Goal: Task Accomplishment & Management: Use online tool/utility

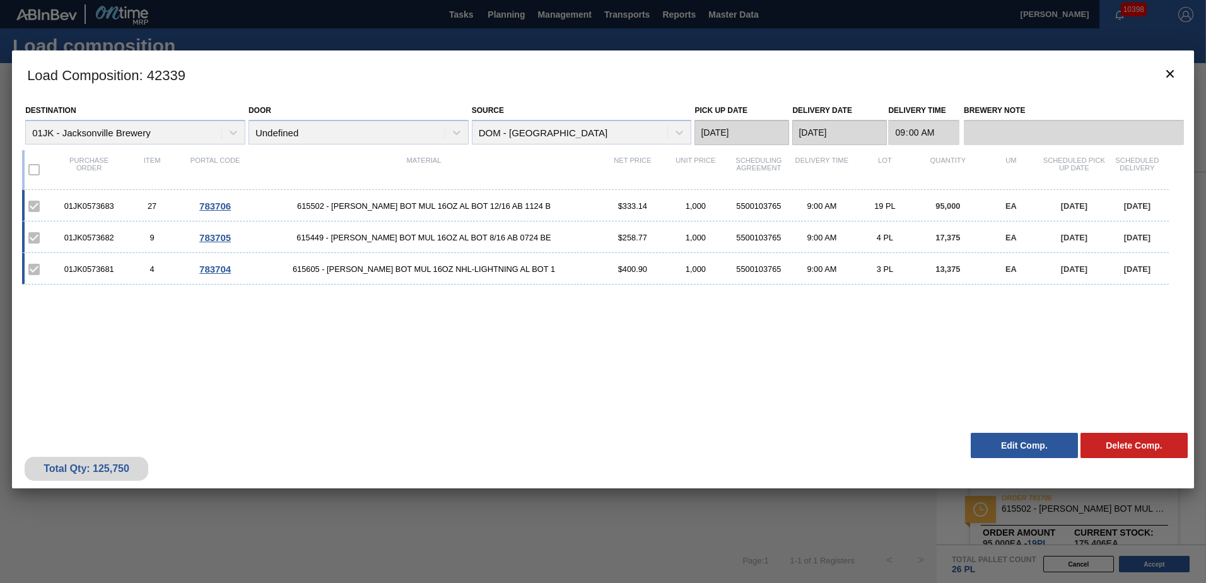
scroll to position [92, 0]
click at [1173, 75] on icon "botão de ícone" at bounding box center [1170, 73] width 15 height 15
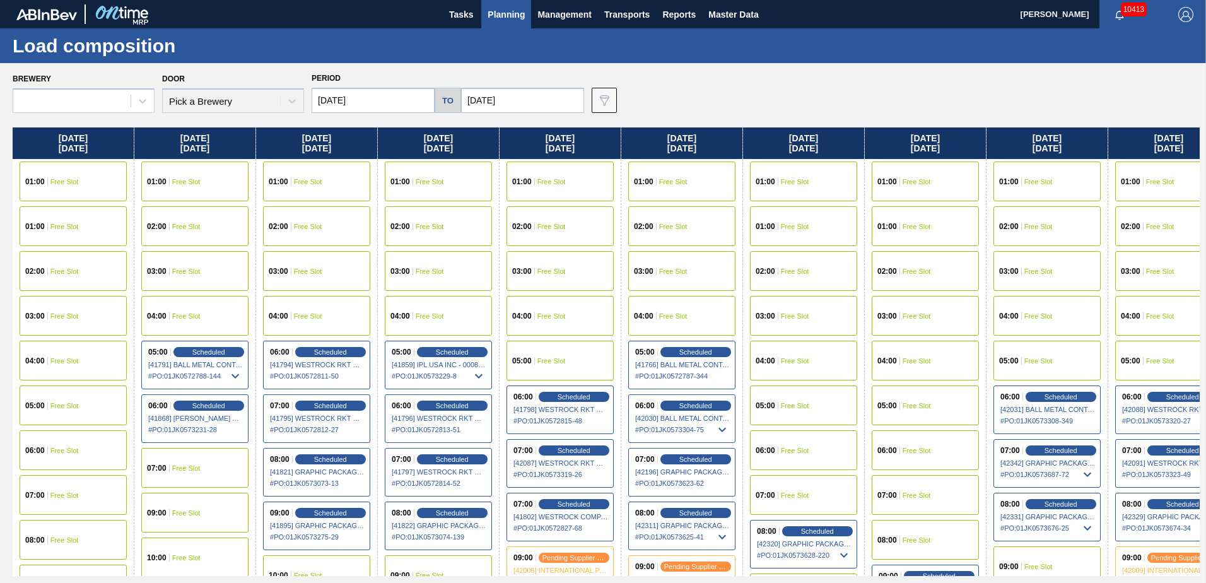
click at [500, 16] on span "Planning" at bounding box center [506, 14] width 37 height 15
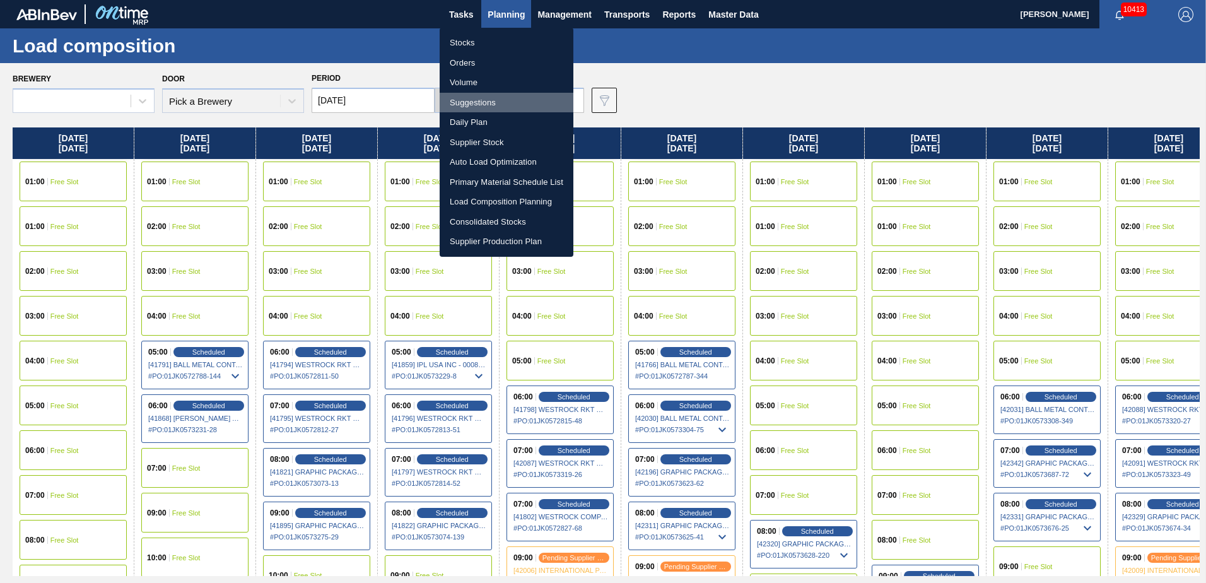
click at [490, 102] on li "Suggestions" at bounding box center [507, 103] width 134 height 20
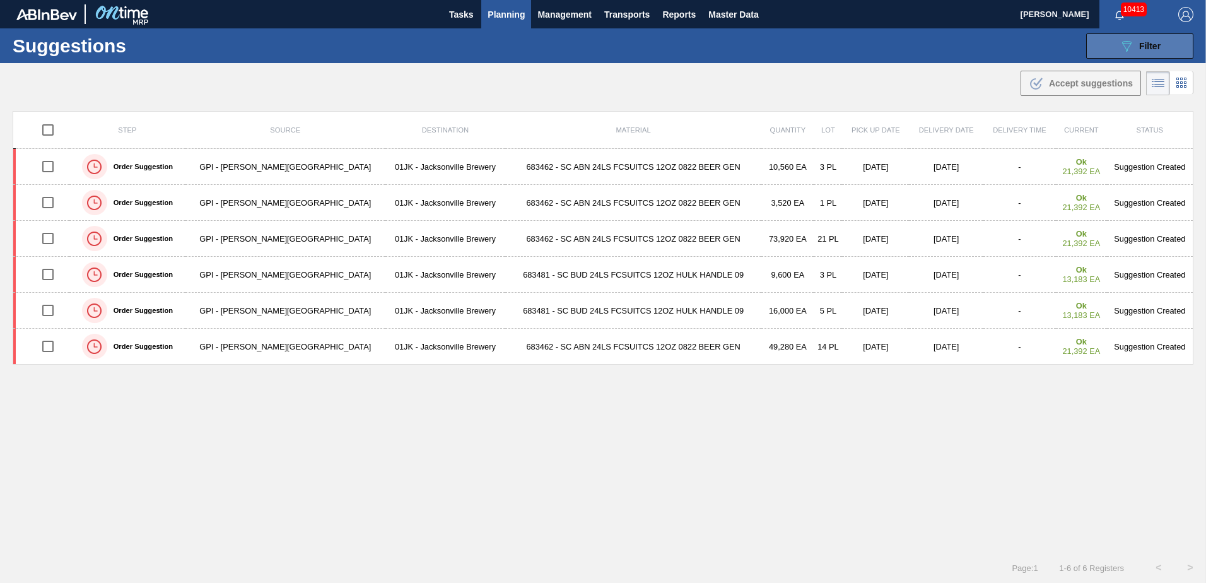
click at [1105, 36] on button "089F7B8B-B2A5-4AFE-B5C0-19BA573D28AC Filter" at bounding box center [1139, 45] width 107 height 25
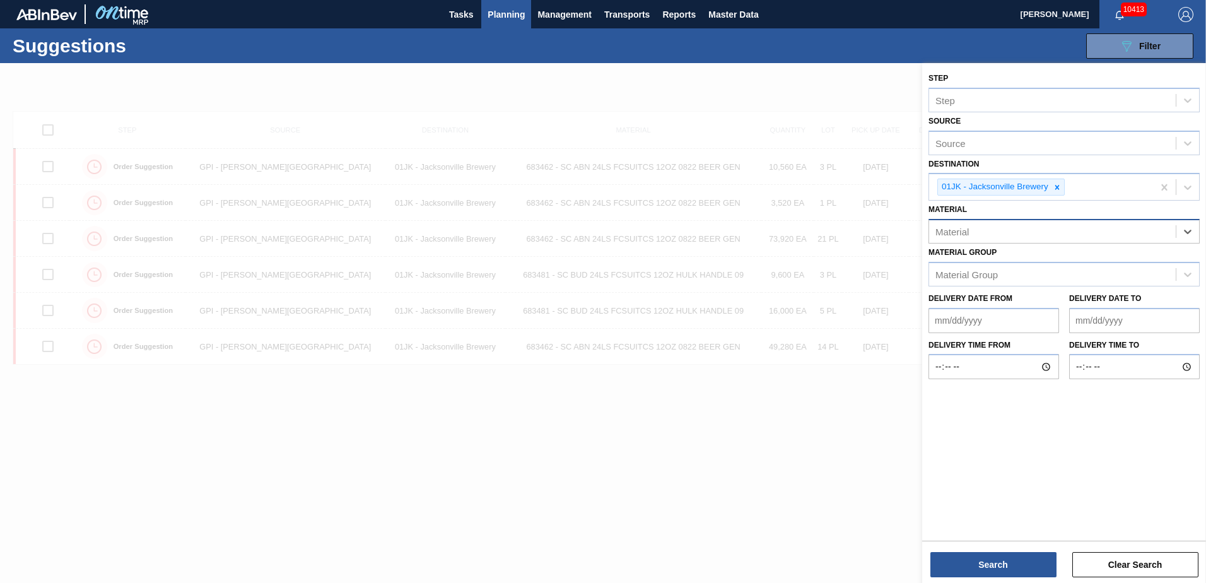
click at [1119, 234] on div "Material" at bounding box center [1052, 232] width 247 height 18
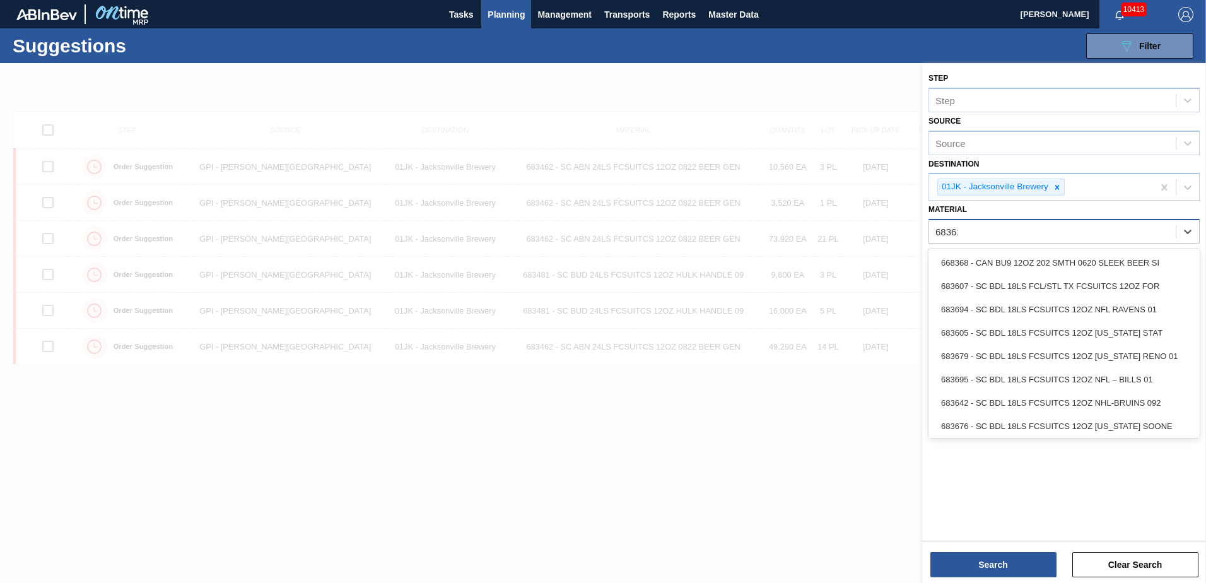
type input "683623"
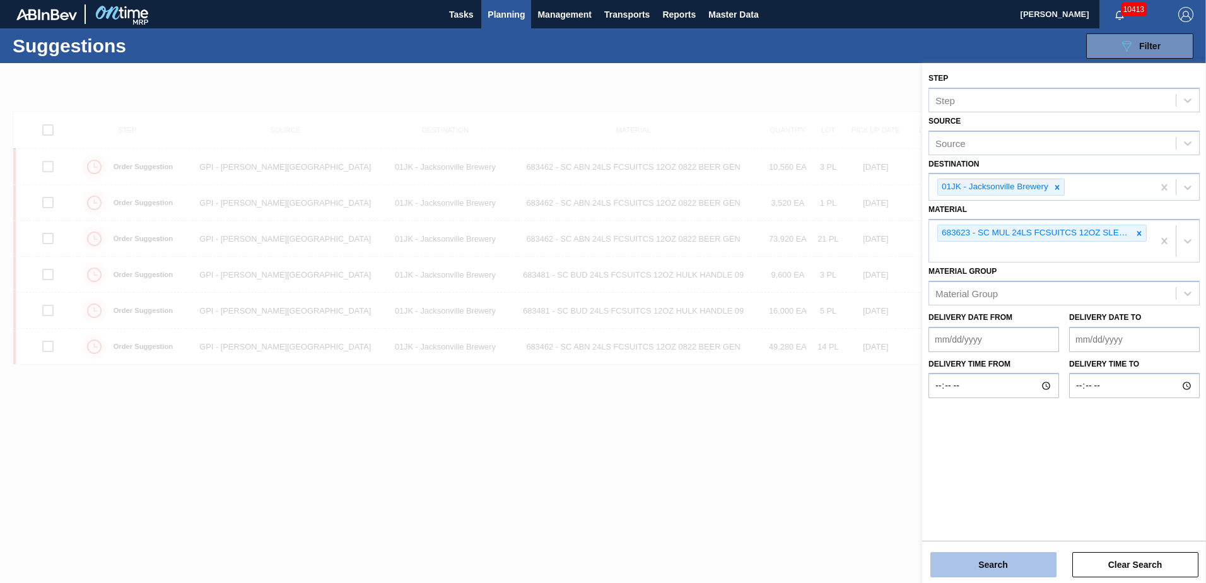
click at [998, 577] on div "Step Step Source Source Destination 01JK - Jacksonville Brewery Material 683623…" at bounding box center [1064, 324] width 284 height 522
click at [998, 575] on button "Search" at bounding box center [994, 564] width 126 height 25
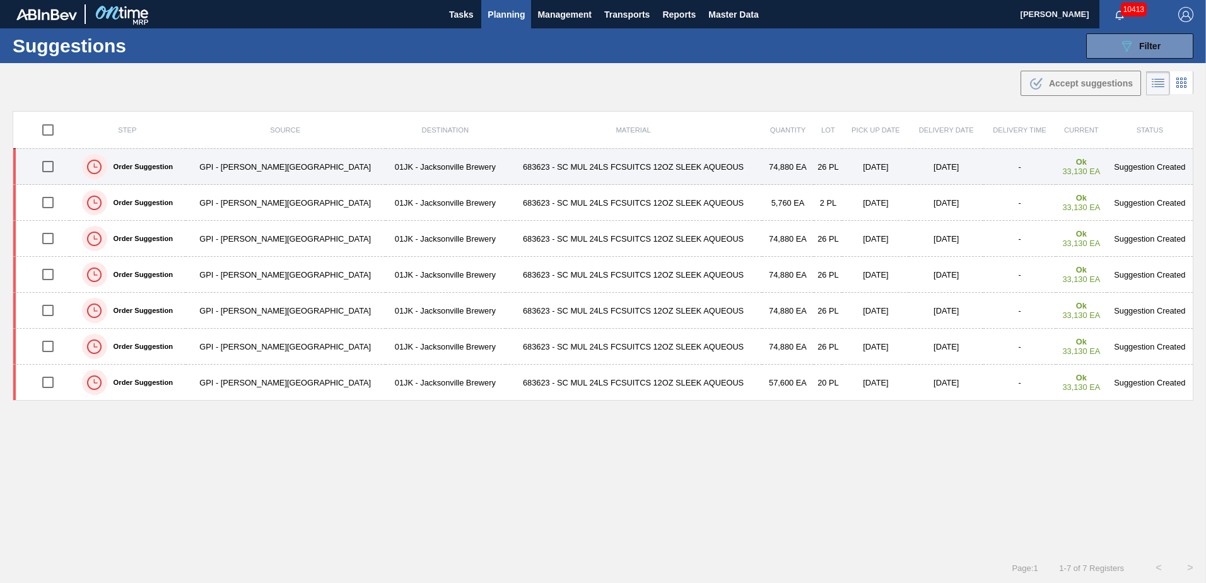
click at [598, 154] on td "683623 - SC MUL 24LS FCSUITCS 12OZ SLEEK AQUEOUS" at bounding box center [633, 167] width 257 height 36
click at [48, 167] on input "checkbox" at bounding box center [48, 166] width 26 height 26
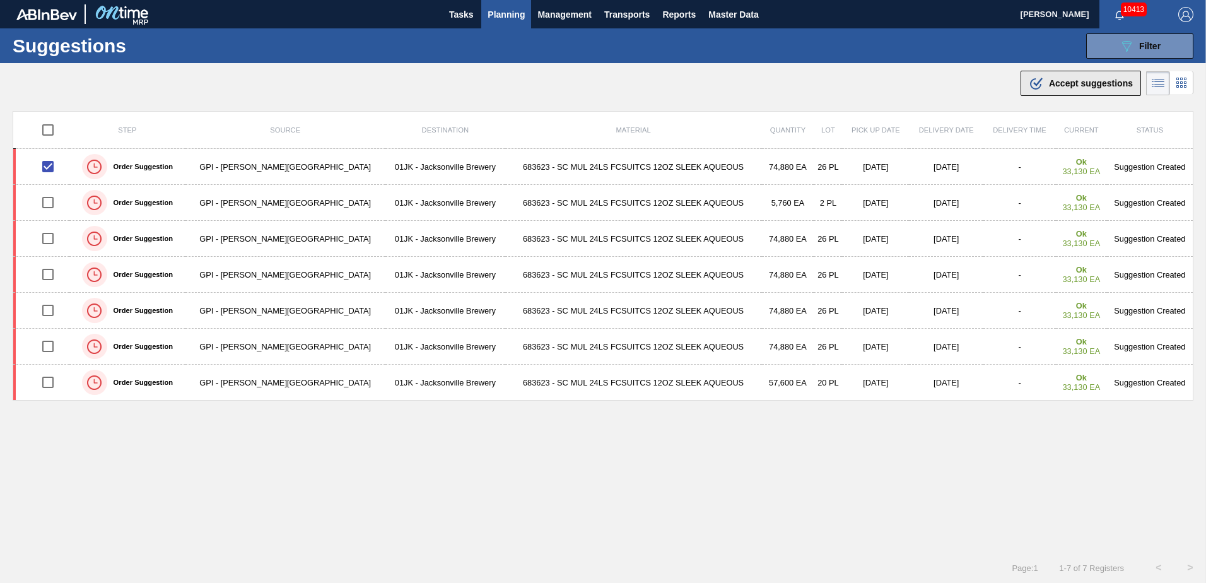
click at [1102, 88] on div ".b{fill:var(--color-action-default)} Accept suggestions" at bounding box center [1081, 83] width 104 height 15
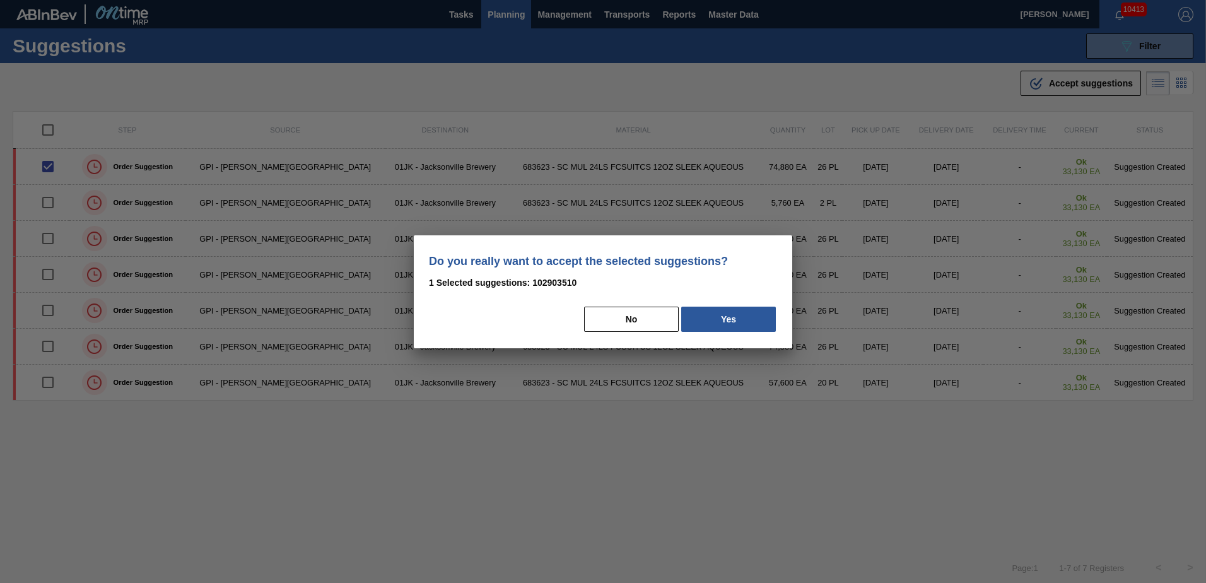
click at [771, 300] on div "Do you really want to accept the selected suggestions? 1 Selected suggestions: …" at bounding box center [603, 291] width 379 height 113
click at [765, 314] on button "Yes" at bounding box center [728, 319] width 95 height 25
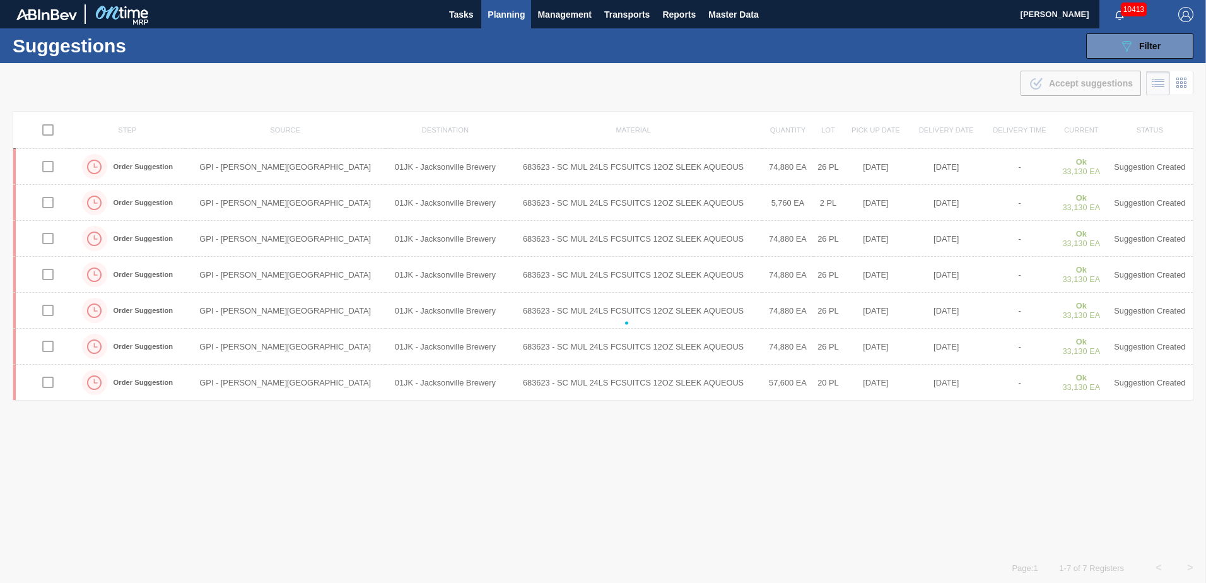
checkbox input "false"
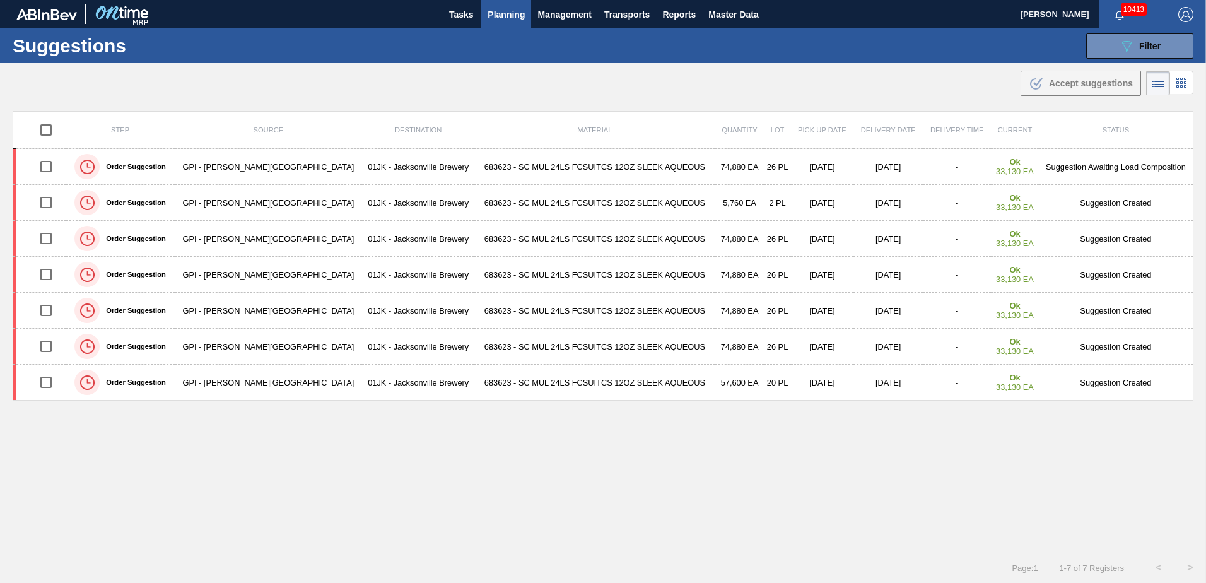
click at [517, 17] on span "Planning" at bounding box center [506, 14] width 37 height 15
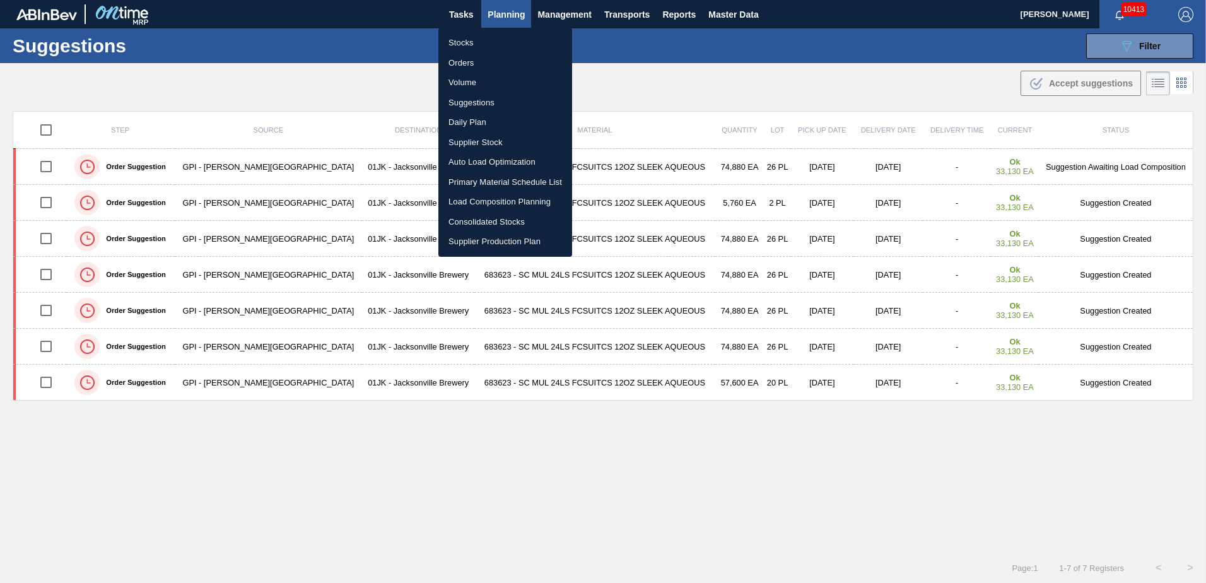
click at [498, 204] on li "Load Composition Planning" at bounding box center [505, 202] width 134 height 20
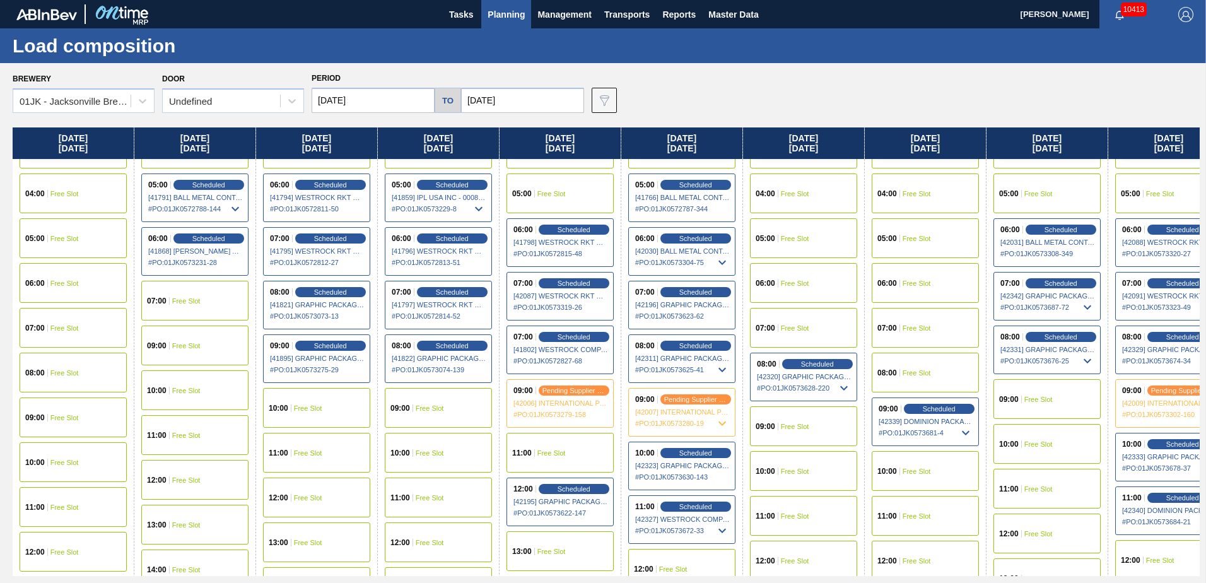
scroll to position [189, 0]
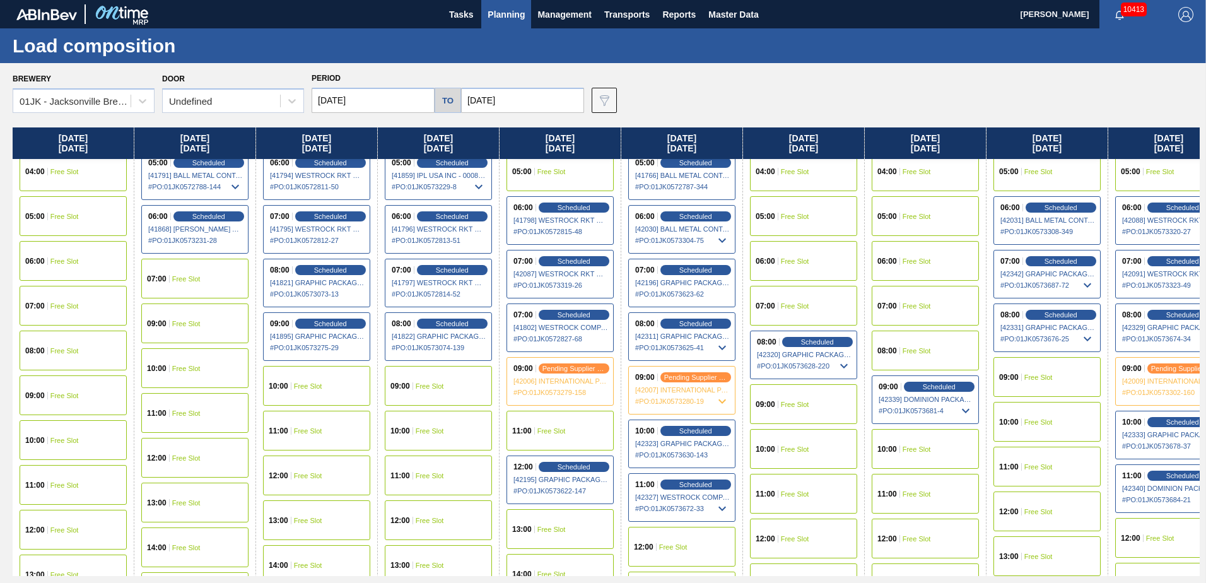
click at [796, 402] on span "Free Slot" at bounding box center [795, 405] width 28 height 8
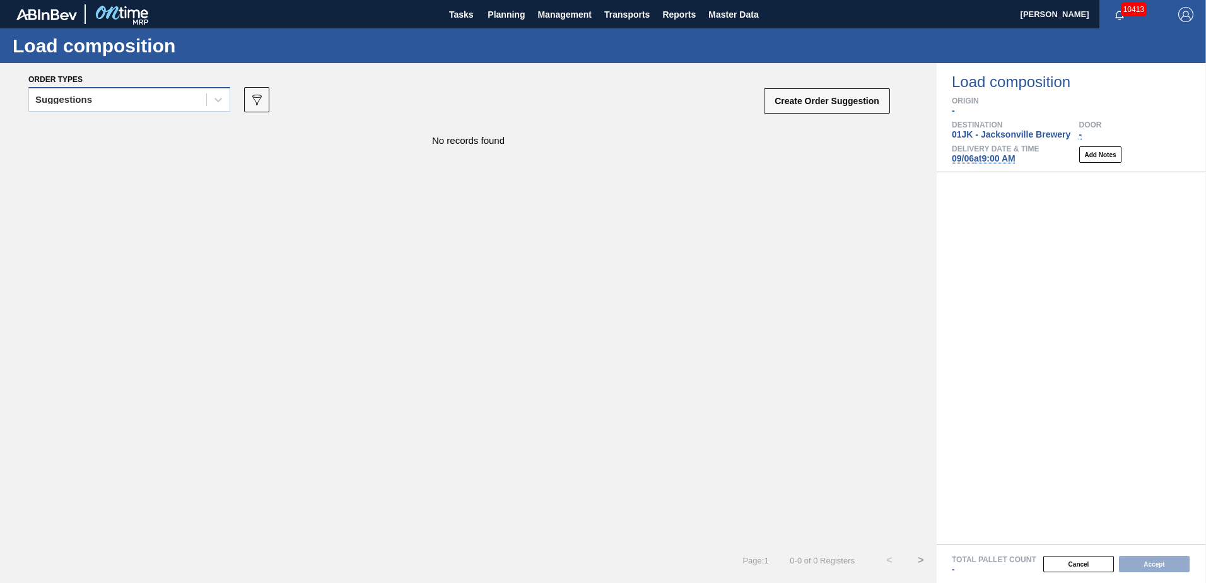
click at [166, 103] on div "Suggestions" at bounding box center [117, 100] width 177 height 18
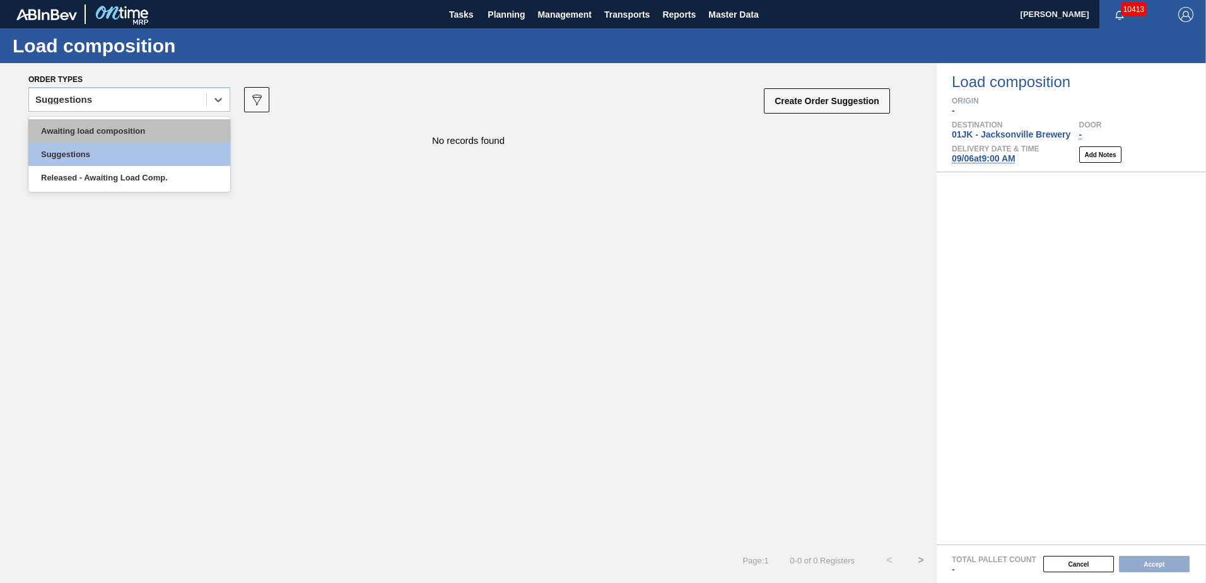
click at [145, 140] on div "Awaiting load composition" at bounding box center [129, 130] width 202 height 23
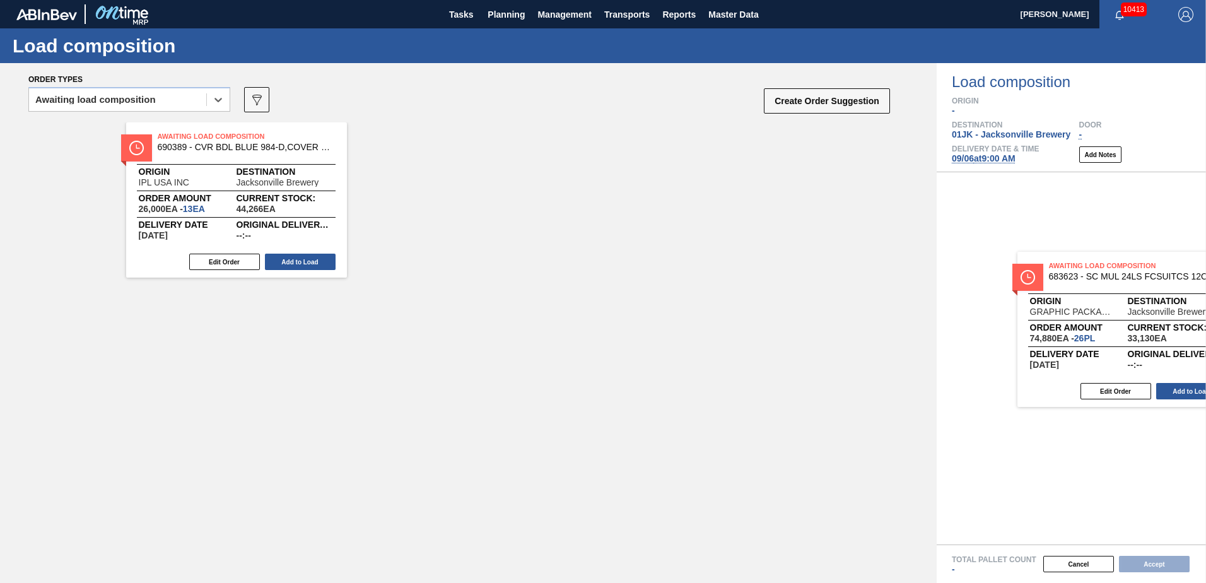
drag, startPoint x: 440, startPoint y: 155, endPoint x: 1071, endPoint y: 270, distance: 640.7
click at [1071, 271] on div "Order types option Awaiting load composition, selected. Select is focused ,type…" at bounding box center [603, 323] width 1206 height 520
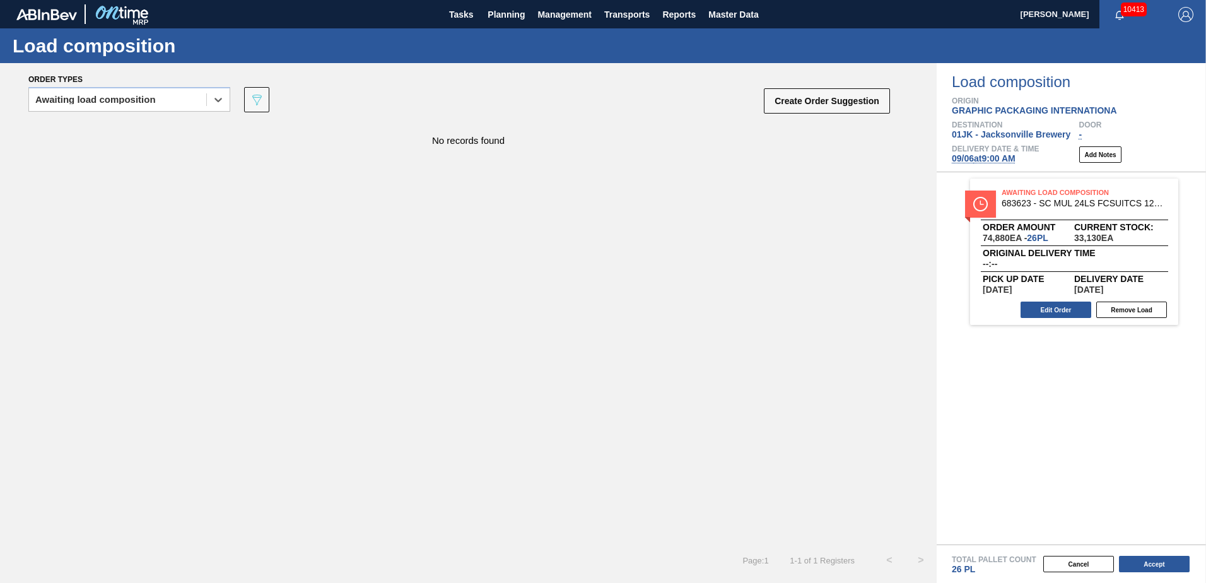
click at [1133, 555] on div "Cancel Accept" at bounding box center [1056, 564] width 269 height 19
click at [1135, 557] on button "Accept" at bounding box center [1154, 564] width 71 height 16
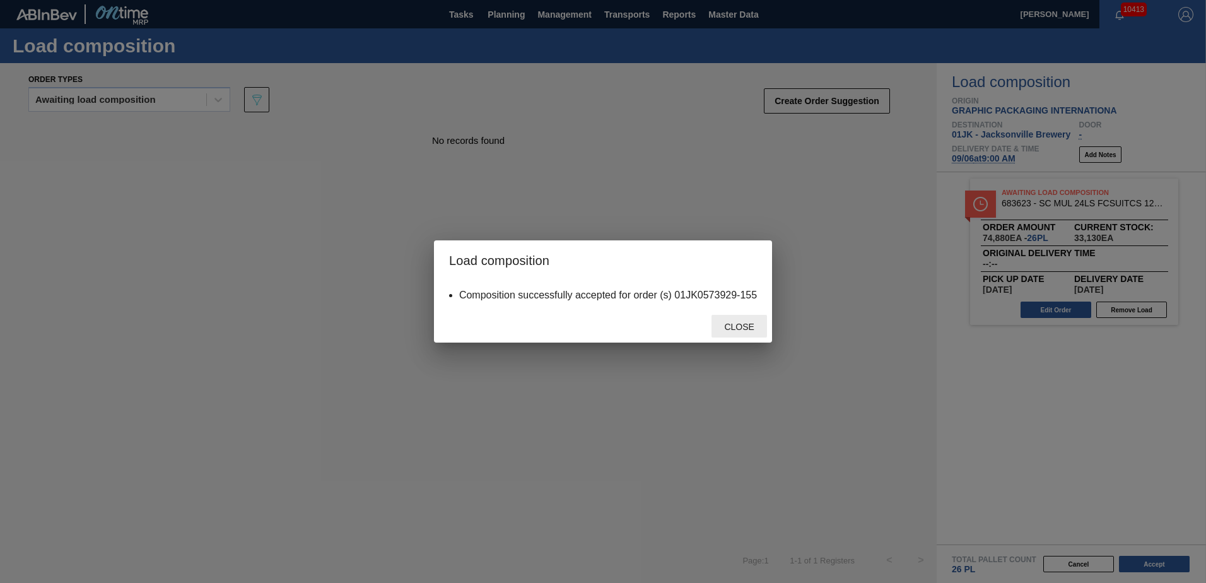
click at [757, 327] on span "Close" at bounding box center [739, 327] width 50 height 10
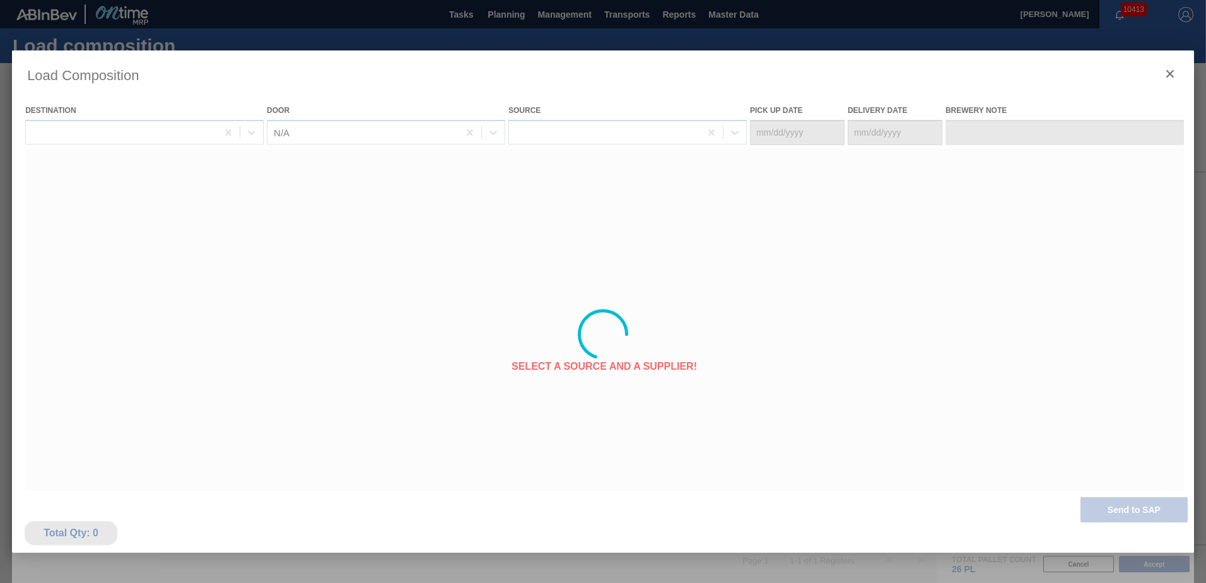
type Date "09/03/2025"
type Date "[DATE]"
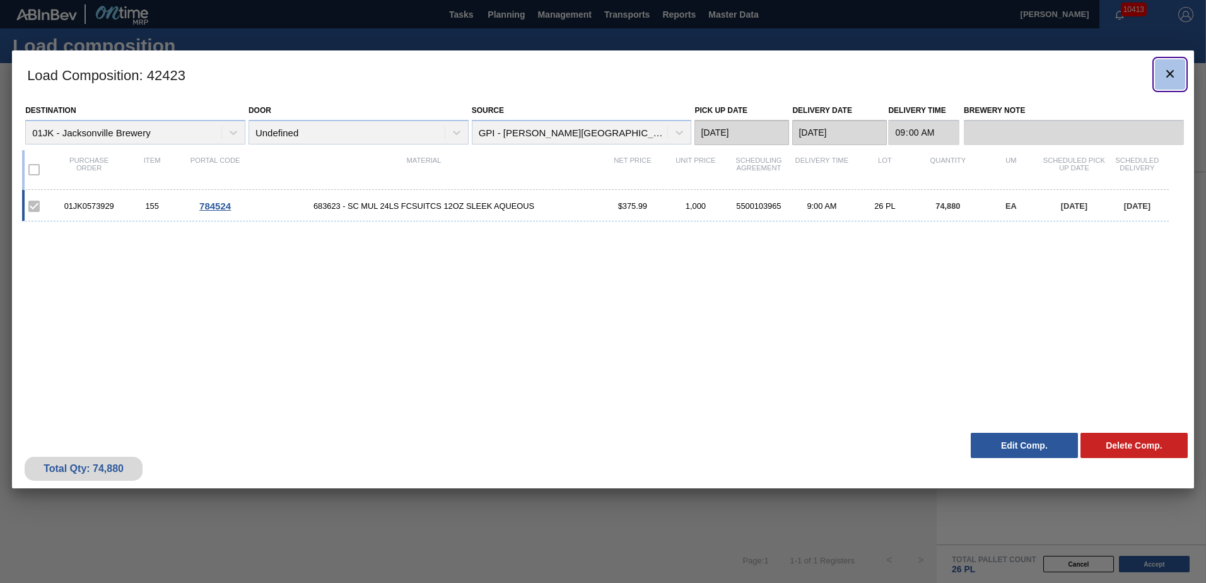
click at [1182, 78] on button "botão de ícone" at bounding box center [1170, 74] width 30 height 30
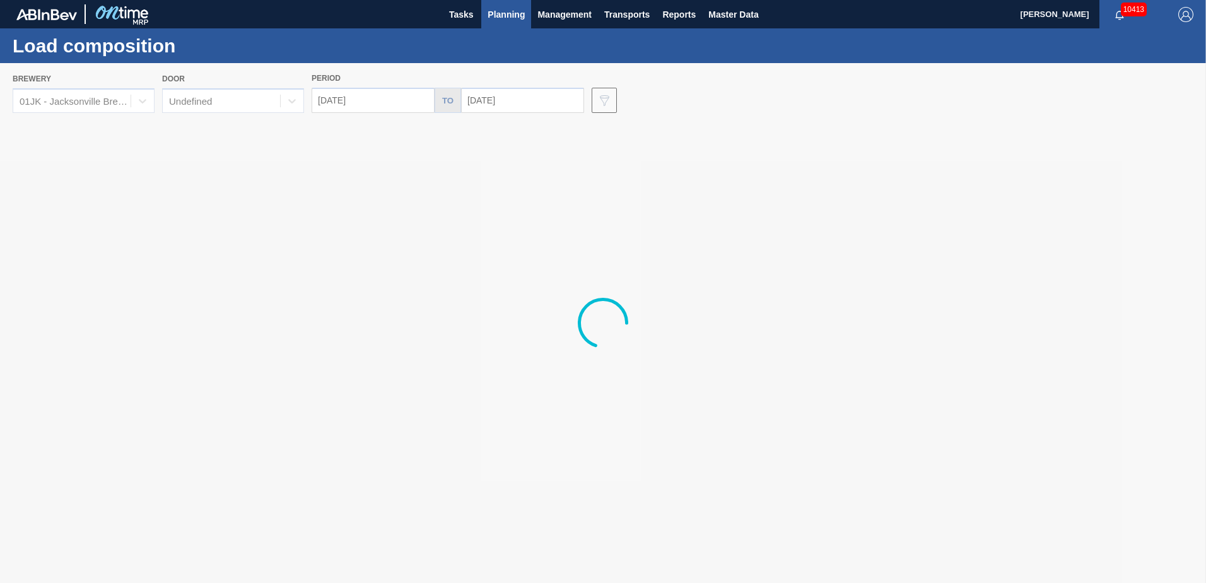
click at [491, 25] on button "Planning" at bounding box center [506, 14] width 50 height 28
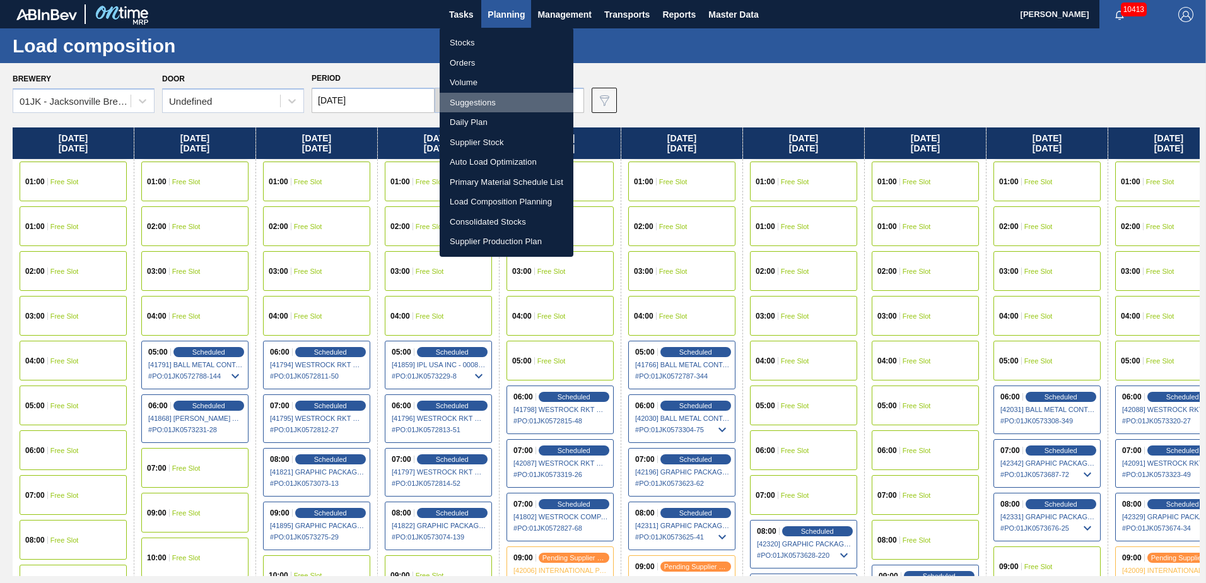
click at [481, 95] on li "Suggestions" at bounding box center [507, 103] width 134 height 20
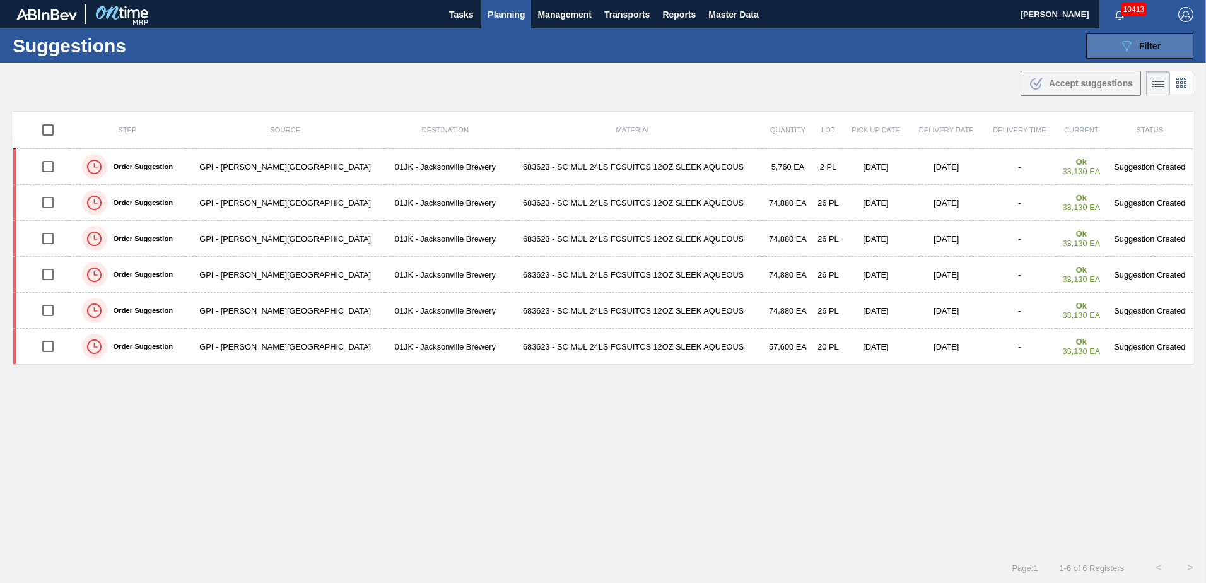
click at [1144, 50] on span "Filter" at bounding box center [1149, 46] width 21 height 10
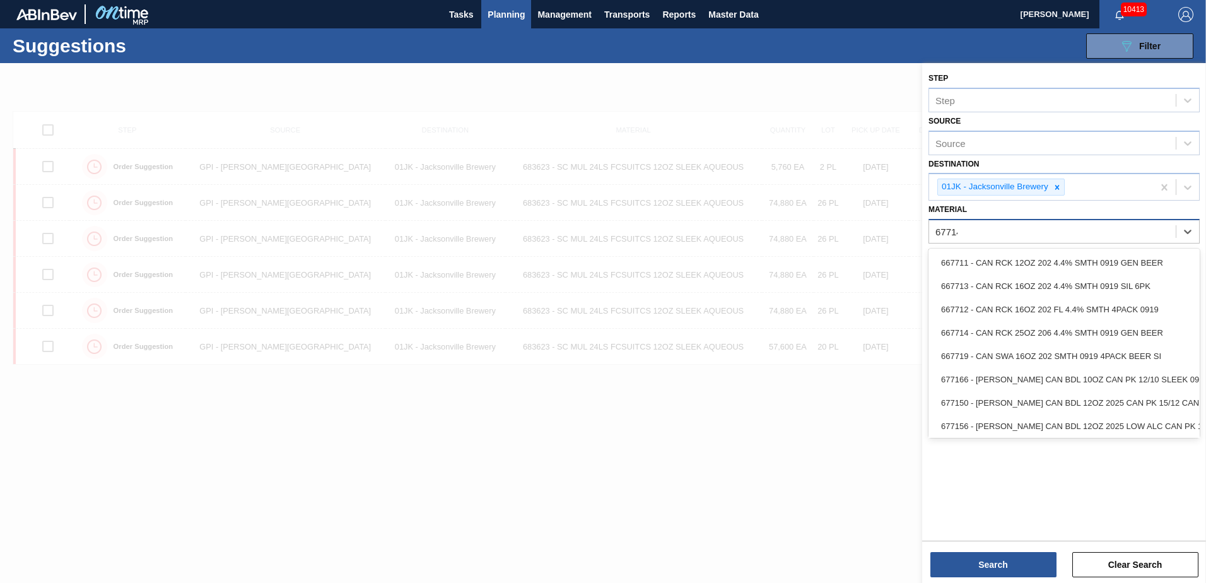
type input "677149"
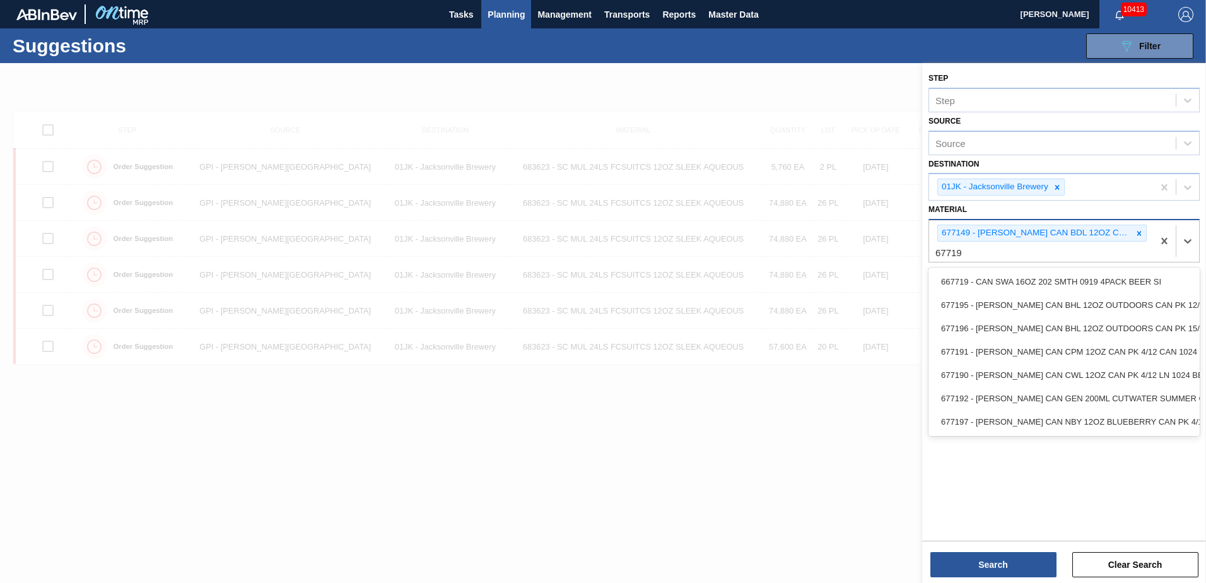
type input "677195"
type input "676627"
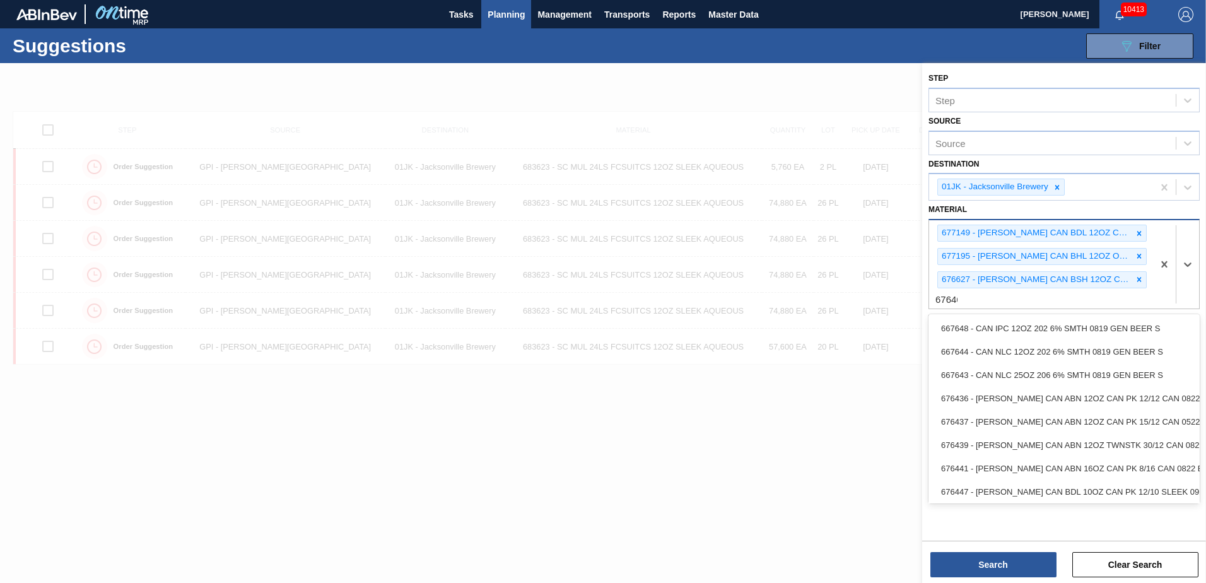
type input "676468"
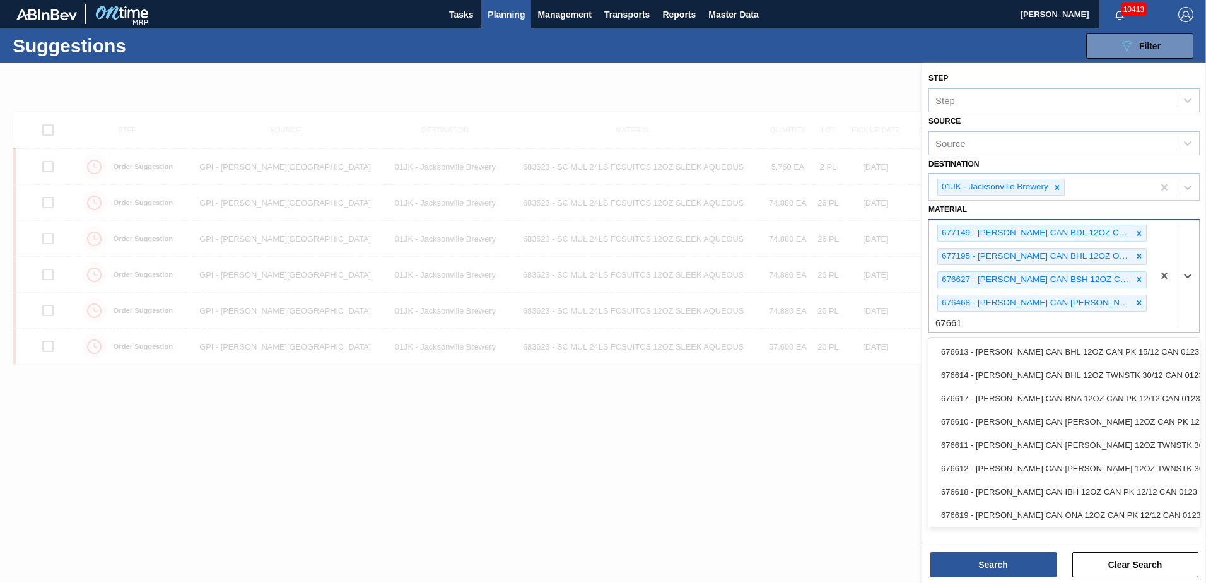
type input "676618"
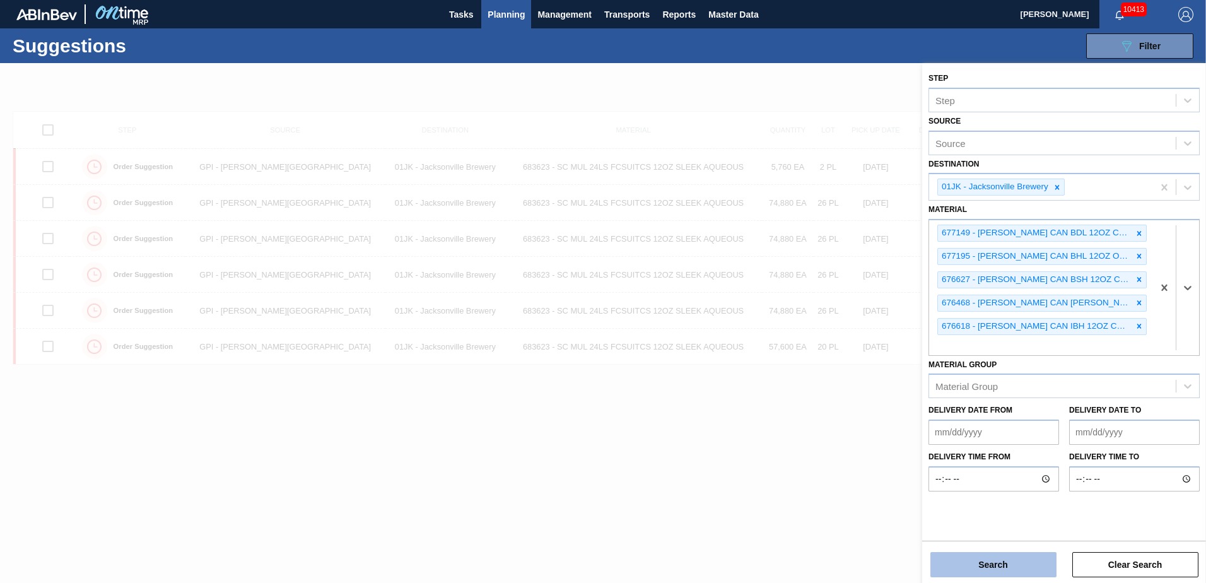
click at [939, 560] on button "Search" at bounding box center [994, 564] width 126 height 25
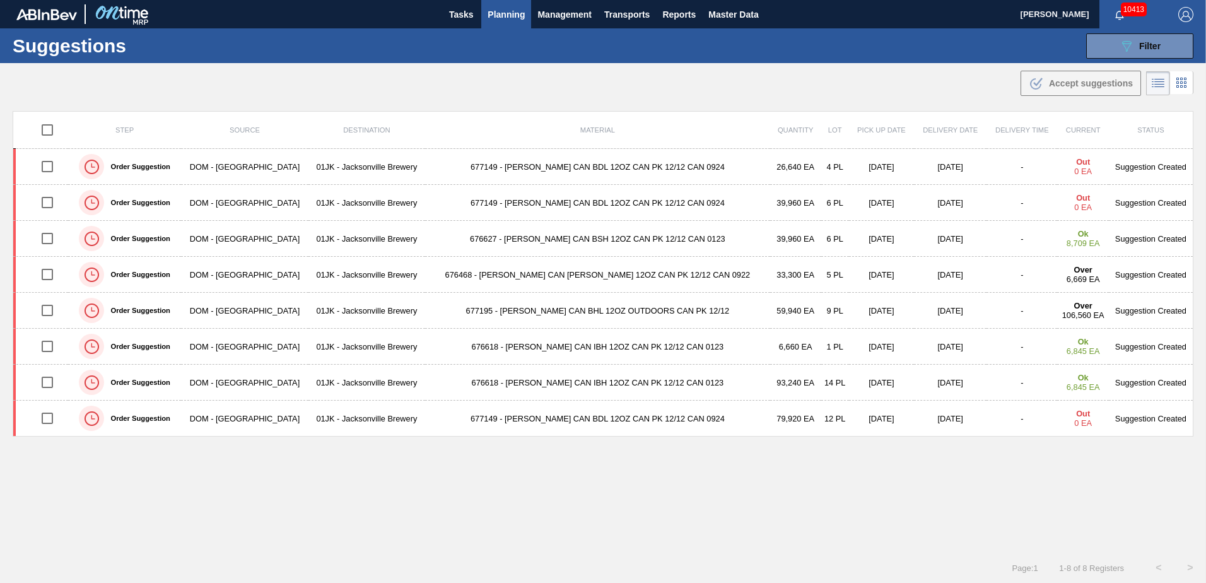
click at [804, 102] on main "Tasks Planning Management Transports Reports Master Data Jasmine Brown 10413 Ma…" at bounding box center [603, 291] width 1206 height 583
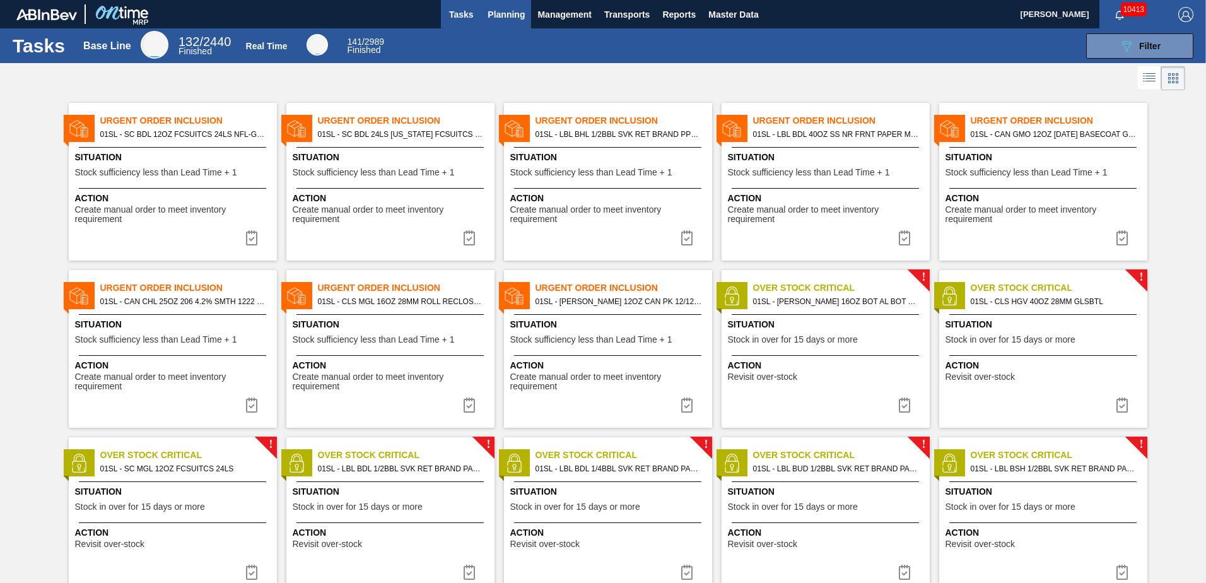
click at [488, 17] on span "Planning" at bounding box center [506, 14] width 37 height 15
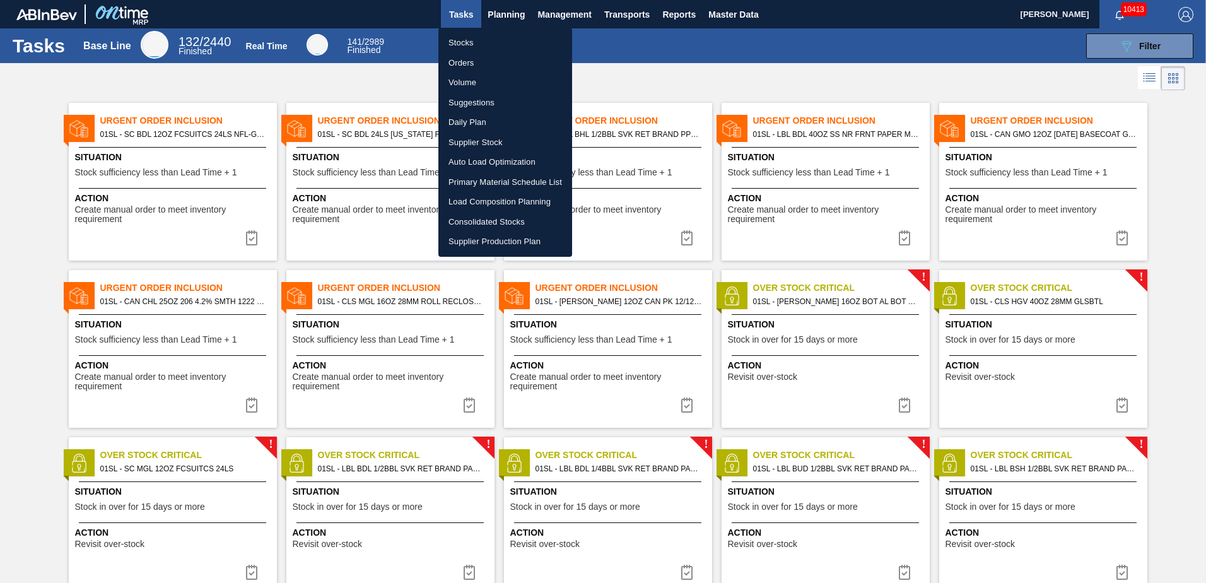
click at [493, 97] on li "Suggestions" at bounding box center [505, 103] width 134 height 20
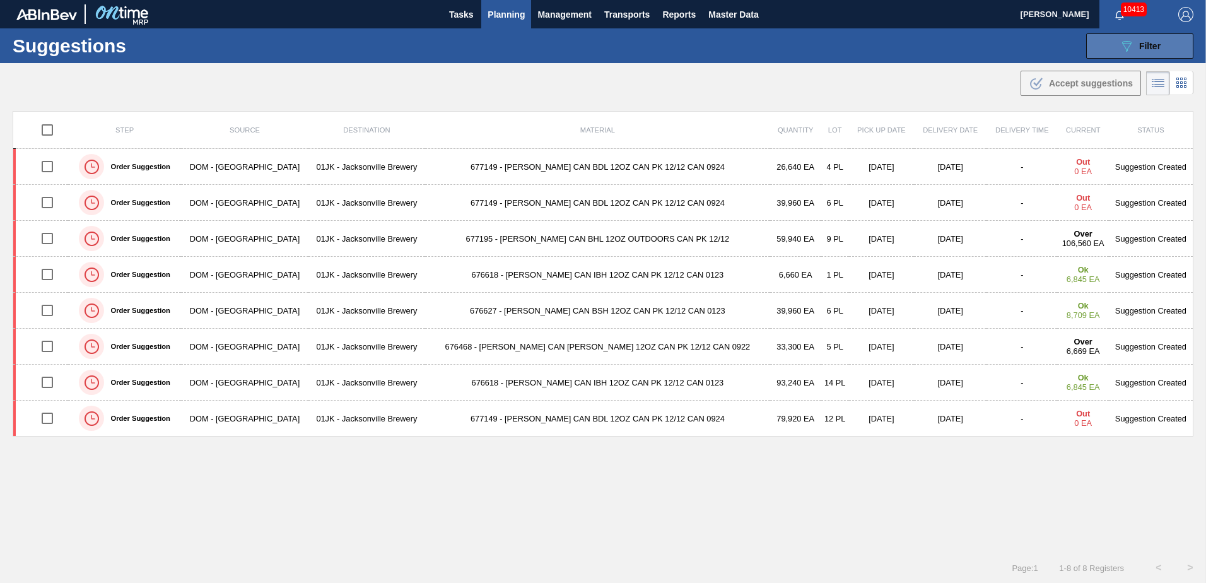
click at [1111, 49] on button "089F7B8B-B2A5-4AFE-B5C0-19BA573D28AC Filter" at bounding box center [1139, 45] width 107 height 25
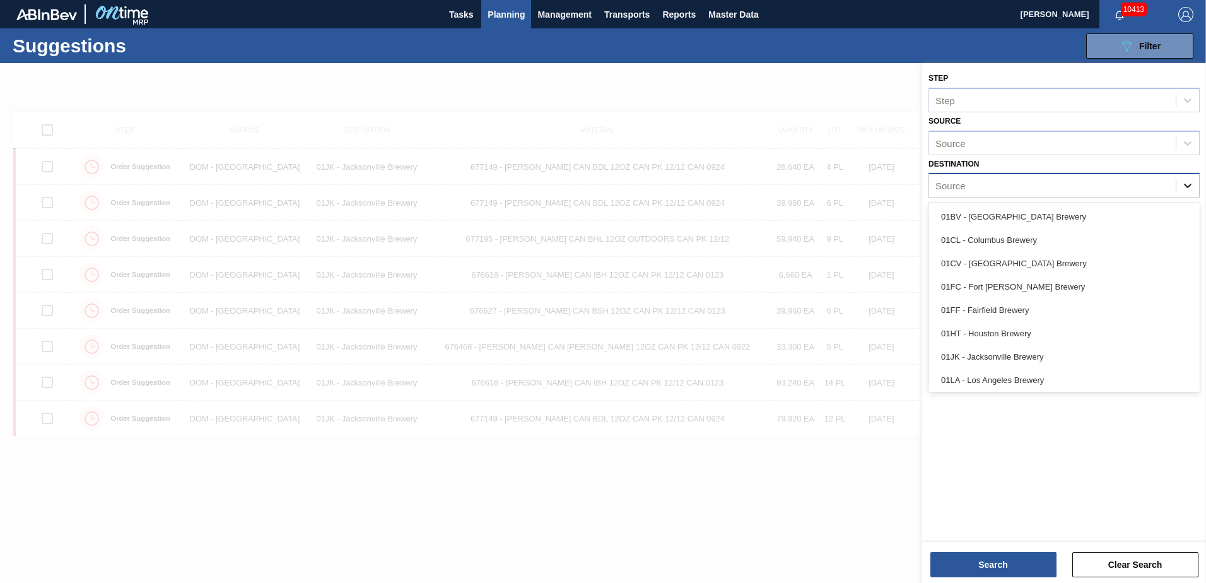
click at [1187, 189] on icon at bounding box center [1188, 185] width 13 height 13
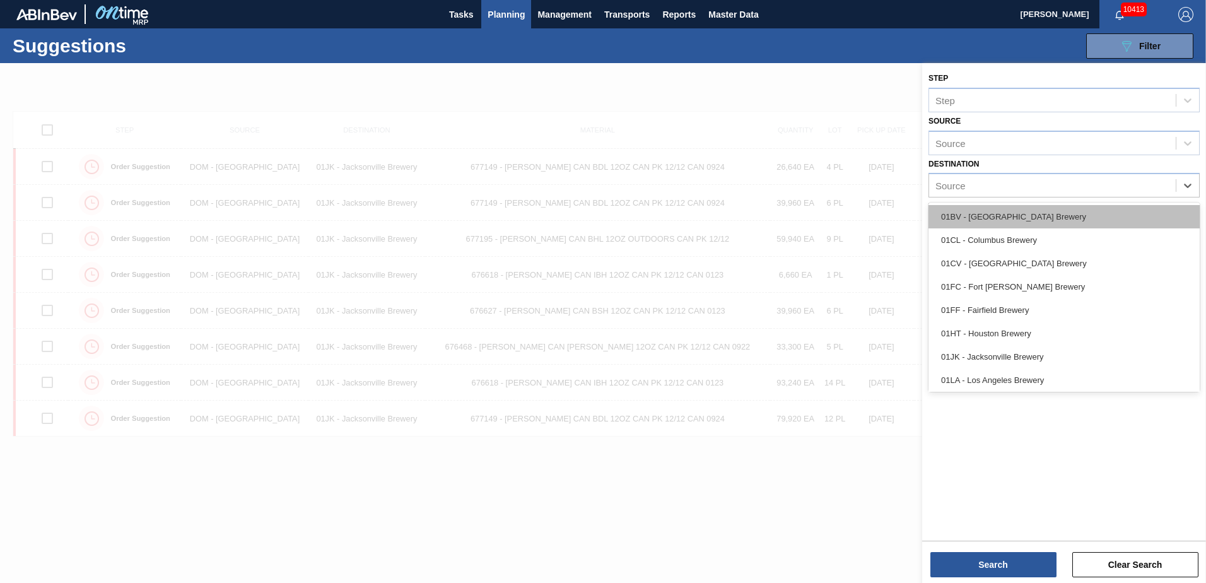
click at [1037, 214] on div "01BV - [GEOGRAPHIC_DATA] Brewery" at bounding box center [1064, 216] width 271 height 23
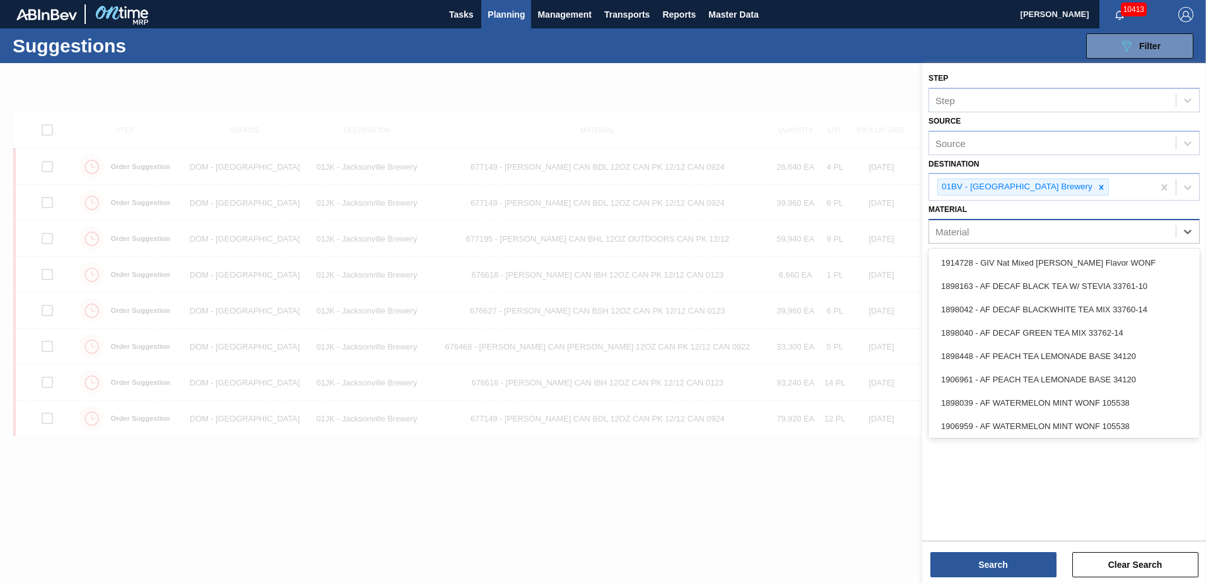
click at [1045, 233] on div "Material" at bounding box center [1052, 232] width 247 height 18
click at [1057, 216] on div "Material option 1914728 - GIV Nat Mixed Berry Flavor WONF focused, 1 of 101. 10…" at bounding box center [1064, 222] width 271 height 43
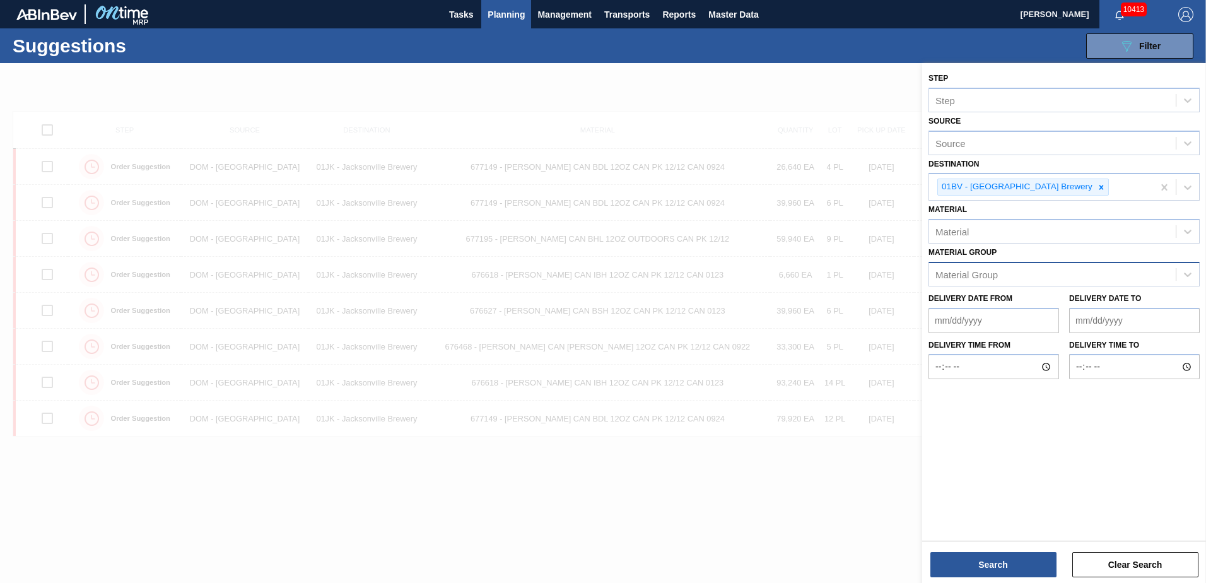
click at [1057, 278] on div "Material Group" at bounding box center [1052, 274] width 247 height 18
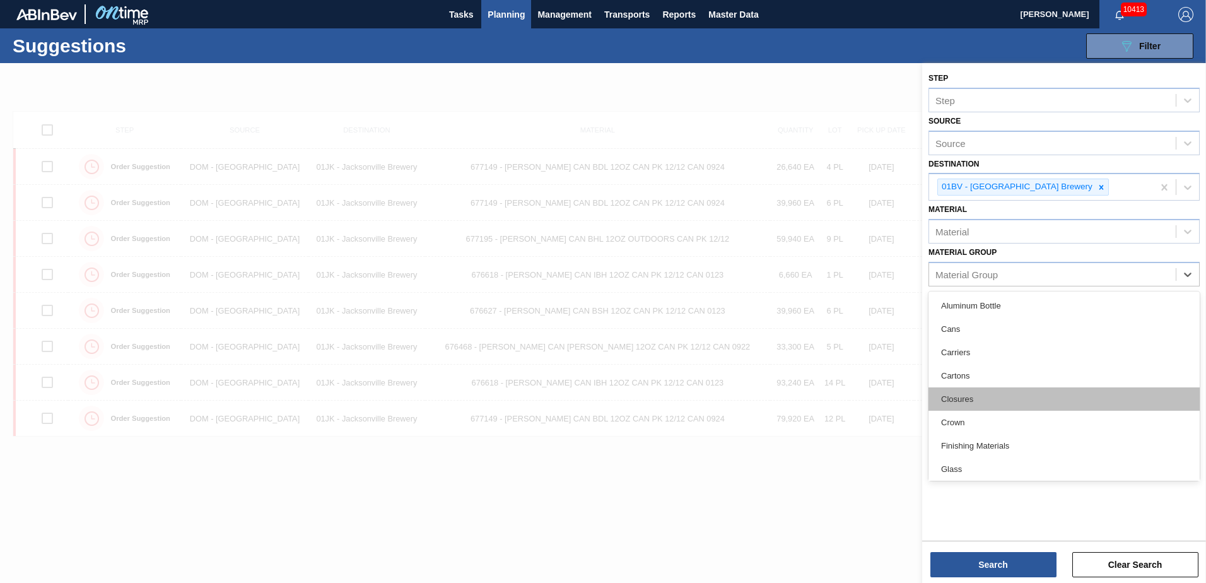
click at [973, 396] on div "Closures" at bounding box center [1064, 398] width 271 height 23
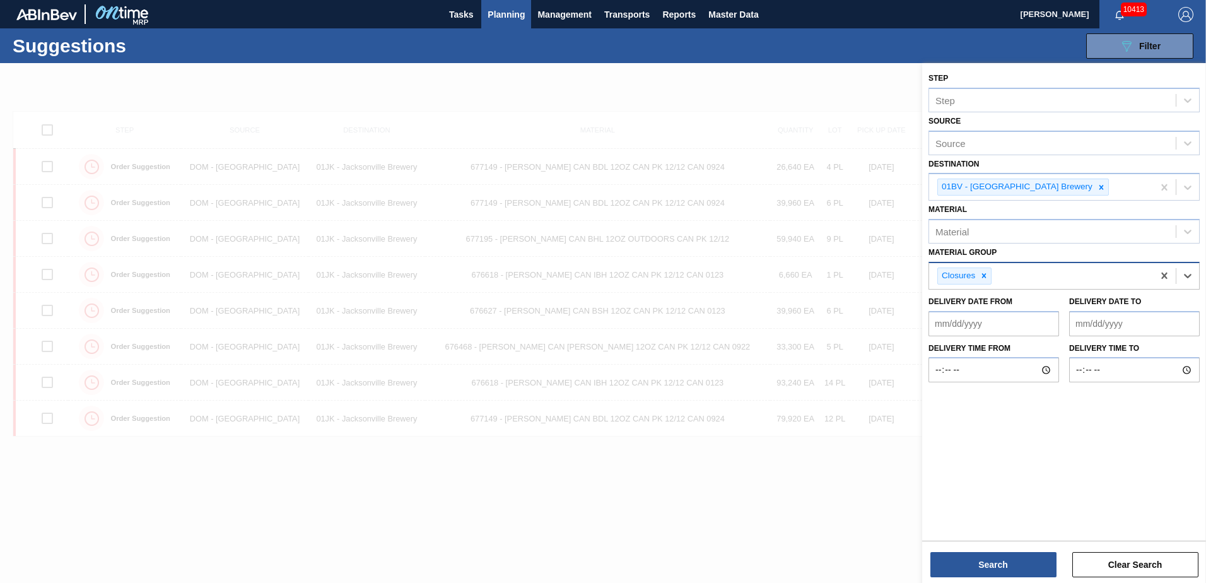
click at [1006, 269] on div "Closures" at bounding box center [1041, 276] width 224 height 26
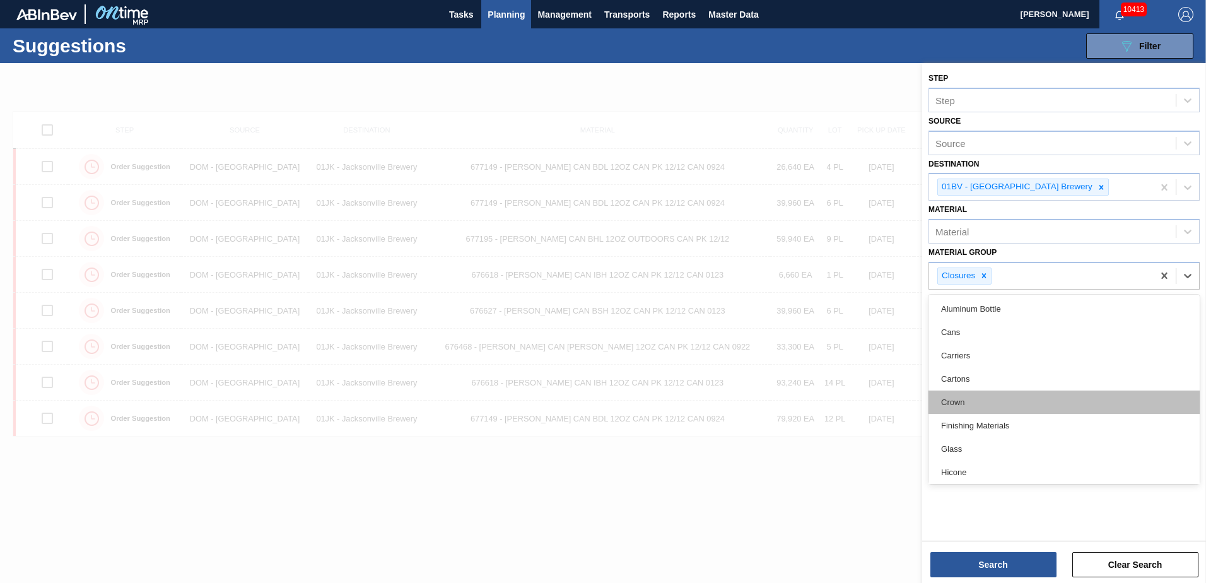
click at [976, 400] on div "Crown" at bounding box center [1064, 402] width 271 height 23
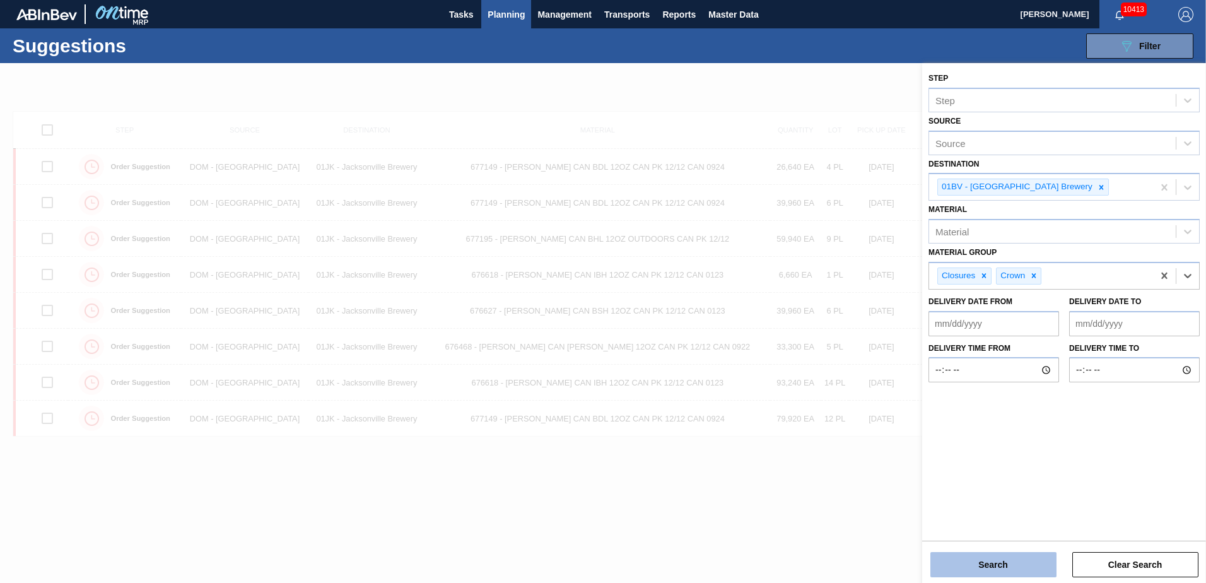
click at [1026, 572] on button "Search" at bounding box center [994, 564] width 126 height 25
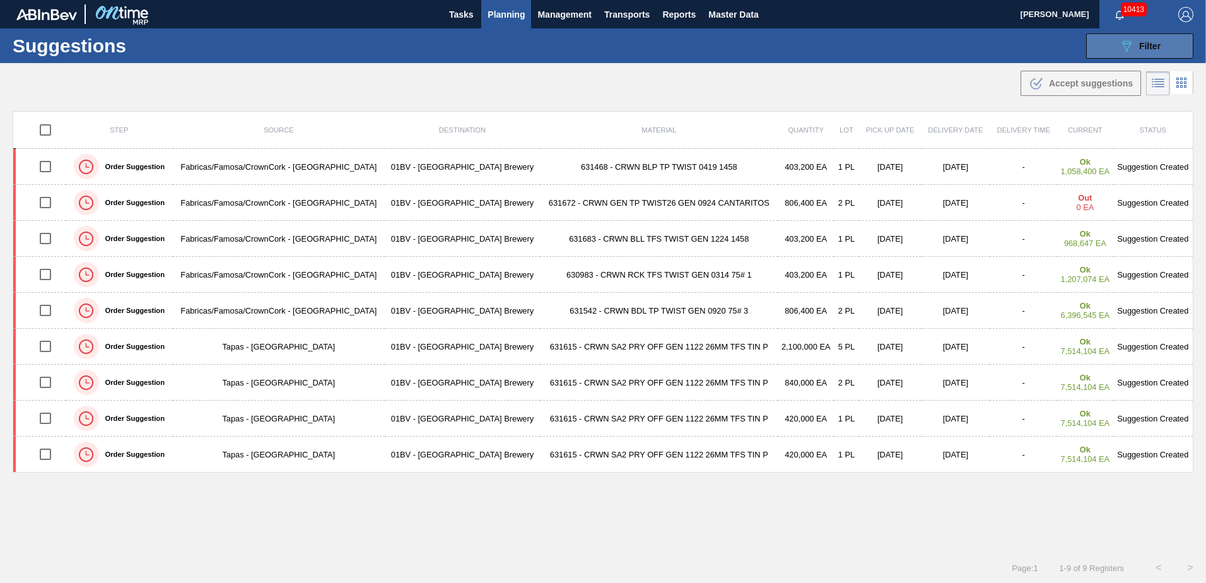
click at [1119, 58] on button "089F7B8B-B2A5-4AFE-B5C0-19BA573D28AC Filter" at bounding box center [1139, 45] width 107 height 25
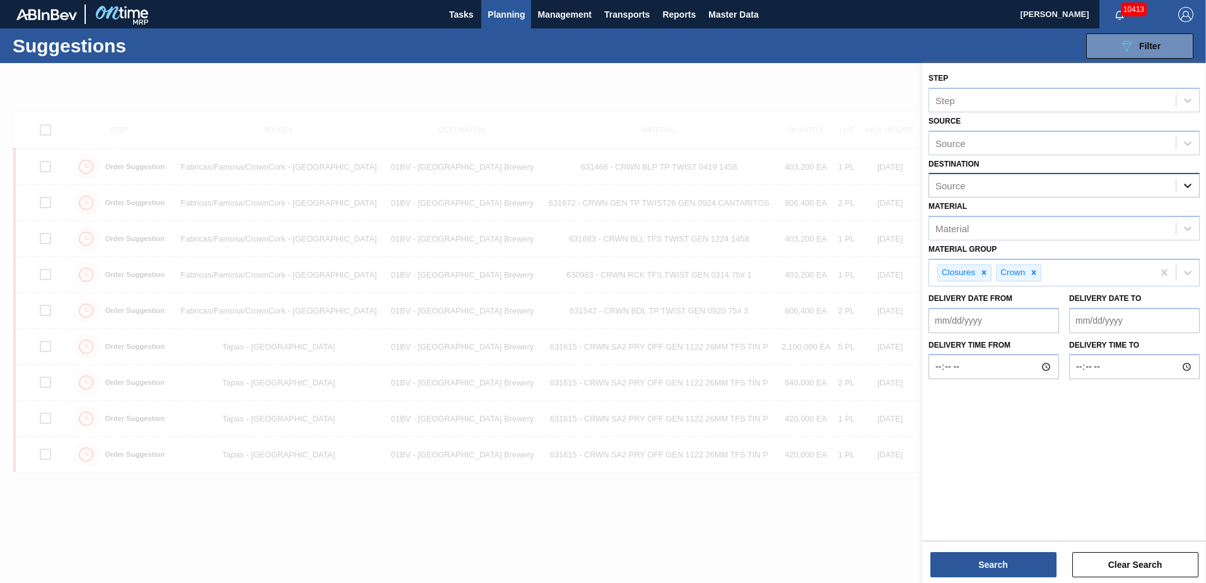
click at [1186, 187] on icon at bounding box center [1188, 185] width 13 height 13
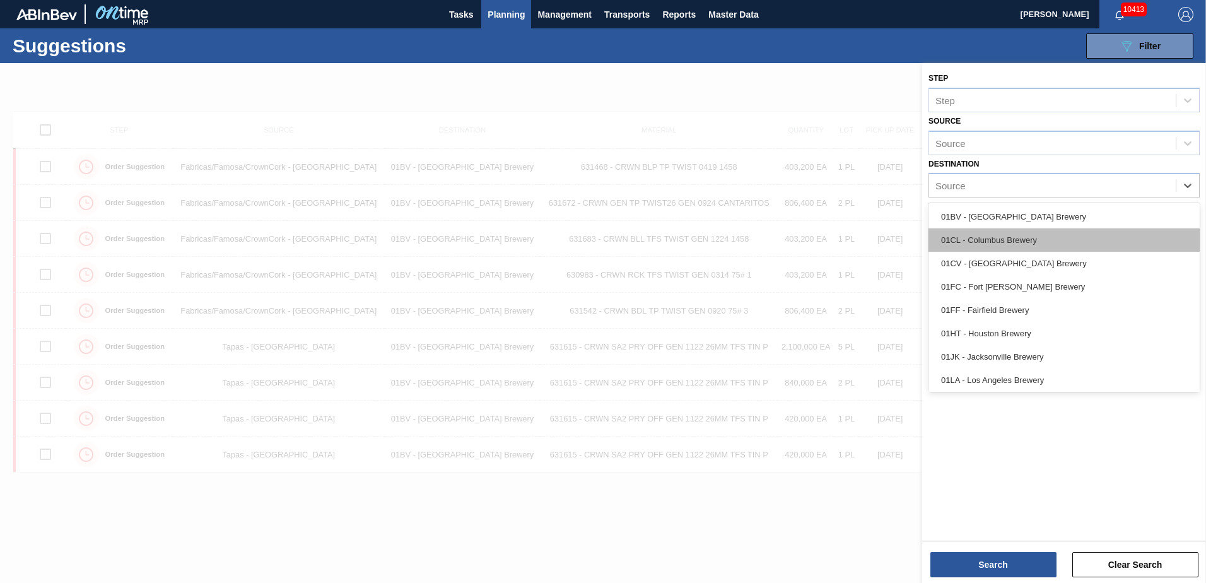
click at [1039, 233] on div "01CL - Columbus Brewery" at bounding box center [1064, 239] width 271 height 23
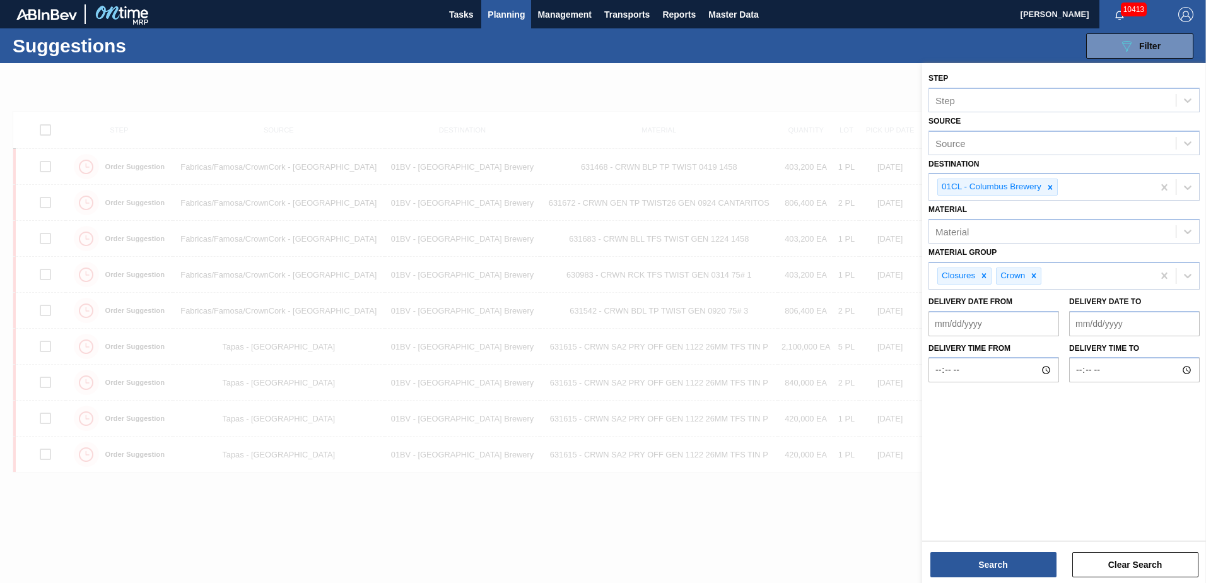
click at [1019, 540] on div "Step Step Source Source Destination 01CL - Columbus Brewery Material Material M…" at bounding box center [1064, 324] width 284 height 522
click at [1015, 558] on button "Search" at bounding box center [994, 564] width 126 height 25
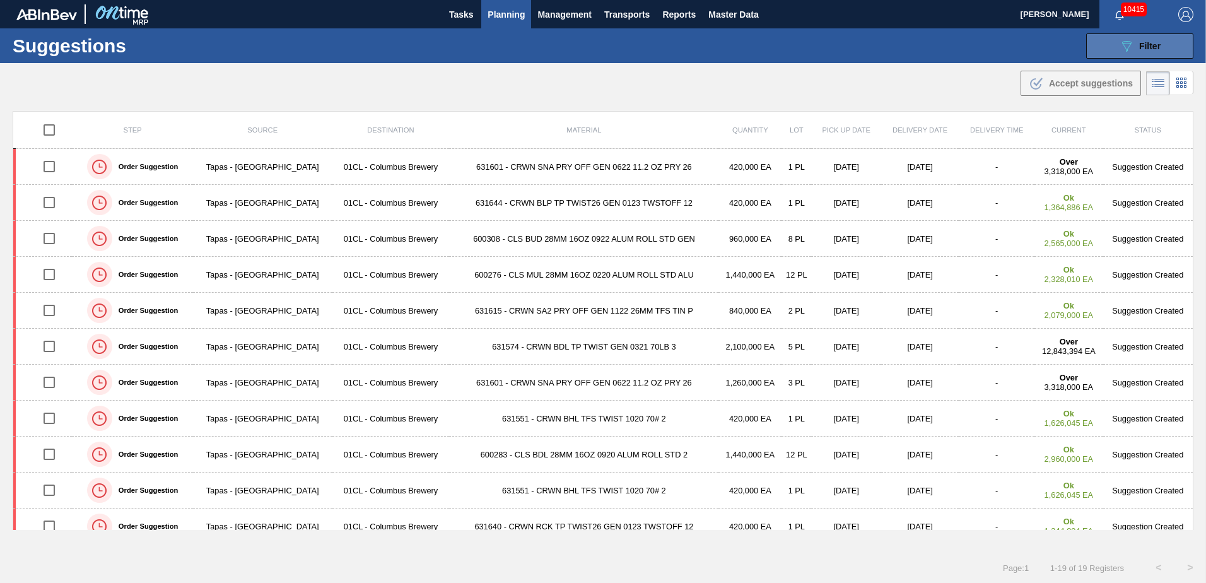
click at [1127, 39] on icon "089F7B8B-B2A5-4AFE-B5C0-19BA573D28AC" at bounding box center [1126, 45] width 15 height 15
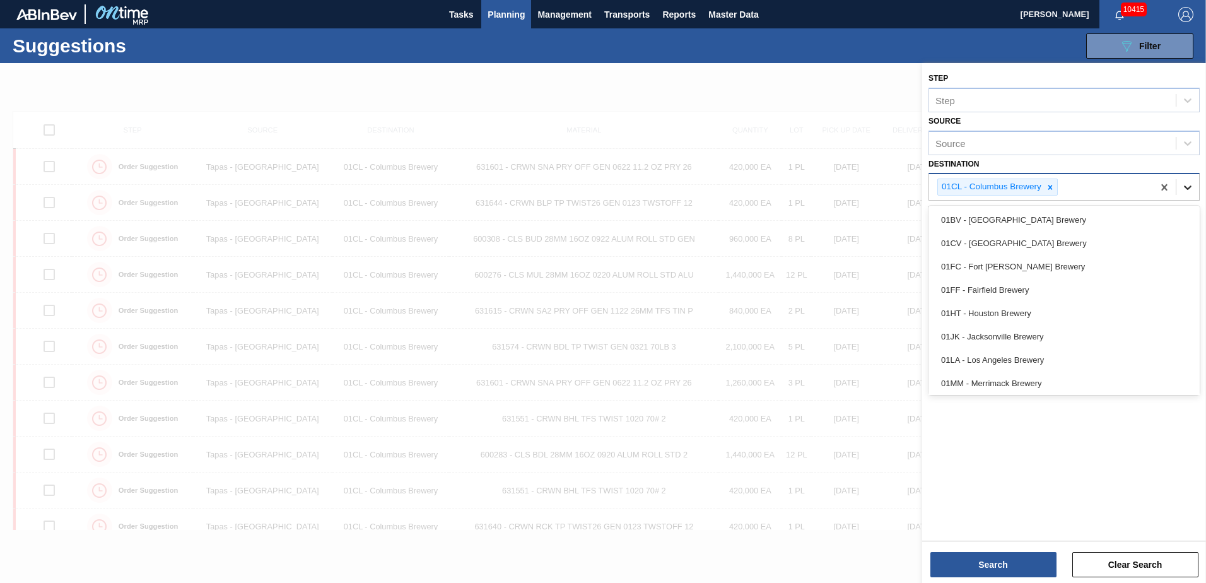
click at [1180, 184] on div at bounding box center [1188, 187] width 23 height 23
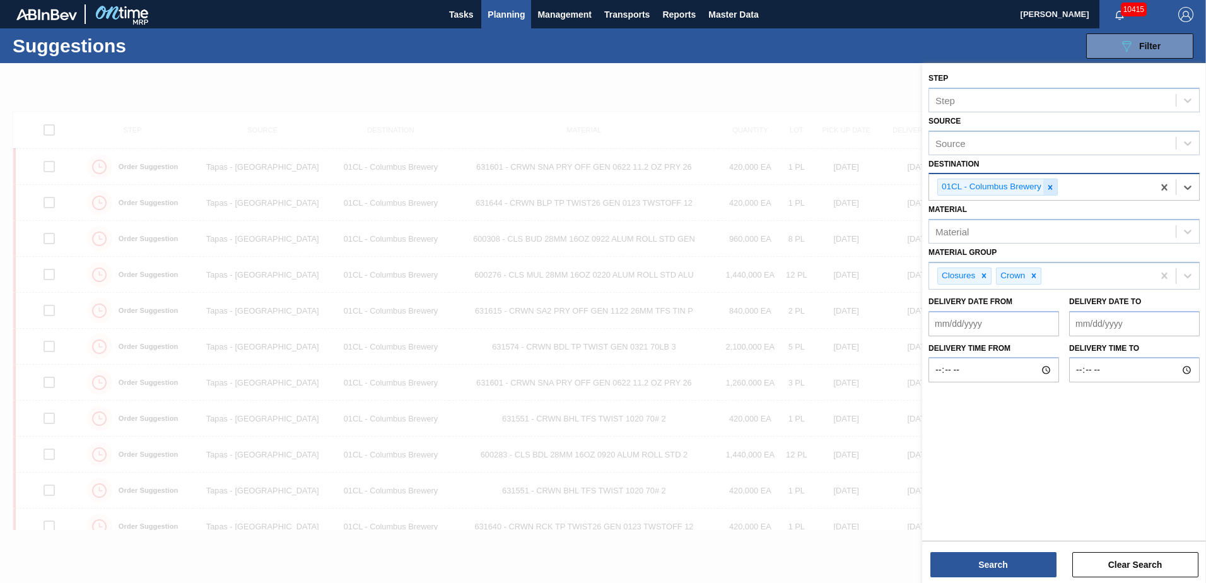
click at [1048, 181] on div at bounding box center [1050, 187] width 14 height 16
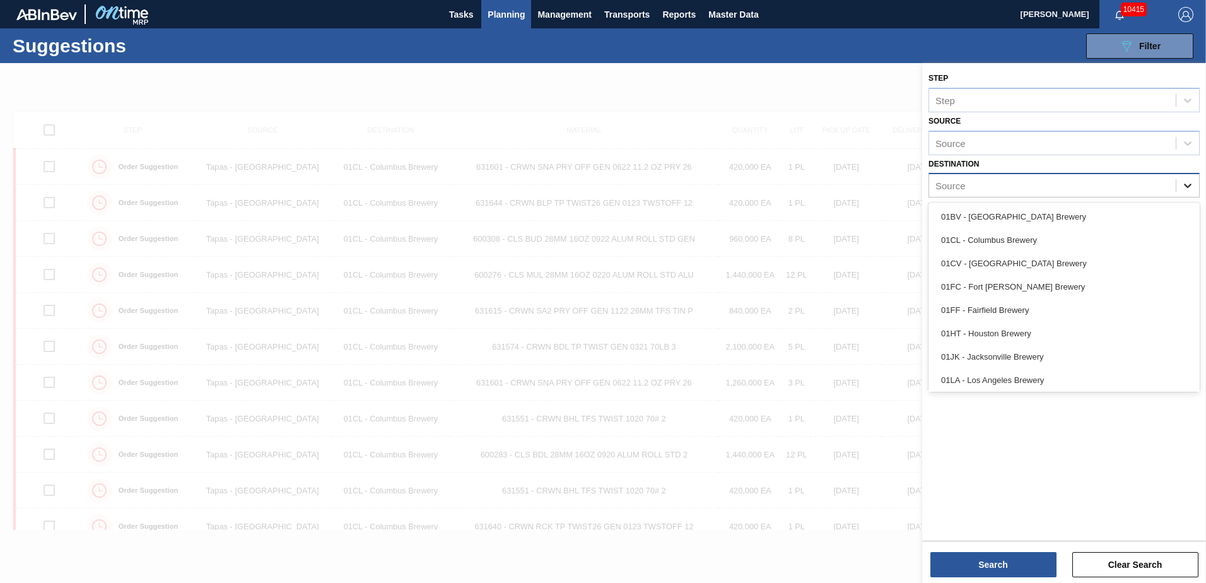
click at [1178, 187] on div at bounding box center [1188, 185] width 23 height 23
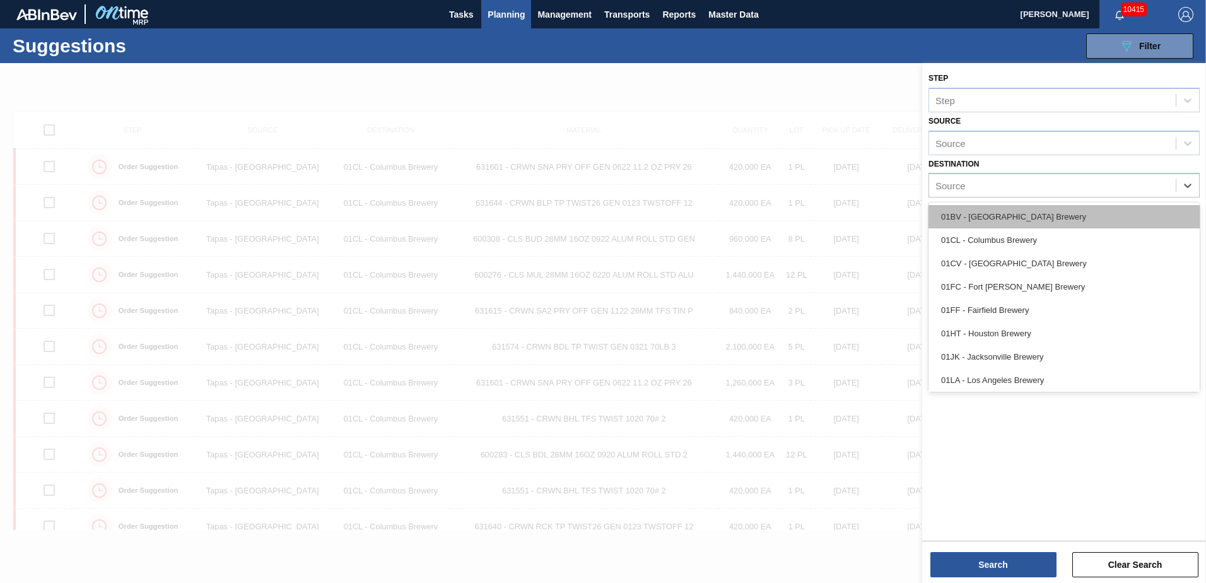
click at [1095, 214] on div "01BV - [GEOGRAPHIC_DATA] Brewery" at bounding box center [1064, 216] width 271 height 23
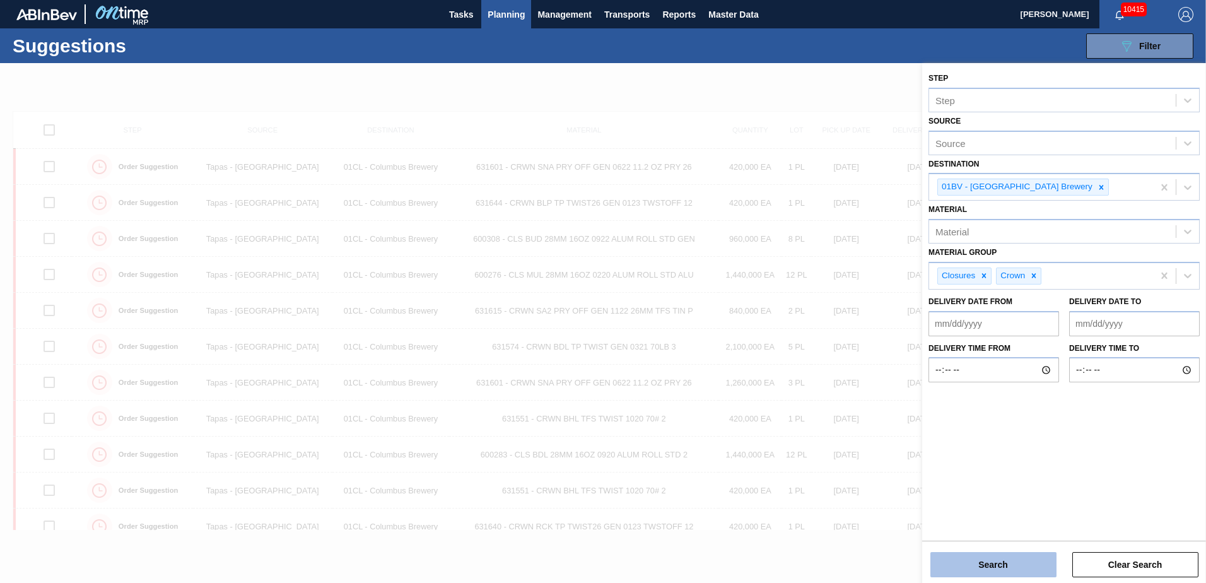
click at [1002, 565] on button "Search" at bounding box center [994, 564] width 126 height 25
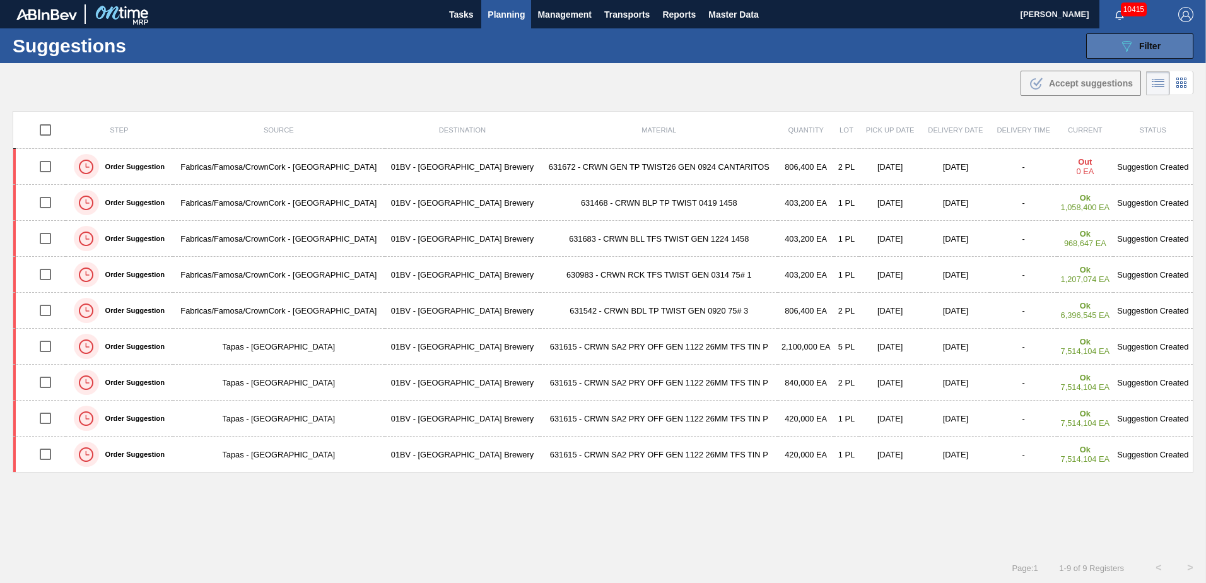
click at [1139, 50] on span "Filter" at bounding box center [1149, 46] width 21 height 10
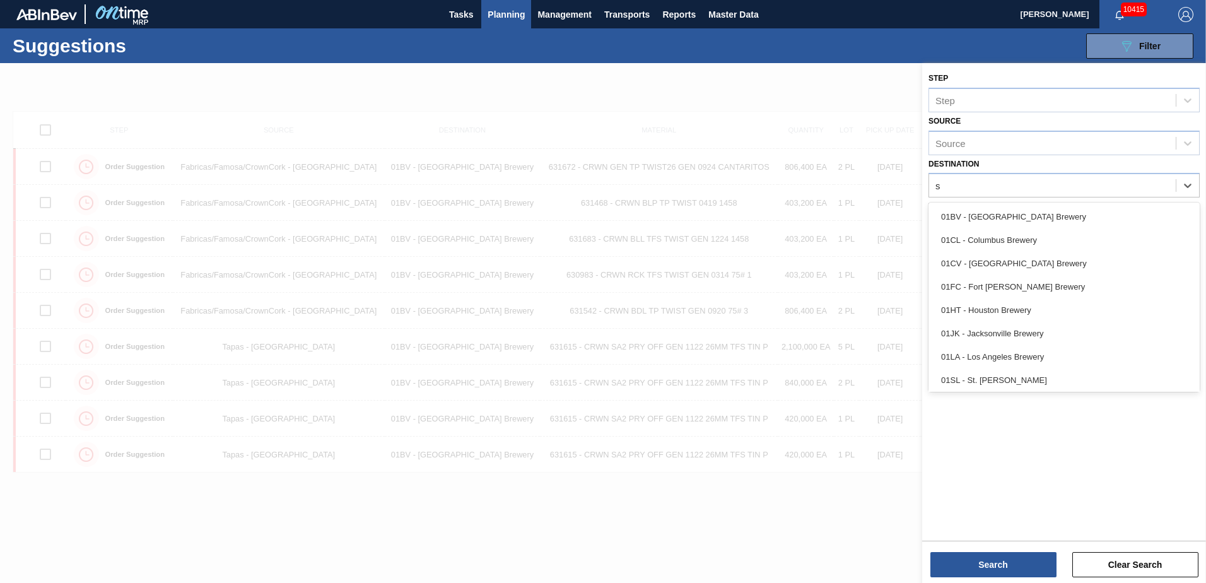
type input "sl"
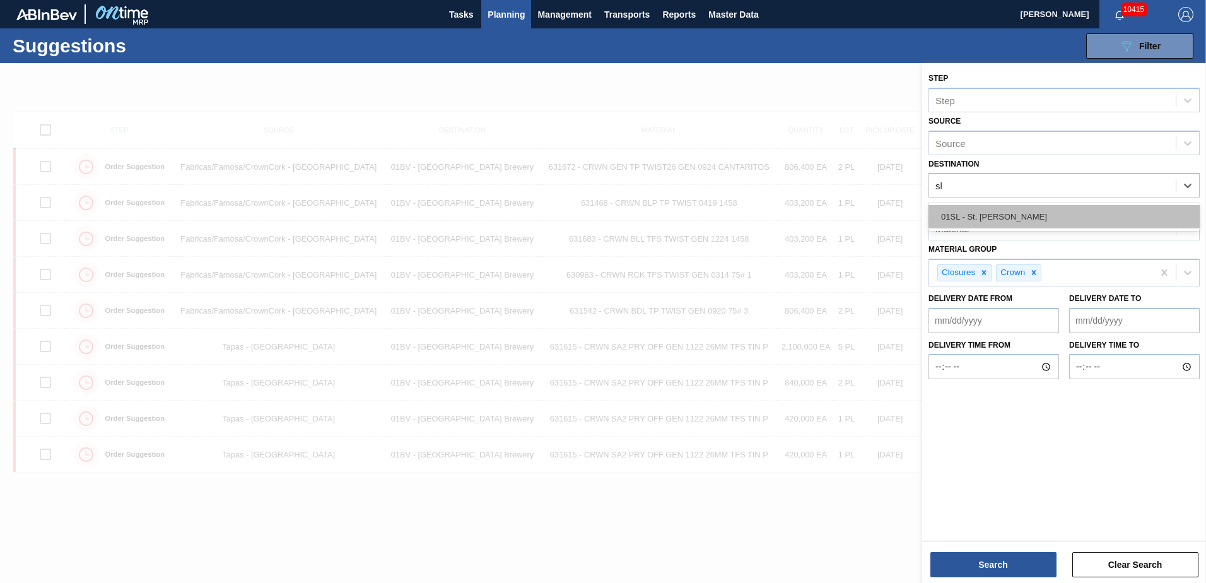
click at [1055, 217] on div "01SL - St. [PERSON_NAME]" at bounding box center [1064, 216] width 271 height 23
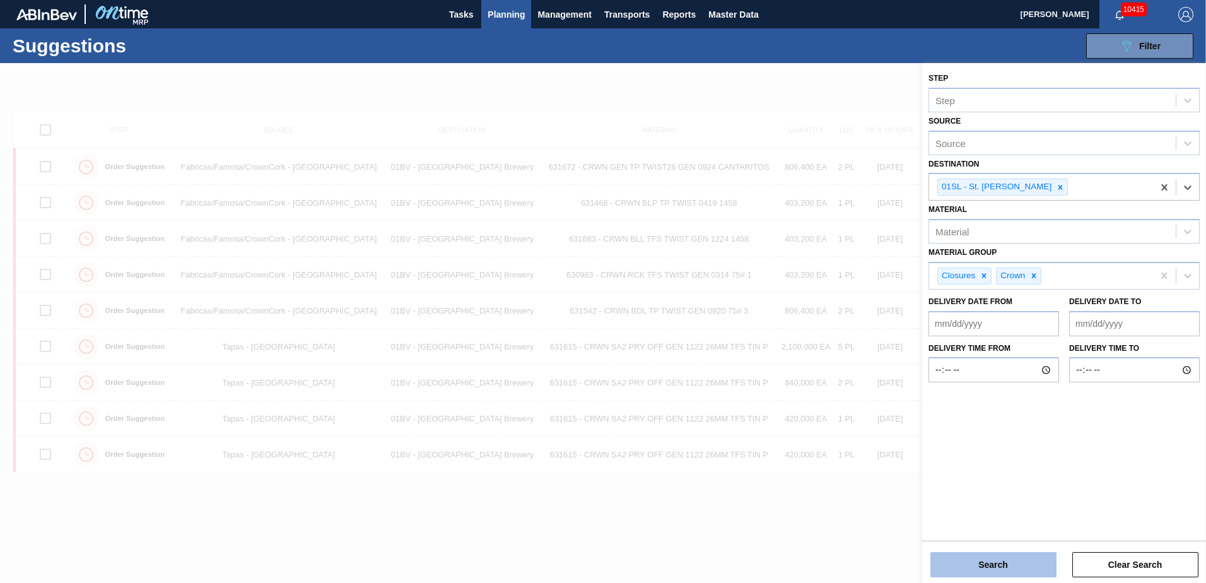
click at [1011, 564] on button "Search" at bounding box center [994, 564] width 126 height 25
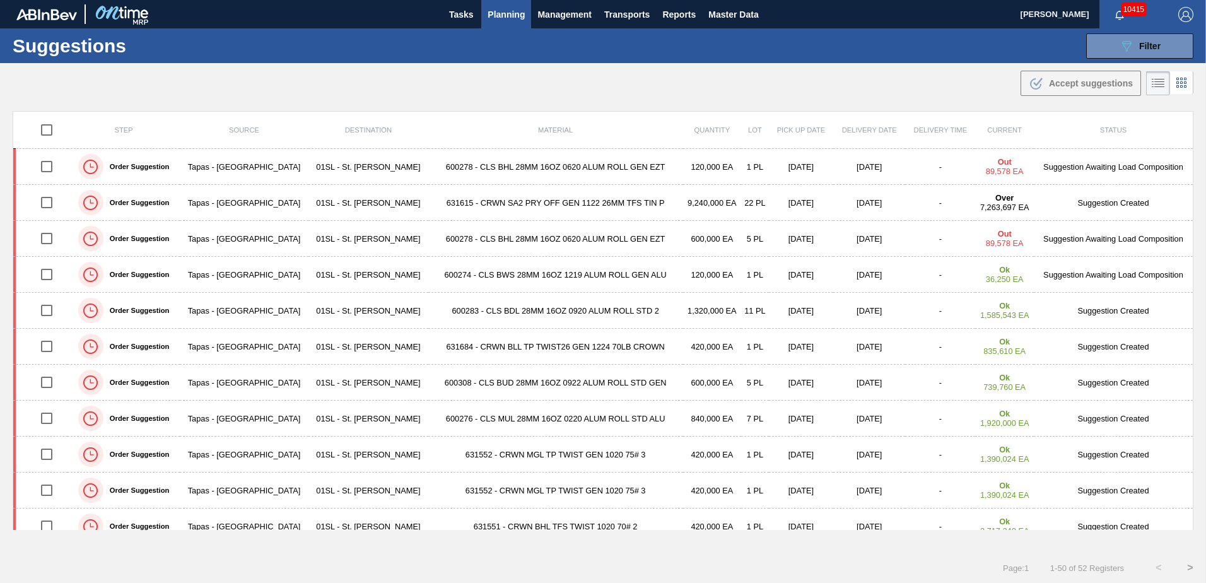
click at [680, 78] on div ".b{fill:var(--color-action-default)} Accept suggestions" at bounding box center [603, 80] width 1206 height 35
click at [751, 84] on div ".b{fill:var(--color-action-default)} Accept suggestions" at bounding box center [603, 80] width 1206 height 35
click at [860, 77] on div ".b{fill:var(--color-action-default)} Accept suggestions" at bounding box center [603, 80] width 1206 height 35
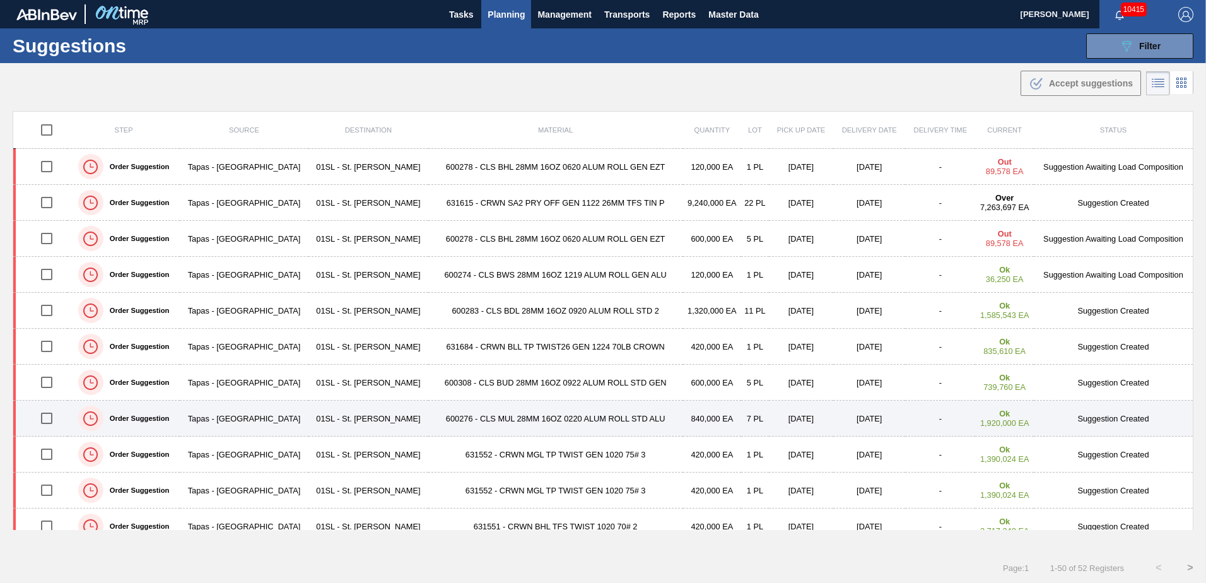
click at [47, 422] on input "checkbox" at bounding box center [46, 418] width 26 height 26
checkbox input "true"
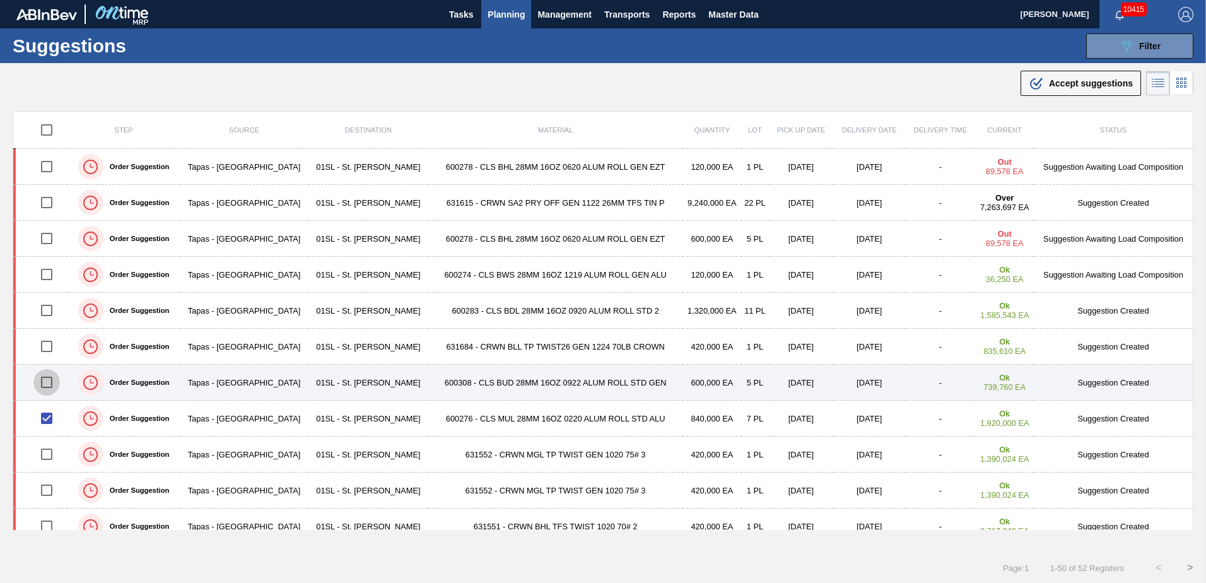
click at [54, 383] on input "checkbox" at bounding box center [46, 382] width 26 height 26
checkbox input "true"
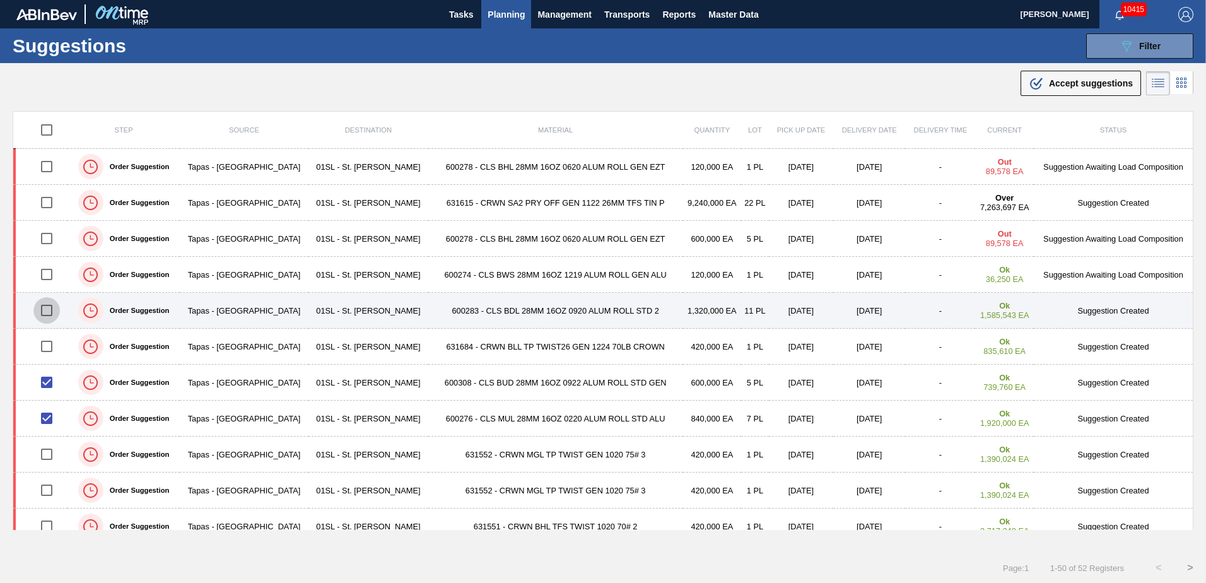
click at [51, 303] on input "checkbox" at bounding box center [46, 310] width 26 height 26
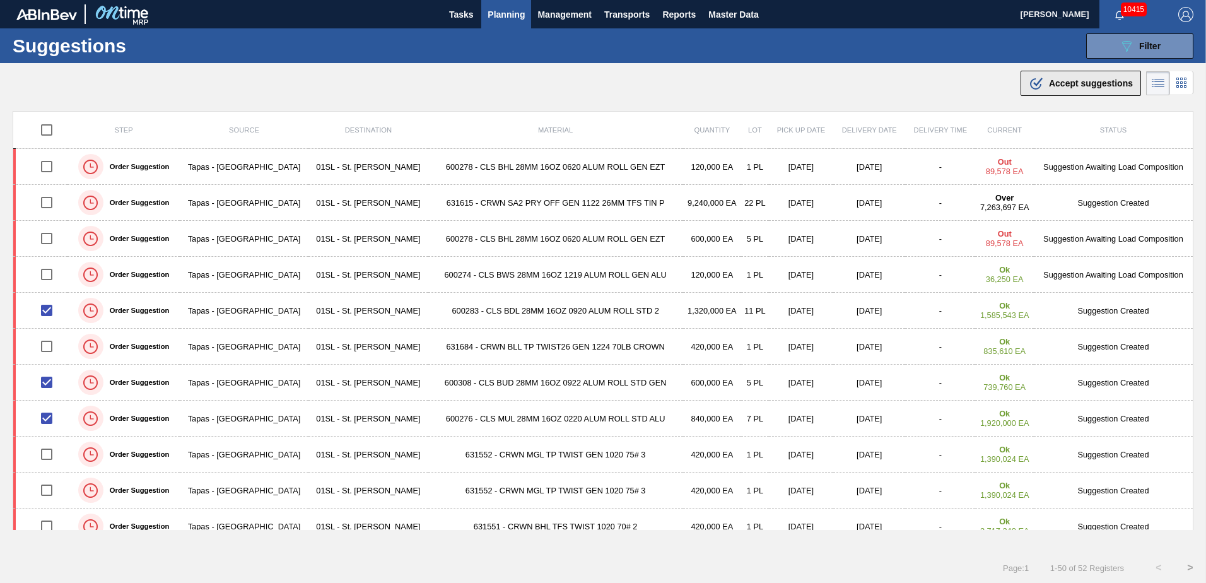
click at [1071, 88] on div ".b{fill:var(--color-action-default)} Accept suggestions" at bounding box center [1081, 83] width 104 height 15
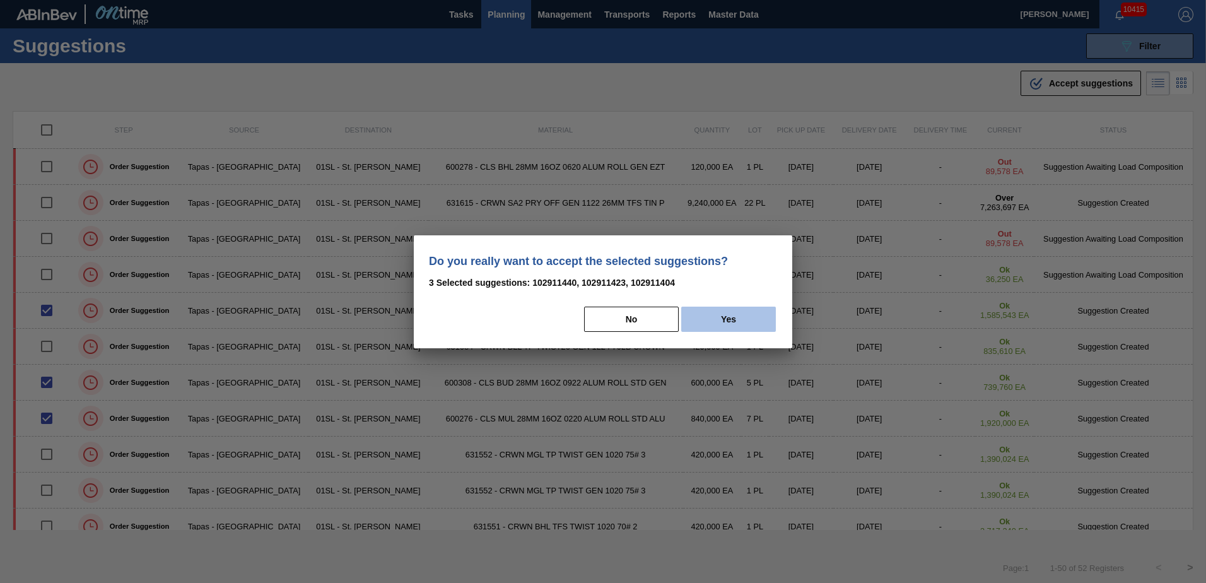
click at [707, 320] on button "Yes" at bounding box center [728, 319] width 95 height 25
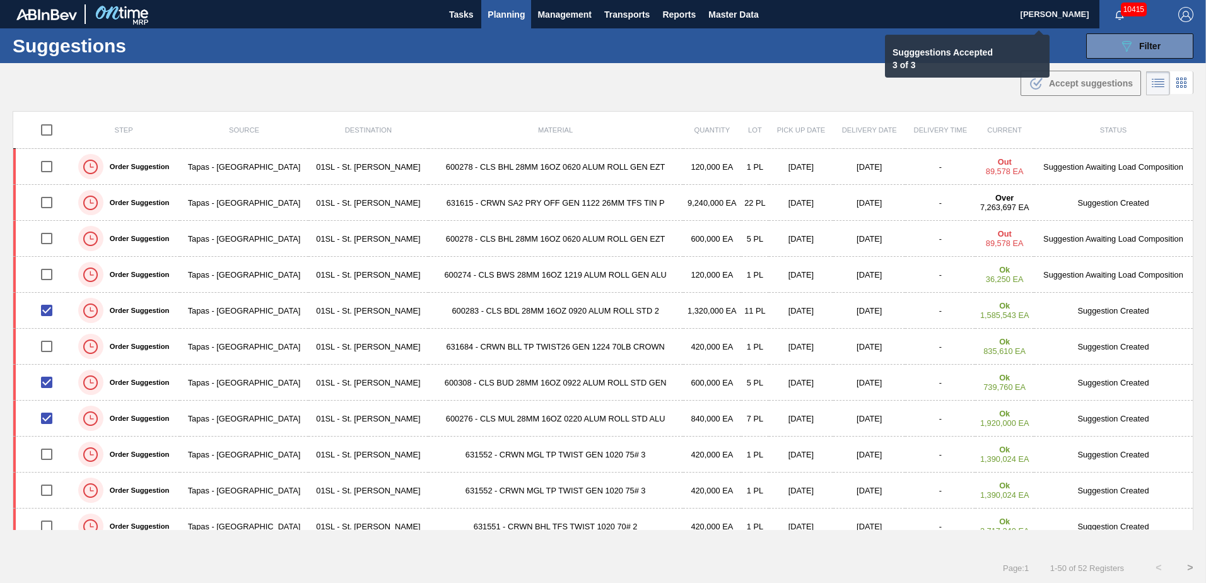
checkbox input "false"
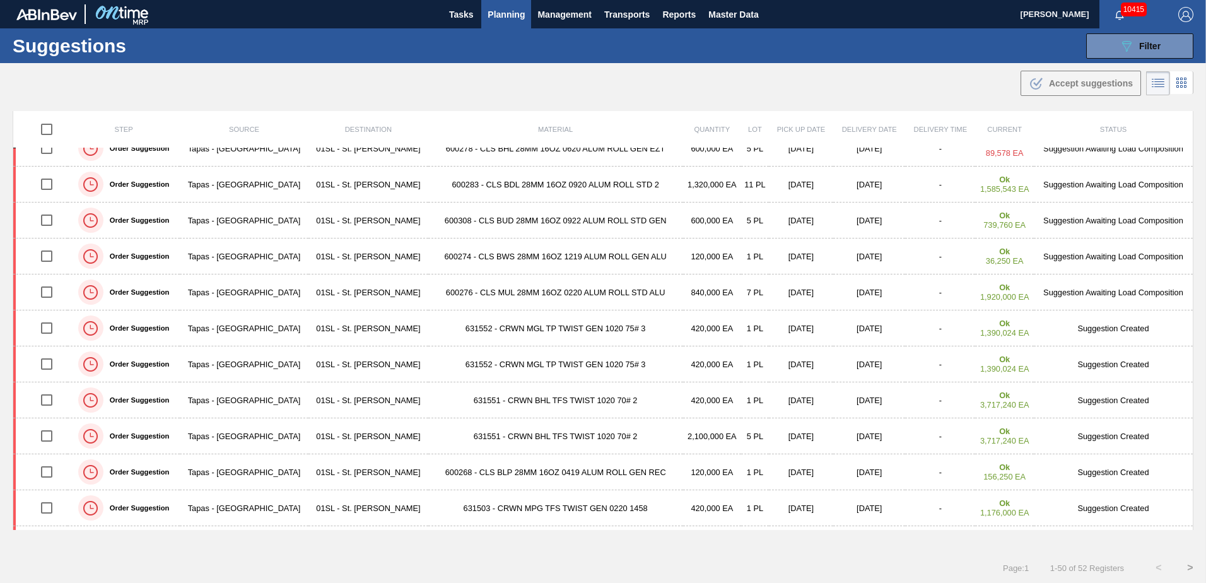
scroll to position [189, 0]
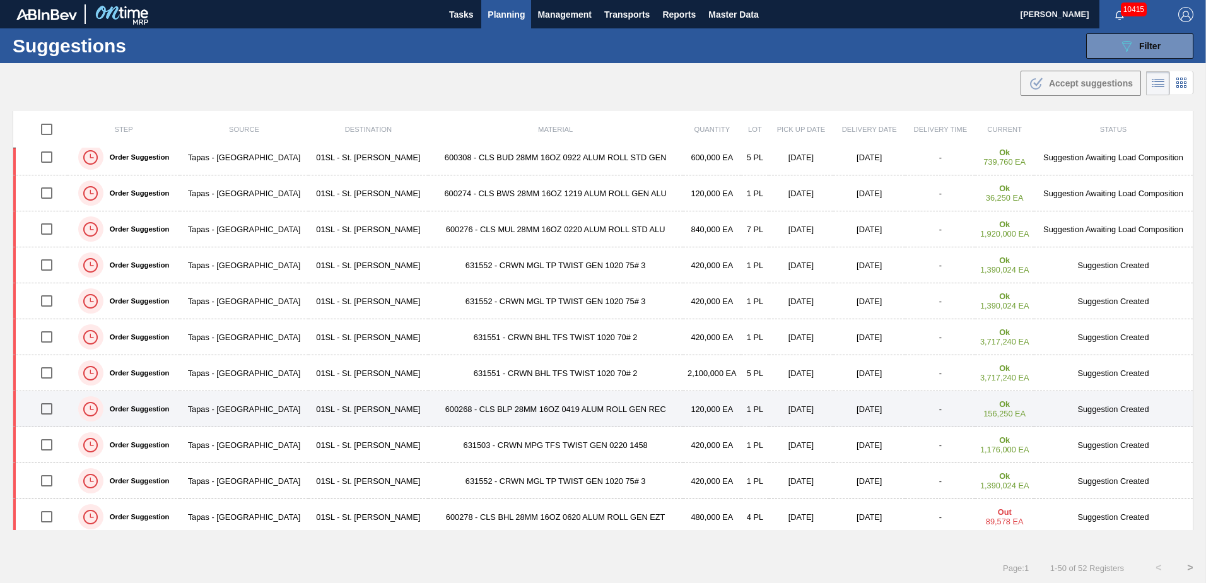
click at [45, 415] on input "checkbox" at bounding box center [46, 409] width 26 height 26
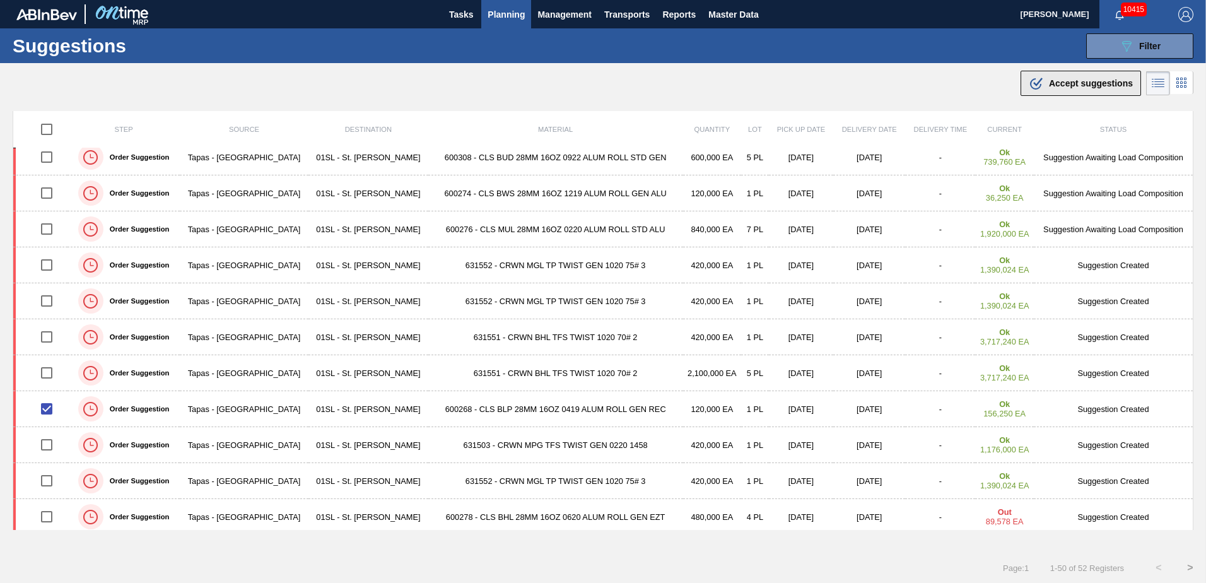
click at [1037, 83] on icon at bounding box center [1037, 82] width 9 height 9
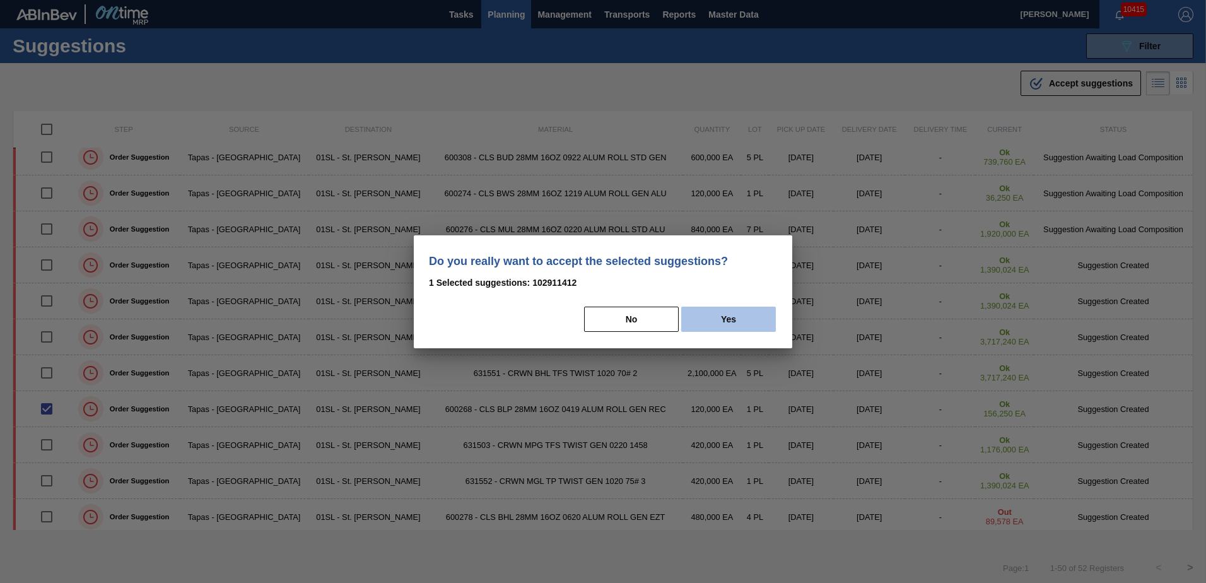
click at [712, 329] on button "Yes" at bounding box center [728, 319] width 95 height 25
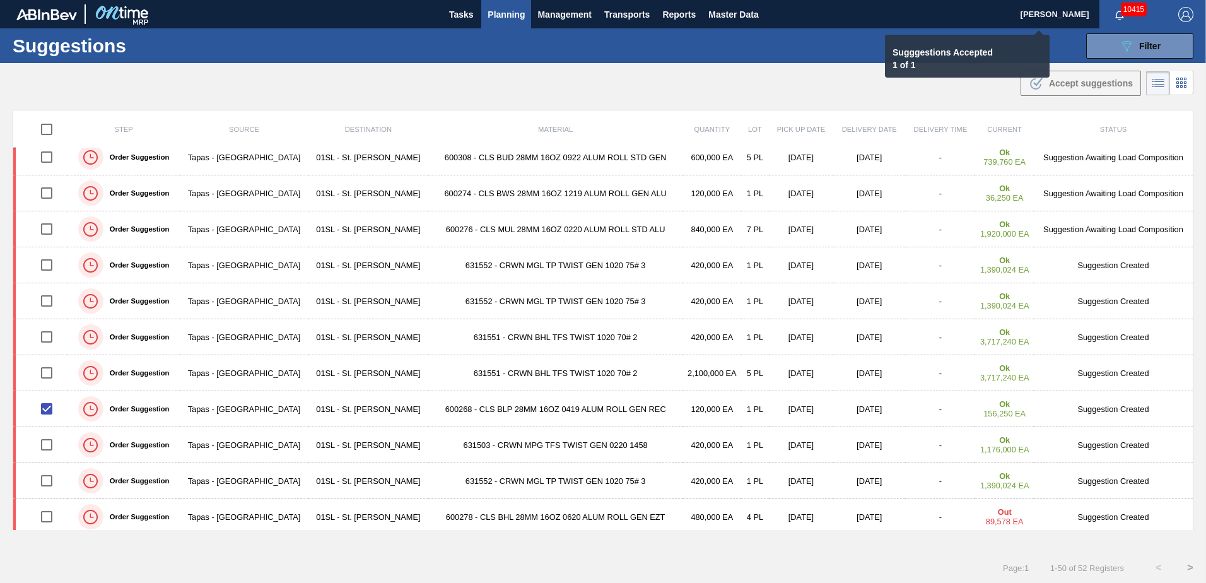
checkbox input "false"
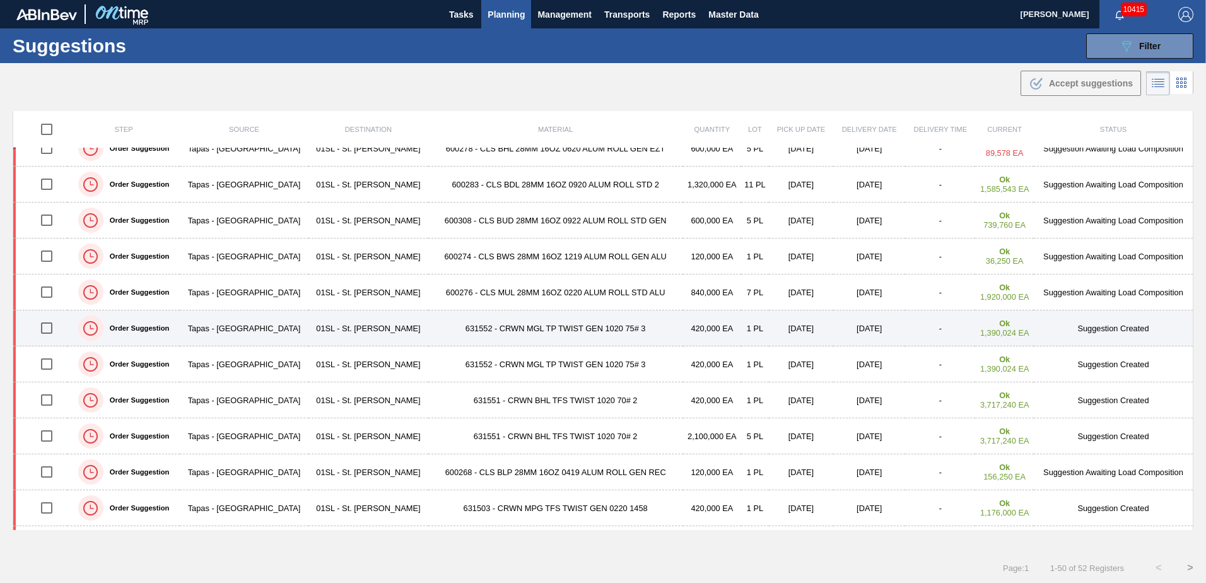
scroll to position [0, 0]
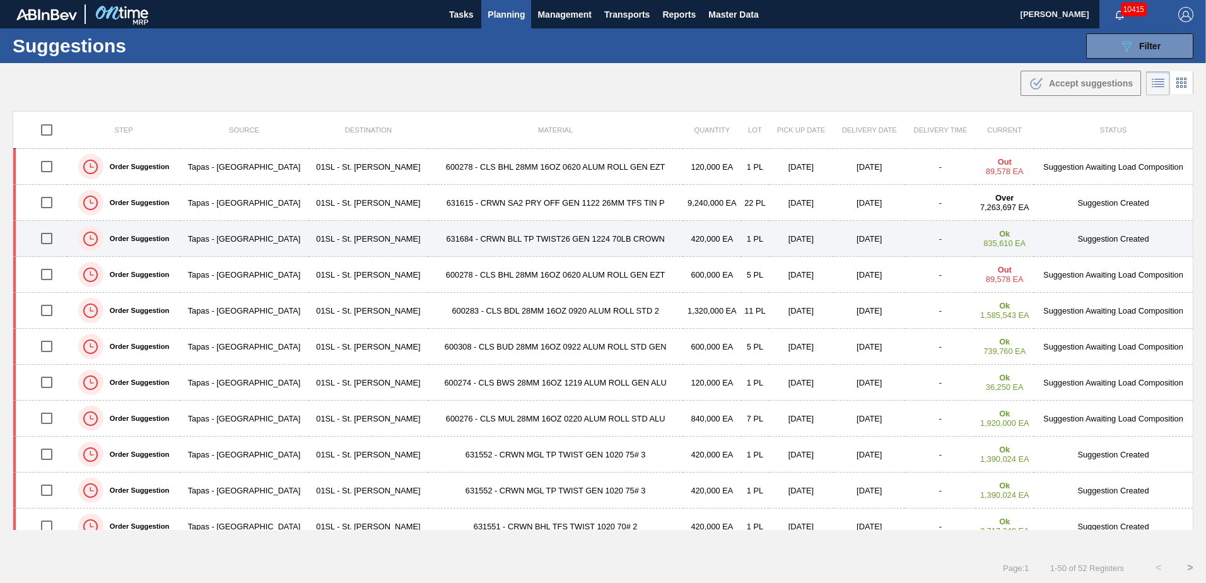
click at [46, 237] on input "checkbox" at bounding box center [46, 238] width 26 height 26
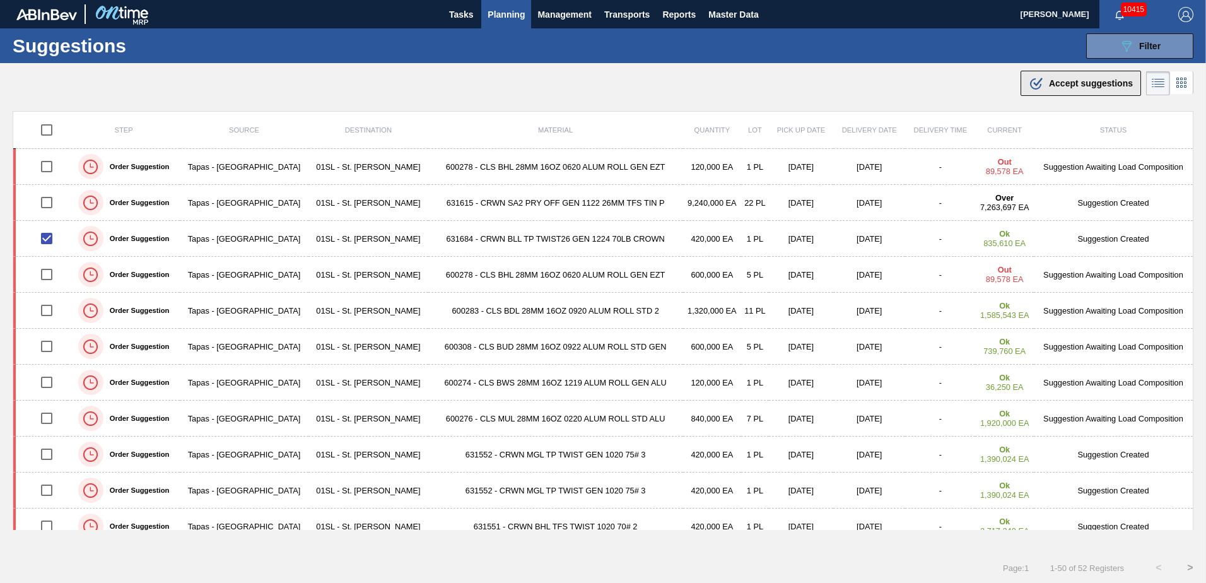
click at [1119, 83] on span "Accept suggestions" at bounding box center [1091, 83] width 84 height 10
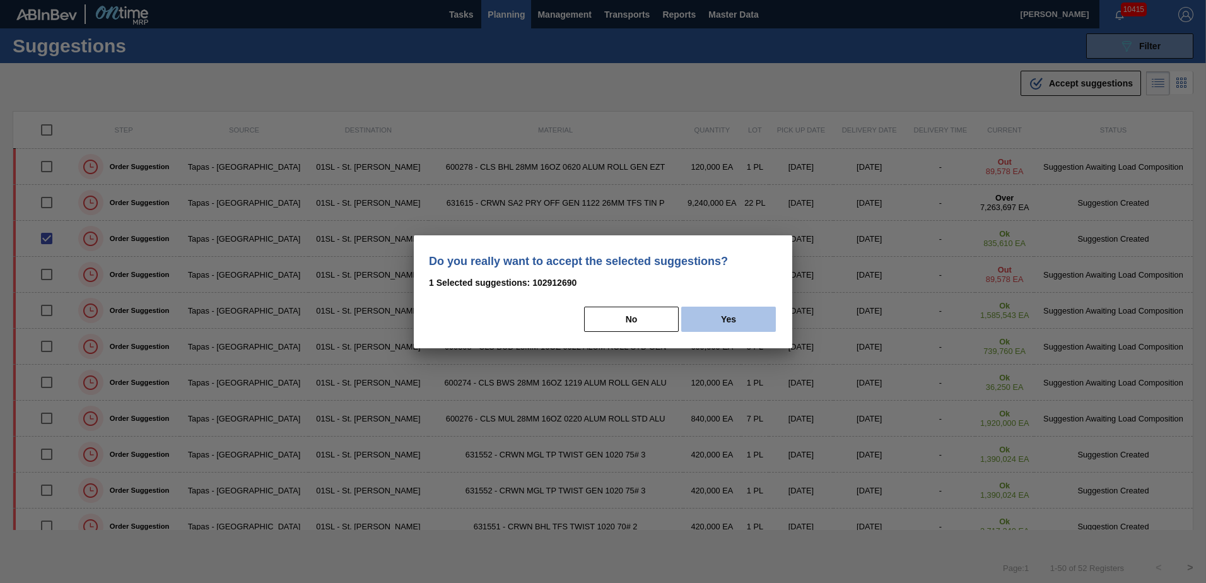
click at [712, 318] on button "Yes" at bounding box center [728, 319] width 95 height 25
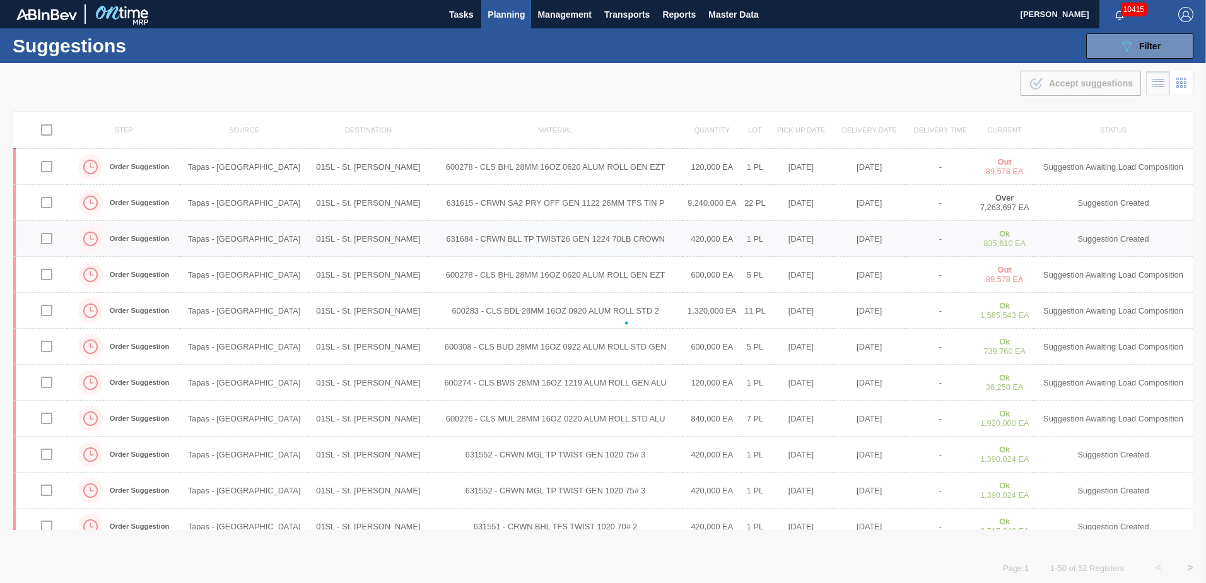
checkbox input "false"
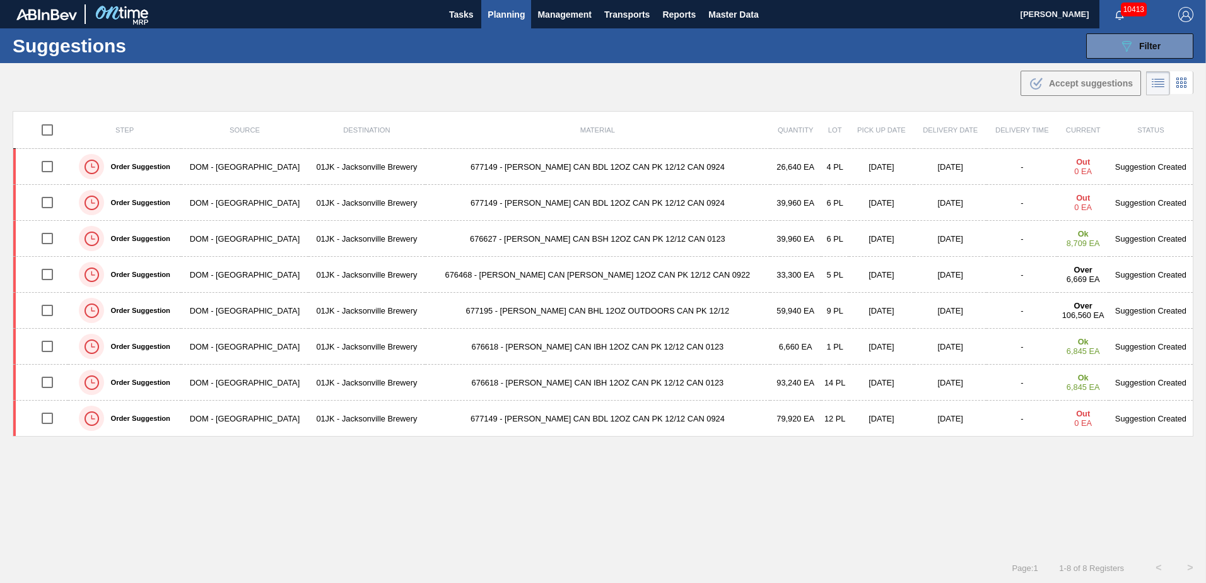
click at [514, 5] on button "Planning" at bounding box center [506, 14] width 50 height 28
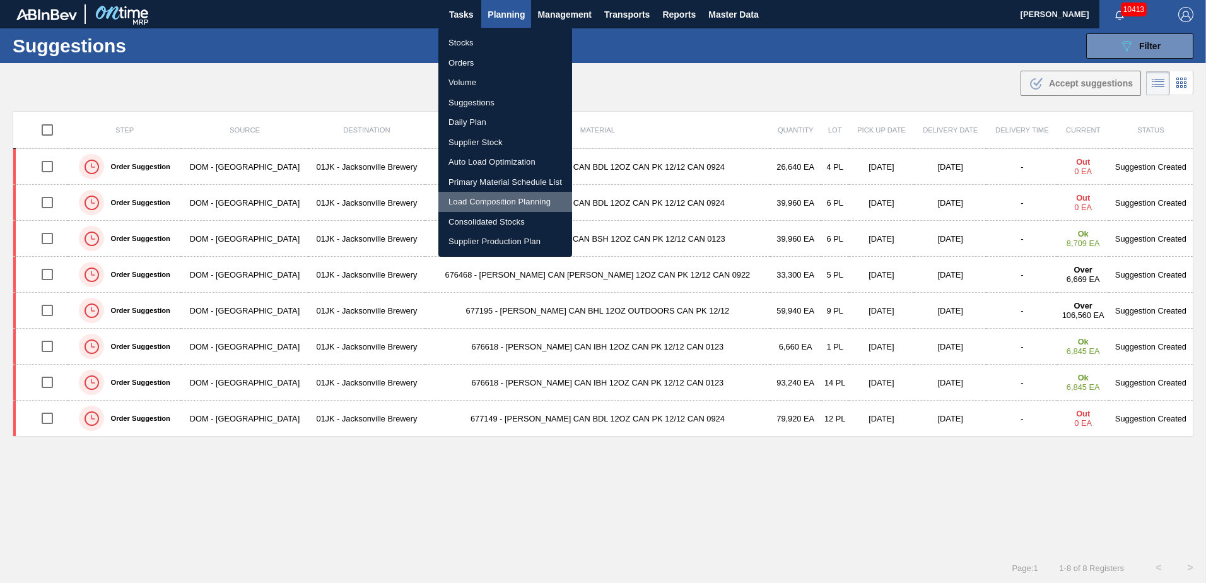
click at [539, 199] on li "Load Composition Planning" at bounding box center [505, 202] width 134 height 20
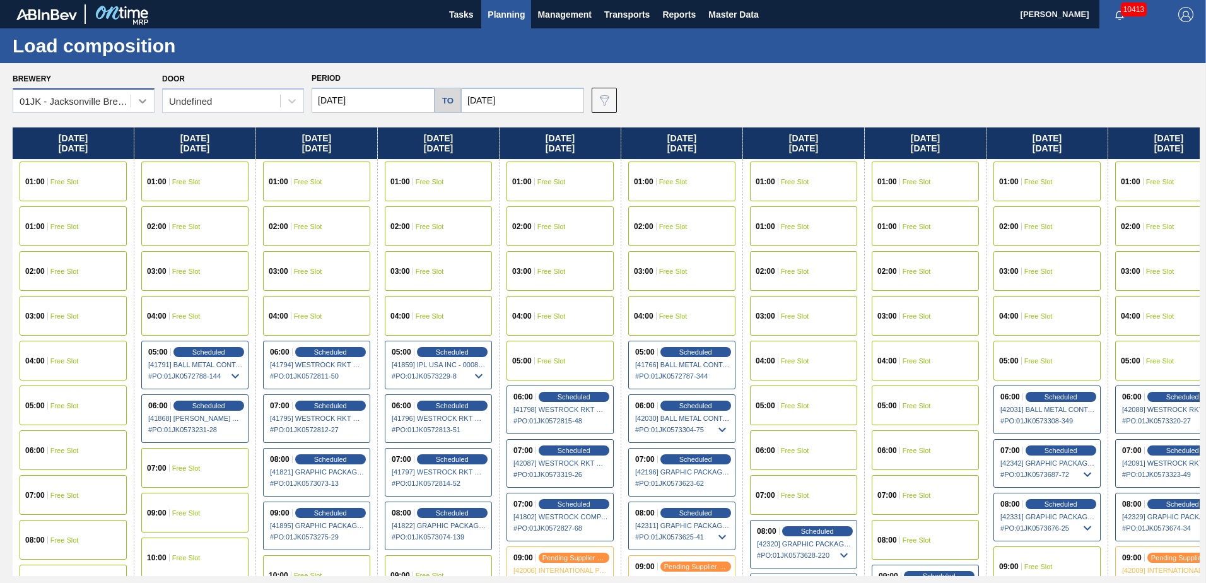
click at [150, 102] on div at bounding box center [142, 101] width 23 height 23
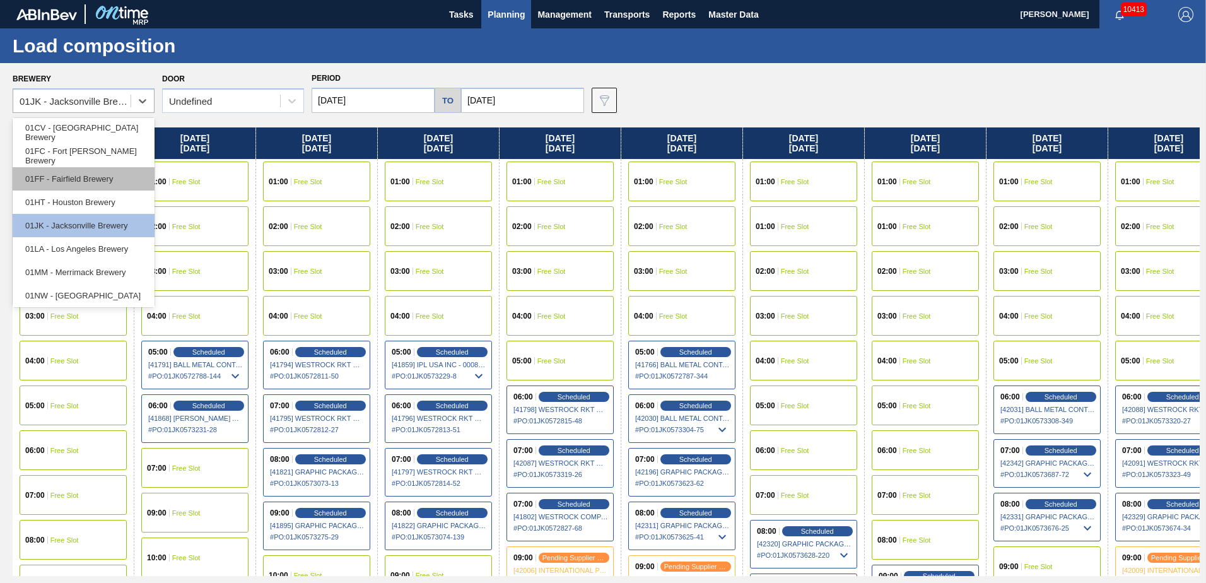
scroll to position [63, 0]
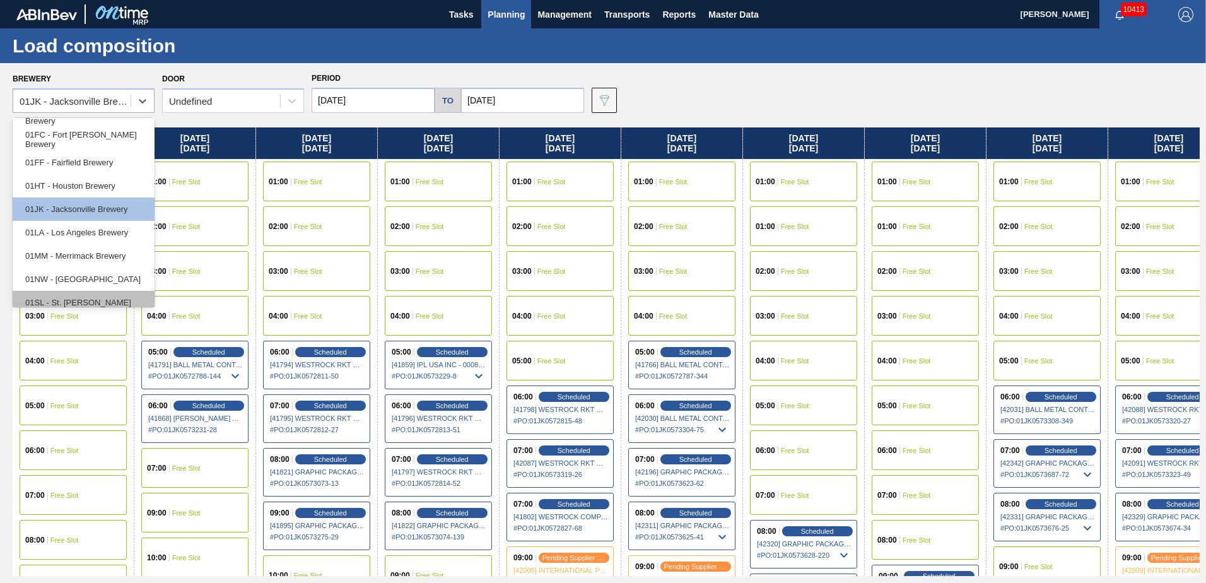
click at [49, 304] on div "01SL - St. [PERSON_NAME]" at bounding box center [84, 302] width 142 height 23
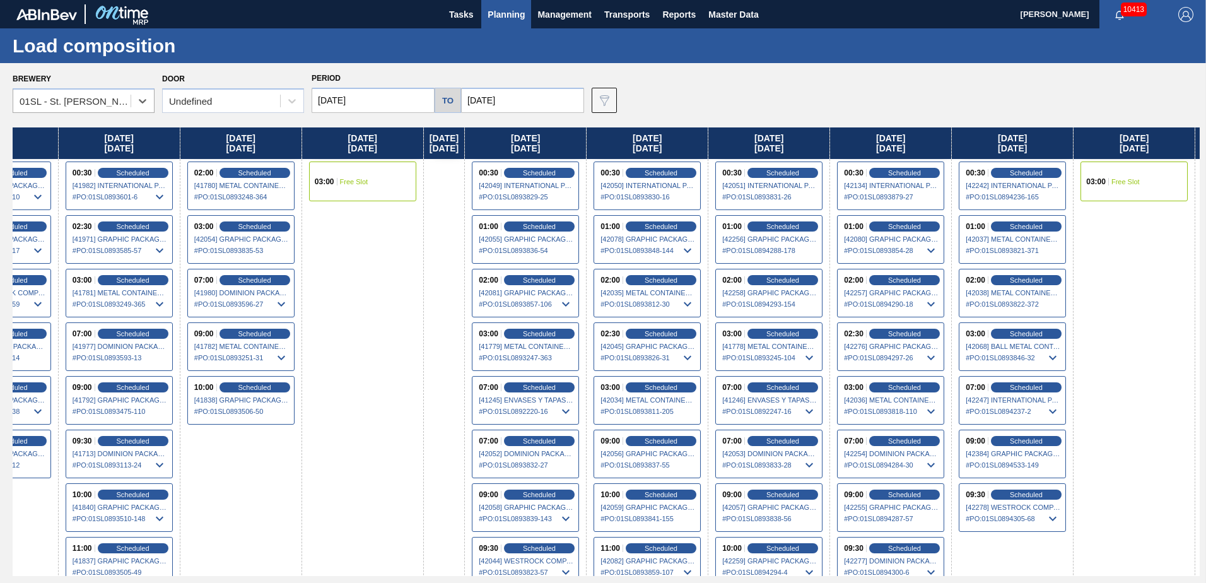
scroll to position [0, 377]
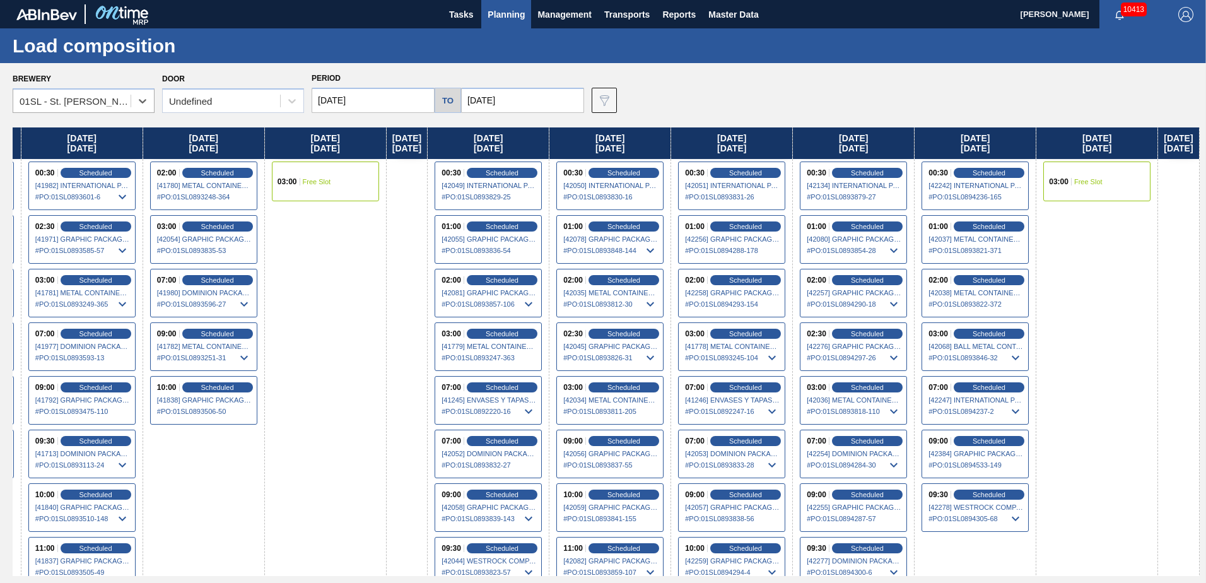
drag, startPoint x: 667, startPoint y: 251, endPoint x: 104, endPoint y: 301, distance: 565.6
click at [104, 301] on div "Sunday 08/31/2025 Monday 09/01/2025 Tuesday 09/02/2025 02:00 Scheduled [41777] …" at bounding box center [606, 351] width 1187 height 449
drag, startPoint x: 1141, startPoint y: 262, endPoint x: 904, endPoint y: 280, distance: 237.9
click at [904, 280] on div "Sunday 08/31/2025 Monday 09/01/2025 Tuesday 09/02/2025 02:00 Scheduled [41777] …" at bounding box center [606, 351] width 1187 height 449
drag, startPoint x: 1063, startPoint y: 272, endPoint x: 974, endPoint y: 280, distance: 89.3
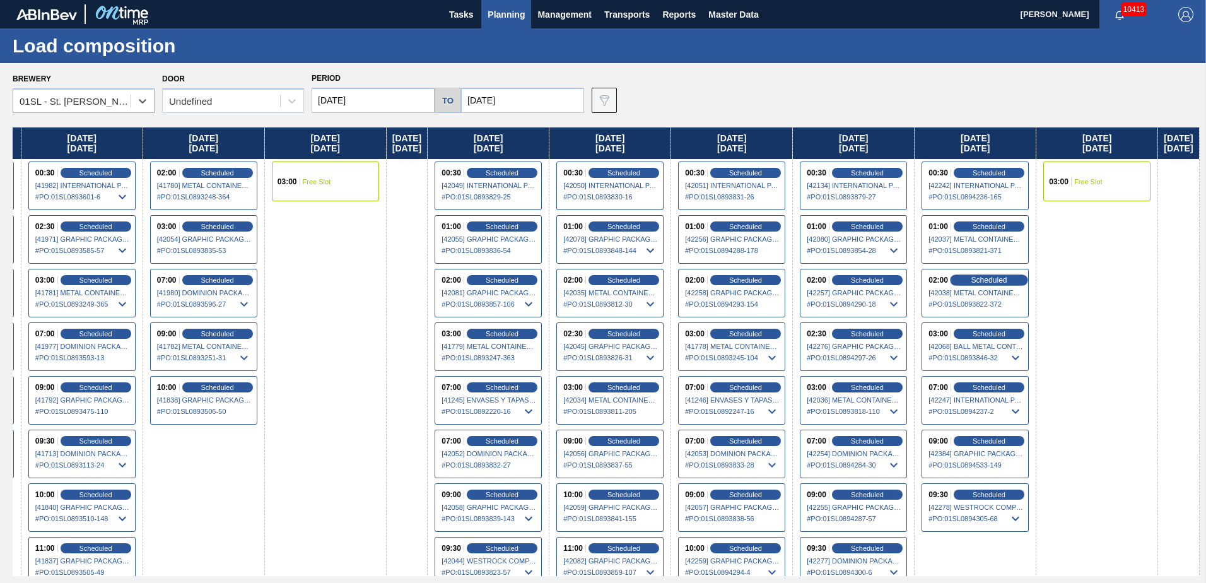
click at [974, 280] on div "Sunday 08/31/2025 Monday 09/01/2025 Tuesday 09/02/2025 02:00 Scheduled [41777] …" at bounding box center [606, 351] width 1187 height 449
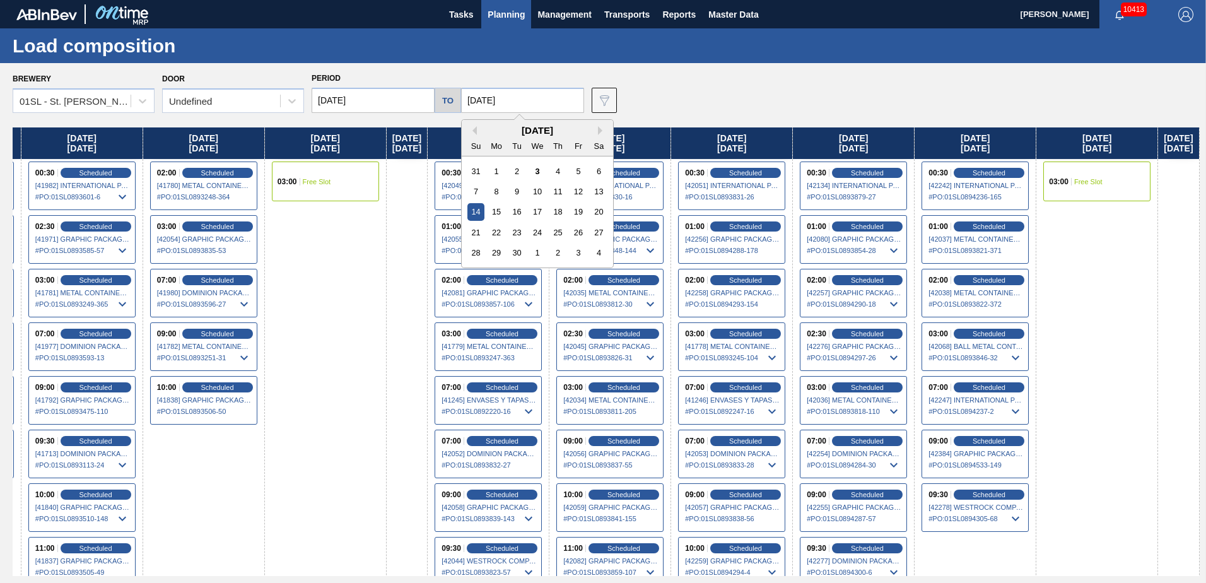
click at [553, 95] on input "09/14/2025" at bounding box center [522, 100] width 123 height 25
click at [594, 253] on div "4" at bounding box center [598, 252] width 17 height 17
type input "10/04/2025"
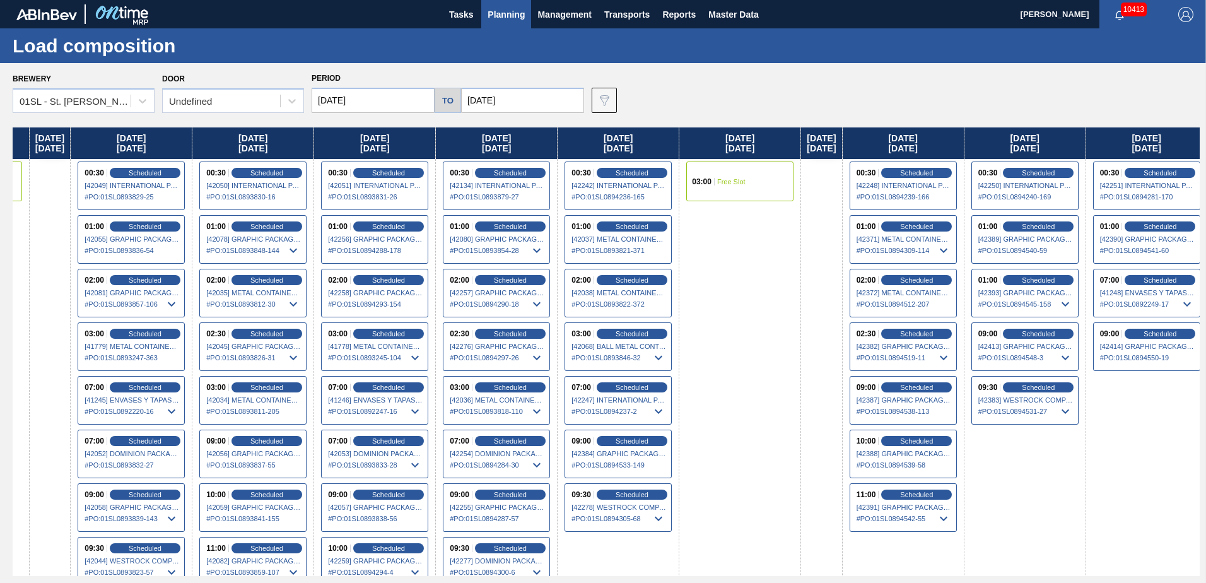
drag, startPoint x: 672, startPoint y: 262, endPoint x: 33, endPoint y: 266, distance: 639.1
click at [33, 266] on div "Sunday 08/31/2025 Monday 09/01/2025 Tuesday 09/02/2025 02:00 Scheduled [41777] …" at bounding box center [606, 351] width 1187 height 449
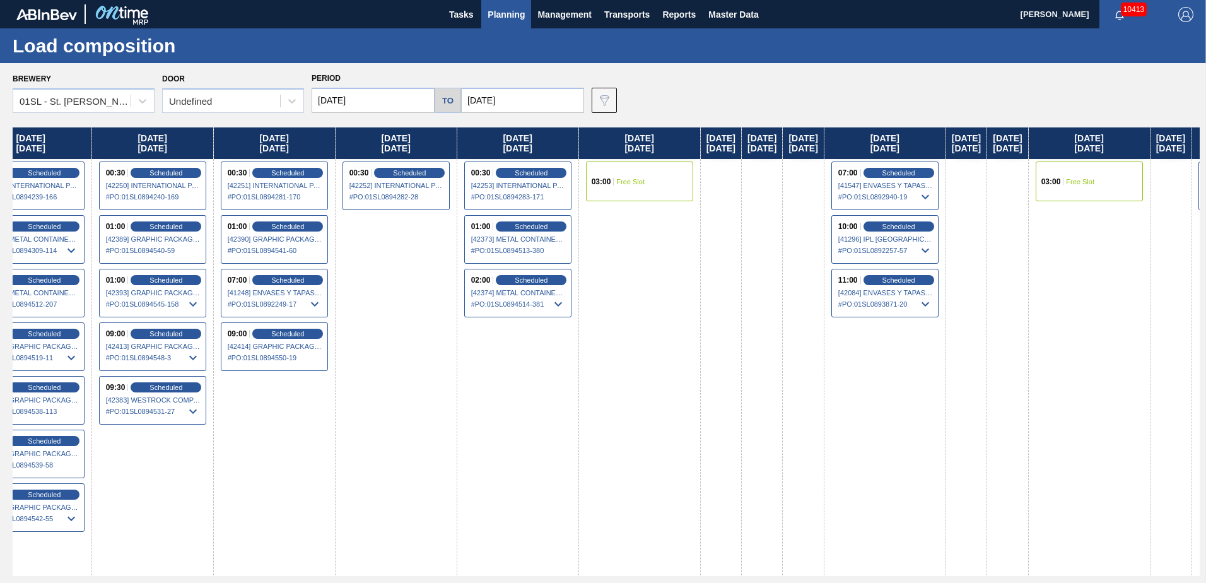
drag, startPoint x: 739, startPoint y: 248, endPoint x: 37, endPoint y: 261, distance: 702.3
click at [0, 0] on html "Tasks Planning Management Transports Reports Master Data Jasmine Brown 10413 Ma…" at bounding box center [603, 0] width 1206 height 0
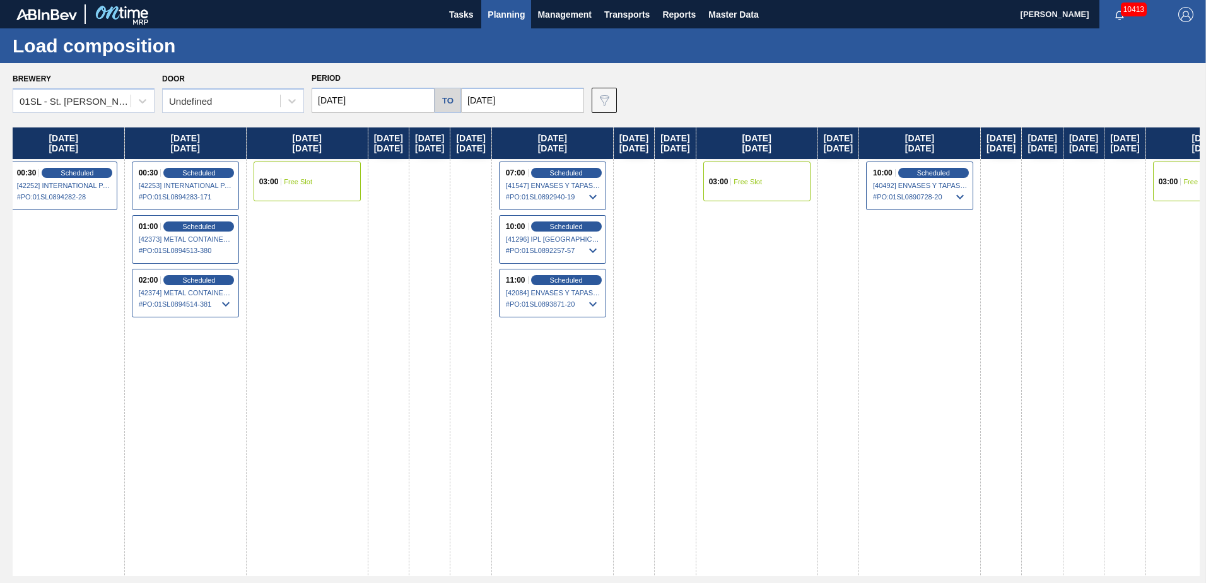
scroll to position [0, 2161]
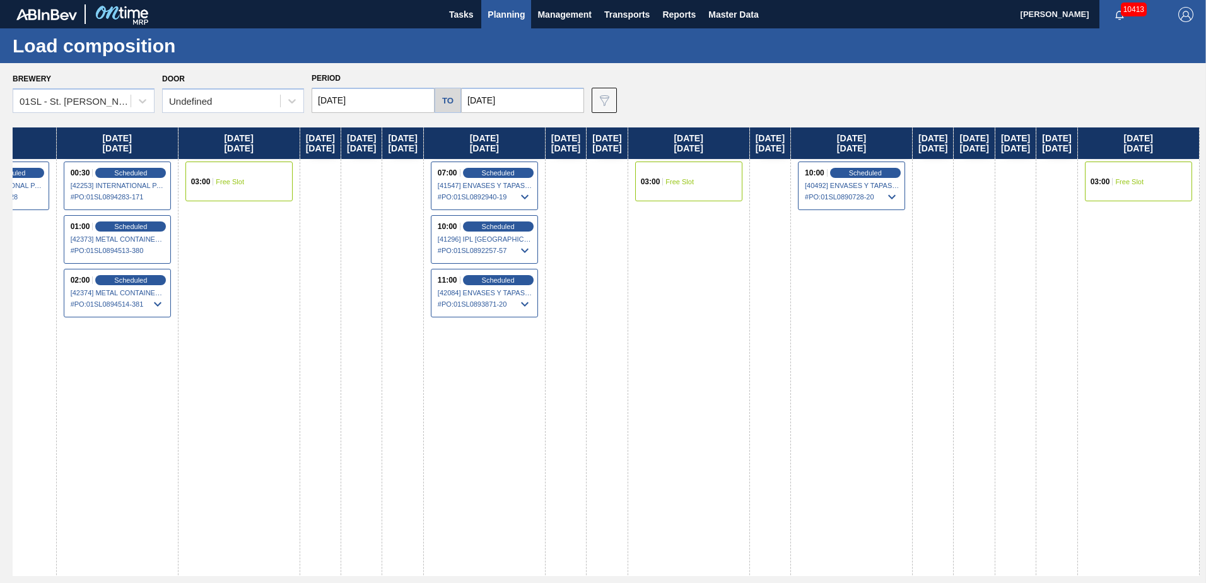
drag, startPoint x: 508, startPoint y: 312, endPoint x: 120, endPoint y: 319, distance: 388.0
click at [117, 324] on div "Sunday 08/31/2025 Monday 09/01/2025 Tuesday 09/02/2025 02:00 Scheduled [41777] …" at bounding box center [606, 351] width 1187 height 449
drag, startPoint x: 925, startPoint y: 294, endPoint x: 695, endPoint y: 314, distance: 231.7
click at [696, 316] on div "Sunday 08/31/2025 Monday 09/01/2025 Tuesday 09/02/2025 02:00 Scheduled [41777] …" at bounding box center [606, 351] width 1187 height 449
click at [288, 103] on icon at bounding box center [292, 101] width 13 height 13
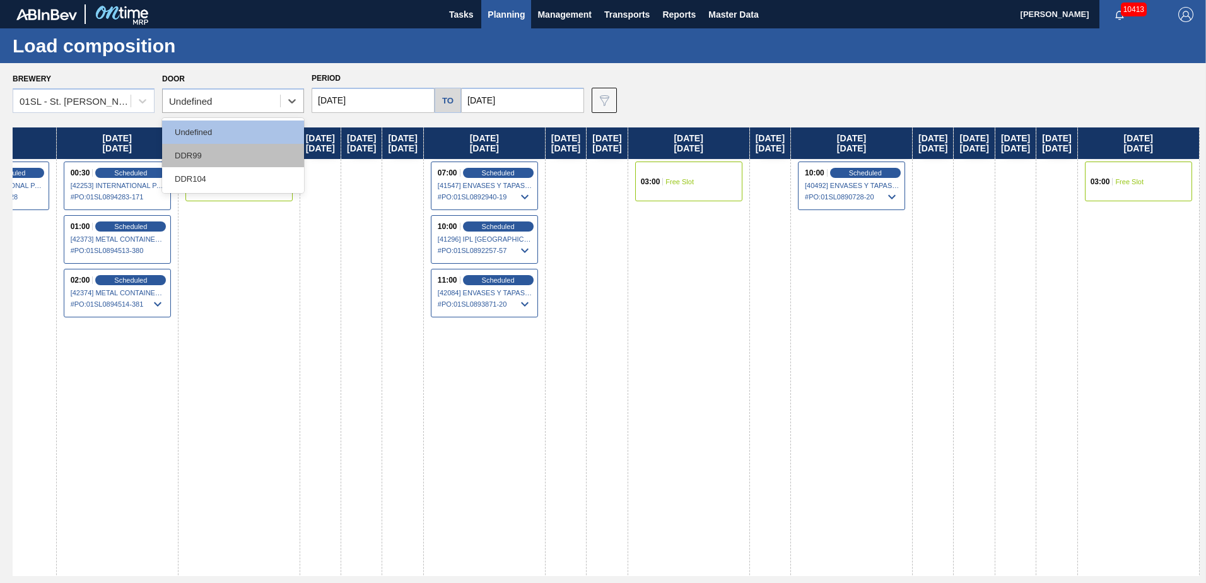
click at [250, 158] on div "DDR99" at bounding box center [233, 155] width 142 height 23
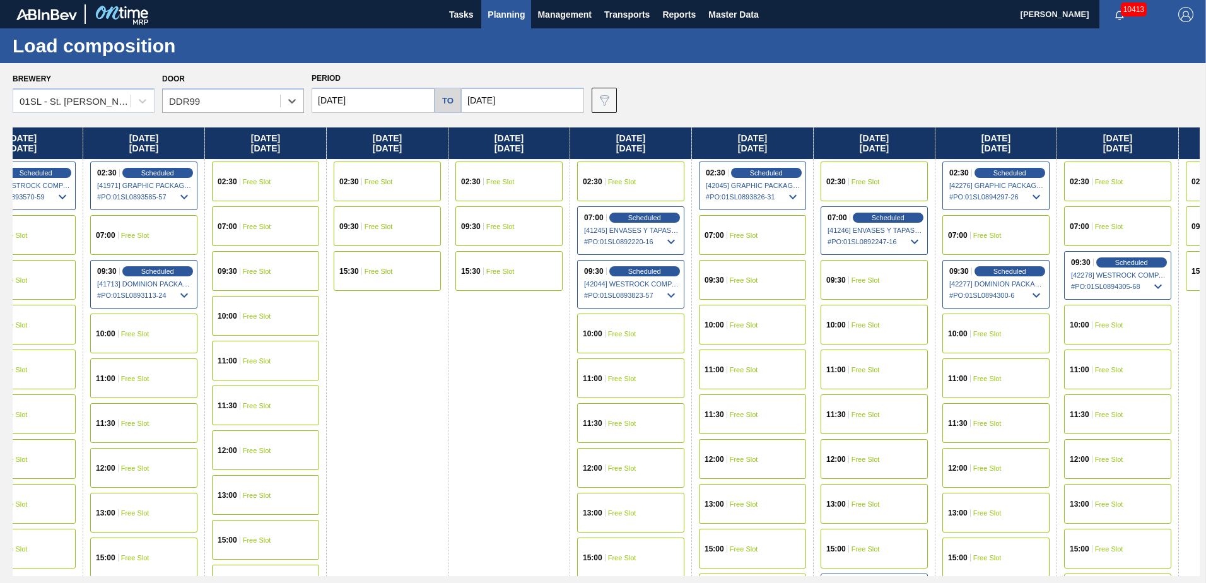
scroll to position [0, 417]
drag, startPoint x: 874, startPoint y: 355, endPoint x: 445, endPoint y: 354, distance: 429.0
click at [445, 354] on div "Sunday 08/31/2025 02:30 Free Slot 09:30 Free Slot 15:30 Free Slot Monday 09/01/…" at bounding box center [606, 351] width 1187 height 449
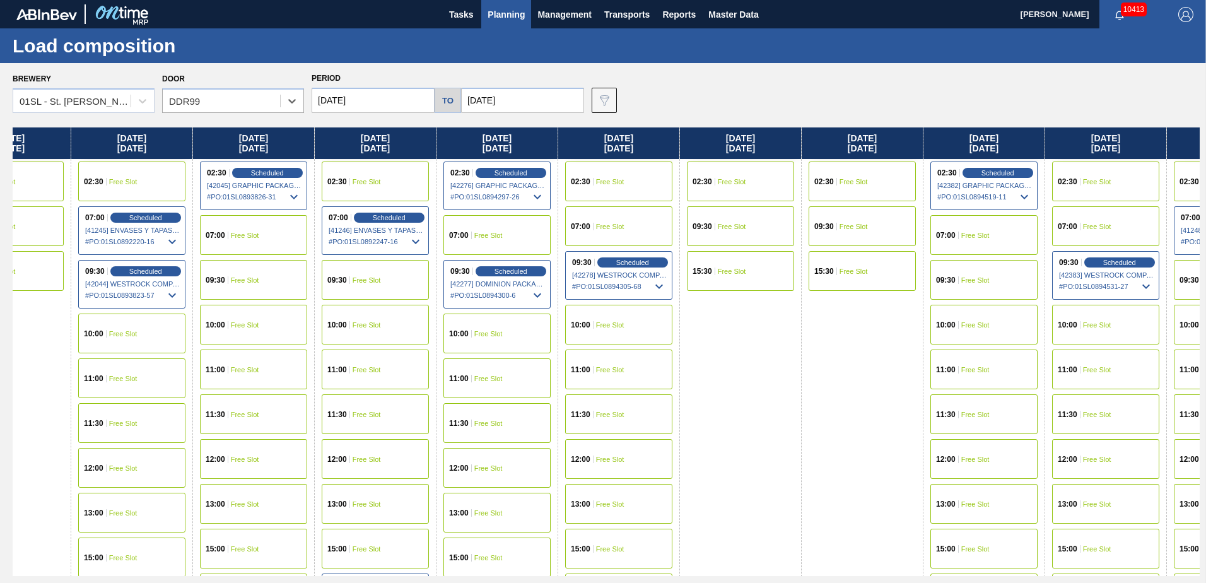
drag, startPoint x: 543, startPoint y: 349, endPoint x: 23, endPoint y: 350, distance: 519.8
click at [23, 350] on div "Sunday 08/31/2025 02:30 Free Slot 09:30 Free Slot 15:30 Free Slot Monday 09/01/…" at bounding box center [606, 351] width 1187 height 449
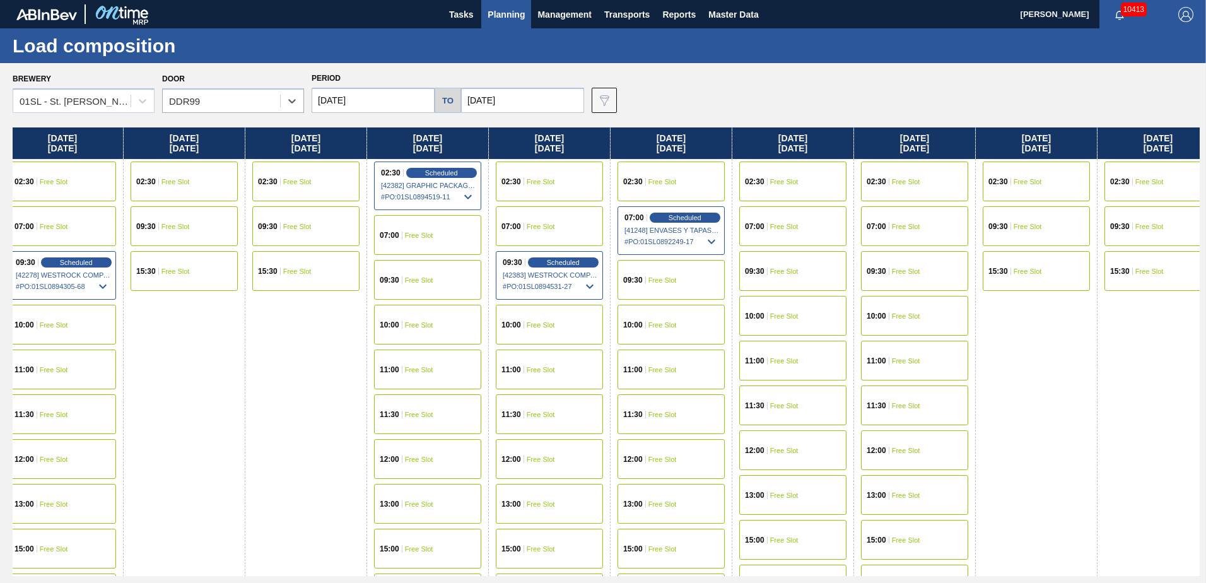
drag, startPoint x: 845, startPoint y: 324, endPoint x: 368, endPoint y: 319, distance: 477.0
click at [278, 333] on div "Sunday 08/31/2025 02:30 Free Slot 09:30 Free Slot 15:30 Free Slot Monday 09/01/…" at bounding box center [606, 351] width 1187 height 449
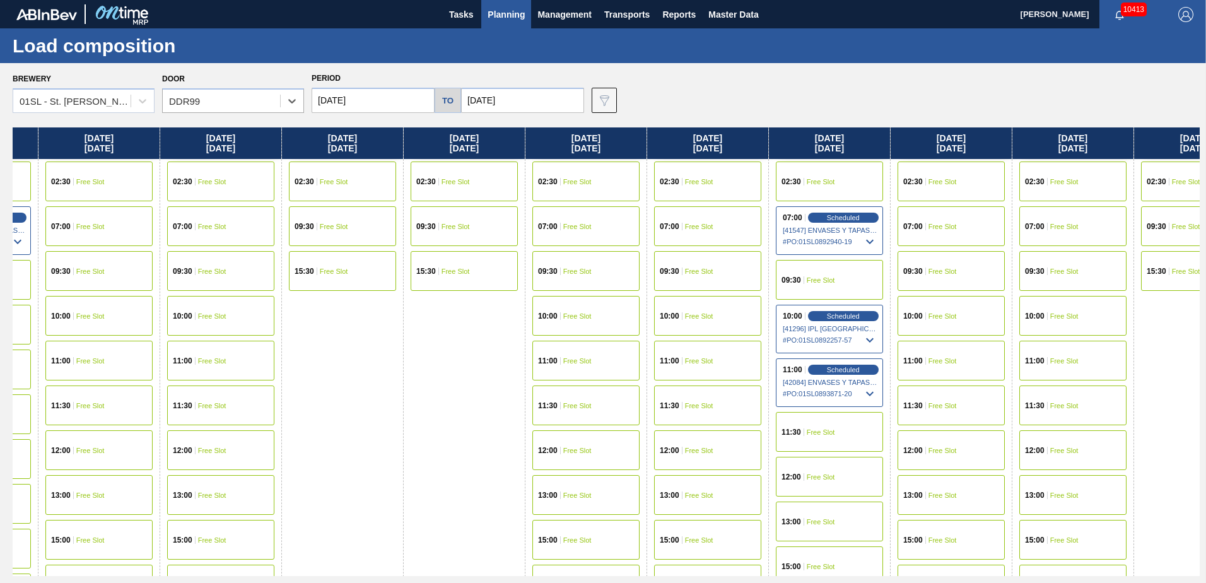
drag, startPoint x: 1141, startPoint y: 336, endPoint x: 435, endPoint y: 365, distance: 706.5
click at [435, 366] on div "Sunday 08/31/2025 02:30 Free Slot 09:30 Free Slot 15:30 Free Slot Monday 09/01/…" at bounding box center [606, 351] width 1187 height 449
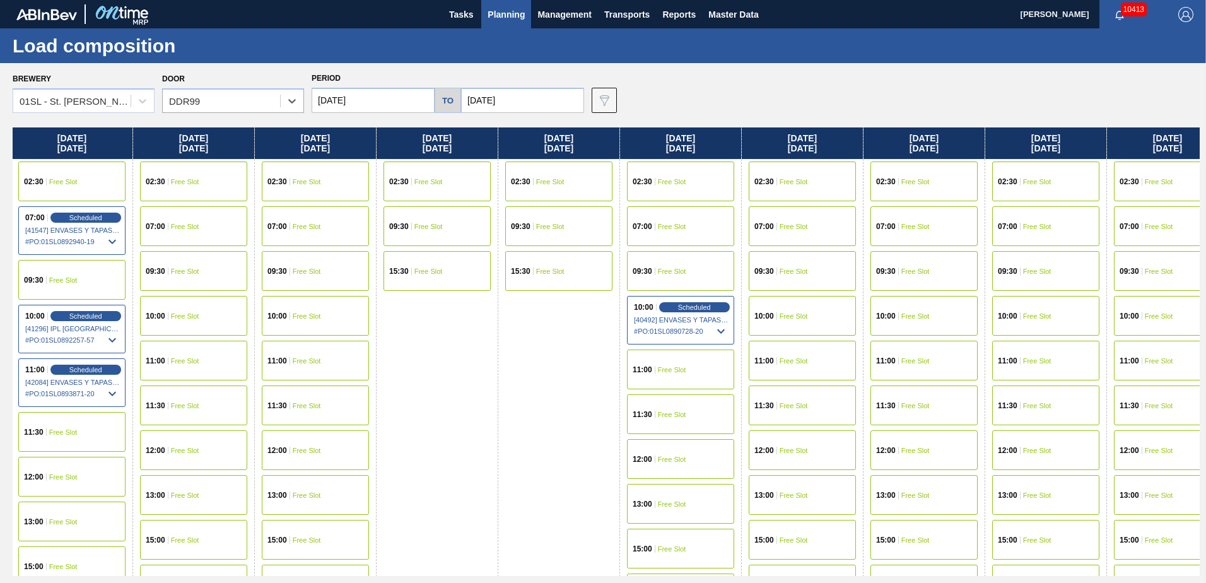
scroll to position [0, 2926]
drag, startPoint x: 1174, startPoint y: 345, endPoint x: 416, endPoint y: 376, distance: 758.3
click at [416, 376] on div "Sunday 08/31/2025 02:30 Free Slot 09:30 Free Slot 15:30 Free Slot Monday 09/01/…" at bounding box center [606, 351] width 1187 height 449
click at [789, 317] on span "Free Slot" at bounding box center [791, 316] width 28 height 8
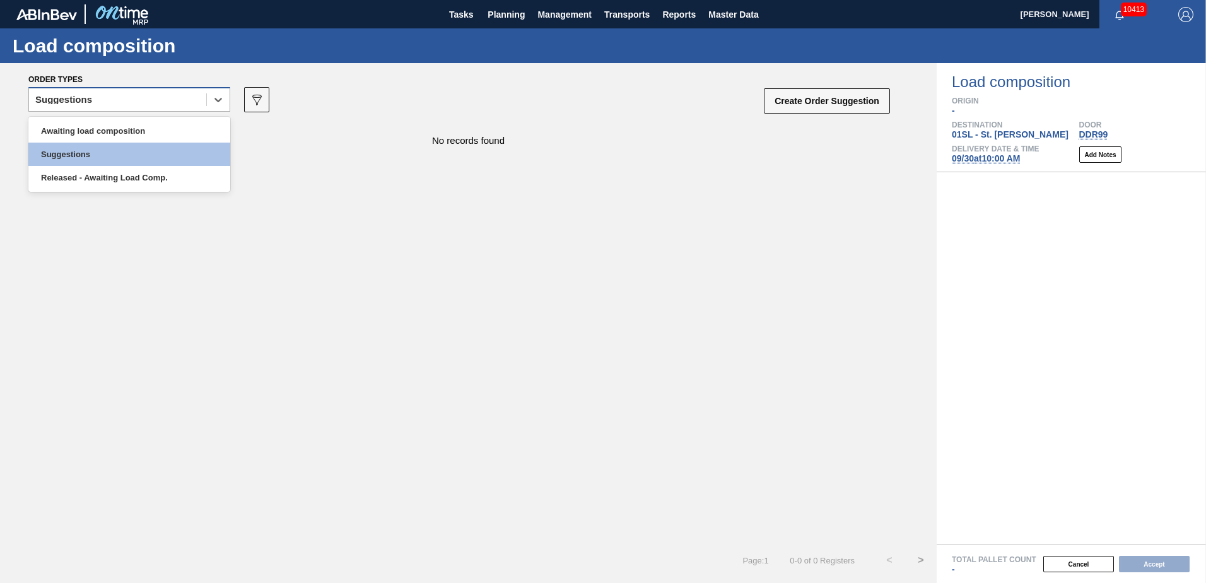
click at [172, 93] on div "Suggestions" at bounding box center [117, 100] width 177 height 18
click at [194, 132] on div "Awaiting load composition" at bounding box center [129, 130] width 202 height 23
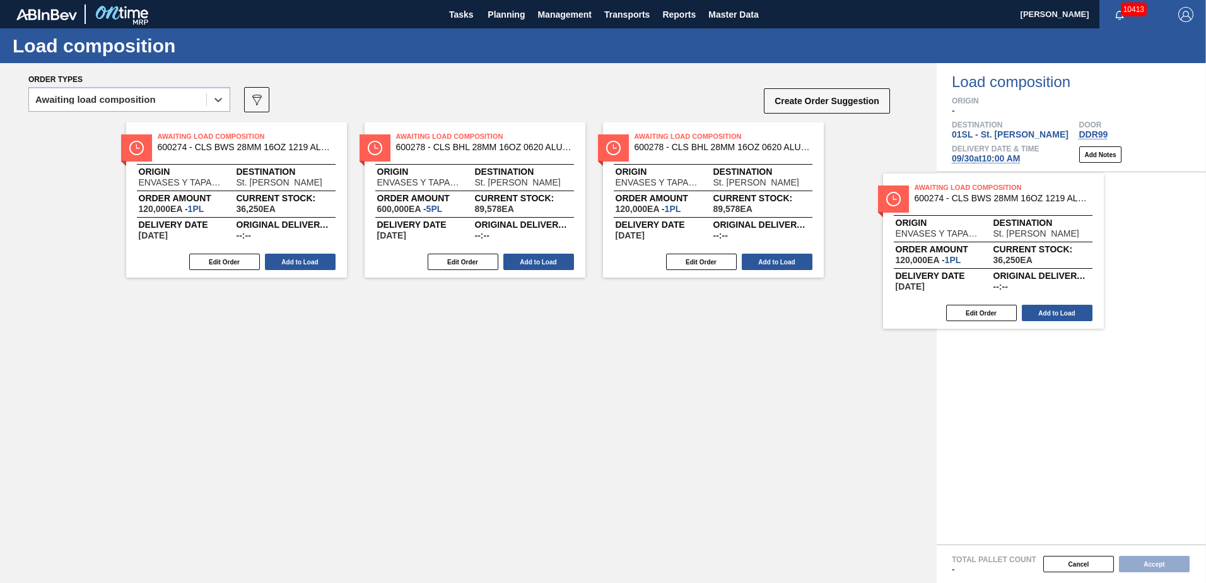
drag, startPoint x: 173, startPoint y: 140, endPoint x: 934, endPoint y: 191, distance: 761.9
click at [934, 191] on div "Awaiting Load Composition 600274 - CLS BWS 28MM 16OZ 1219 ALUM ROLL GEN ALU Ori…" at bounding box center [468, 199] width 937 height 155
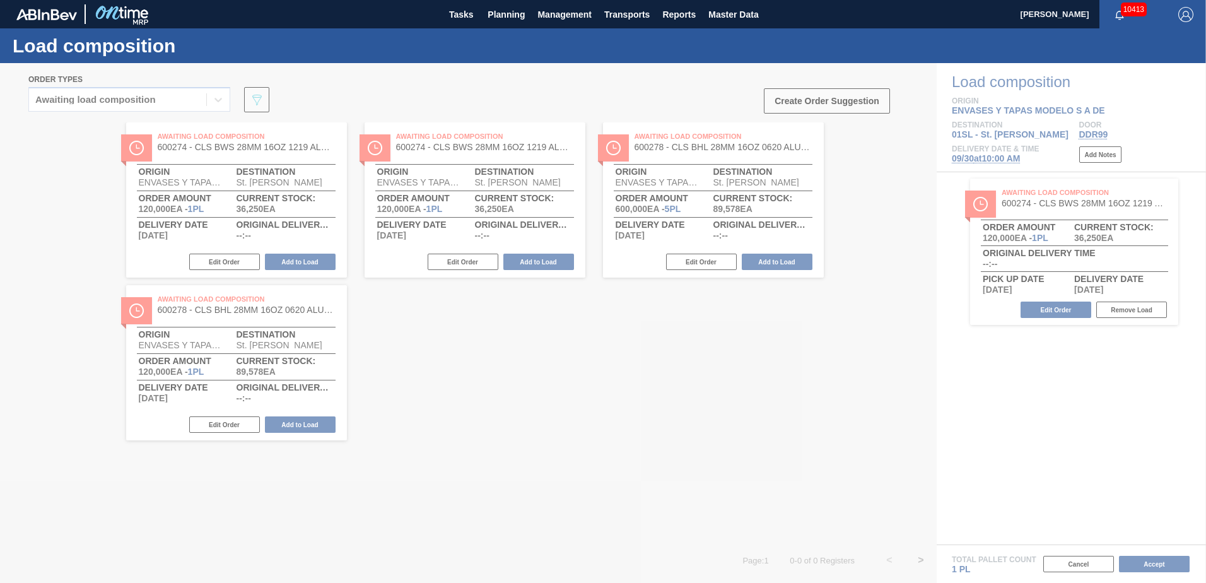
drag, startPoint x: 228, startPoint y: 155, endPoint x: 312, endPoint y: 168, distance: 85.7
click at [312, 168] on div at bounding box center [603, 323] width 1206 height 520
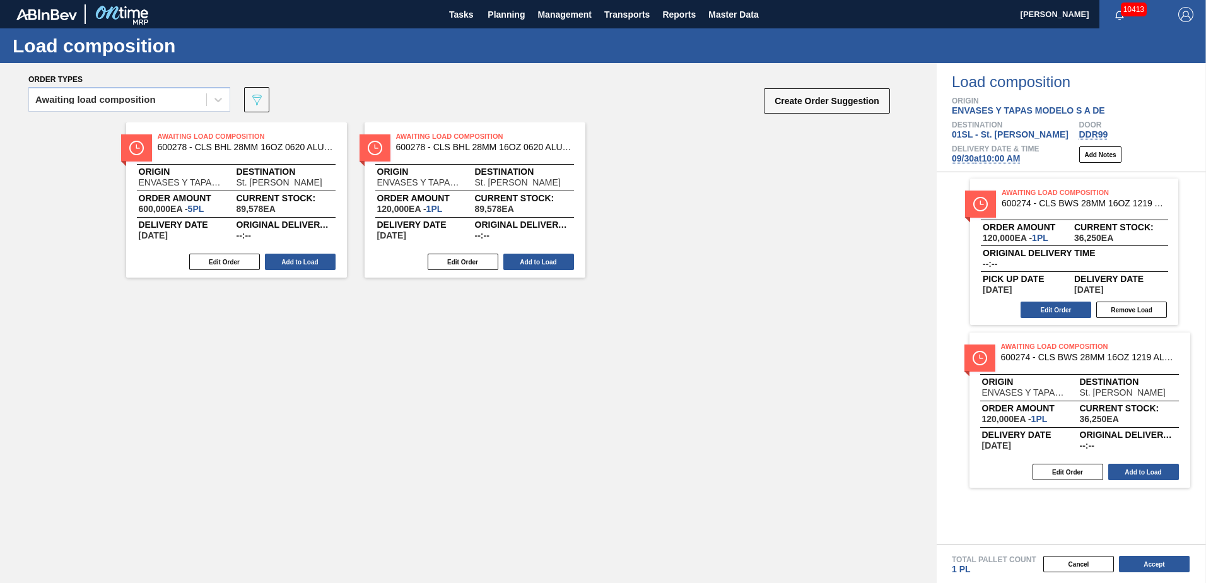
drag, startPoint x: 275, startPoint y: 160, endPoint x: 1127, endPoint y: 372, distance: 877.6
click at [1127, 372] on div "Order types Awaiting load composition 089F7B8B-B2A5-4AFE-B5C0-19BA573D28AC Crea…" at bounding box center [603, 323] width 1206 height 520
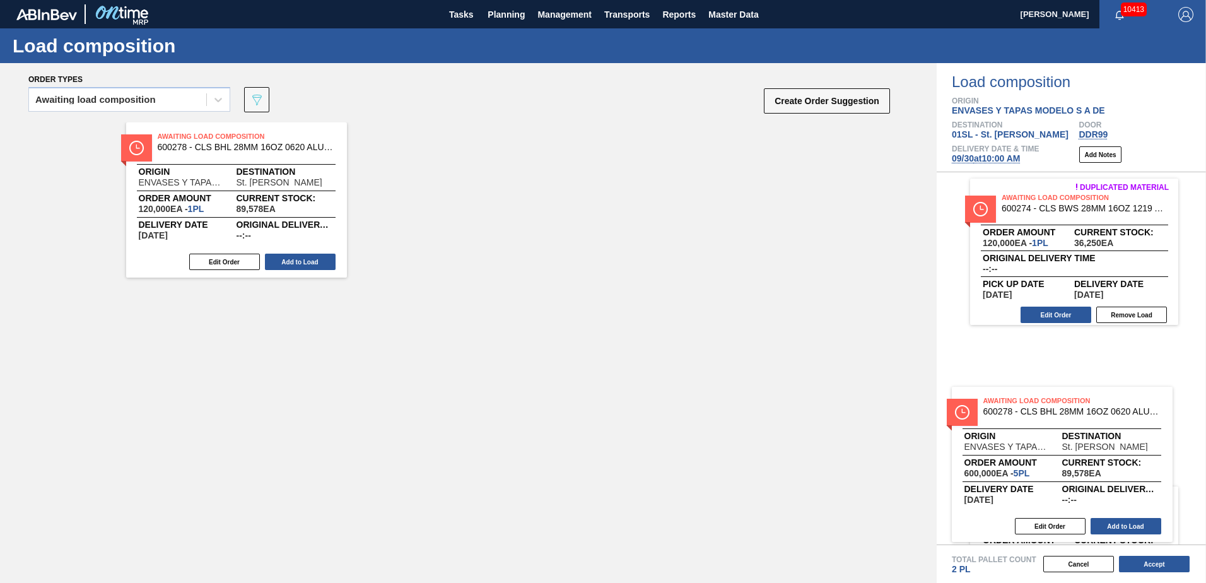
drag, startPoint x: 409, startPoint y: 226, endPoint x: 1146, endPoint y: 447, distance: 768.6
click at [1146, 447] on div "Order types Awaiting load composition 089F7B8B-B2A5-4AFE-B5C0-19BA573D28AC Crea…" at bounding box center [603, 323] width 1206 height 520
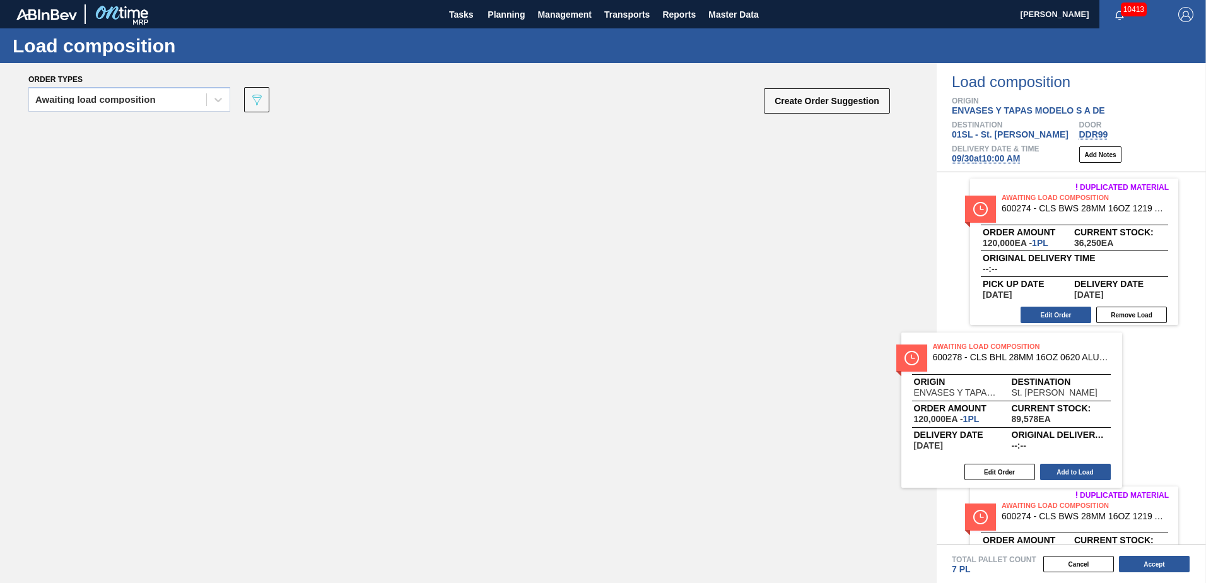
drag, startPoint x: 312, startPoint y: 199, endPoint x: 1100, endPoint y: 415, distance: 817.1
click at [1100, 415] on div "Order types Awaiting load composition 089F7B8B-B2A5-4AFE-B5C0-19BA573D28AC Crea…" at bounding box center [603, 323] width 1206 height 520
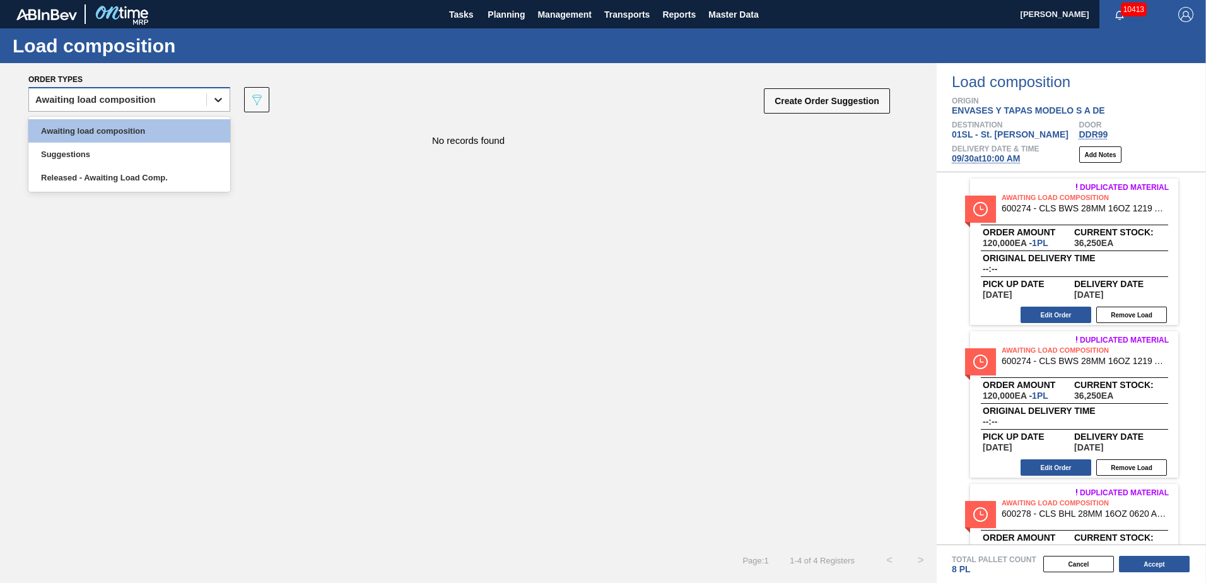
click at [224, 103] on icon at bounding box center [218, 99] width 13 height 13
click at [181, 137] on div "Awaiting load composition" at bounding box center [129, 130] width 202 height 23
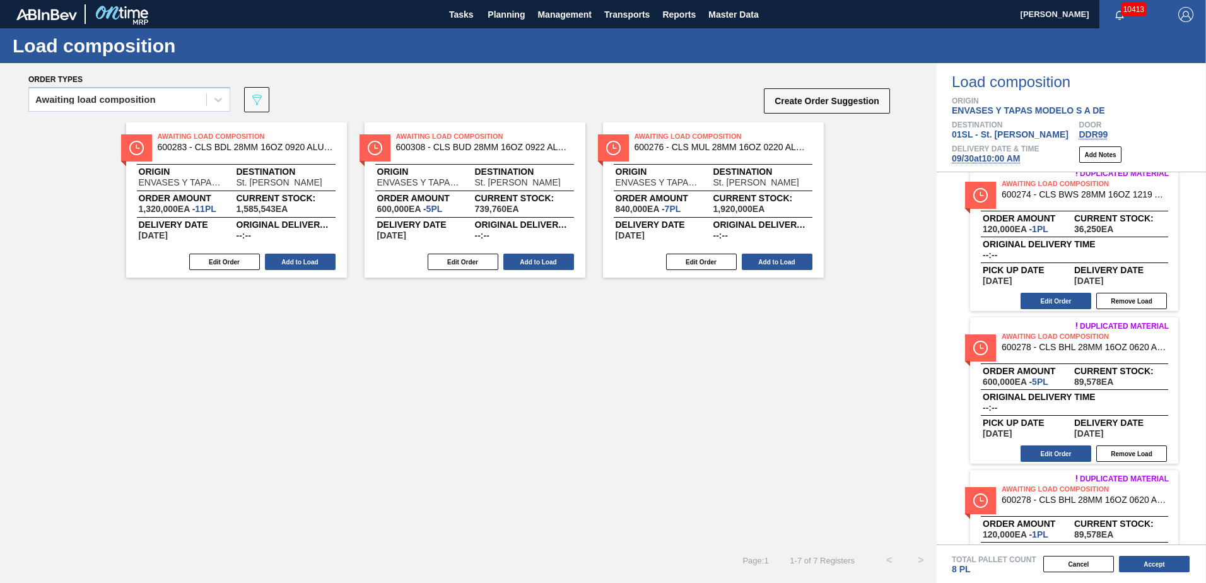
scroll to position [189, 0]
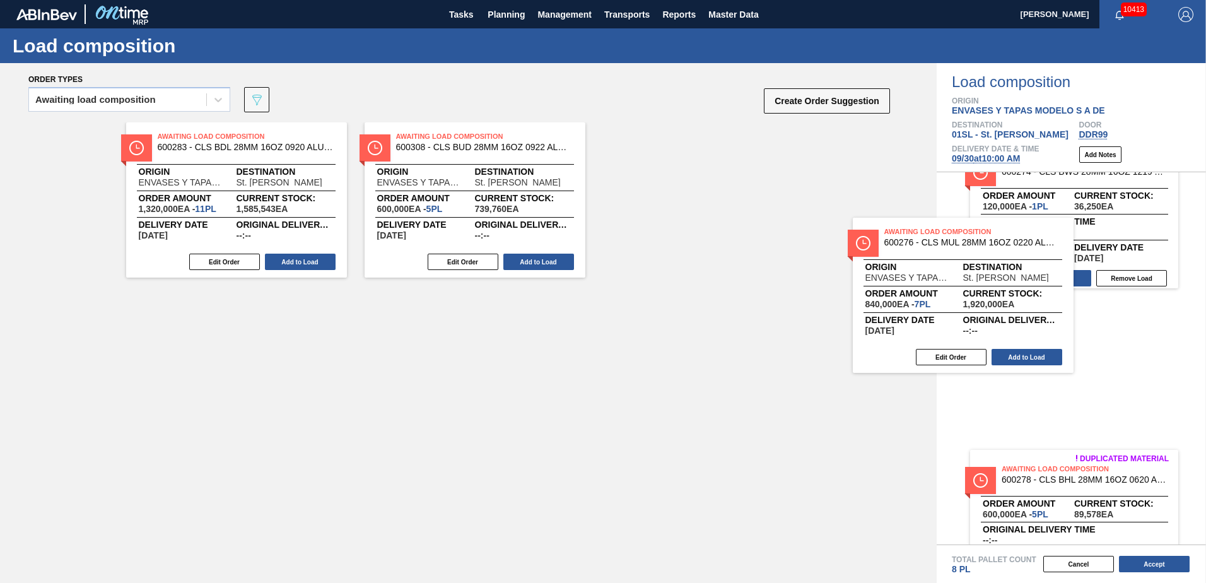
drag, startPoint x: 657, startPoint y: 165, endPoint x: 920, endPoint y: 260, distance: 279.8
click at [920, 260] on div "Awaiting Load Composition 600283 - CLS BDL 28MM 16OZ 0920 ALUM ROLL STD 2-C Ori…" at bounding box center [468, 199] width 937 height 155
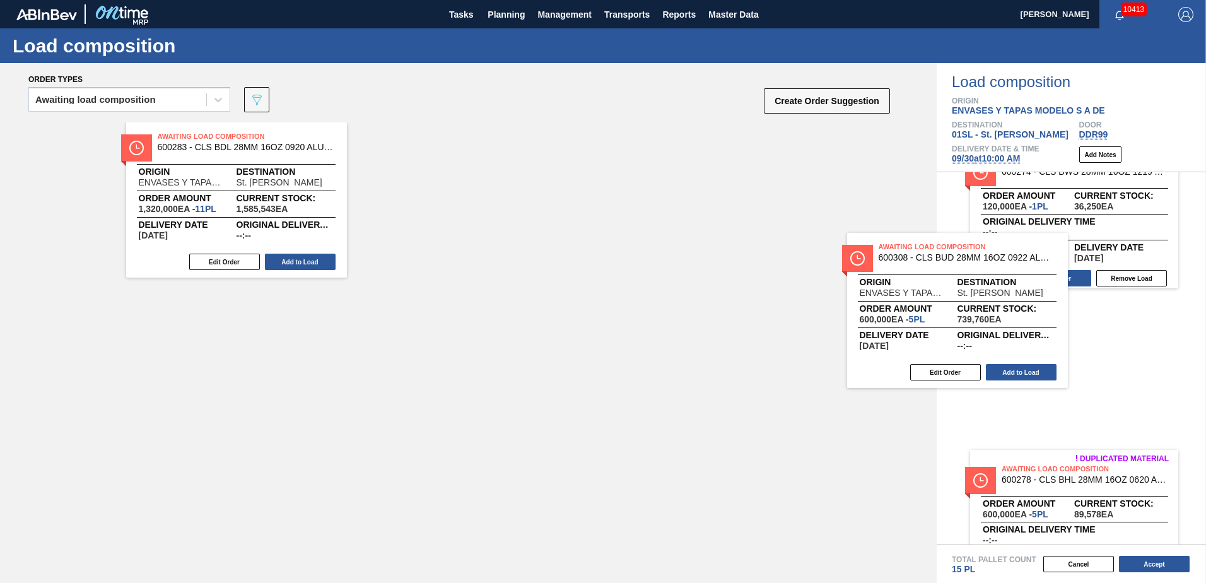
drag, startPoint x: 608, startPoint y: 214, endPoint x: 1028, endPoint y: 315, distance: 432.0
click at [1028, 315] on div "Order types Awaiting load composition 089F7B8B-B2A5-4AFE-B5C0-19BA573D28AC Crea…" at bounding box center [603, 323] width 1206 height 520
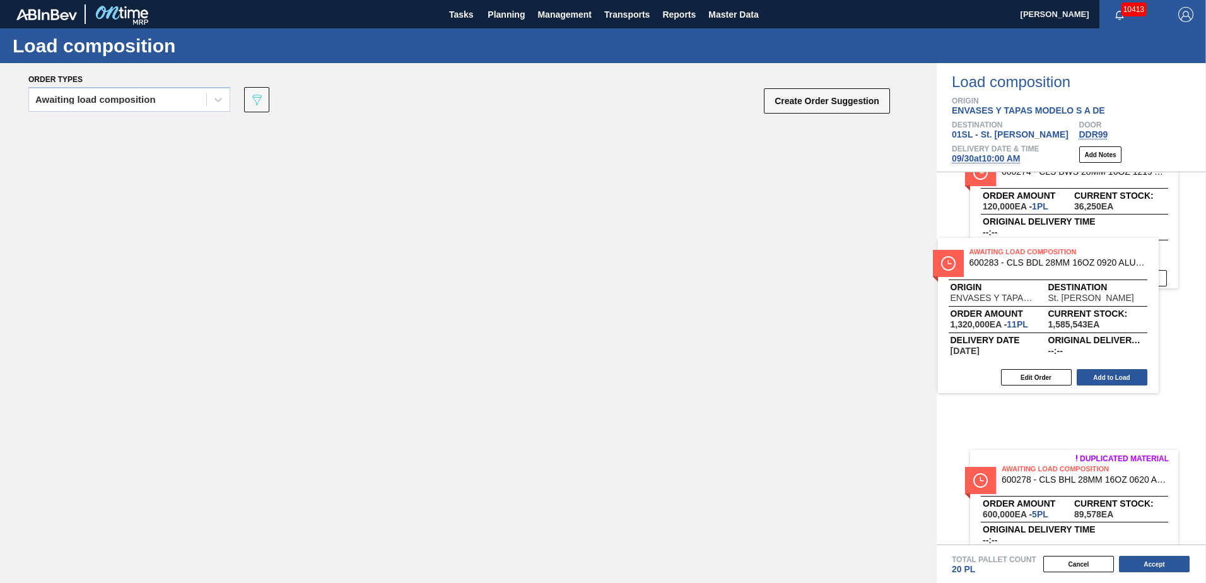
drag, startPoint x: 224, startPoint y: 203, endPoint x: 1033, endPoint y: 326, distance: 818.0
click at [1033, 326] on div "Order types Awaiting load composition 089F7B8B-B2A5-4AFE-B5C0-19BA573D28AC Crea…" at bounding box center [603, 323] width 1206 height 520
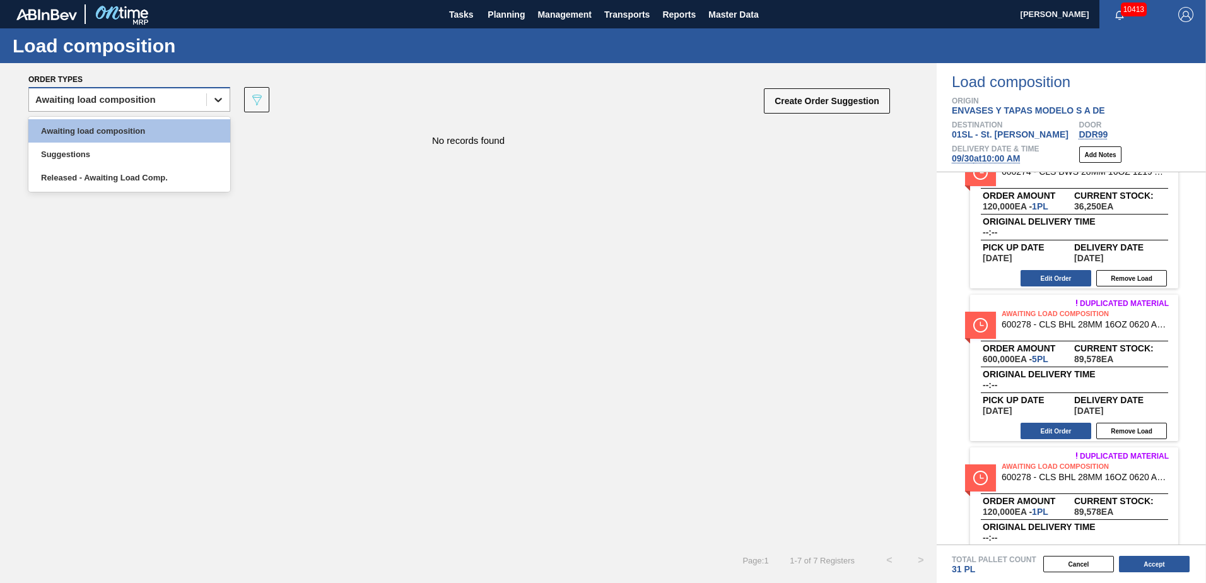
click at [215, 104] on icon at bounding box center [218, 99] width 13 height 13
click at [182, 132] on div "Awaiting load composition" at bounding box center [129, 130] width 202 height 23
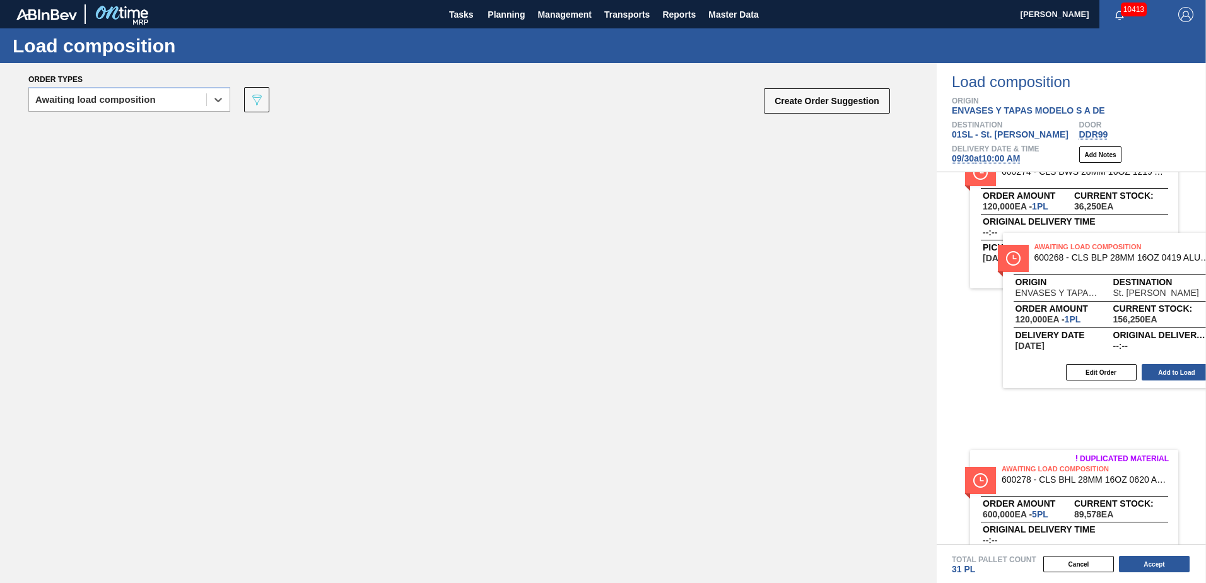
drag, startPoint x: 257, startPoint y: 169, endPoint x: 1126, endPoint y: 278, distance: 876.1
click at [1126, 278] on div "Order types option Awaiting load composition, selected. Select is focused ,type…" at bounding box center [603, 323] width 1206 height 520
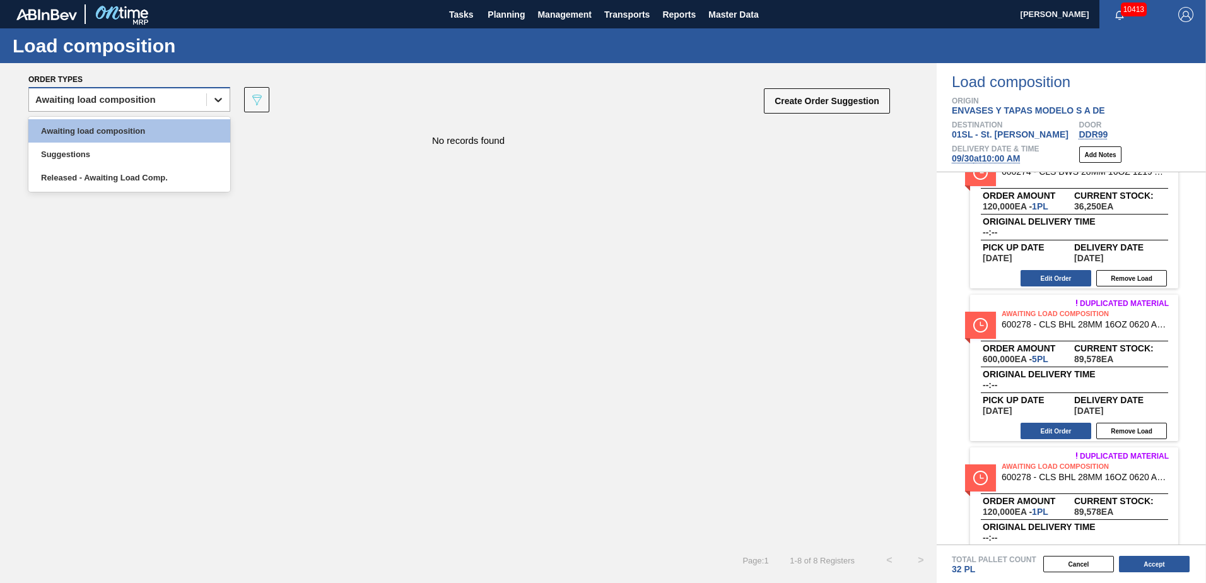
click at [223, 102] on icon at bounding box center [218, 99] width 13 height 13
click at [185, 132] on div "Awaiting load composition" at bounding box center [129, 130] width 202 height 23
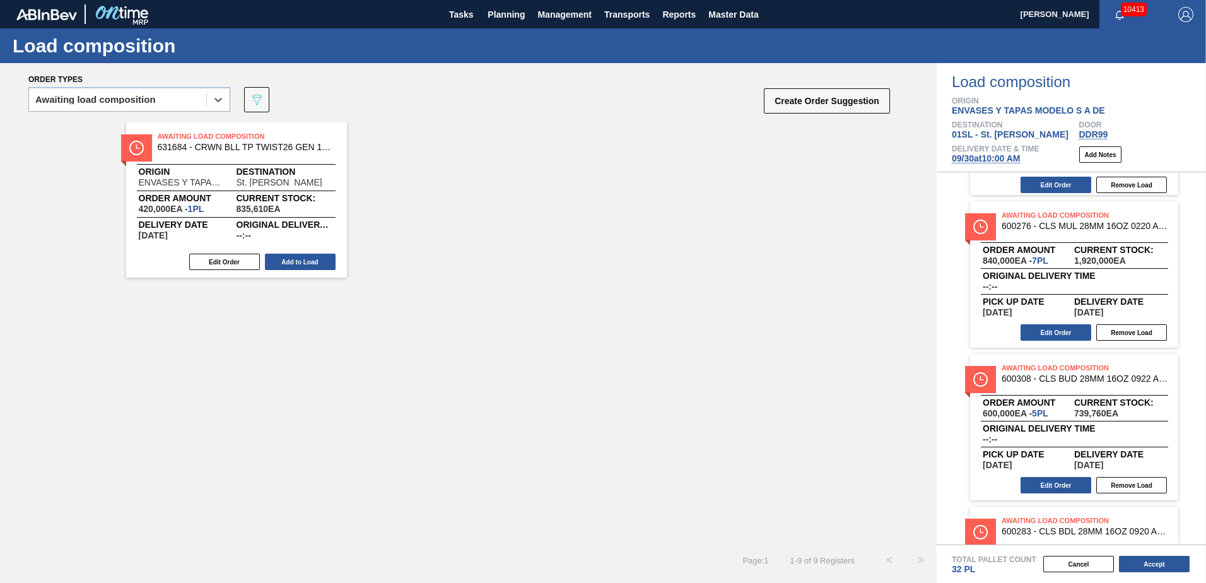
scroll to position [694, 0]
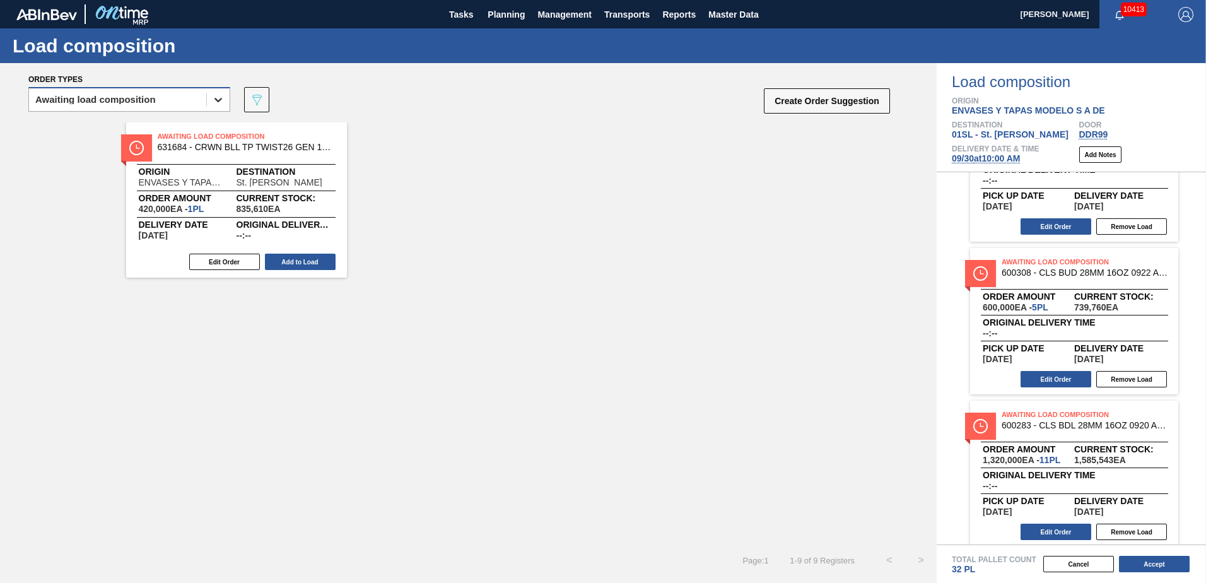
click at [215, 99] on icon at bounding box center [218, 100] width 8 height 4
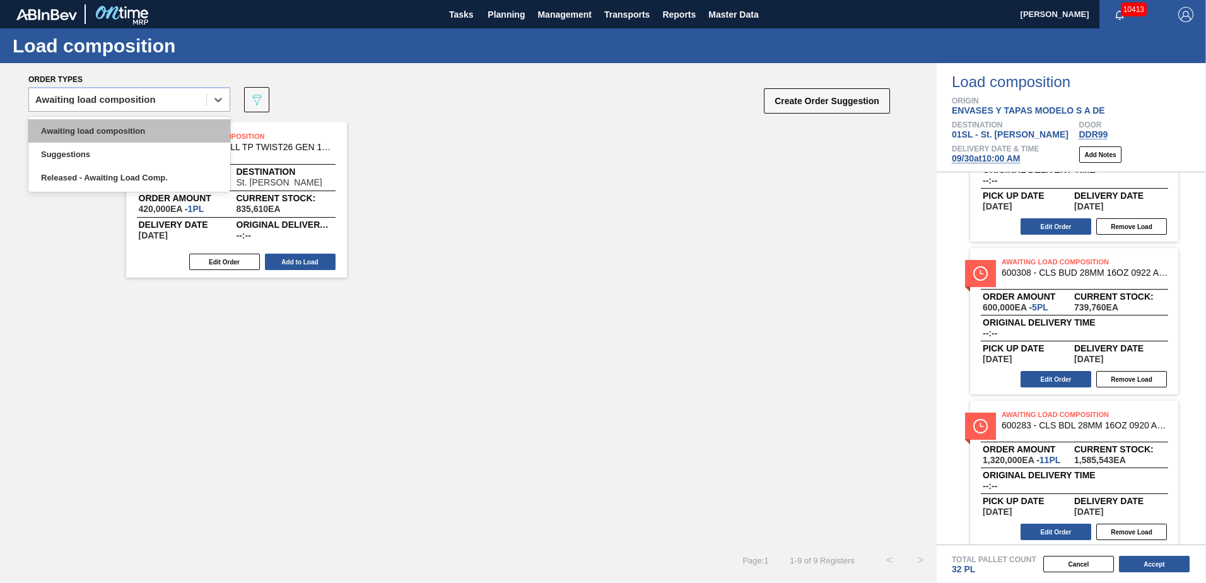
click at [184, 133] on div "Awaiting load composition" at bounding box center [129, 130] width 202 height 23
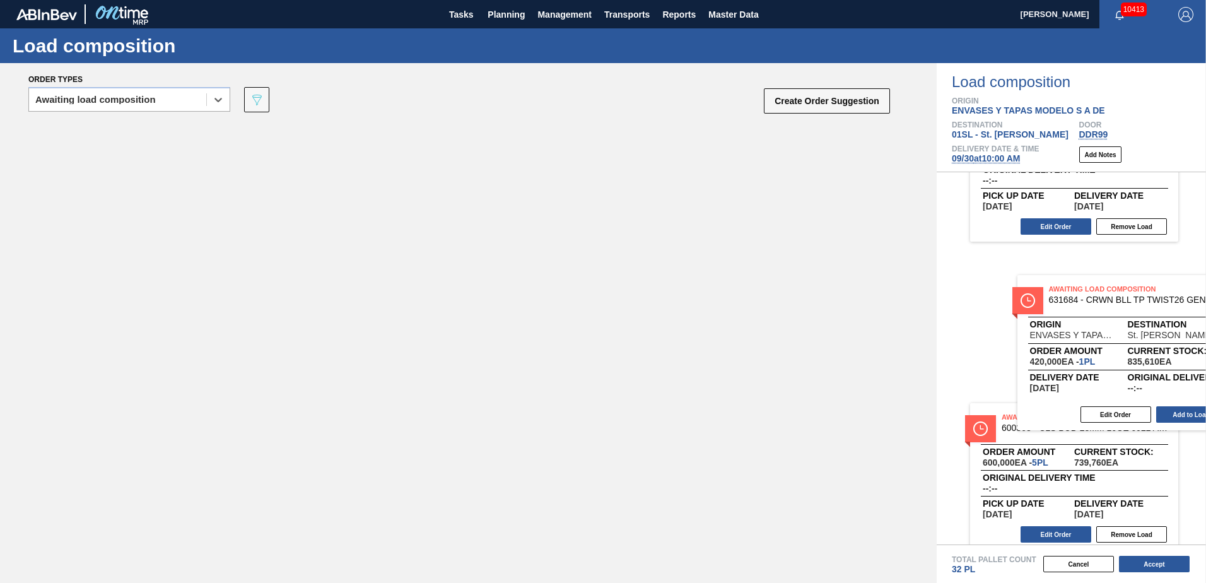
drag, startPoint x: 273, startPoint y: 193, endPoint x: 1167, endPoint y: 350, distance: 908.3
click at [1167, 350] on div "Order types option Awaiting load composition, selected. Select is focused ,type…" at bounding box center [603, 323] width 1206 height 520
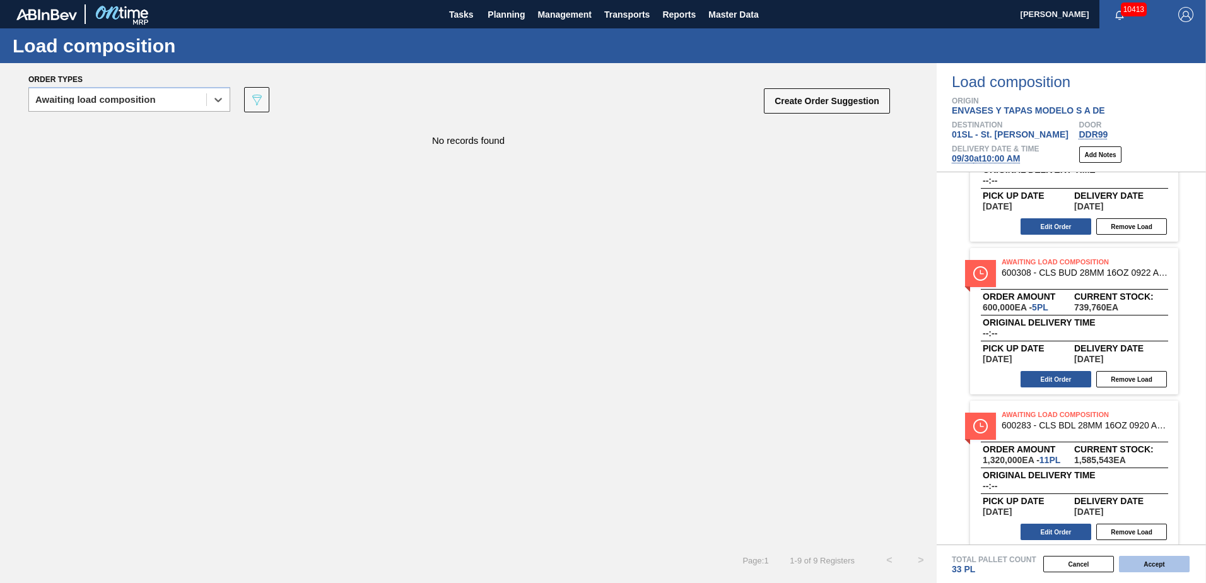
click at [1158, 561] on button "Accept" at bounding box center [1154, 564] width 71 height 16
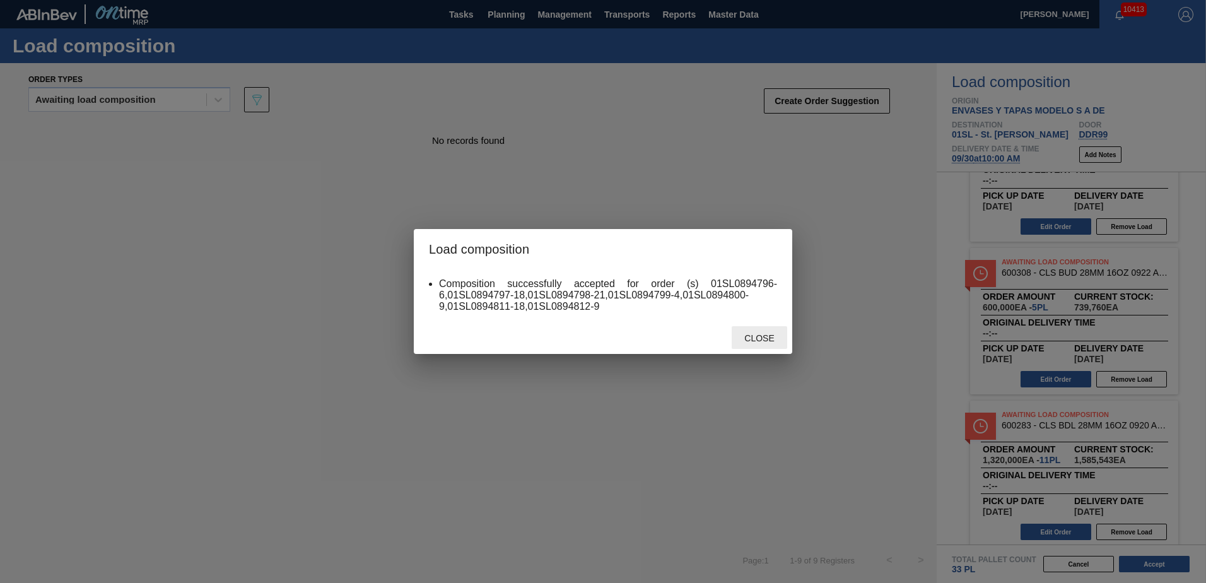
click at [778, 341] on span "Close" at bounding box center [759, 338] width 50 height 10
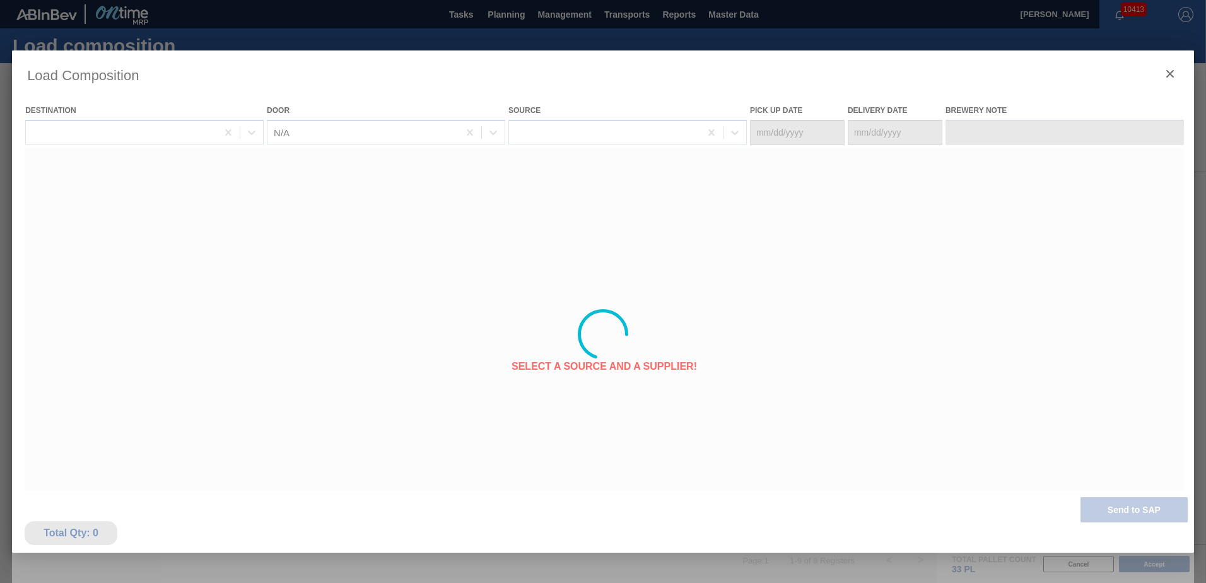
type Date "09/23/2025"
type Date "09/30/2025"
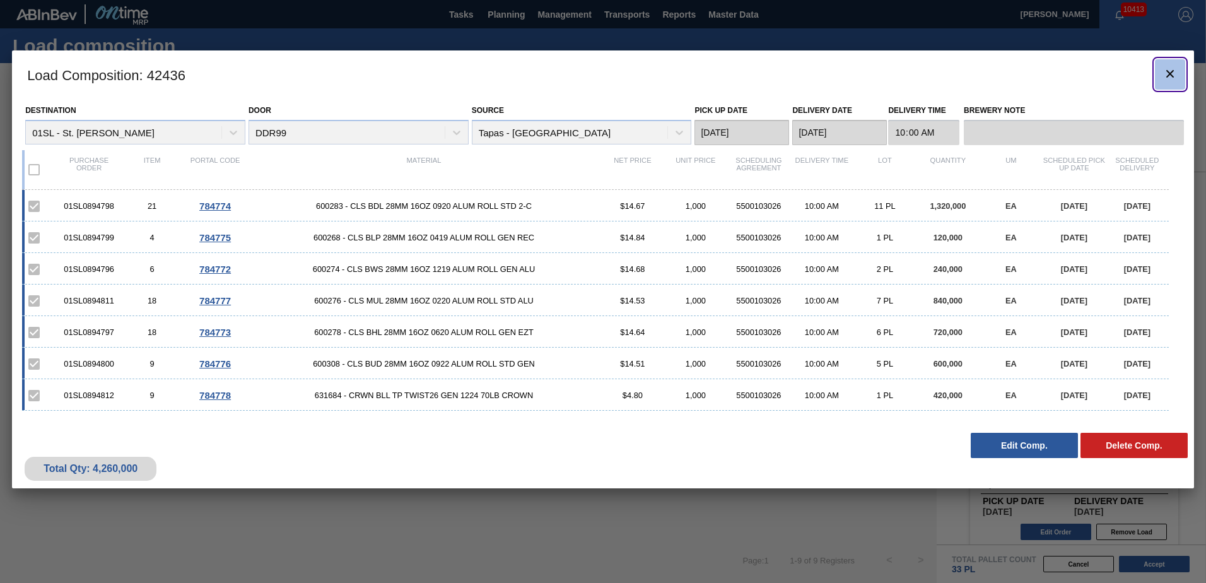
click at [1170, 73] on icon "botão de ícone" at bounding box center [1170, 74] width 8 height 8
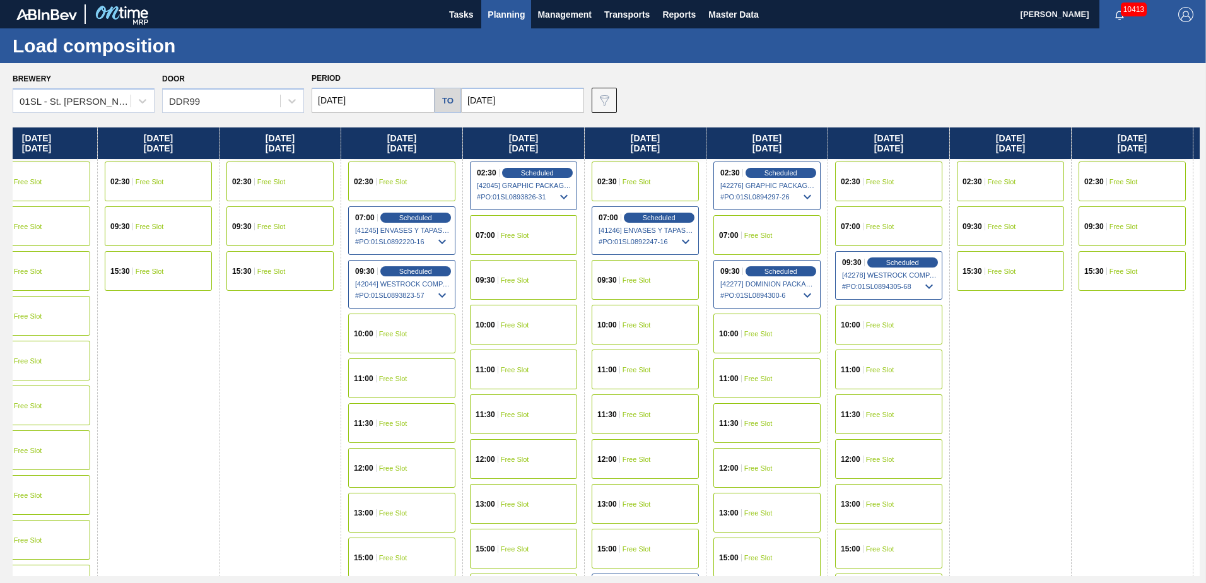
drag, startPoint x: 867, startPoint y: 365, endPoint x: 238, endPoint y: 434, distance: 632.2
click at [238, 434] on div "Sunday 08/31/2025 02:30 Free Slot 09:30 Free Slot 15:30 Free Slot Monday 09/01/…" at bounding box center [606, 351] width 1187 height 449
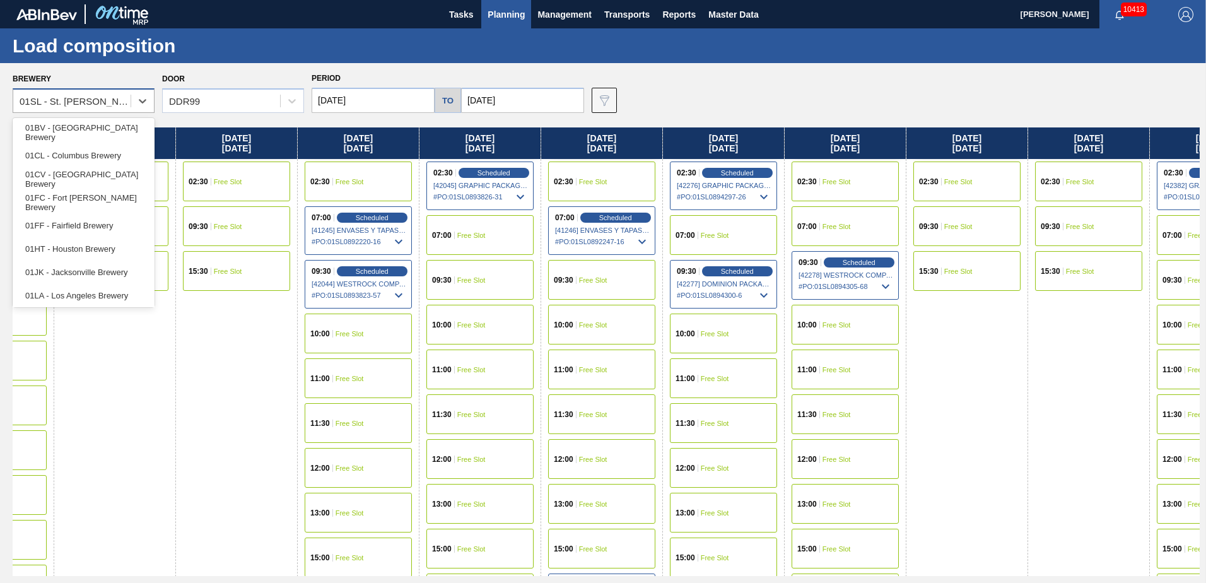
click at [93, 91] on div "01SL - St. Louis Brewery" at bounding box center [84, 100] width 142 height 25
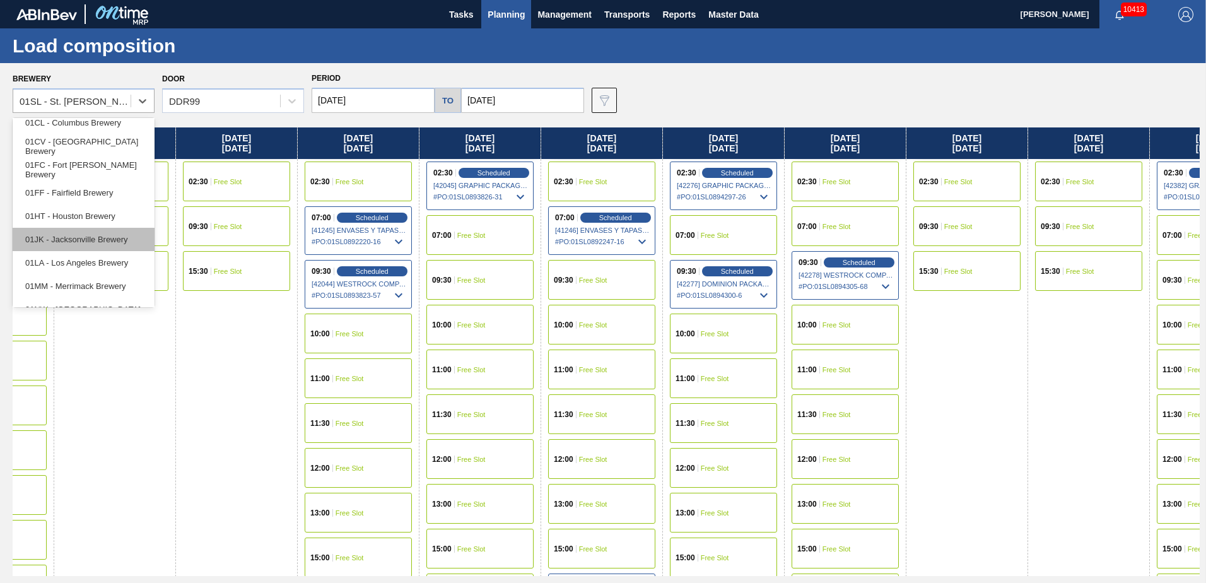
scroll to position [0, 0]
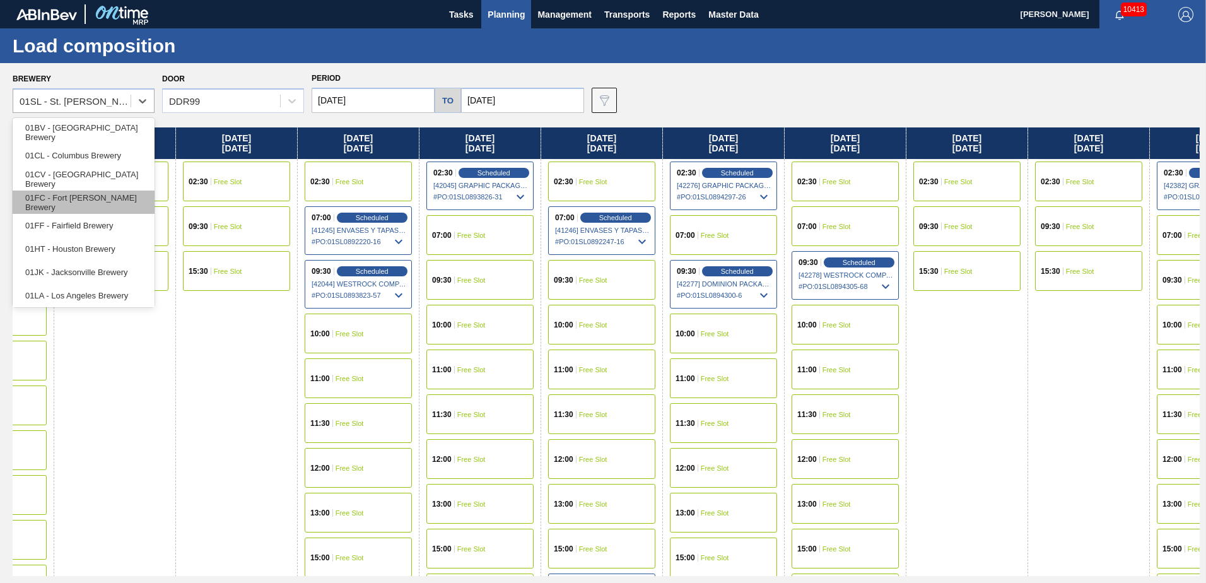
click at [78, 197] on div "01FC - Fort [PERSON_NAME] Brewery" at bounding box center [84, 202] width 142 height 23
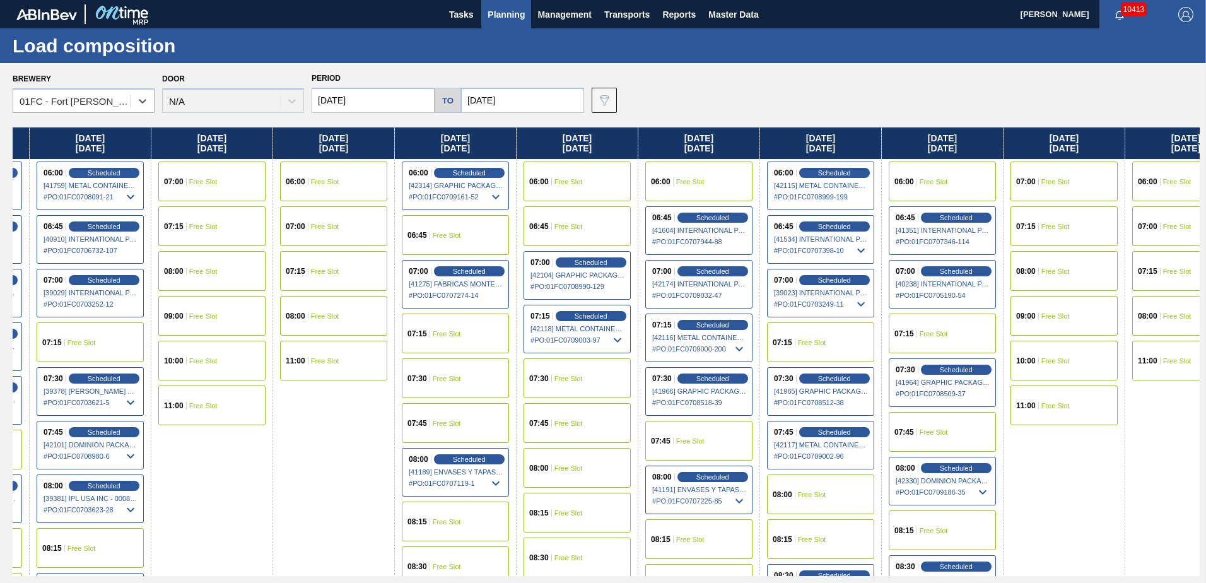
drag, startPoint x: 960, startPoint y: 455, endPoint x: 317, endPoint y: 452, distance: 642.9
click at [327, 503] on div "Sunday 08/31/2025 06:00 Free Slot 07:00 Free Slot 07:15 Free Slot 08:00 Free Sl…" at bounding box center [606, 351] width 1187 height 449
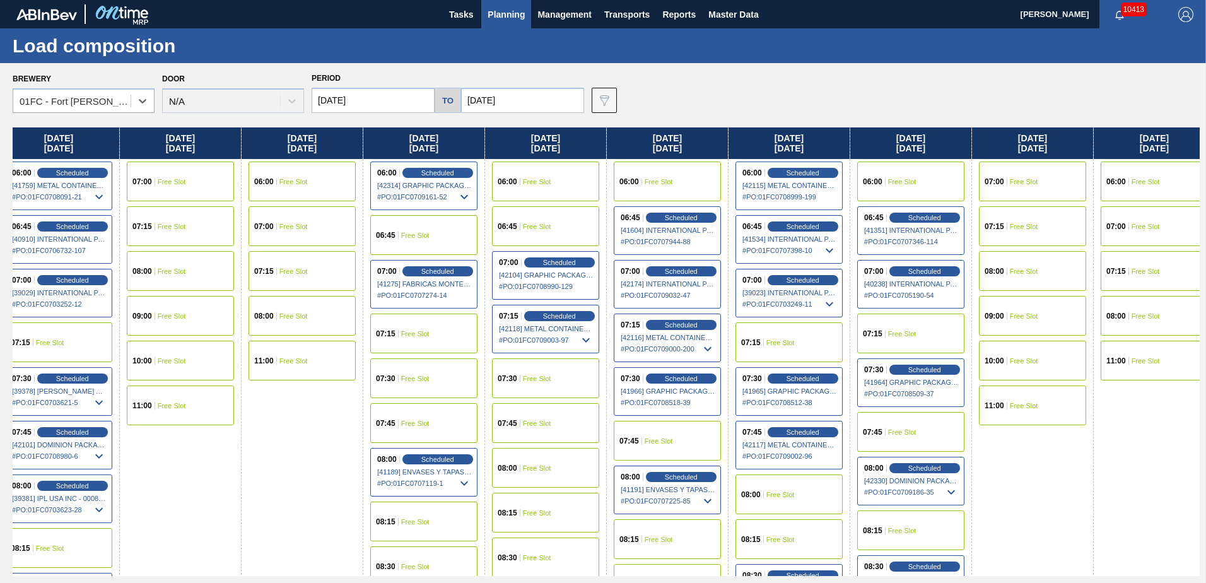
click at [508, 100] on input "10/04/2025" at bounding box center [522, 100] width 123 height 25
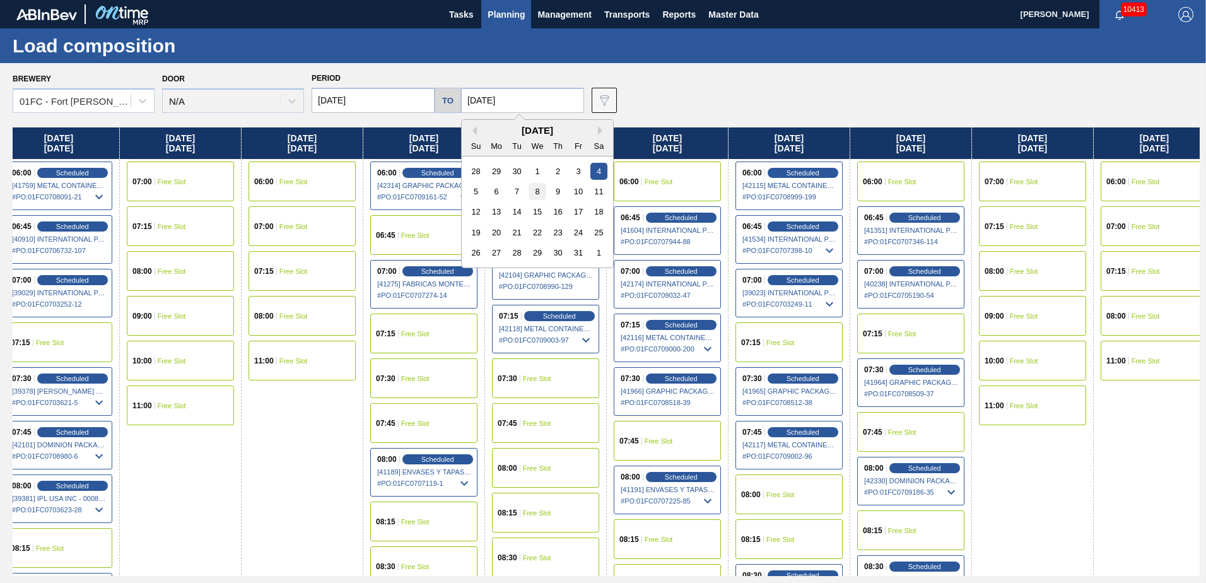
click at [537, 189] on div "8" at bounding box center [537, 191] width 17 height 17
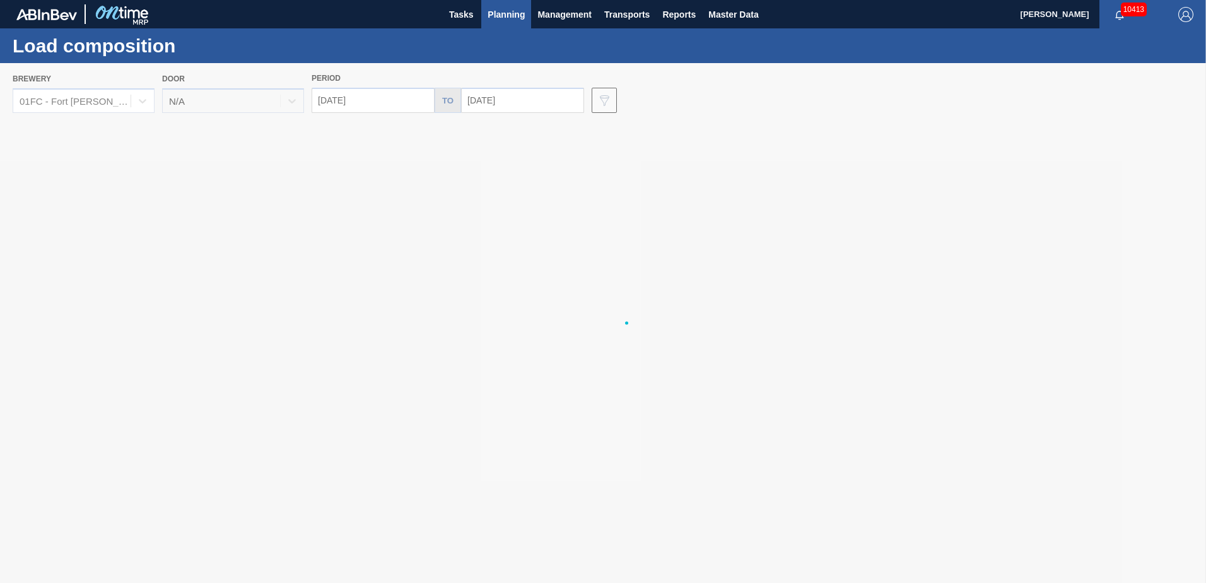
type input "[DATE]"
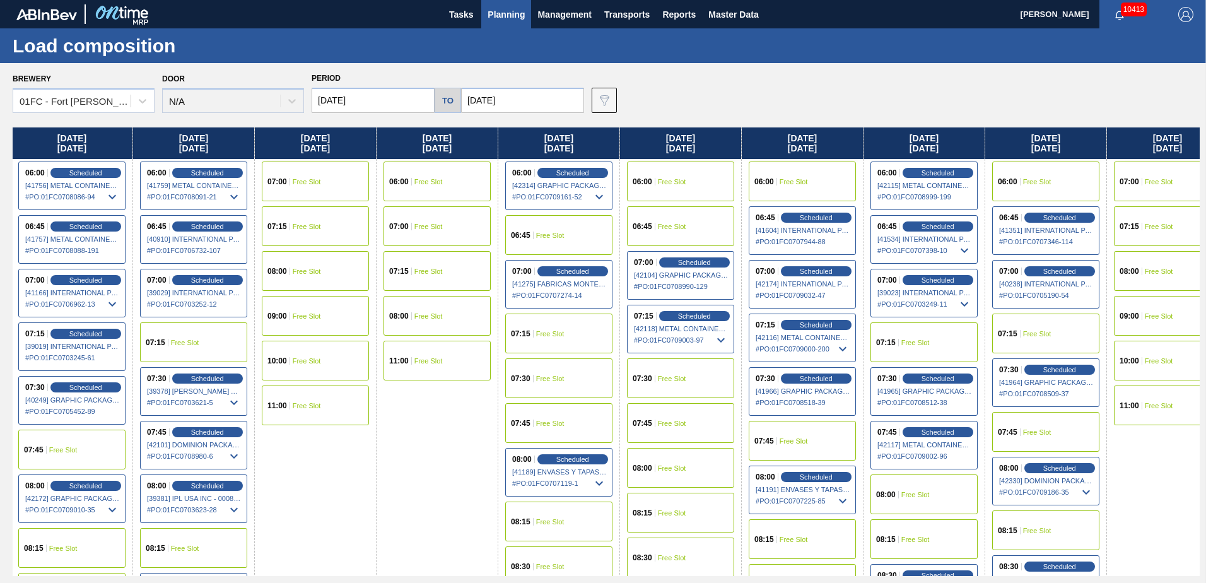
scroll to position [0, 495]
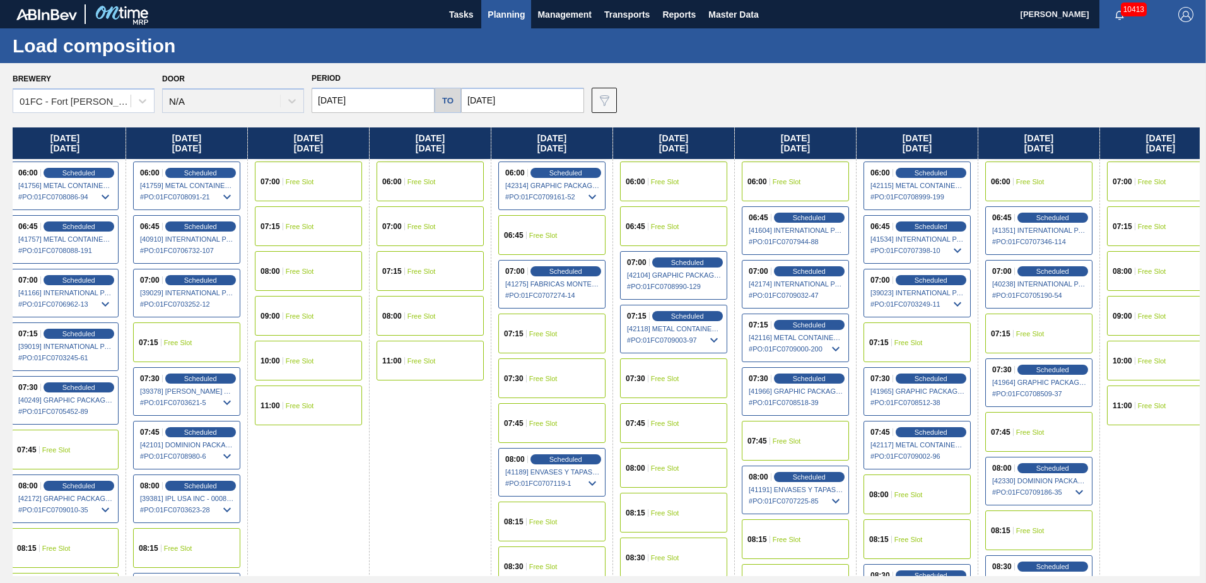
drag, startPoint x: 910, startPoint y: 510, endPoint x: 440, endPoint y: 546, distance: 472.0
click at [440, 546] on div "Sunday 08/31/2025 06:00 Free Slot 07:00 Free Slot 07:15 Free Slot 08:00 Free Sl…" at bounding box center [606, 351] width 1187 height 449
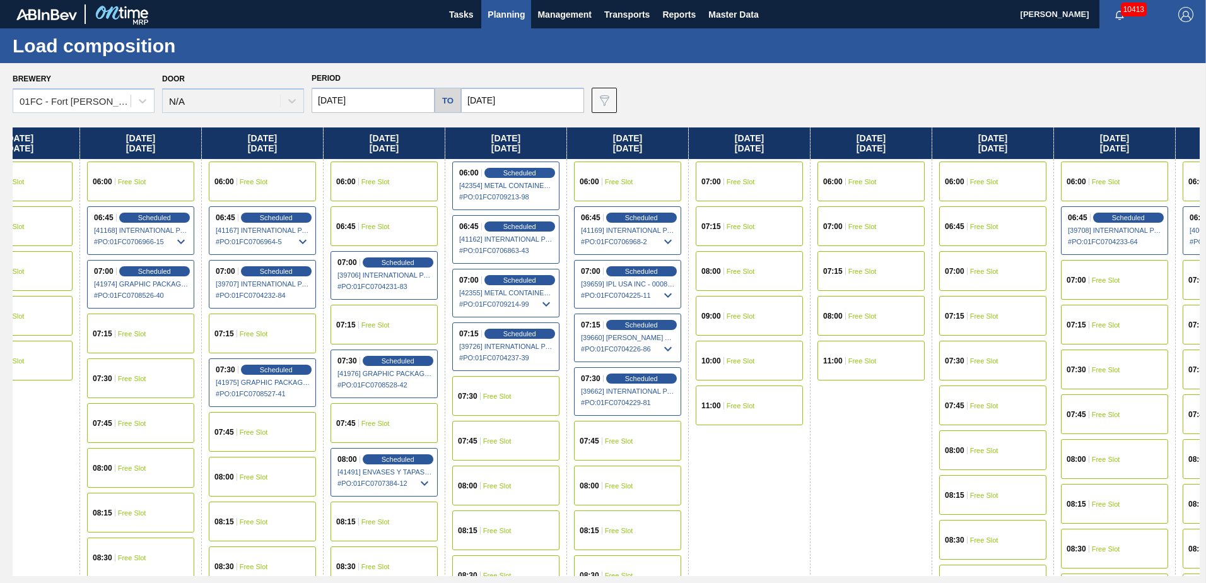
scroll to position [0, 1816]
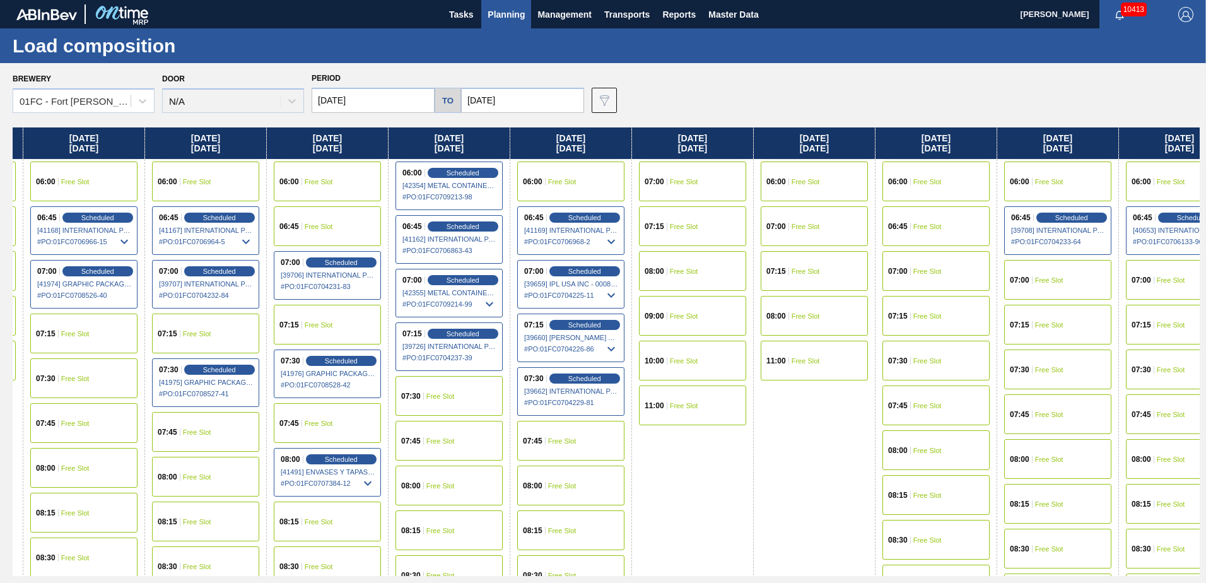
drag, startPoint x: 1175, startPoint y: 463, endPoint x: -155, endPoint y: 529, distance: 1331.5
click at [0, 0] on html "Tasks Planning Management Transports Reports Master Data Jasmine Brown 10413 Ma…" at bounding box center [603, 0] width 1206 height 0
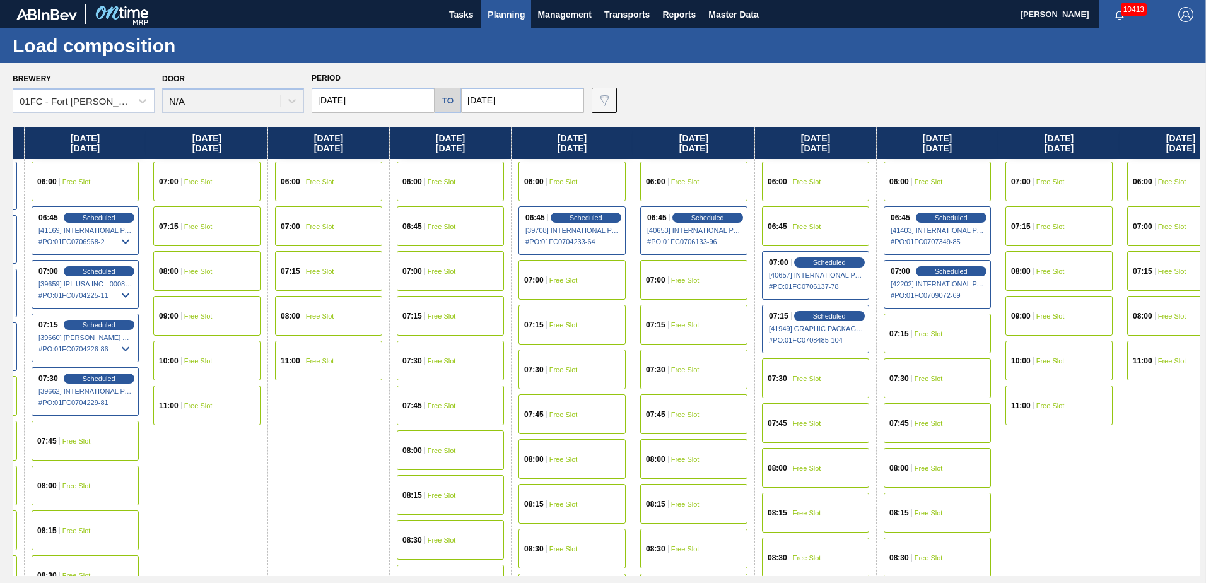
drag, startPoint x: 761, startPoint y: 452, endPoint x: 271, endPoint y: 472, distance: 490.0
click at [267, 476] on div "Sunday 08/31/2025 06:00 Free Slot 07:00 Free Slot 07:15 Free Slot 08:00 Free Sl…" at bounding box center [606, 351] width 1187 height 449
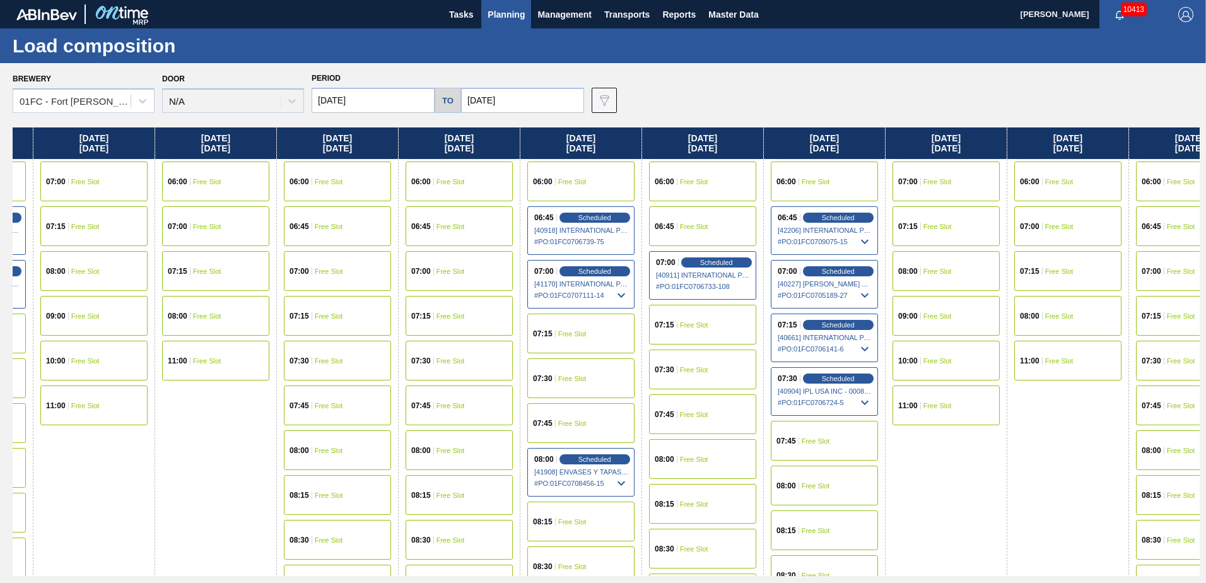
drag, startPoint x: 1068, startPoint y: 439, endPoint x: 98, endPoint y: 450, distance: 969.7
click at [98, 450] on div "Sunday 08/31/2025 06:00 Free Slot 07:00 Free Slot 07:15 Free Slot 08:00 Free Sl…" at bounding box center [606, 351] width 1187 height 449
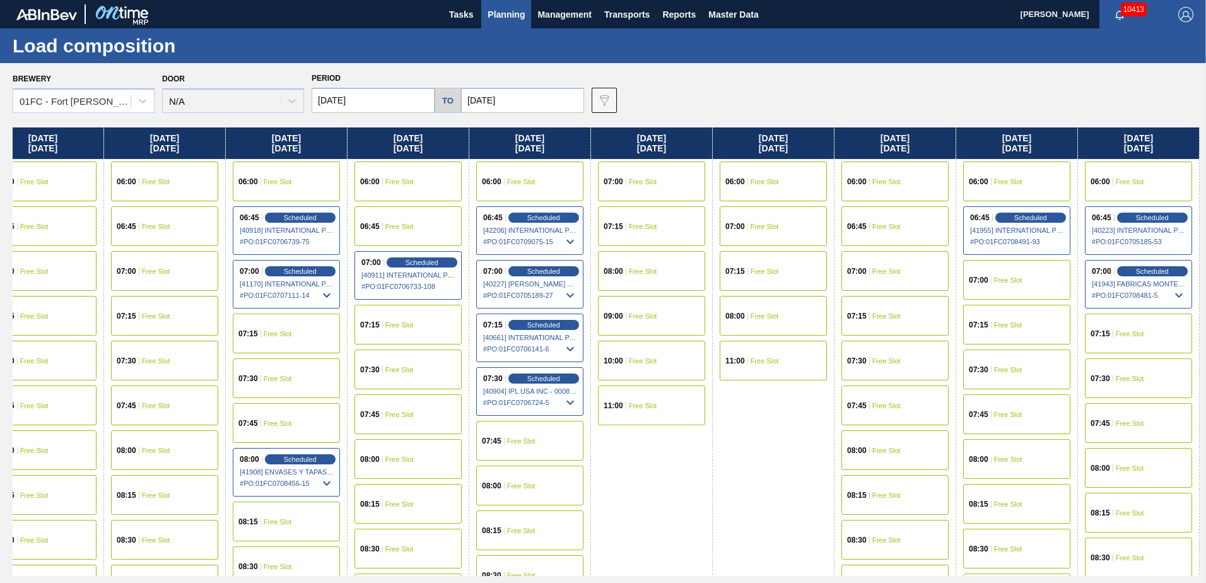
drag, startPoint x: 895, startPoint y: 439, endPoint x: 135, endPoint y: 455, distance: 759.7
click at [134, 457] on div "Sunday 08/31/2025 06:00 Free Slot 07:00 Free Slot 07:15 Free Slot 08:00 Free Sl…" at bounding box center [606, 351] width 1187 height 449
drag, startPoint x: 670, startPoint y: 479, endPoint x: 548, endPoint y: 479, distance: 121.8
click at [548, 479] on div "Sunday 08/31/2025 06:00 Free Slot 07:00 Free Slot 07:15 Free Slot 08:00 Free Sl…" at bounding box center [606, 351] width 1187 height 449
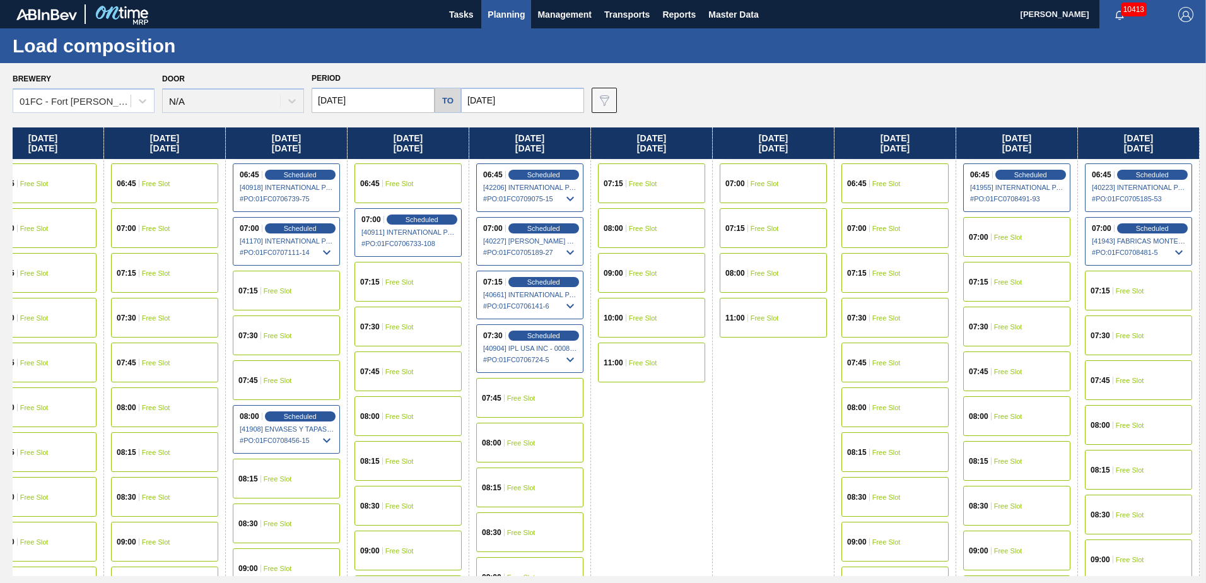
scroll to position [63, 3561]
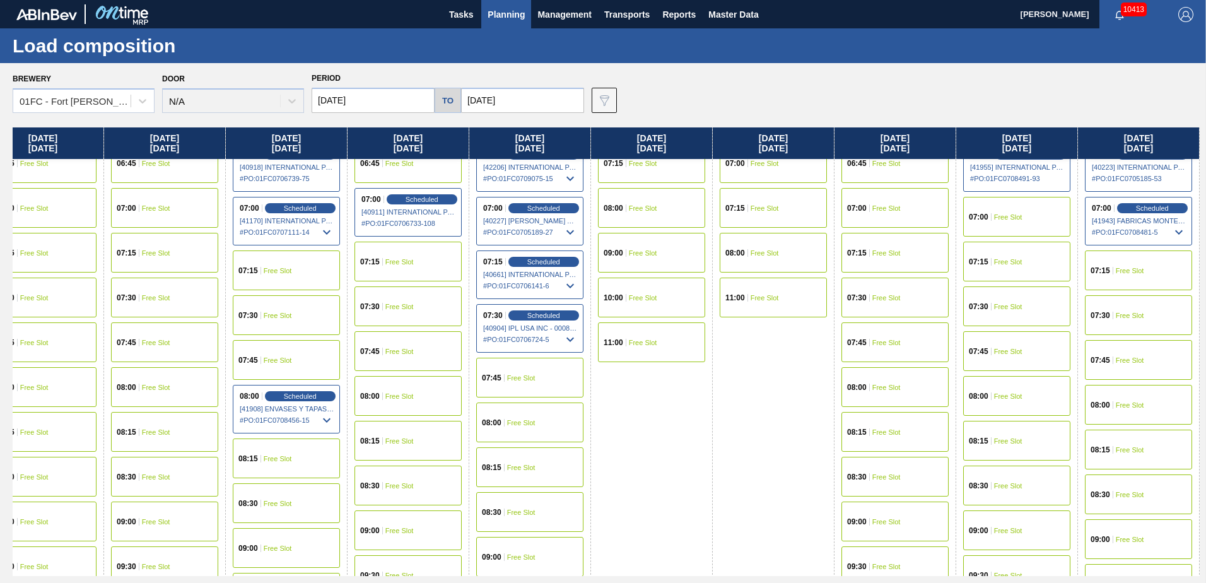
click at [1109, 409] on span "08:00" at bounding box center [1101, 405] width 20 height 8
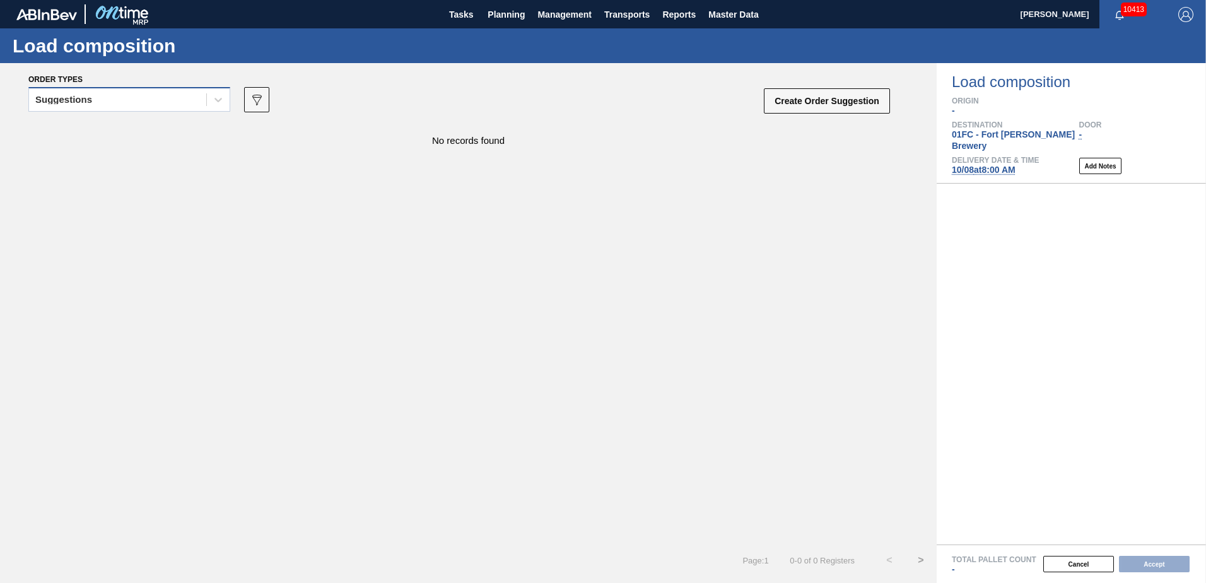
drag, startPoint x: 85, startPoint y: 98, endPoint x: 86, endPoint y: 111, distance: 13.3
click at [85, 98] on div "Suggestions" at bounding box center [63, 99] width 57 height 9
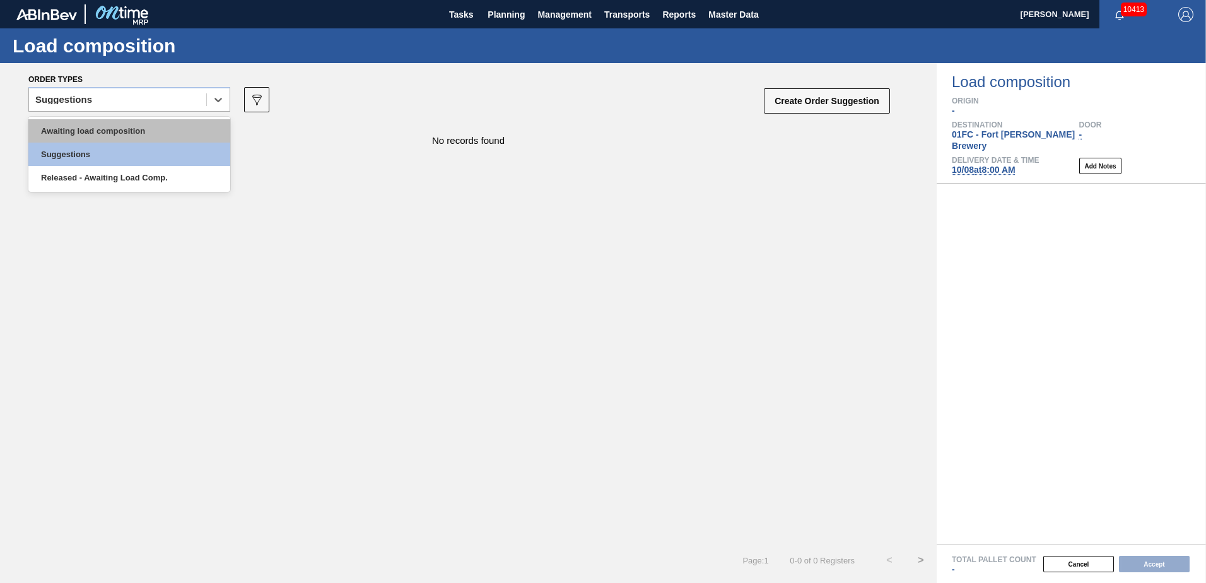
click at [87, 128] on div "Awaiting load composition" at bounding box center [129, 130] width 202 height 23
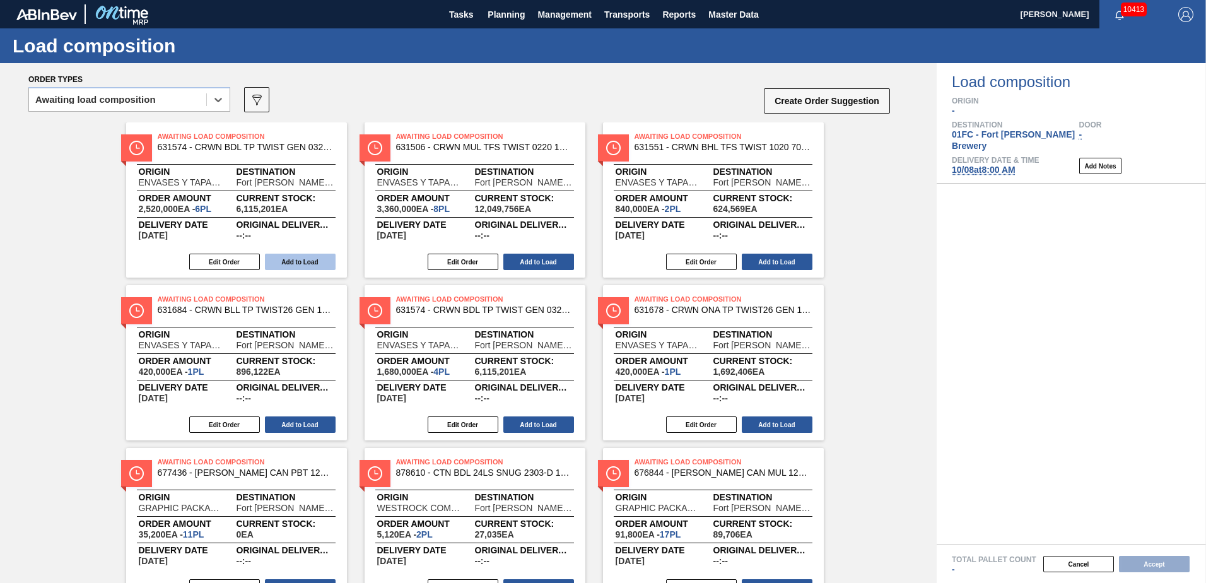
click at [291, 259] on button "Add to Load" at bounding box center [300, 262] width 71 height 16
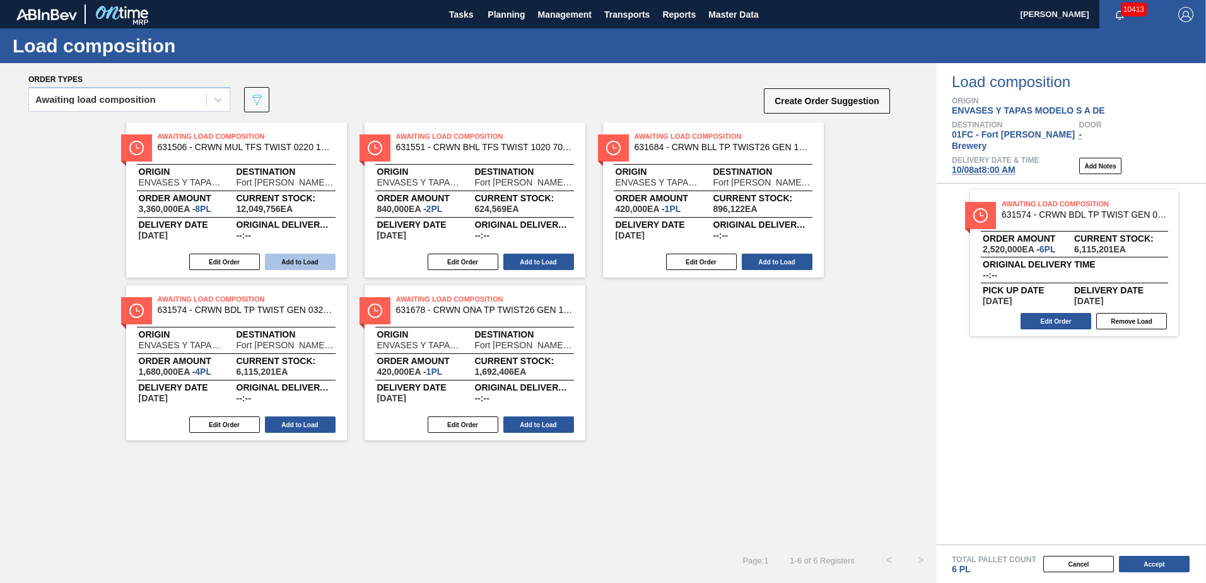
click at [293, 262] on button "Add to Load" at bounding box center [300, 262] width 71 height 16
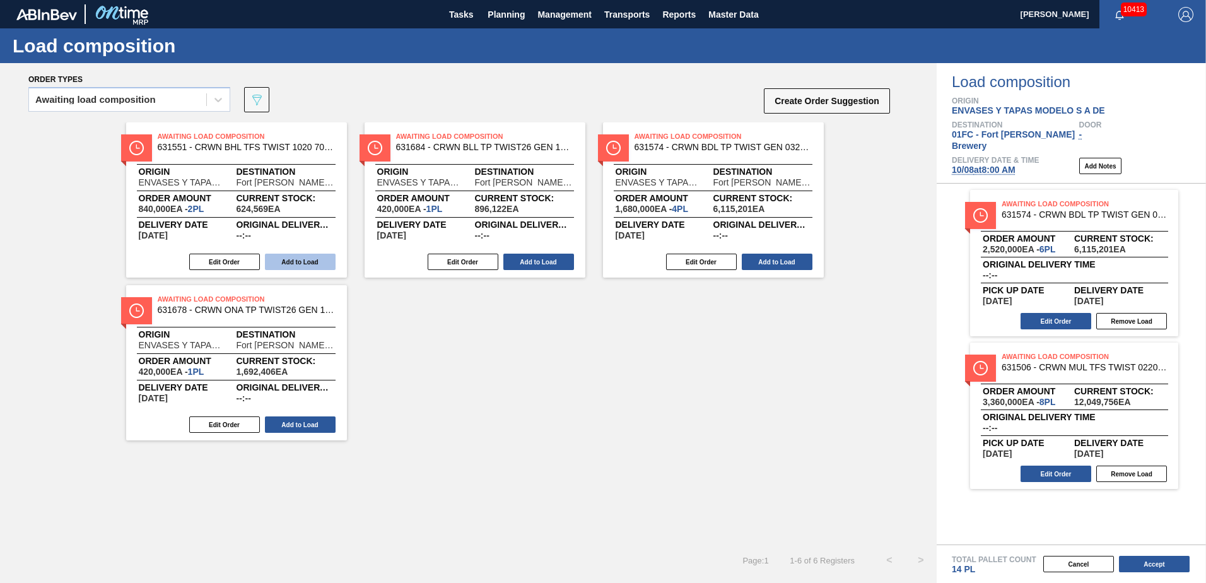
click at [293, 262] on button "Add to Load" at bounding box center [300, 262] width 71 height 16
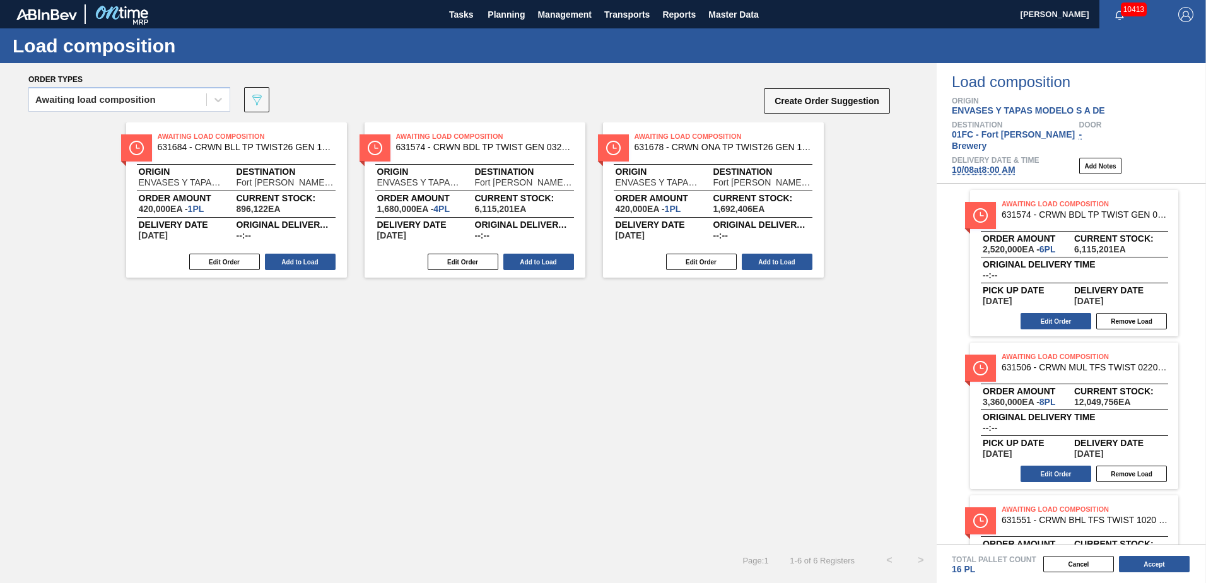
click at [293, 262] on button "Add to Load" at bounding box center [300, 262] width 71 height 16
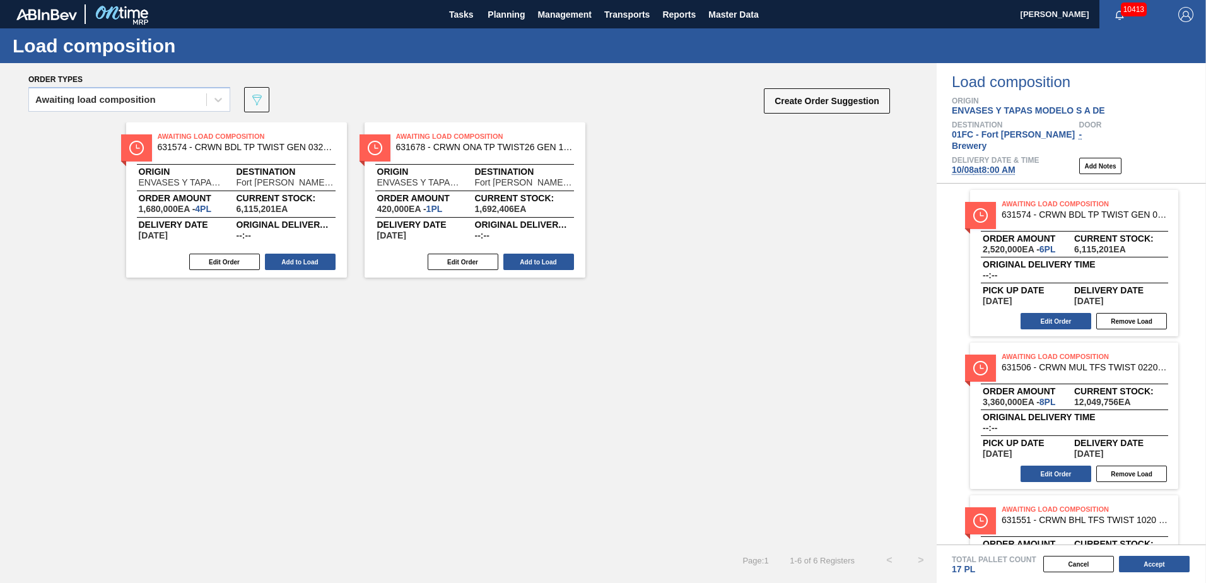
click at [293, 262] on button "Add to Load" at bounding box center [300, 262] width 71 height 16
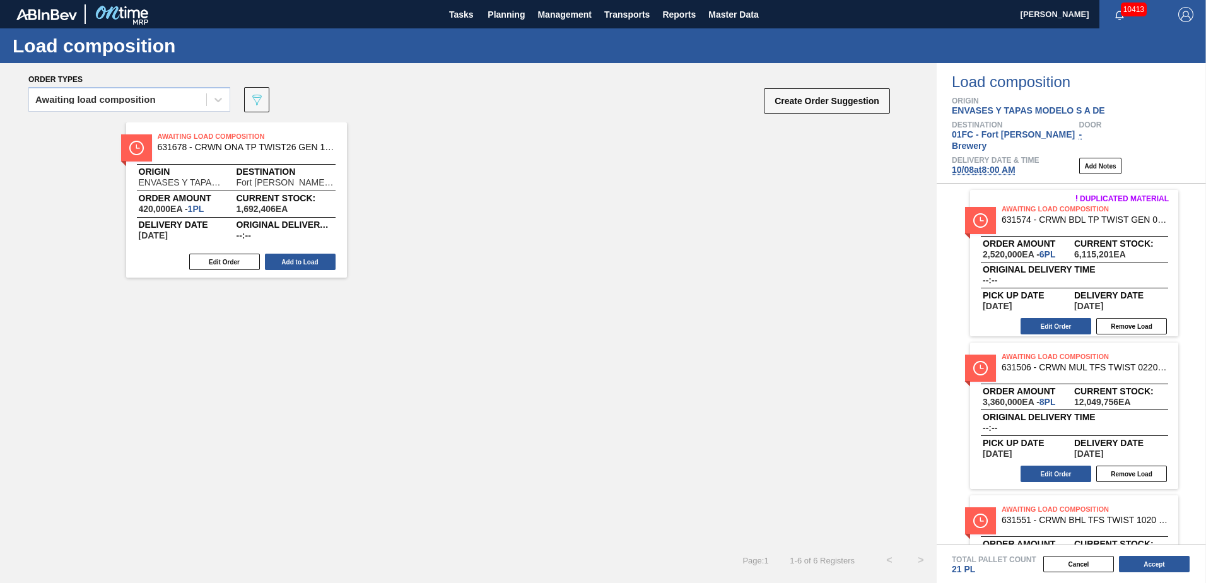
click at [293, 262] on button "Add to Load" at bounding box center [300, 262] width 71 height 16
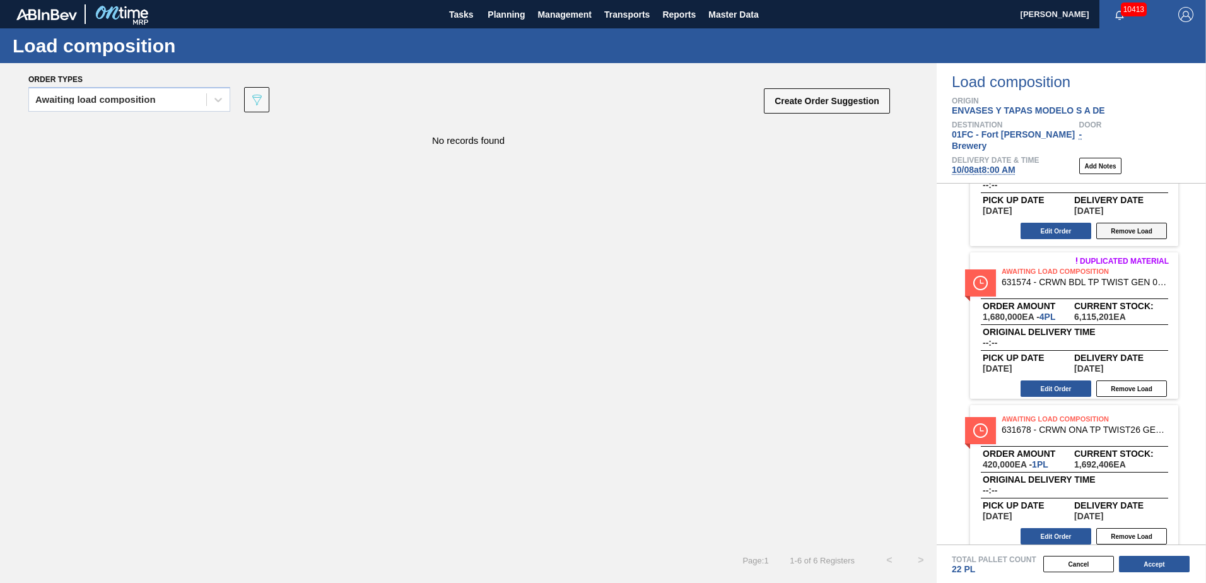
scroll to position [550, 0]
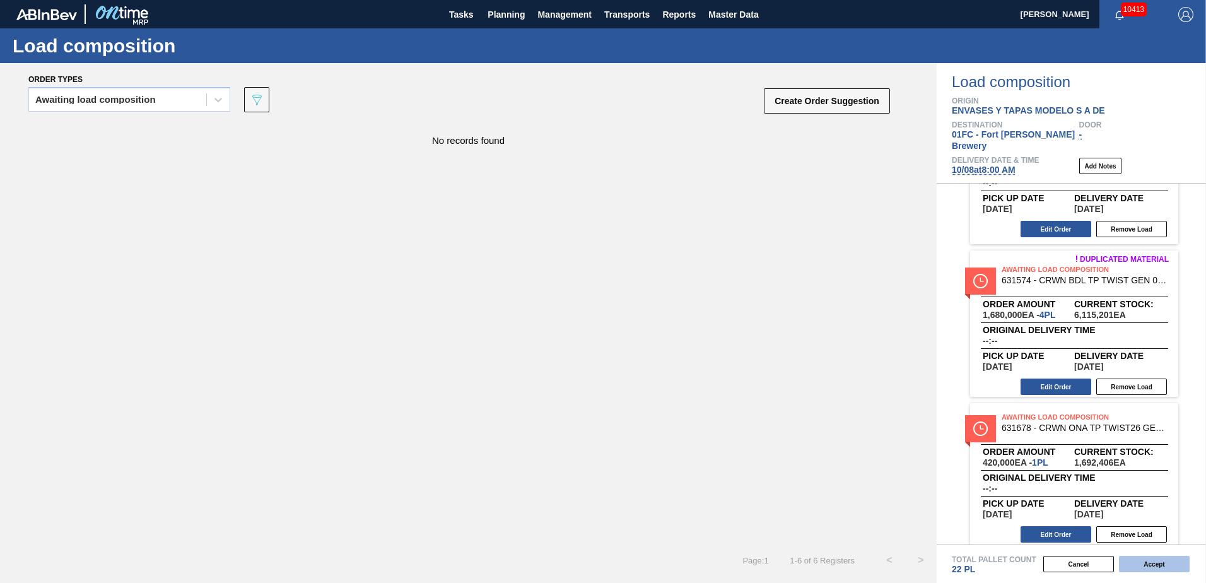
click at [1149, 565] on button "Accept" at bounding box center [1154, 564] width 71 height 16
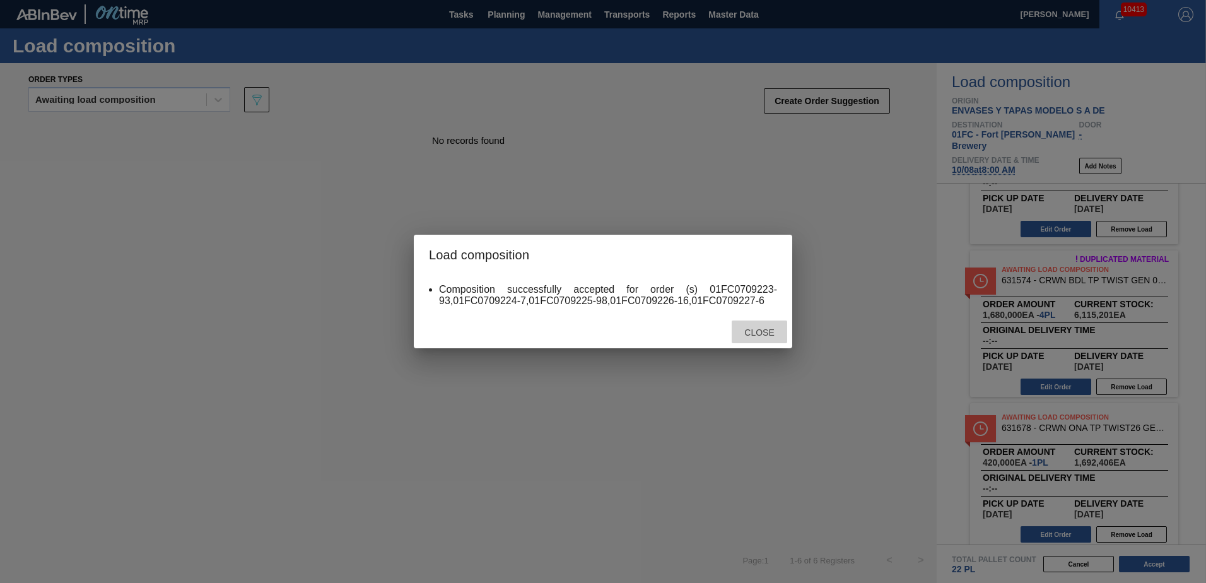
click at [742, 330] on span "Close" at bounding box center [759, 332] width 50 height 10
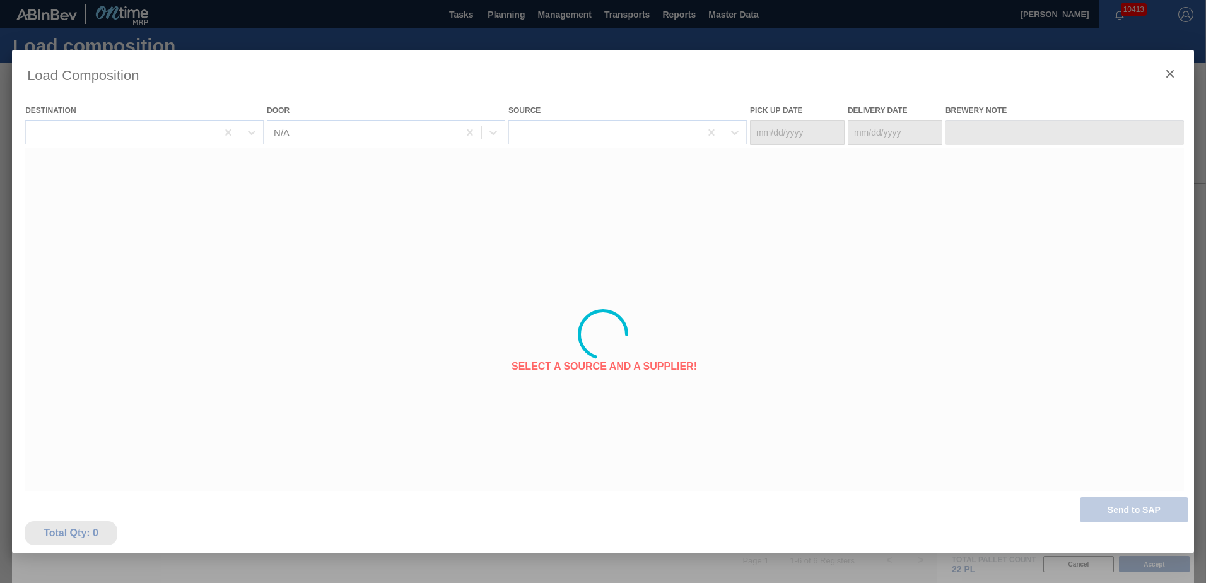
type Date "[DATE]"
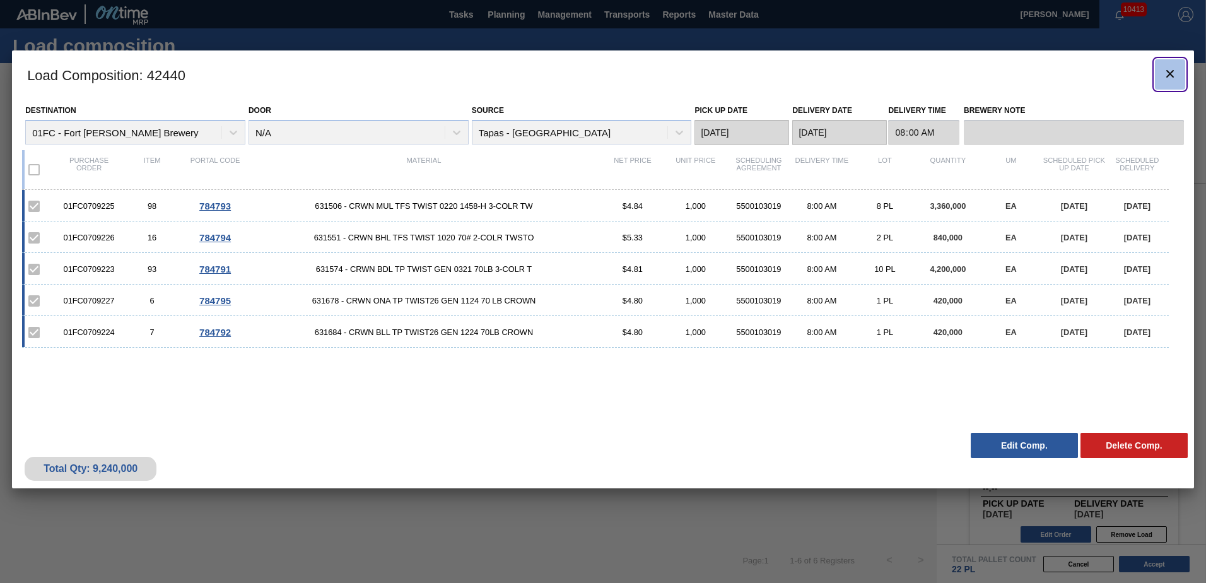
click at [1176, 73] on icon "botão de ícone" at bounding box center [1170, 73] width 15 height 15
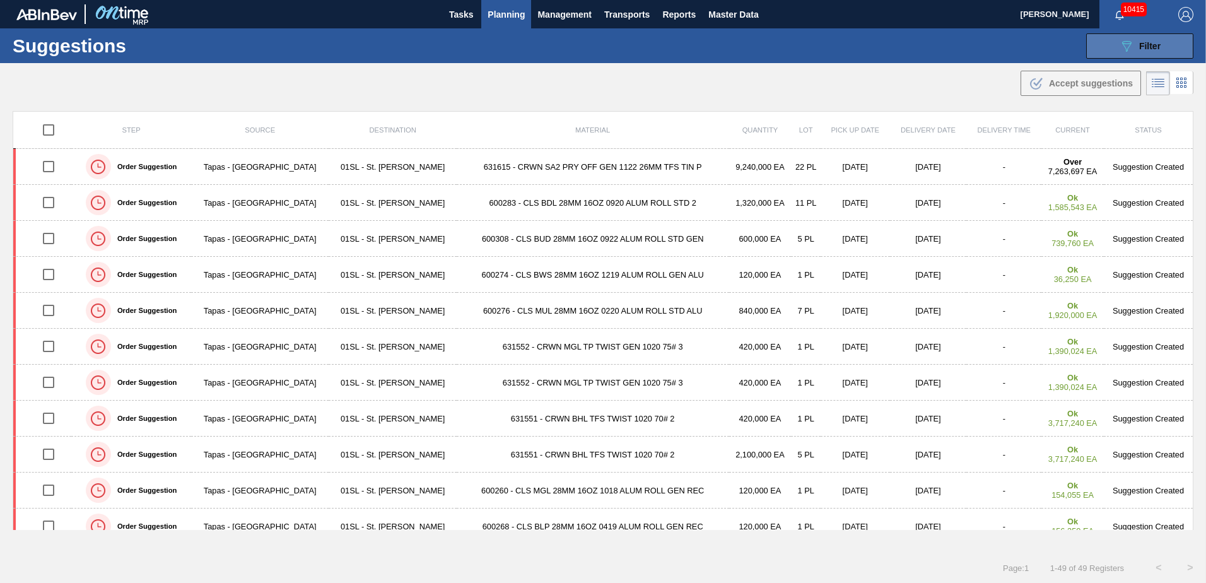
click at [1134, 52] on div "089F7B8B-B2A5-4AFE-B5C0-19BA573D28AC Filter" at bounding box center [1140, 45] width 42 height 15
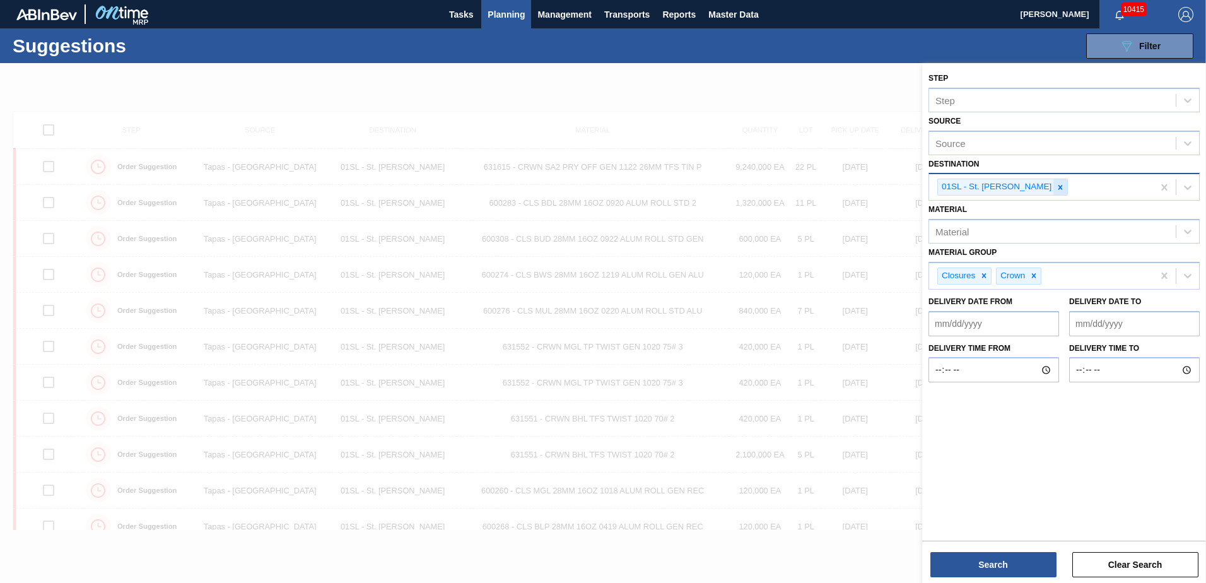
click at [1056, 187] on icon at bounding box center [1060, 187] width 9 height 9
click at [1185, 182] on icon at bounding box center [1188, 185] width 13 height 13
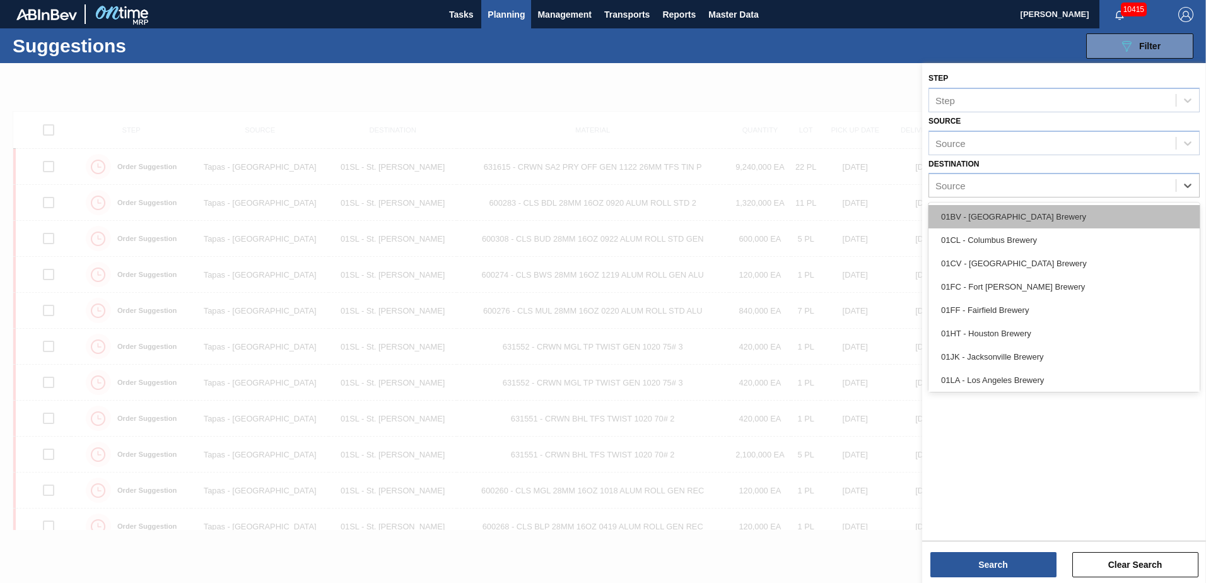
click at [1050, 218] on div "01BV - [GEOGRAPHIC_DATA] Brewery" at bounding box center [1064, 216] width 271 height 23
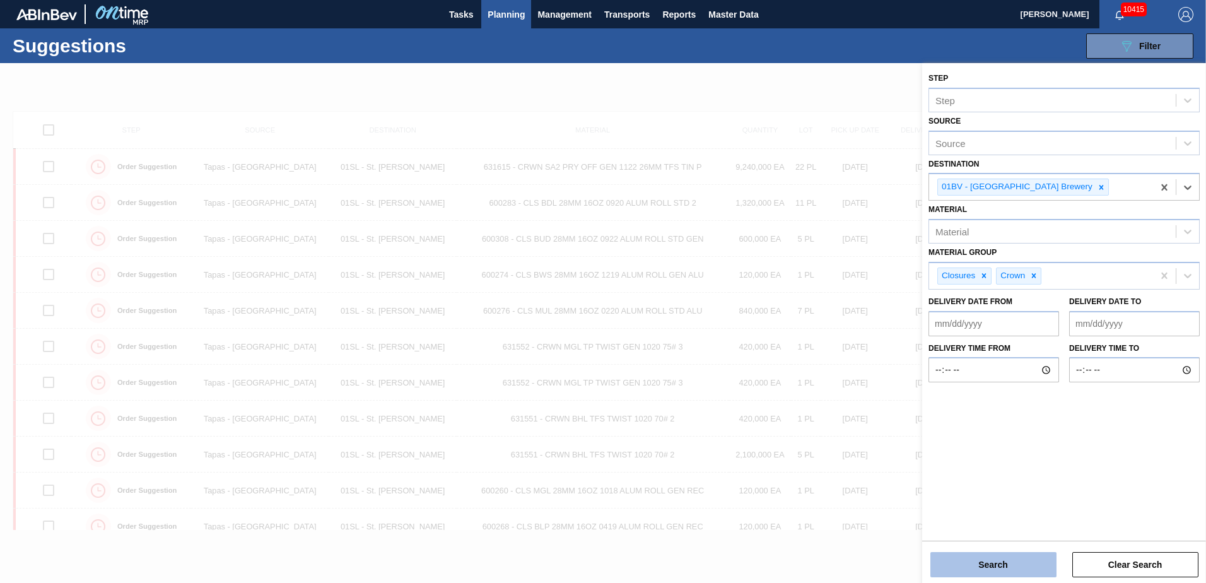
click at [1018, 571] on button "Search" at bounding box center [994, 564] width 126 height 25
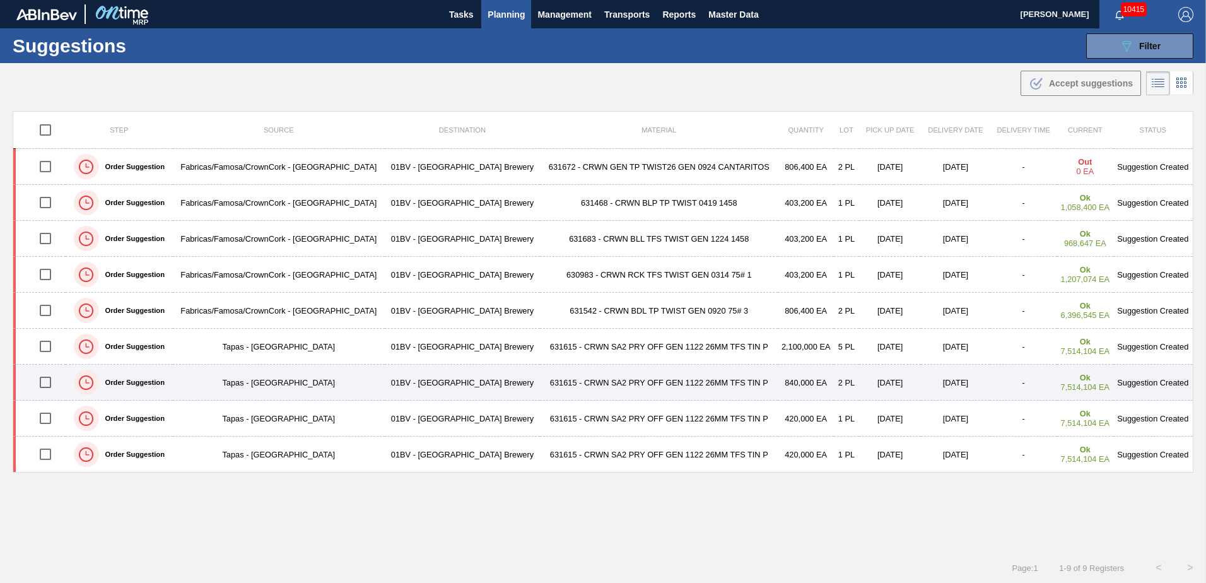
scroll to position [1, 0]
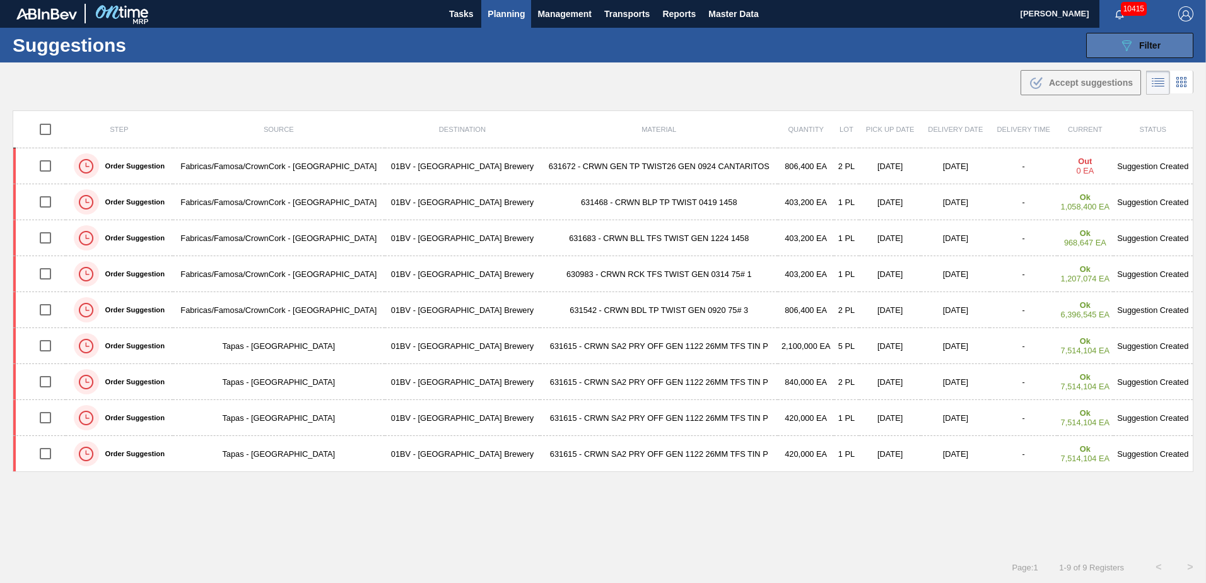
click at [1179, 51] on button "089F7B8B-B2A5-4AFE-B5C0-19BA573D28AC Filter" at bounding box center [1139, 45] width 107 height 25
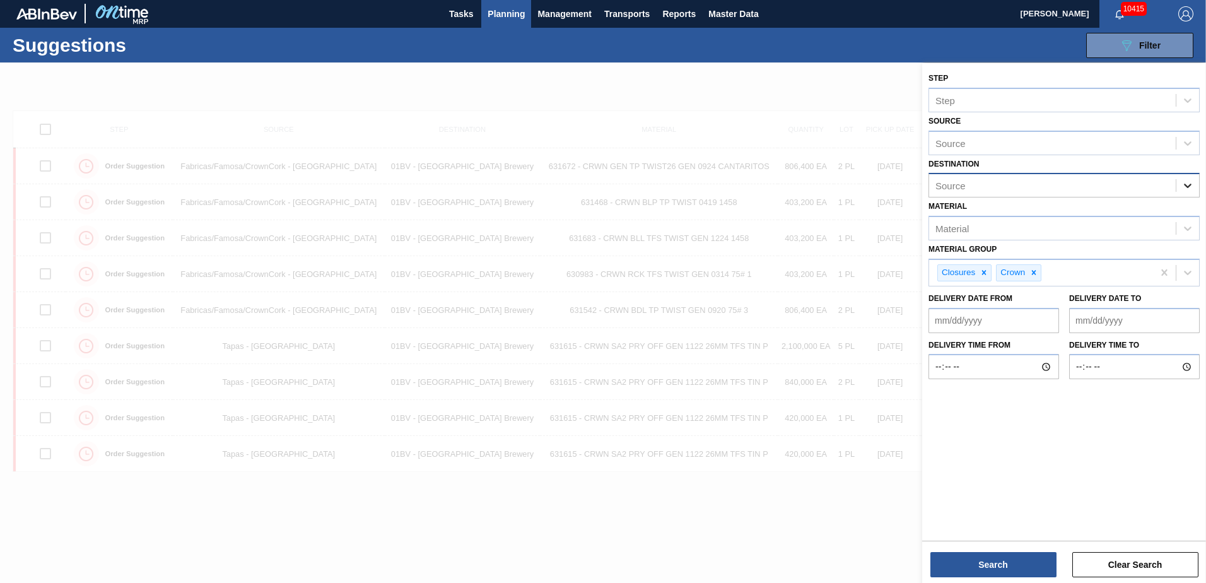
click at [1194, 191] on icon at bounding box center [1188, 185] width 13 height 13
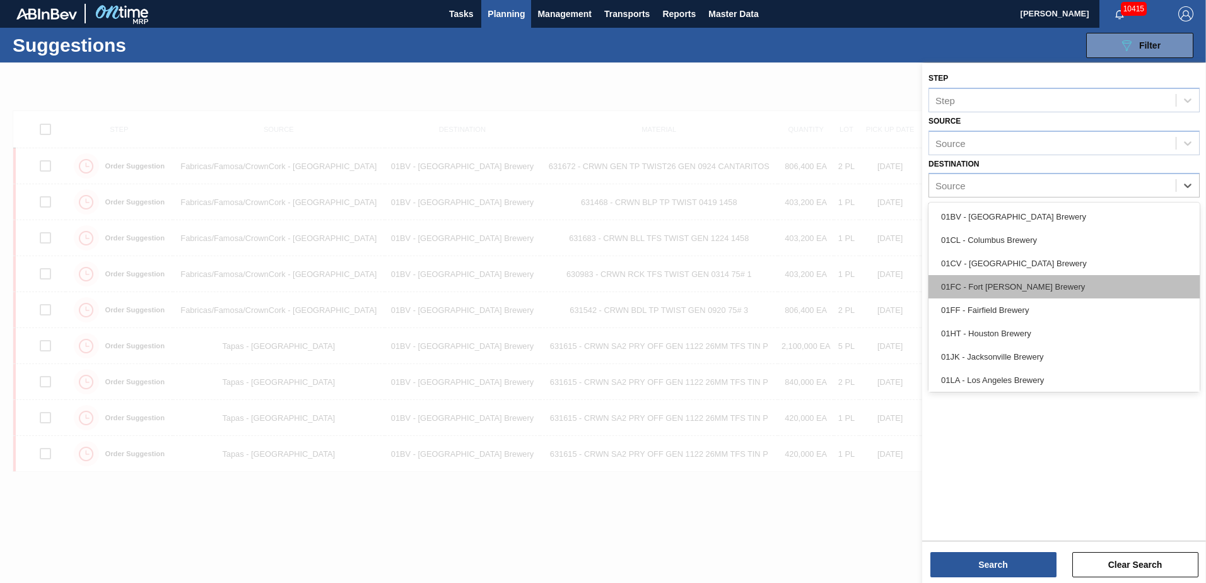
click at [1020, 276] on div "01FC - Fort [PERSON_NAME] Brewery" at bounding box center [1064, 286] width 271 height 23
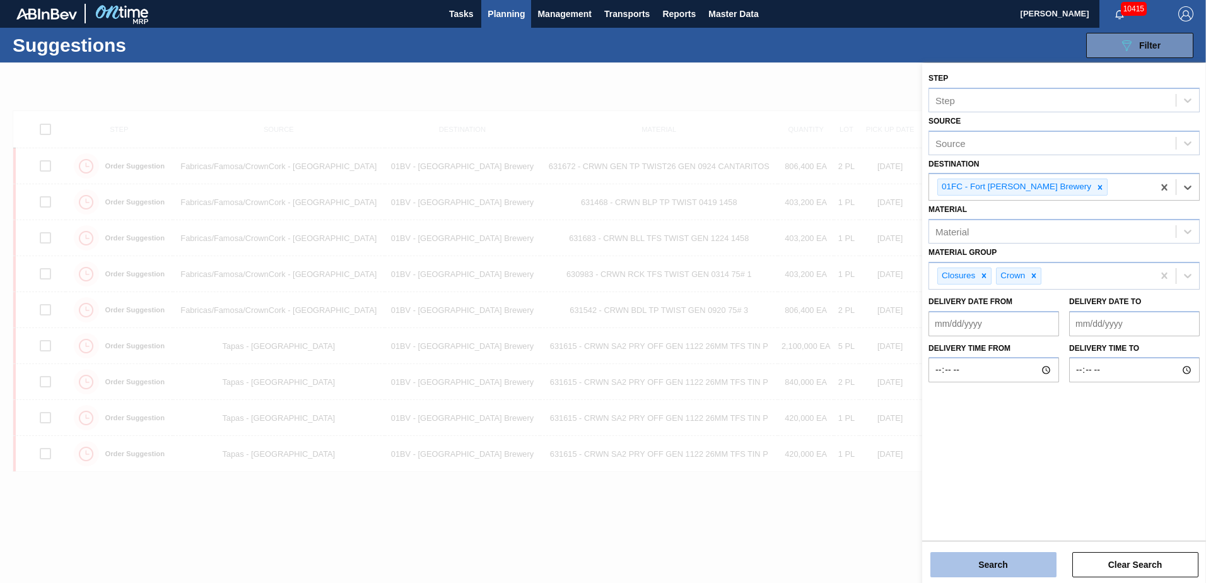
click at [1021, 565] on button "Search" at bounding box center [994, 564] width 126 height 25
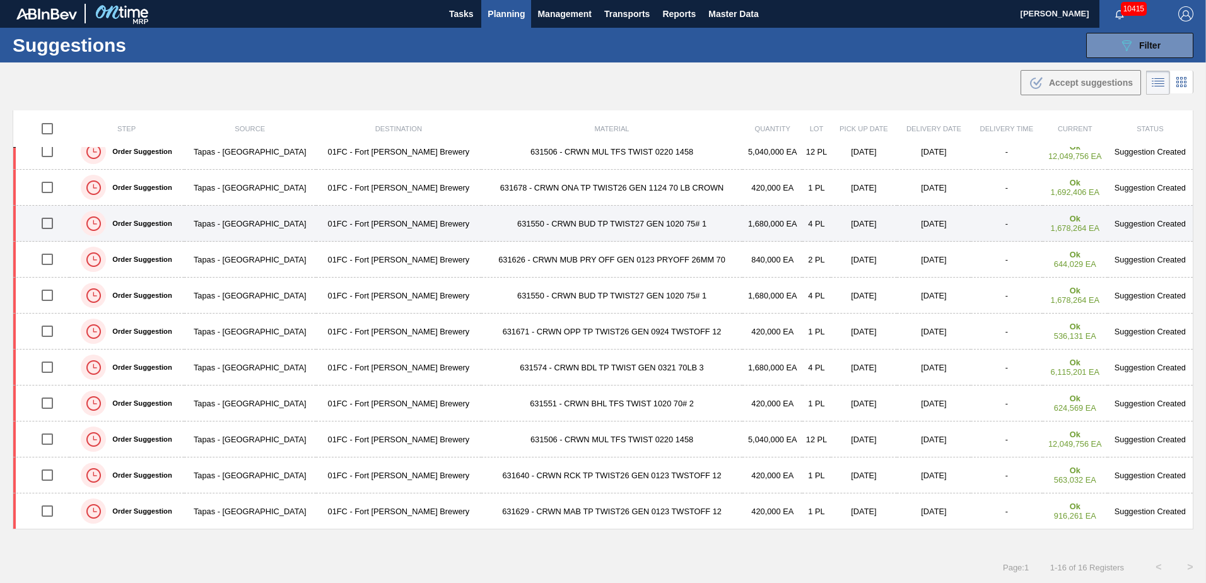
scroll to position [0, 0]
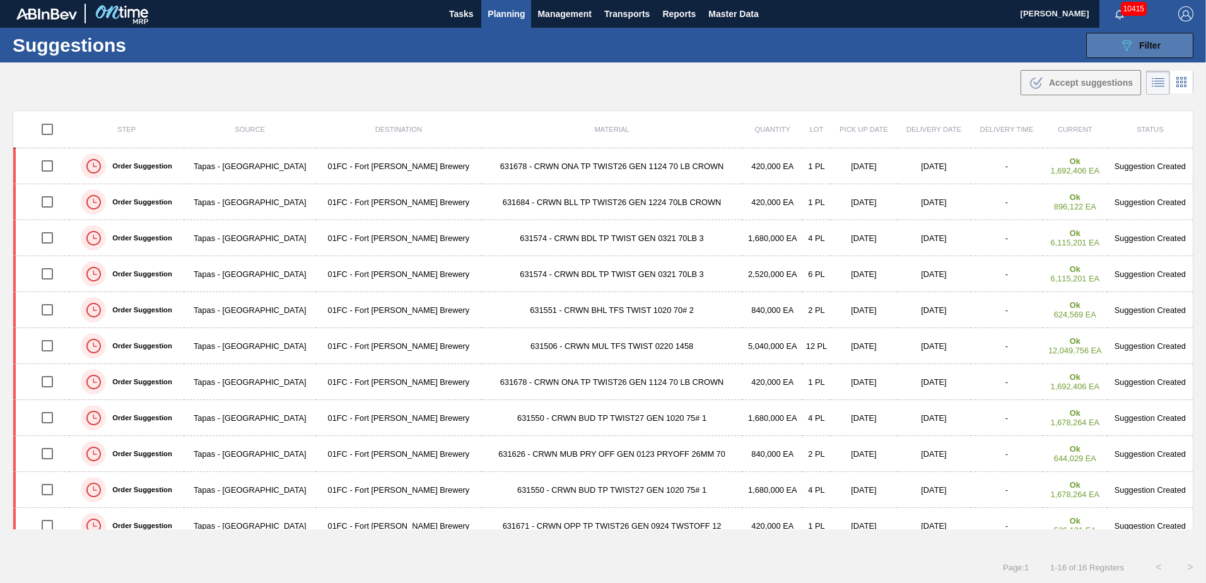
click at [1126, 46] on icon "089F7B8B-B2A5-4AFE-B5C0-19BA573D28AC" at bounding box center [1126, 45] width 15 height 15
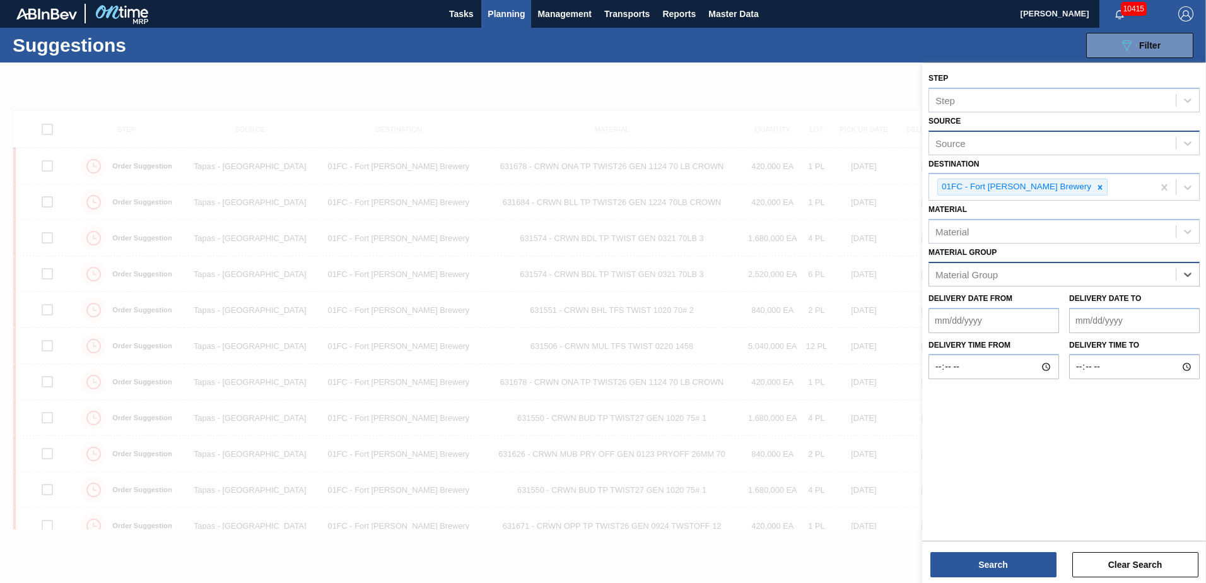
click at [1045, 141] on div "Source" at bounding box center [1052, 143] width 247 height 18
type input "f"
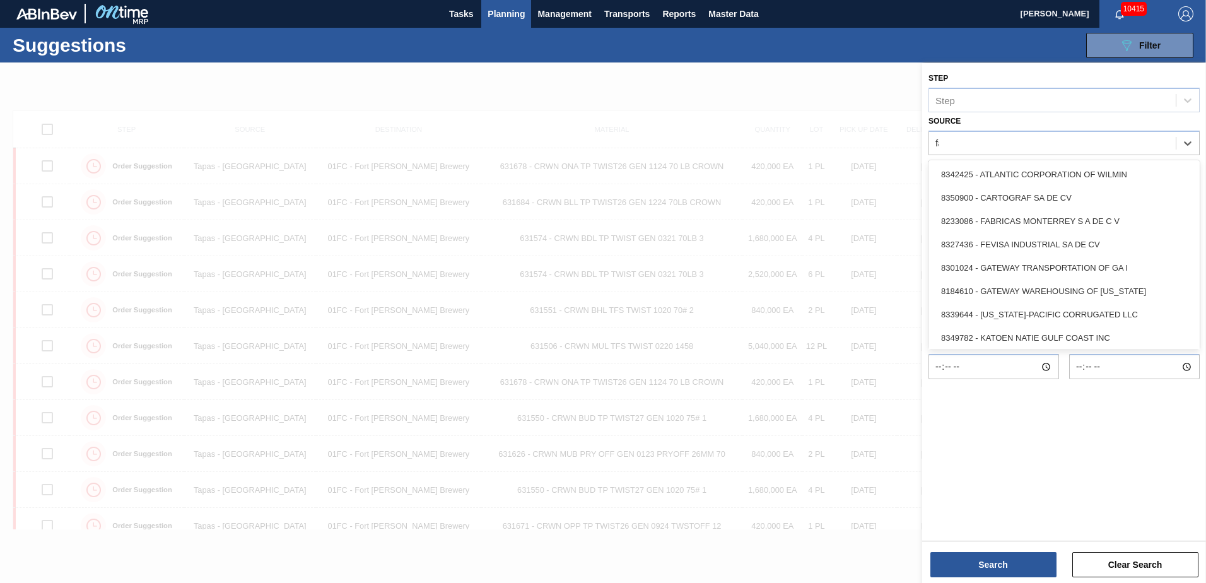
type input "fab"
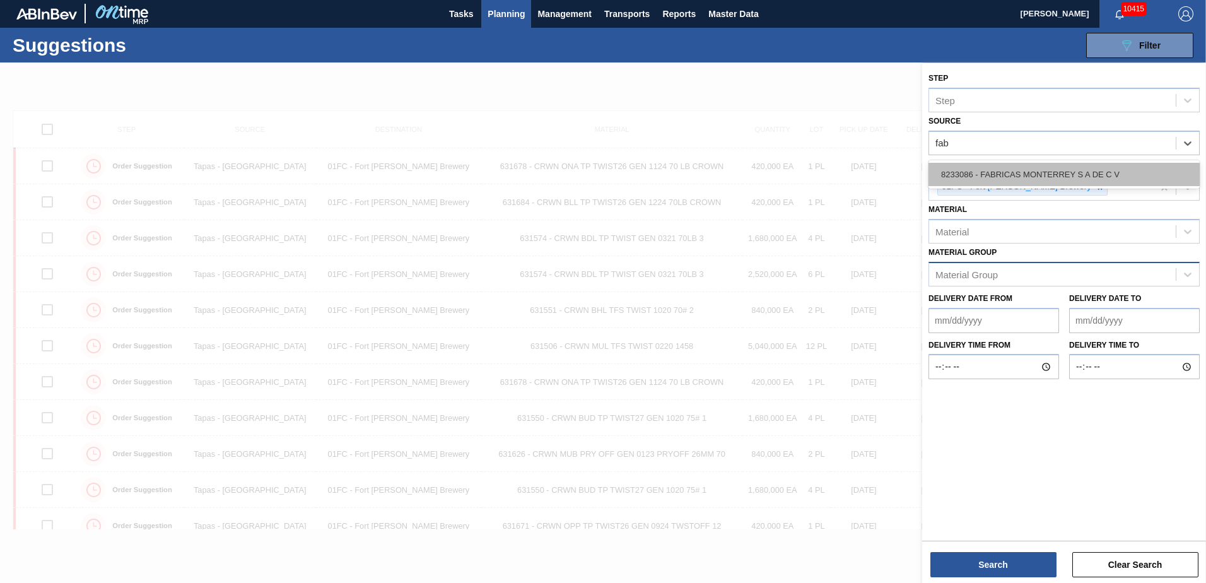
click at [1074, 175] on div "8233086 - FABRICAS MONTERREY S A DE C V" at bounding box center [1064, 174] width 271 height 23
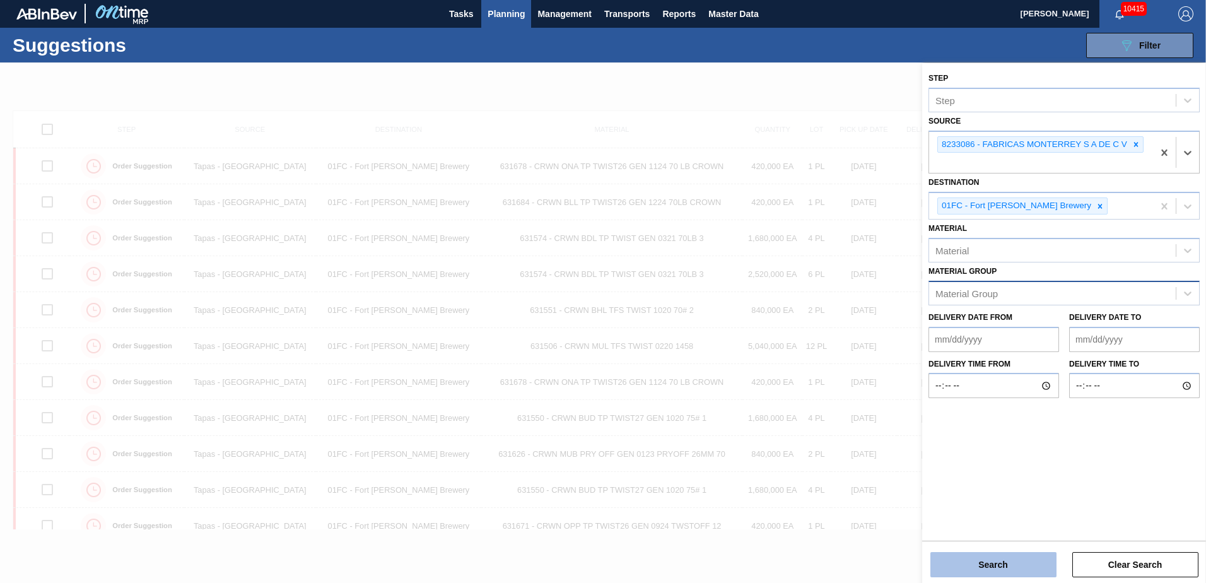
click at [987, 566] on button "Search" at bounding box center [994, 564] width 126 height 25
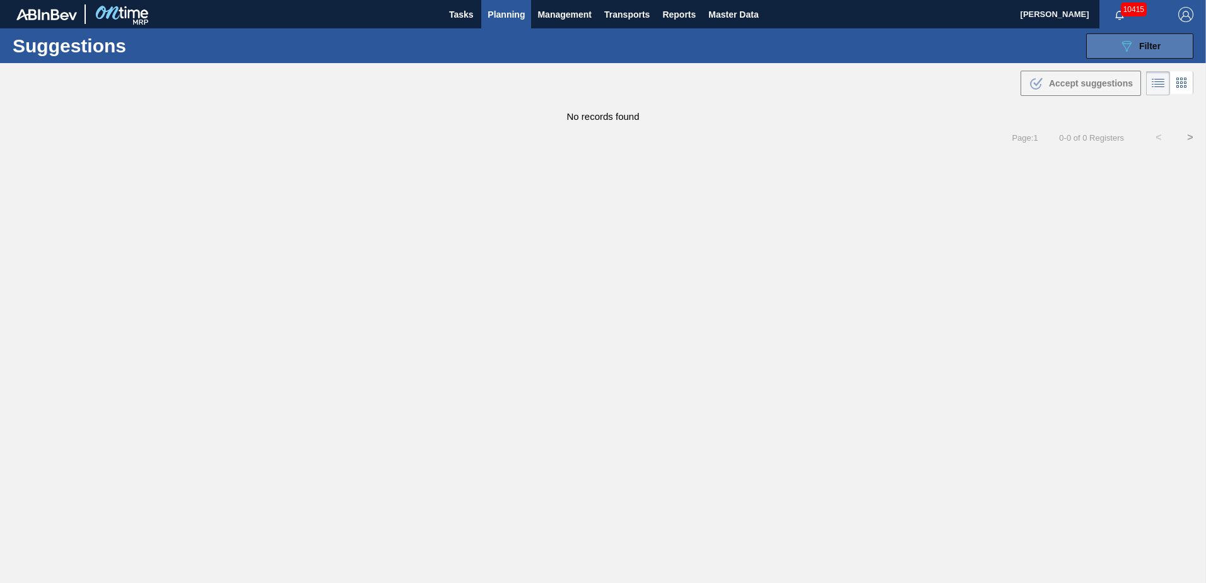
click at [1142, 53] on div "089F7B8B-B2A5-4AFE-B5C0-19BA573D28AC Filter" at bounding box center [1140, 45] width 42 height 15
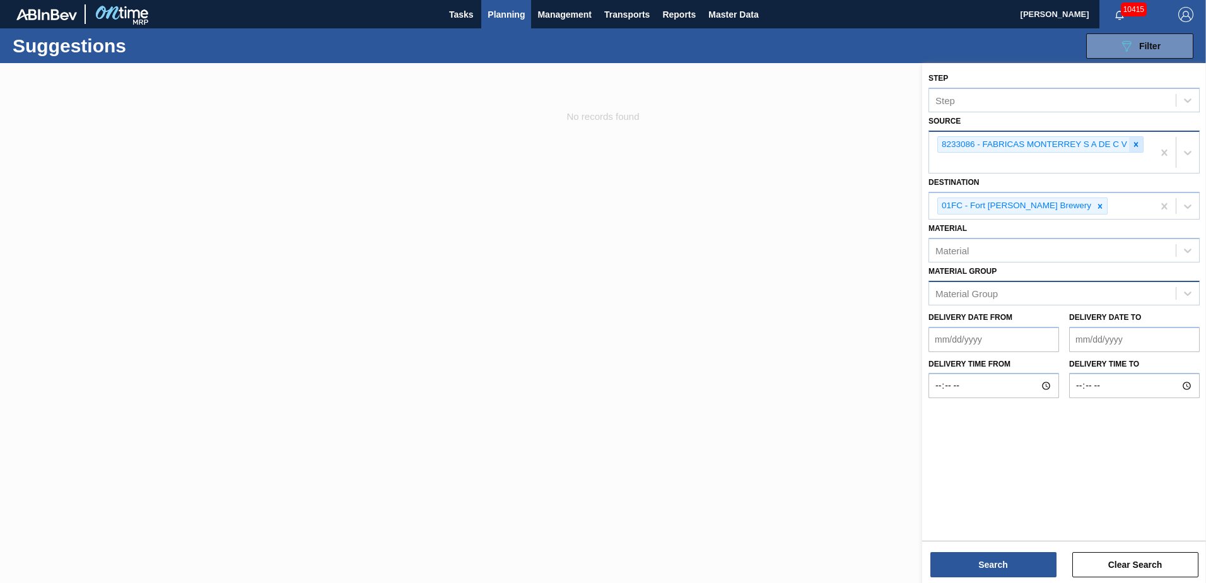
click at [1134, 143] on icon at bounding box center [1136, 144] width 4 height 4
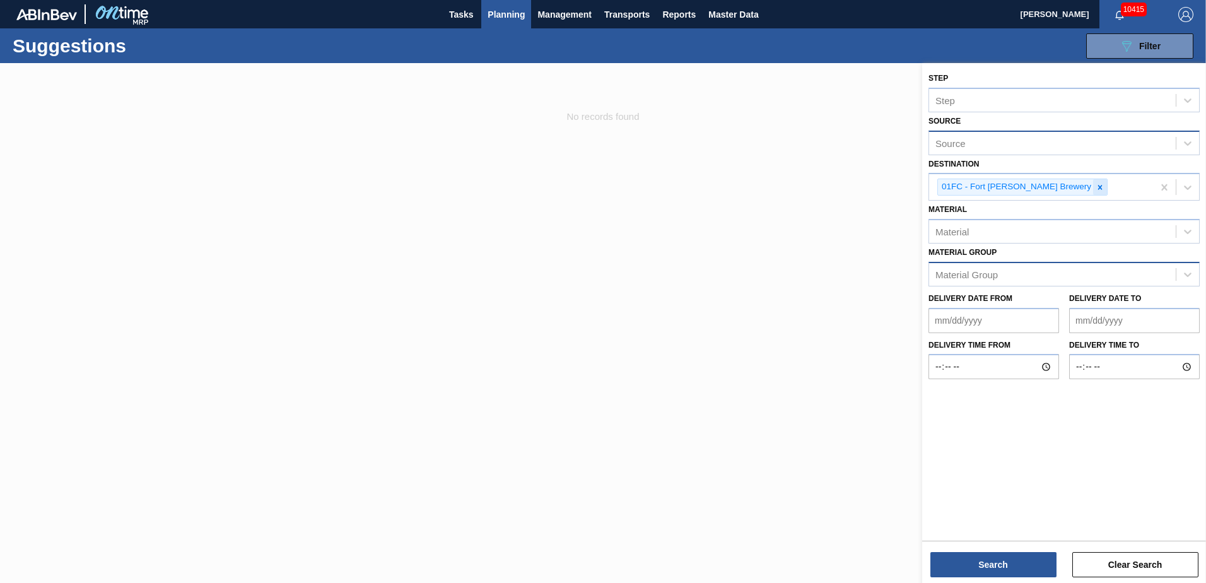
click at [1096, 186] on icon at bounding box center [1100, 187] width 9 height 9
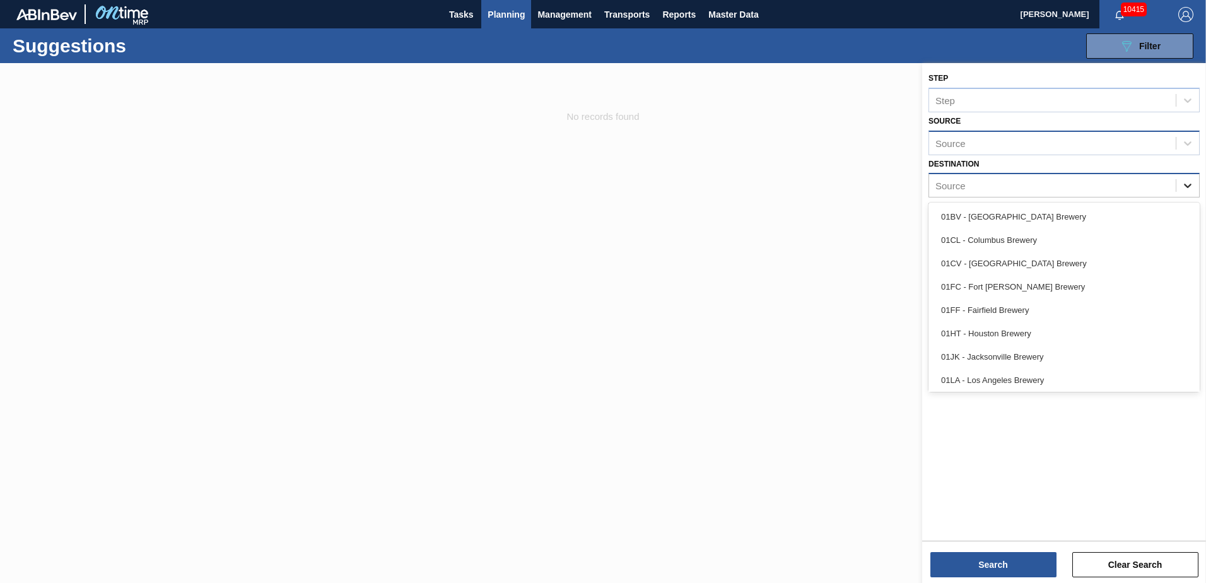
click at [1180, 184] on div at bounding box center [1188, 185] width 23 height 23
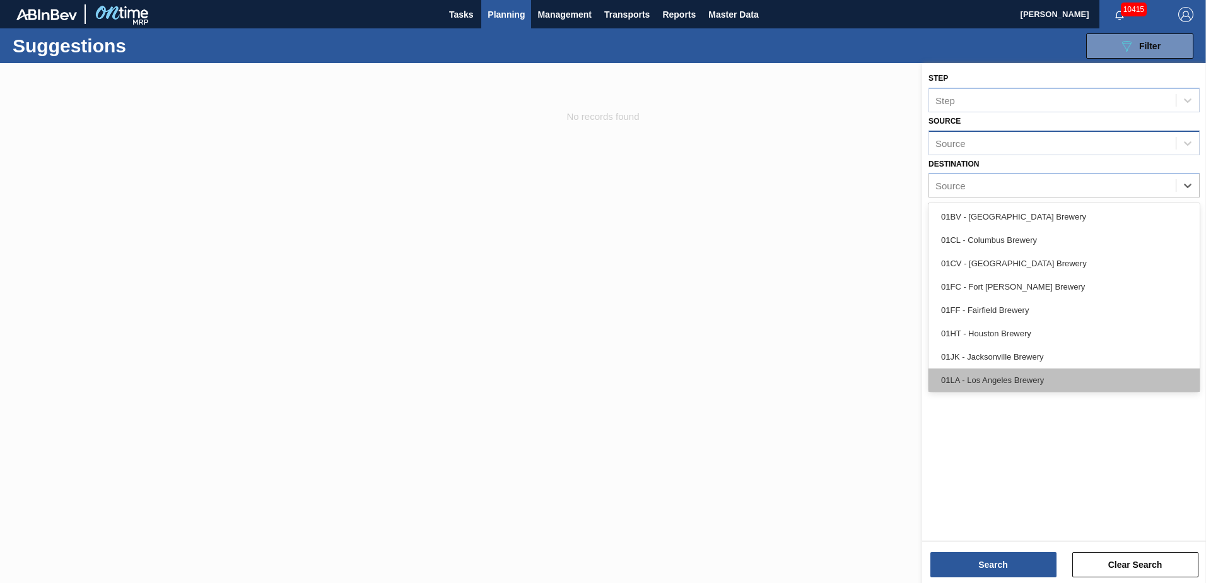
click at [1014, 374] on div "01LA - Los Angeles Brewery" at bounding box center [1064, 379] width 271 height 23
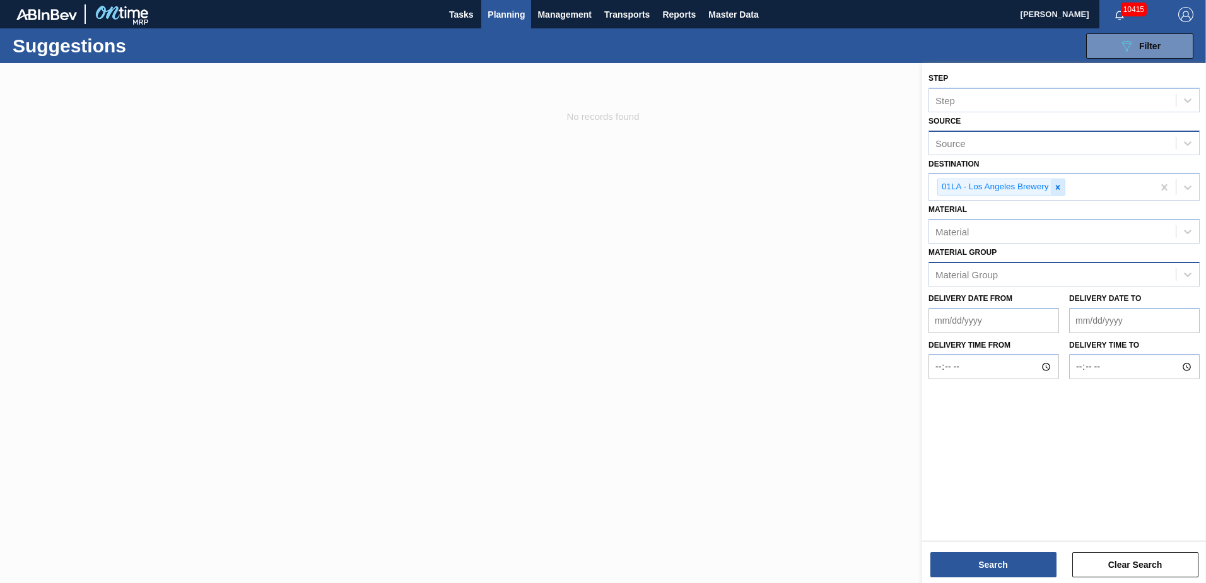
click at [1060, 191] on icon at bounding box center [1058, 187] width 9 height 9
type input "hou"
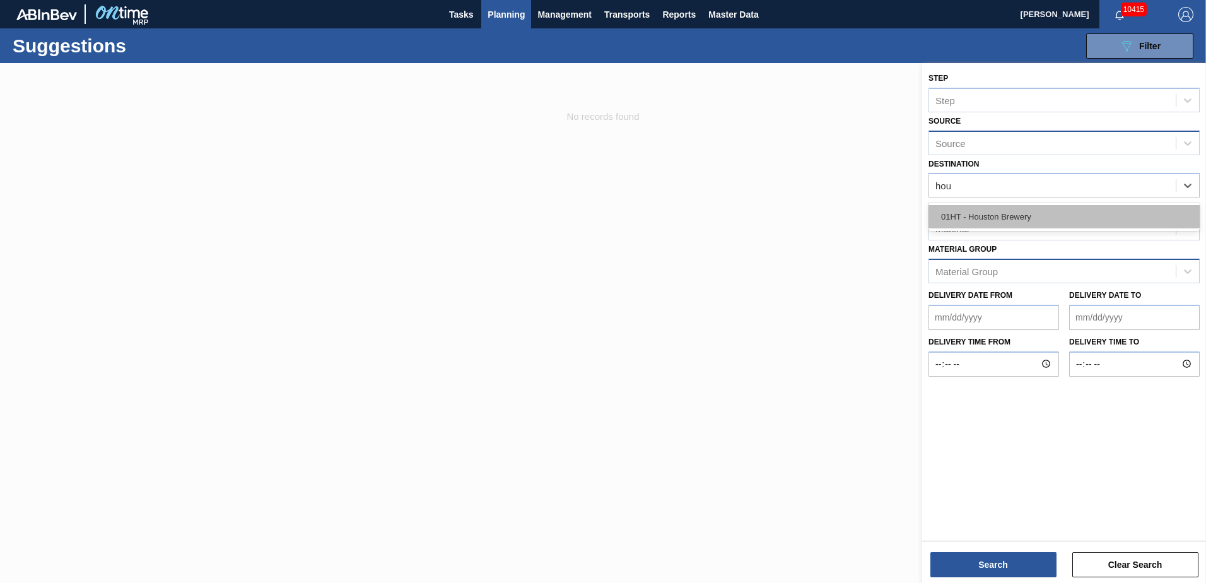
click at [1105, 214] on div "01HT - Houston Brewery" at bounding box center [1064, 216] width 271 height 23
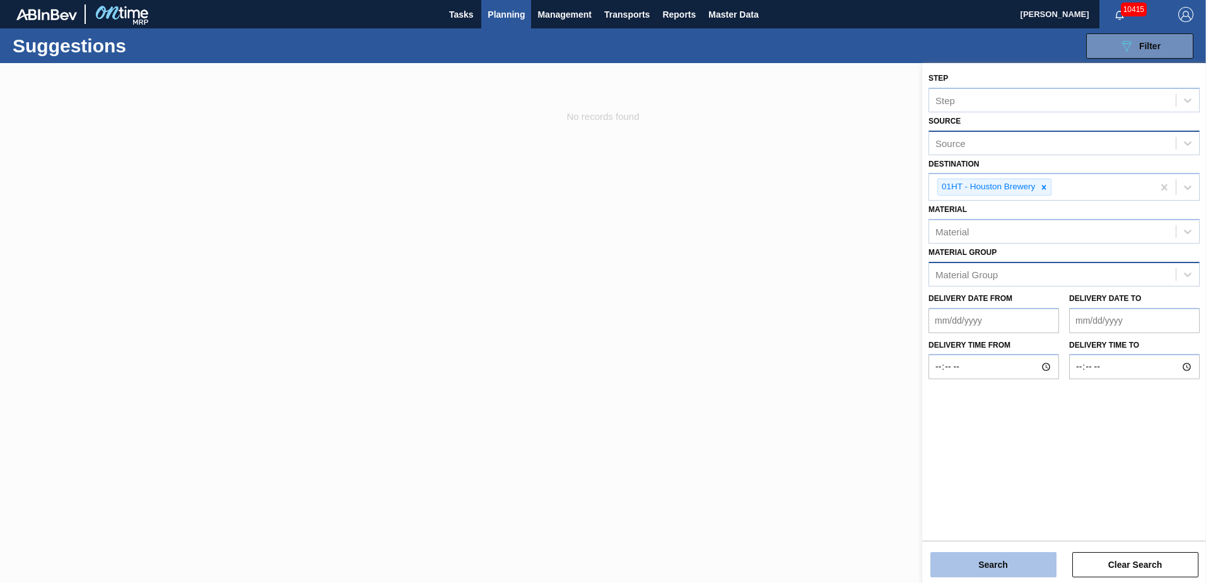
click at [984, 561] on button "Search" at bounding box center [994, 564] width 126 height 25
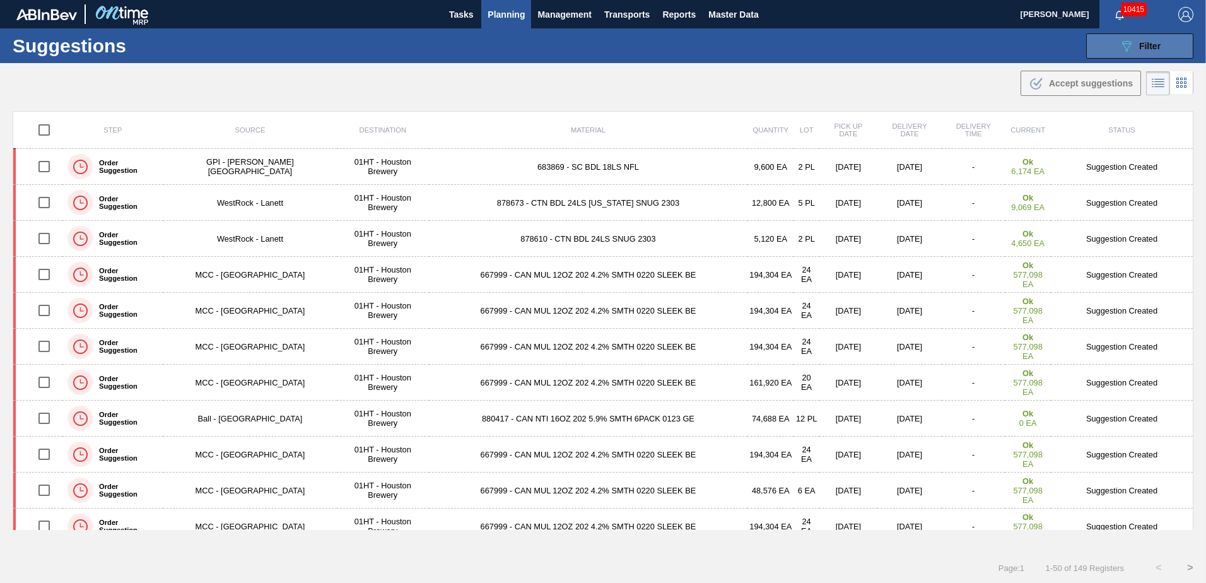
click at [1146, 44] on span "Filter" at bounding box center [1149, 46] width 21 height 10
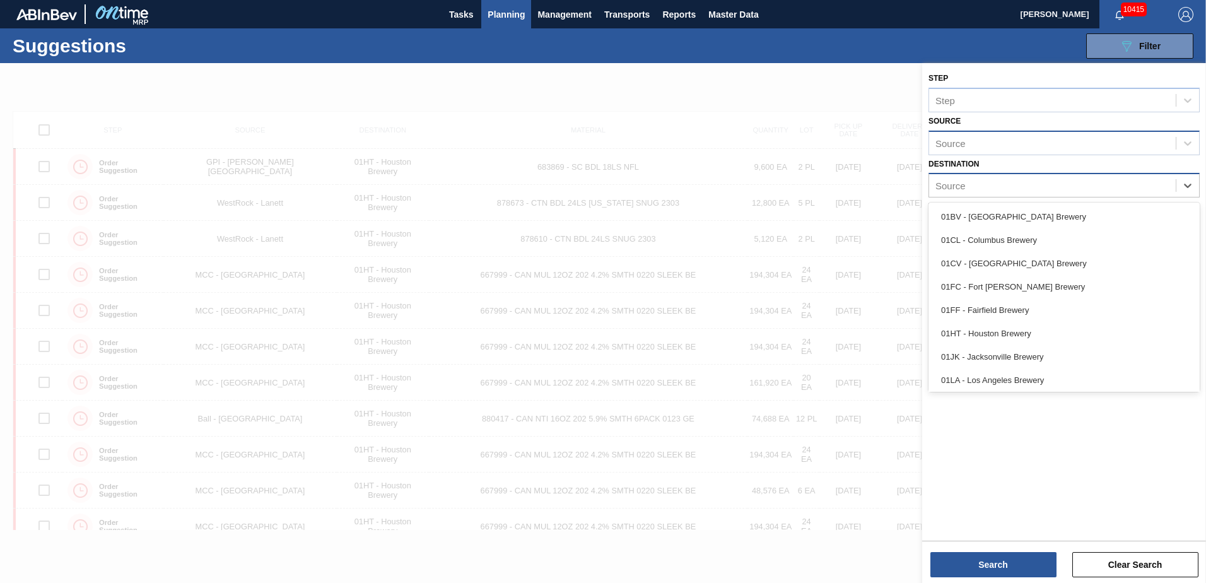
click at [1169, 187] on div "Source" at bounding box center [1052, 186] width 247 height 18
click at [1042, 278] on div "01FC - Fort [PERSON_NAME] Brewery" at bounding box center [1064, 286] width 271 height 23
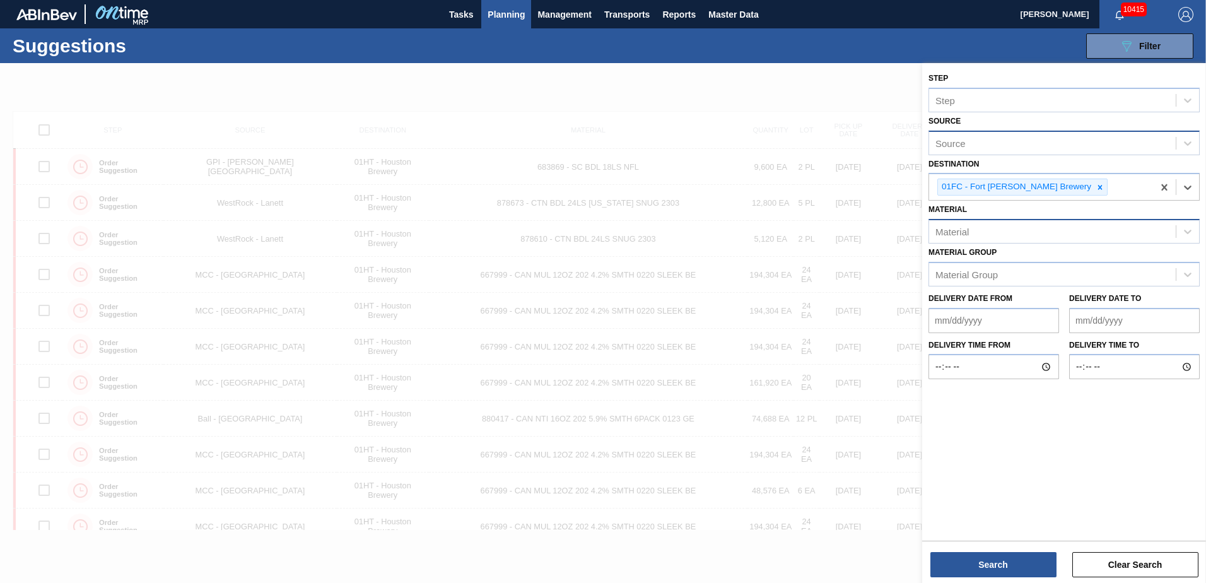
click at [1141, 240] on div "Material" at bounding box center [1052, 232] width 247 height 18
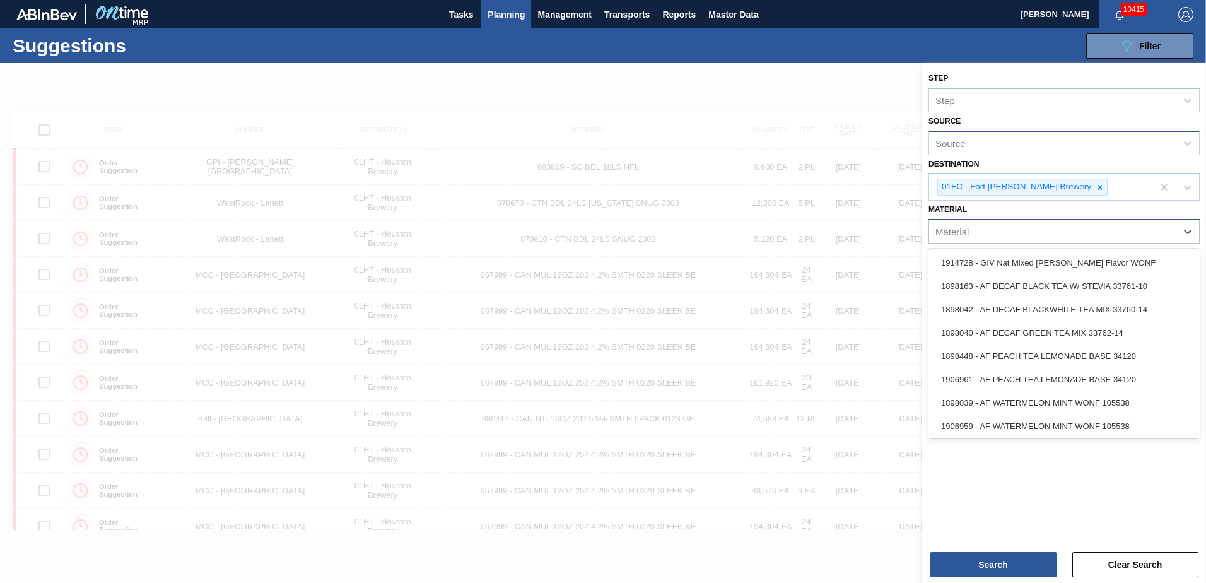
click at [1021, 241] on div "Material" at bounding box center [1064, 231] width 271 height 25
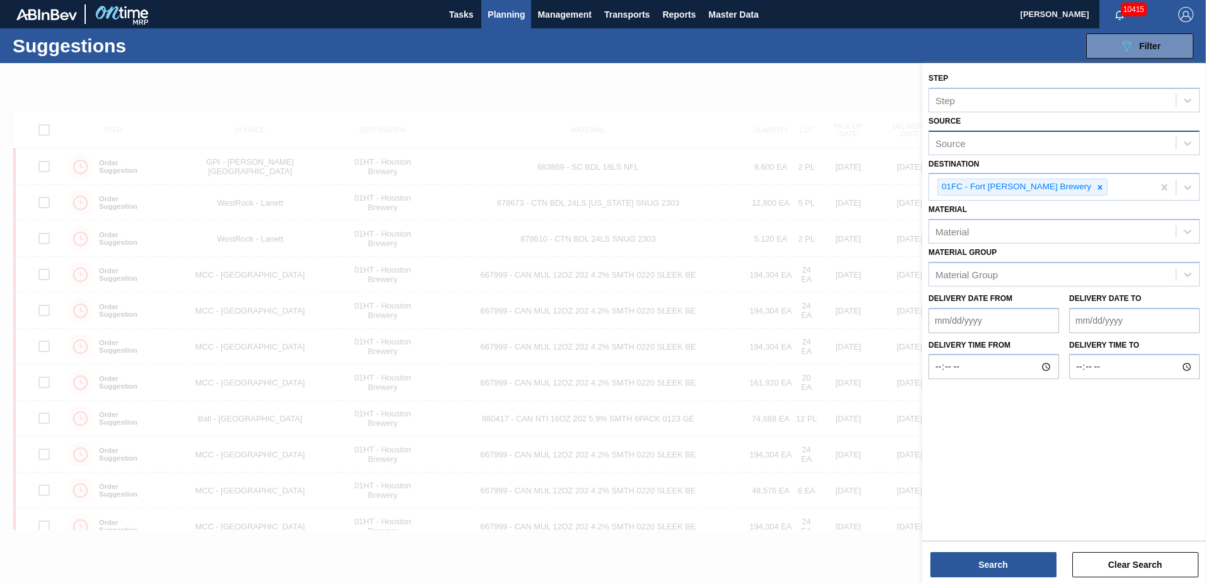
click at [1038, 216] on div "Material Material" at bounding box center [1064, 222] width 271 height 43
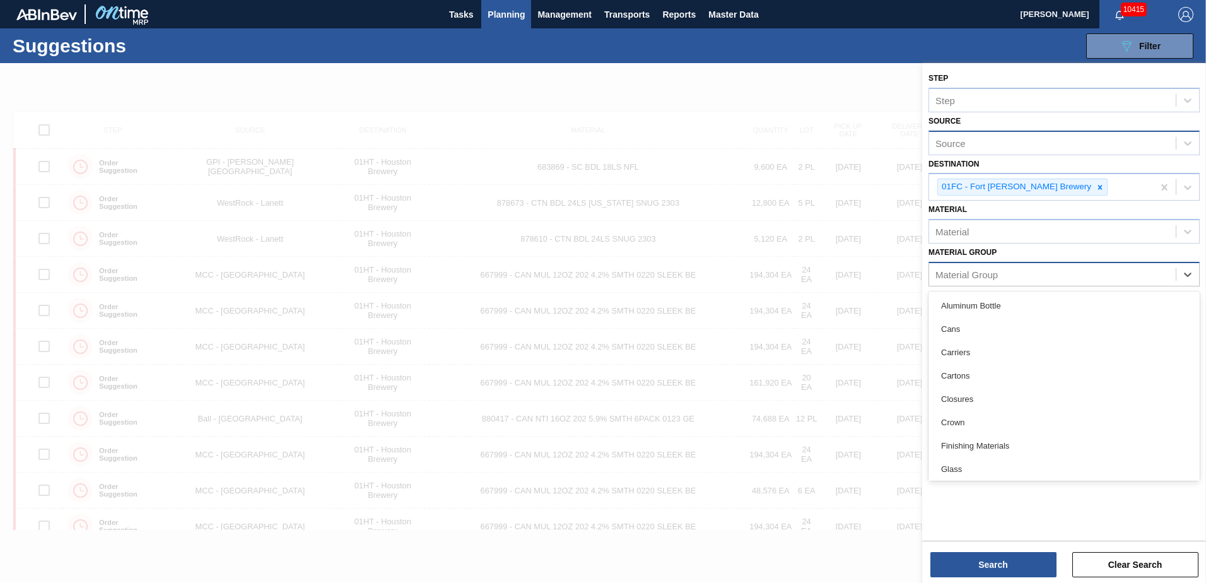
click at [1011, 269] on div "Material Group" at bounding box center [1052, 274] width 247 height 18
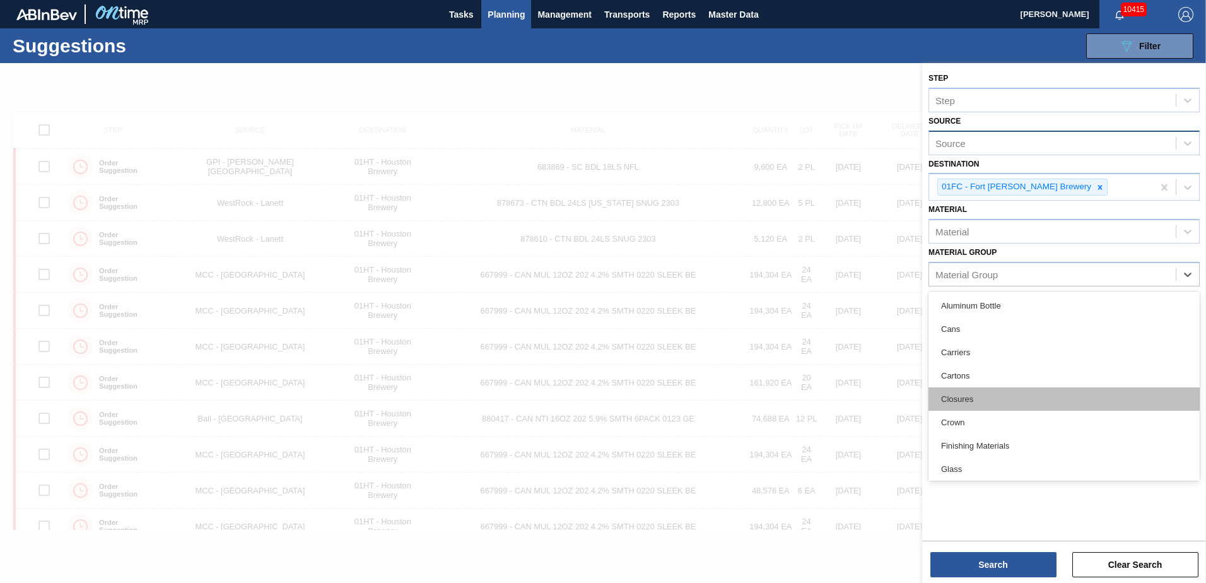
click at [977, 409] on div "Closures" at bounding box center [1064, 398] width 271 height 23
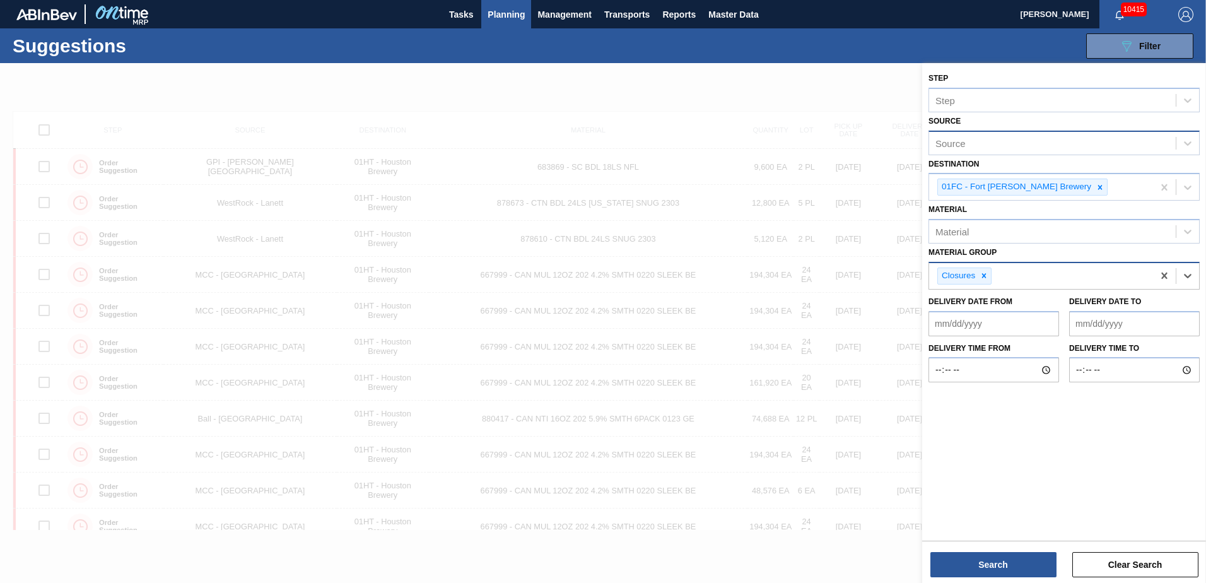
click at [1019, 279] on div "Closures" at bounding box center [1041, 276] width 224 height 26
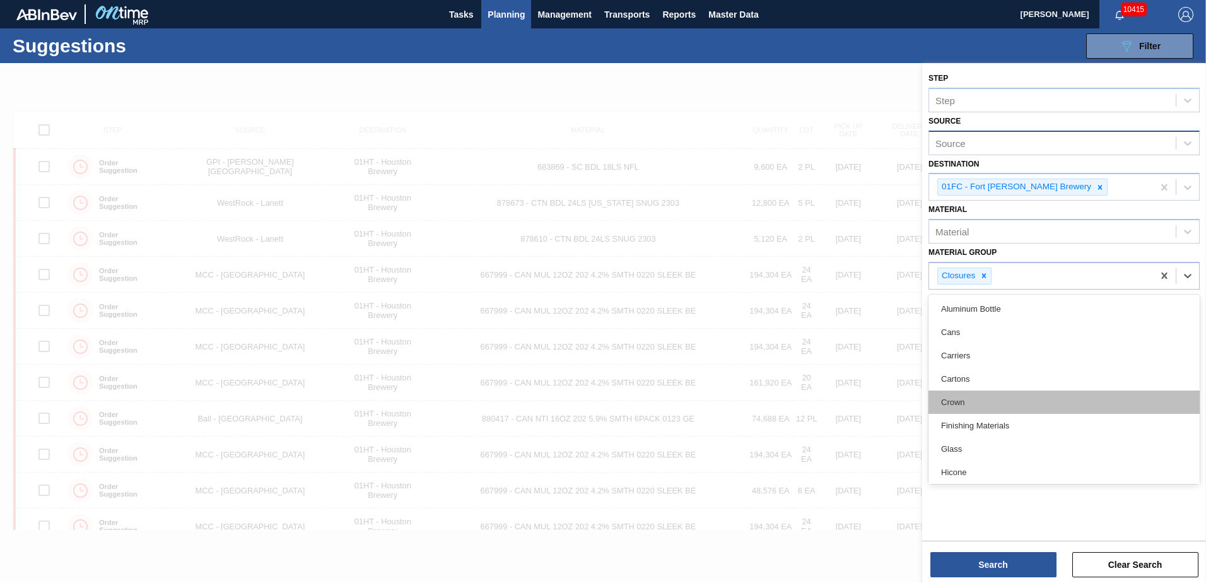
click at [981, 412] on div "Crown" at bounding box center [1064, 402] width 271 height 23
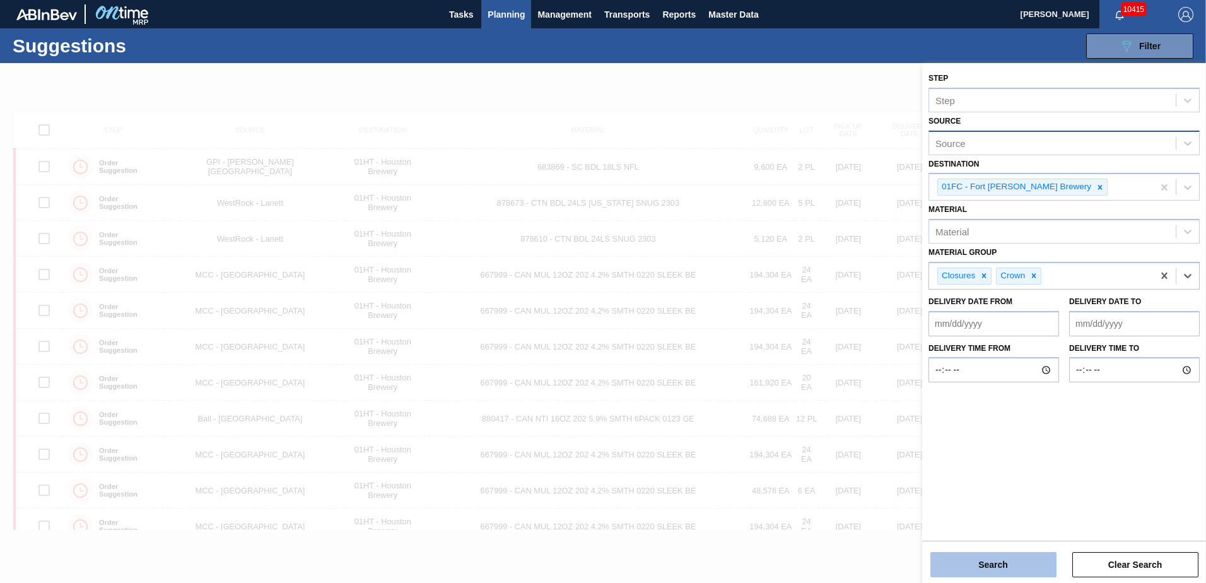
click at [996, 561] on button "Search" at bounding box center [994, 564] width 126 height 25
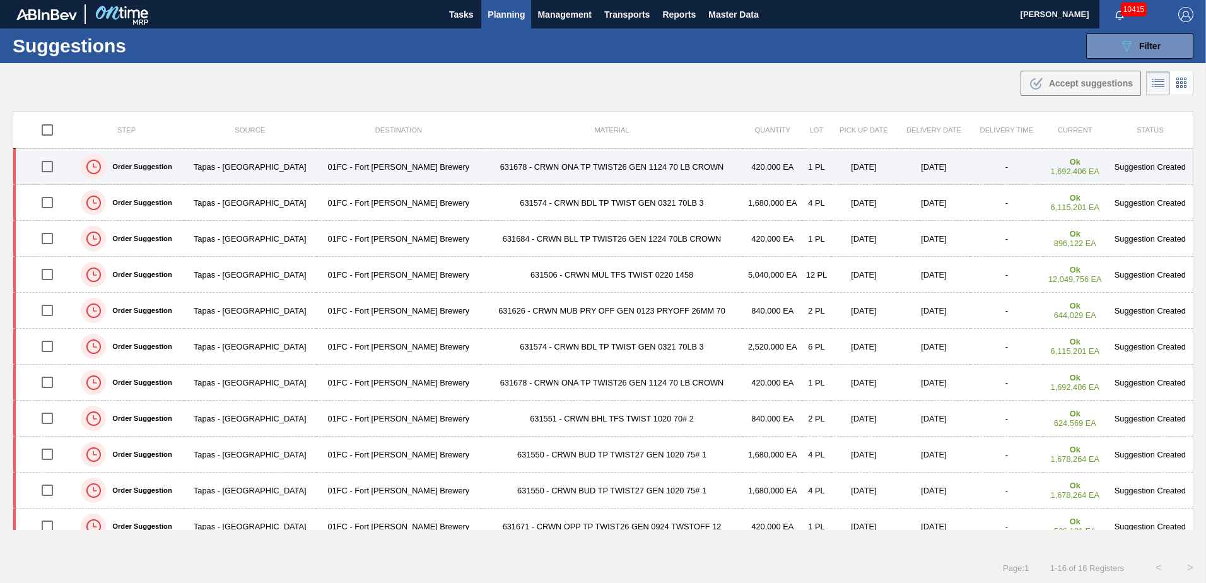
click at [743, 165] on td "420,000 EA" at bounding box center [773, 167] width 60 height 36
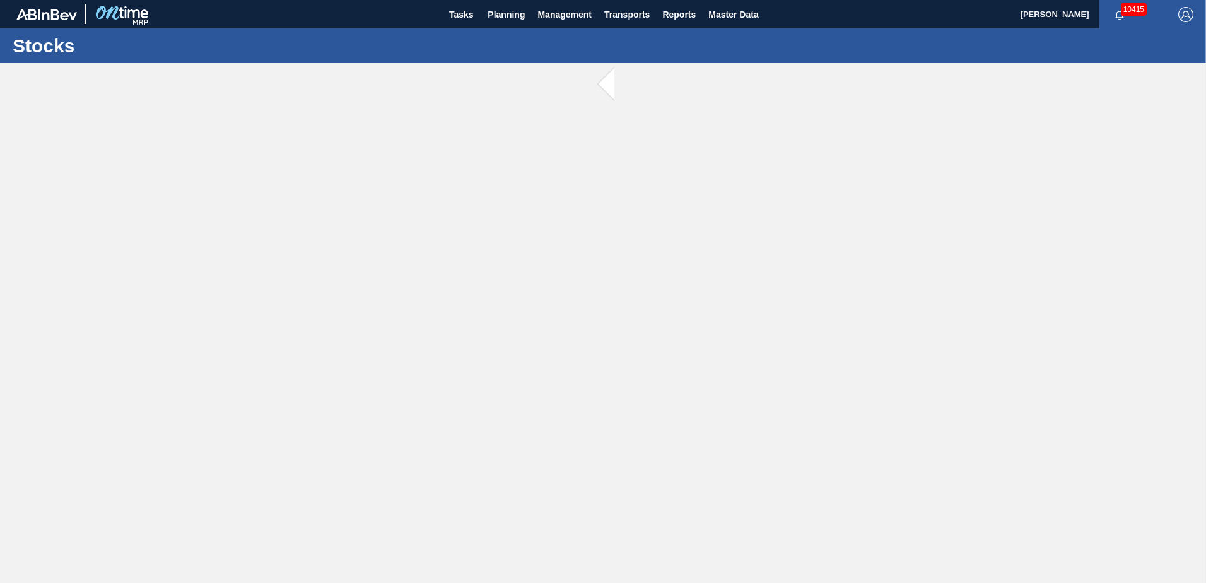
click at [732, 308] on main "Tasks Planning Management Transports Reports Master Data Jasmine Brown 10415 Ma…" at bounding box center [603, 291] width 1206 height 583
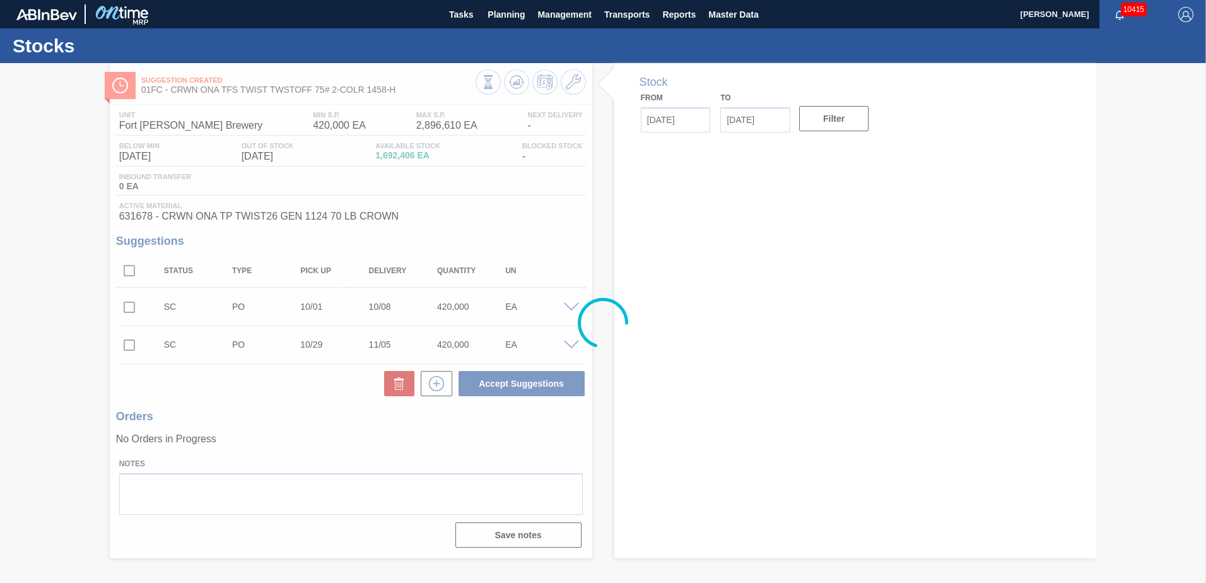
type input "[DATE]"
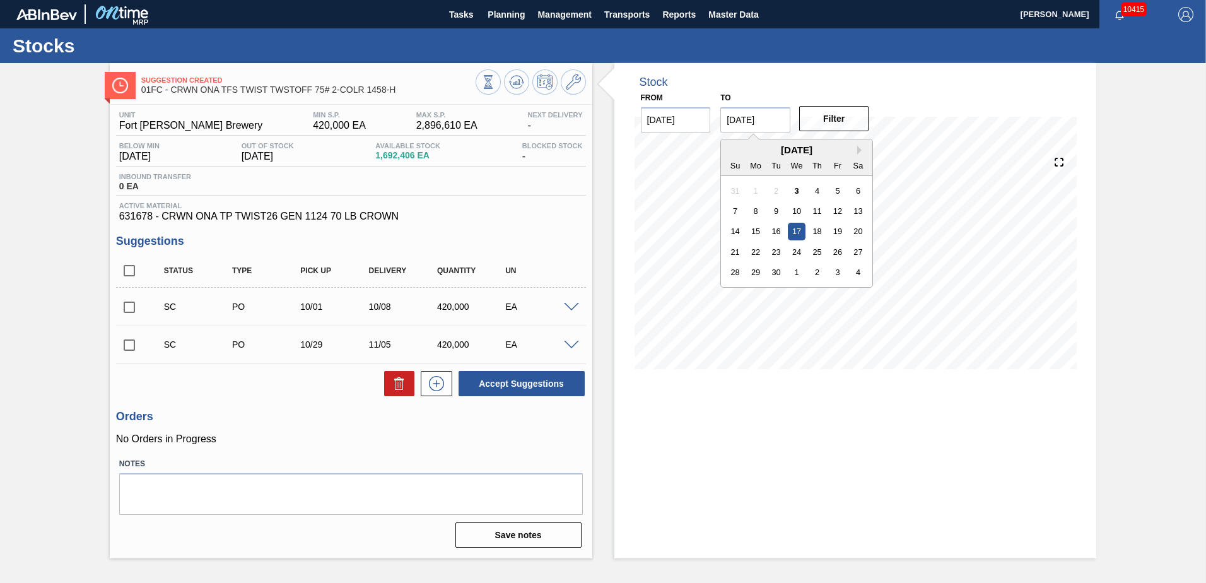
click at [780, 114] on input "[DATE]" at bounding box center [755, 119] width 70 height 25
click at [857, 151] on div "[DATE]" at bounding box center [796, 149] width 151 height 11
click at [857, 151] on button "Next Month" at bounding box center [861, 150] width 9 height 9
click at [843, 271] on div "31" at bounding box center [838, 272] width 17 height 17
type input "[DATE]"
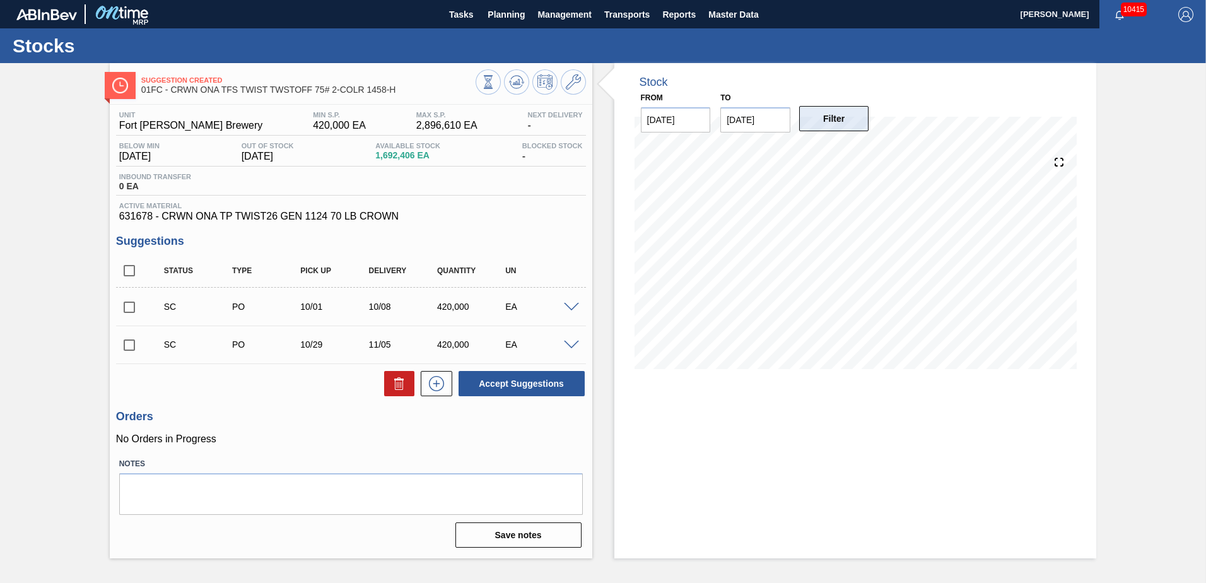
click at [852, 124] on button "Filter" at bounding box center [834, 118] width 70 height 25
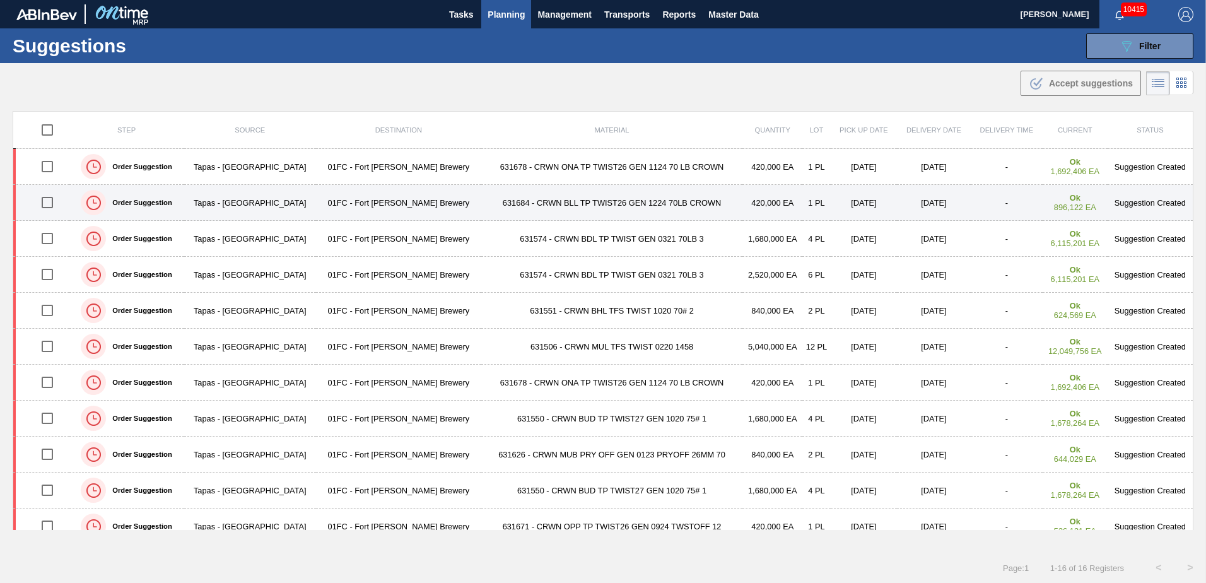
drag, startPoint x: 56, startPoint y: 166, endPoint x: 56, endPoint y: 187, distance: 20.8
click at [56, 166] on input "checkbox" at bounding box center [47, 166] width 26 height 26
checkbox input "true"
click at [56, 196] on input "checkbox" at bounding box center [47, 202] width 26 height 26
checkbox input "true"
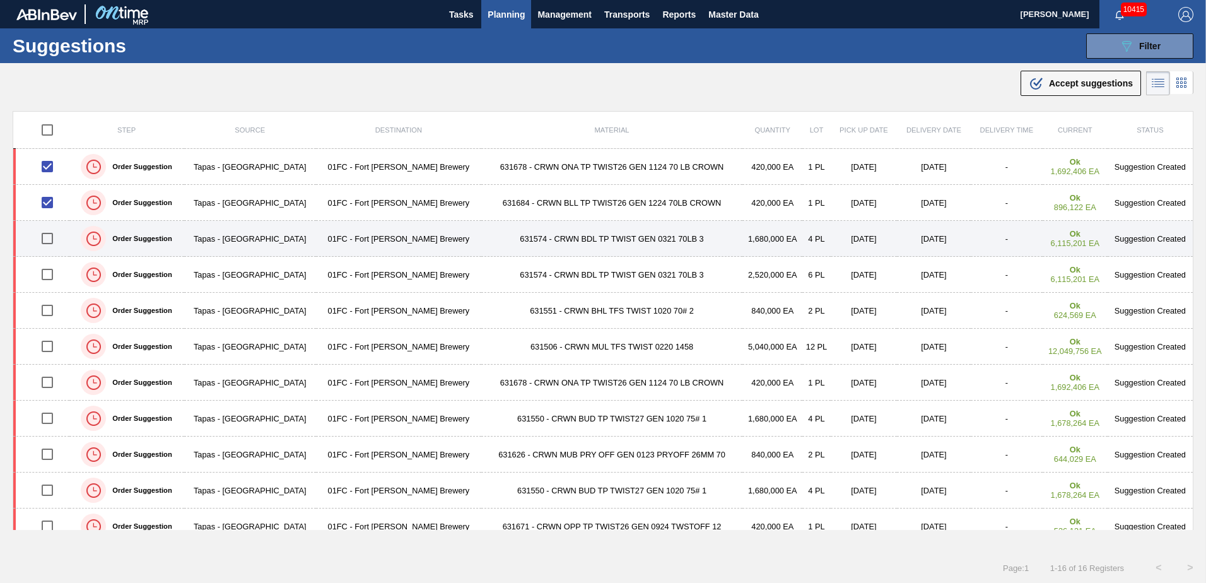
click at [49, 235] on input "checkbox" at bounding box center [47, 238] width 26 height 26
checkbox input "true"
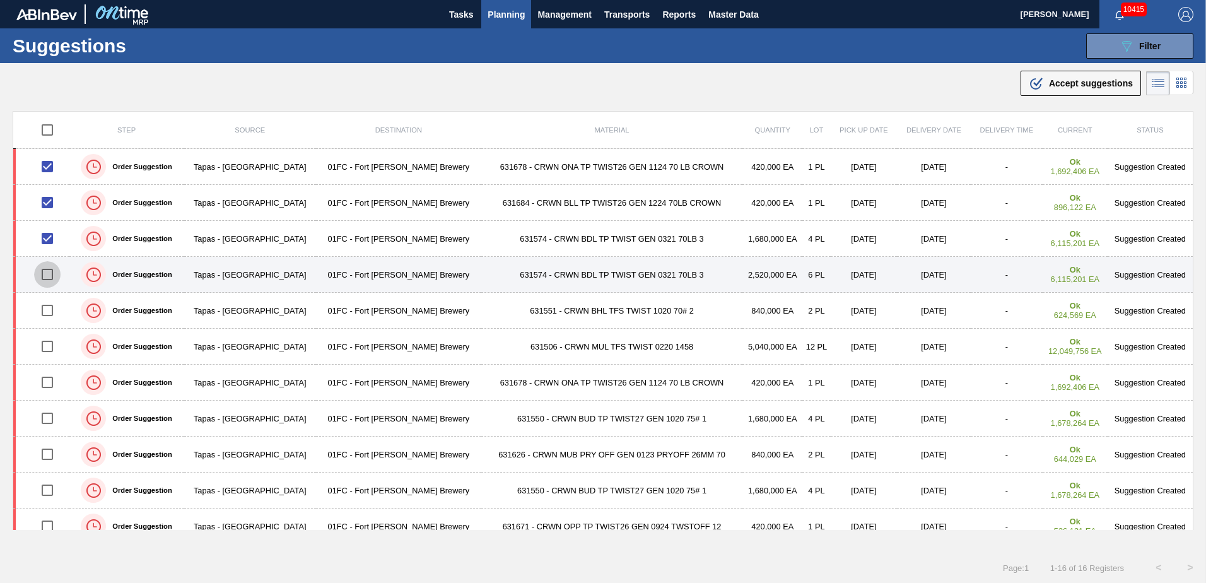
click at [49, 278] on input "checkbox" at bounding box center [47, 274] width 26 height 26
checkbox input "true"
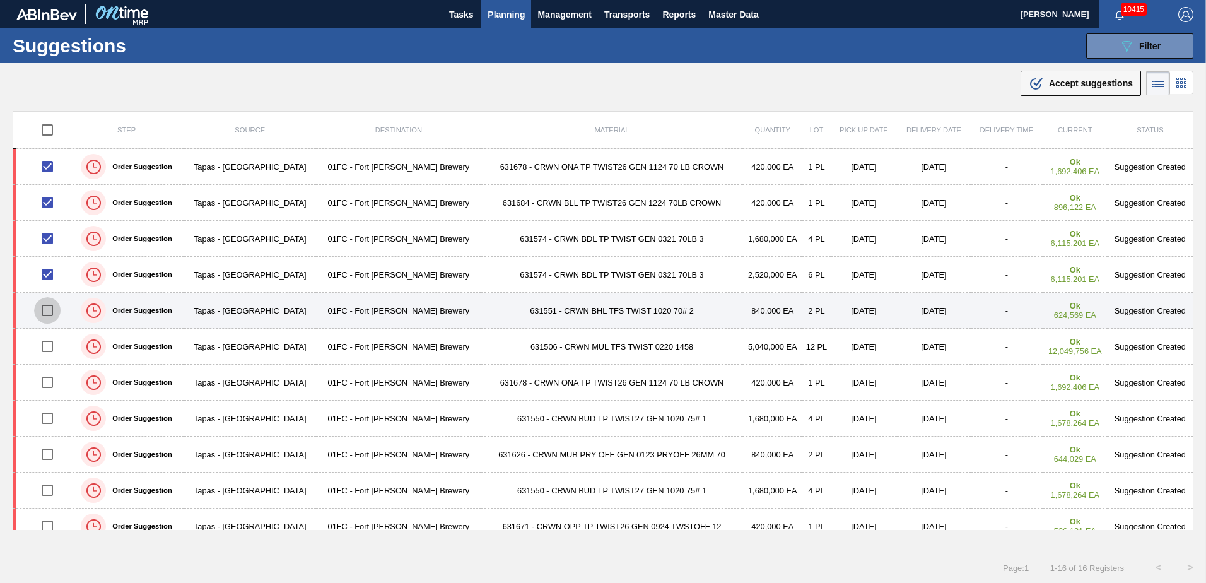
click at [50, 308] on input "checkbox" at bounding box center [47, 310] width 26 height 26
checkbox input "true"
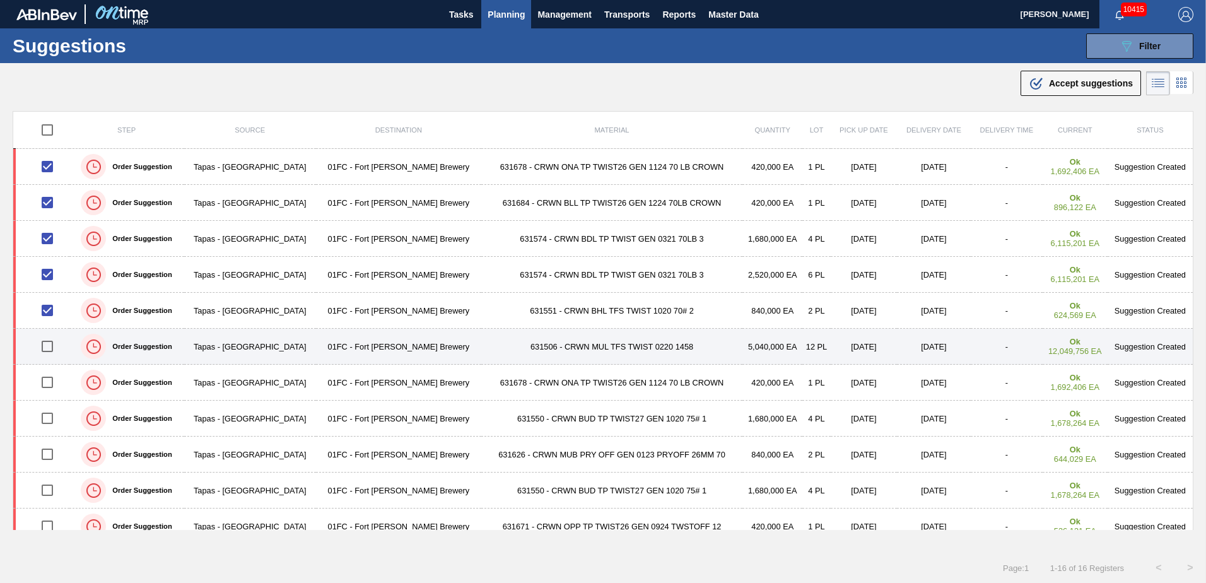
click at [54, 345] on input "checkbox" at bounding box center [47, 346] width 26 height 26
checkbox input "true"
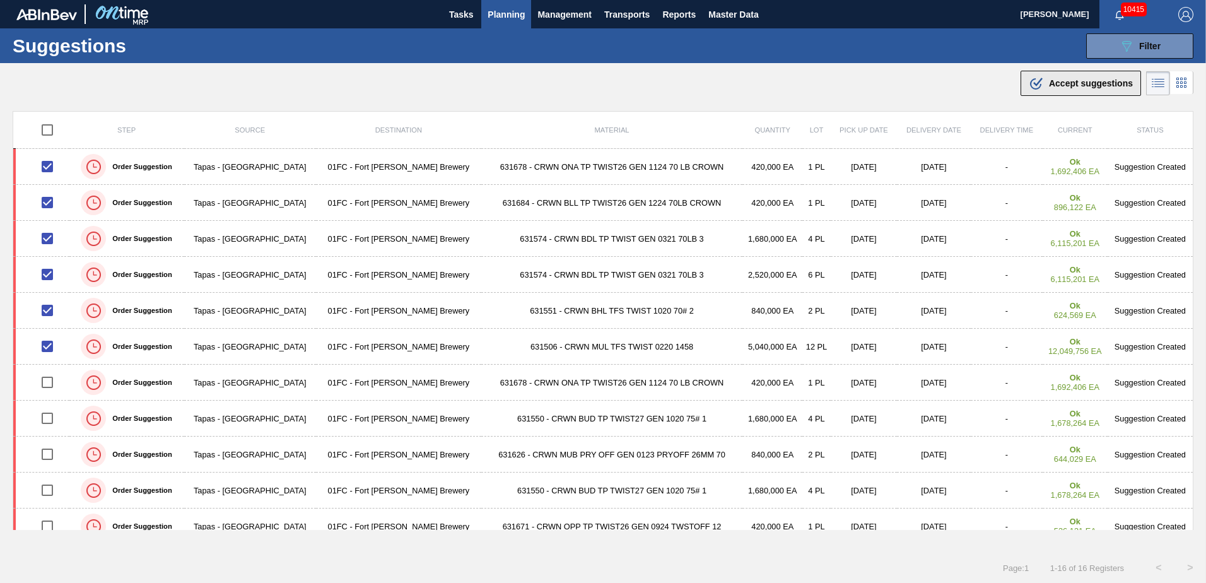
click at [1086, 76] on div ".b{fill:var(--color-action-default)} Accept suggestions" at bounding box center [1081, 83] width 104 height 15
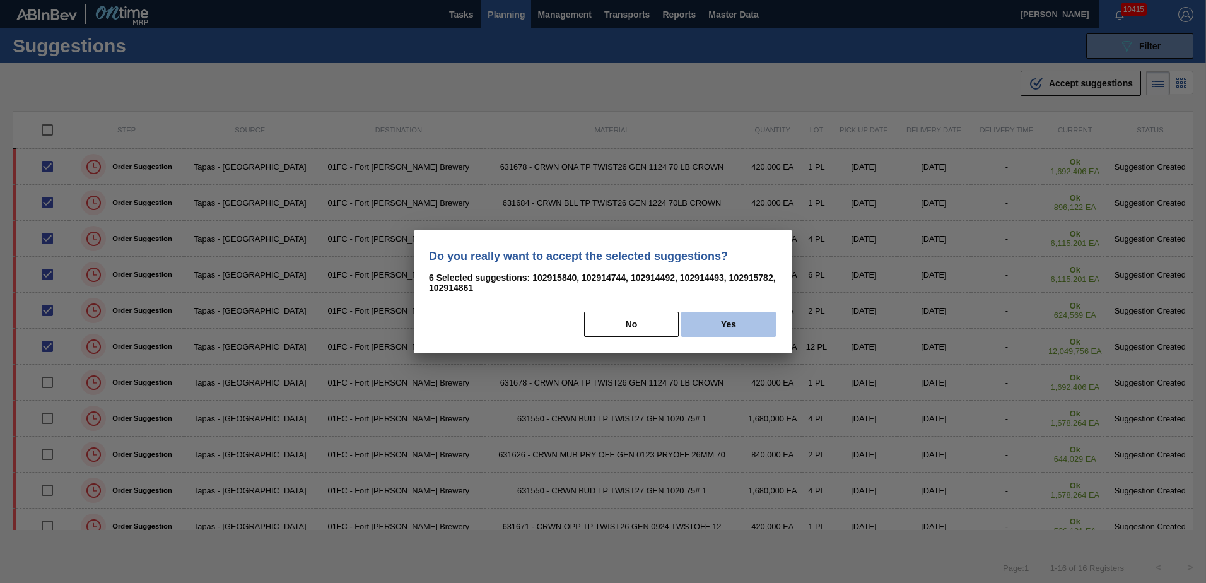
click at [760, 319] on button "Yes" at bounding box center [728, 324] width 95 height 25
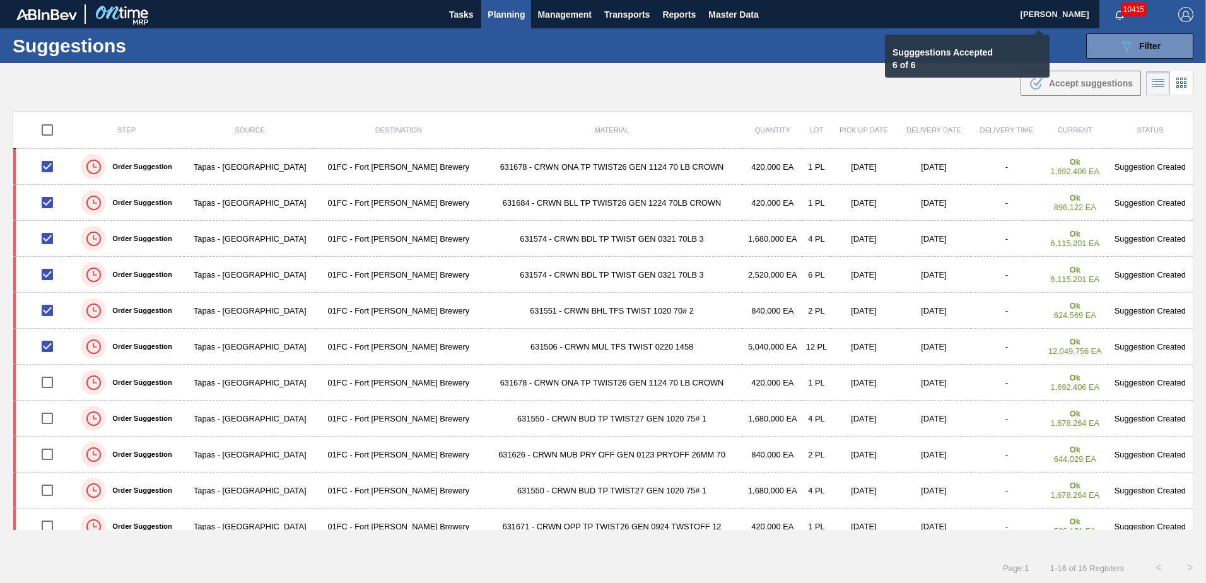
checkbox input "false"
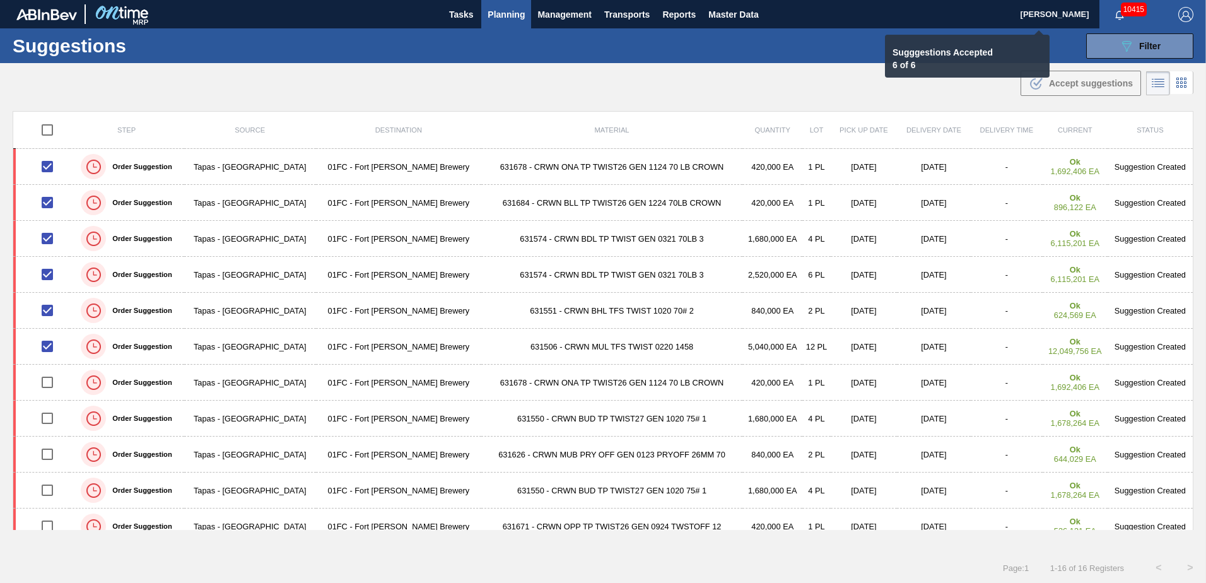
checkbox input "false"
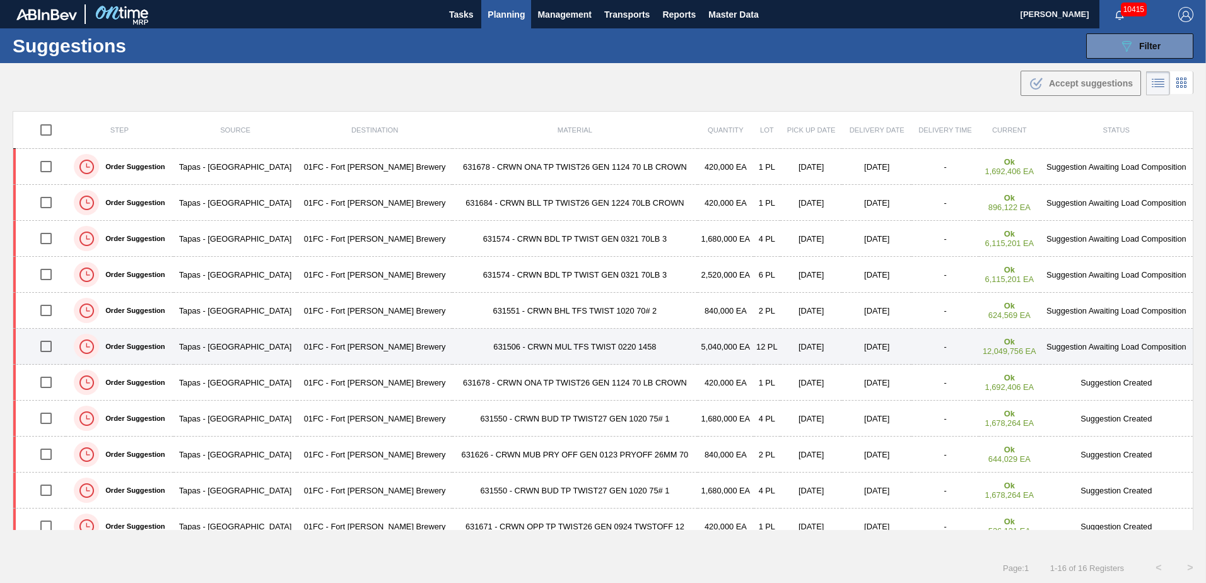
click at [589, 343] on td "631506 - CRWN MUL TFS TWIST 0220 1458" at bounding box center [574, 347] width 245 height 36
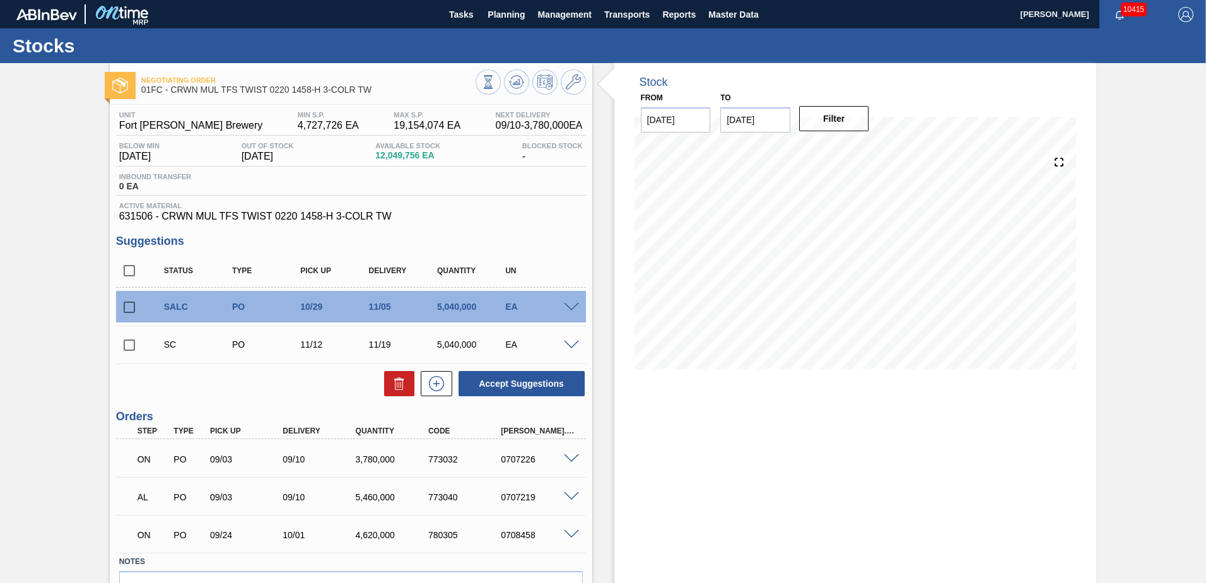
click at [755, 119] on input "[DATE]" at bounding box center [755, 119] width 70 height 25
click at [855, 146] on div "[DATE]" at bounding box center [796, 149] width 151 height 11
click at [1138, 158] on div "Negotiating Order 01FC - CRWN MUL TFS TWIST 0220 1458-H 3-COLR TW Unit Fort [PE…" at bounding box center [603, 359] width 1206 height 593
click at [763, 122] on input "[DATE]" at bounding box center [755, 119] width 70 height 25
click at [859, 155] on div "Su Mo Tu We Th Fr Sa" at bounding box center [796, 165] width 151 height 20
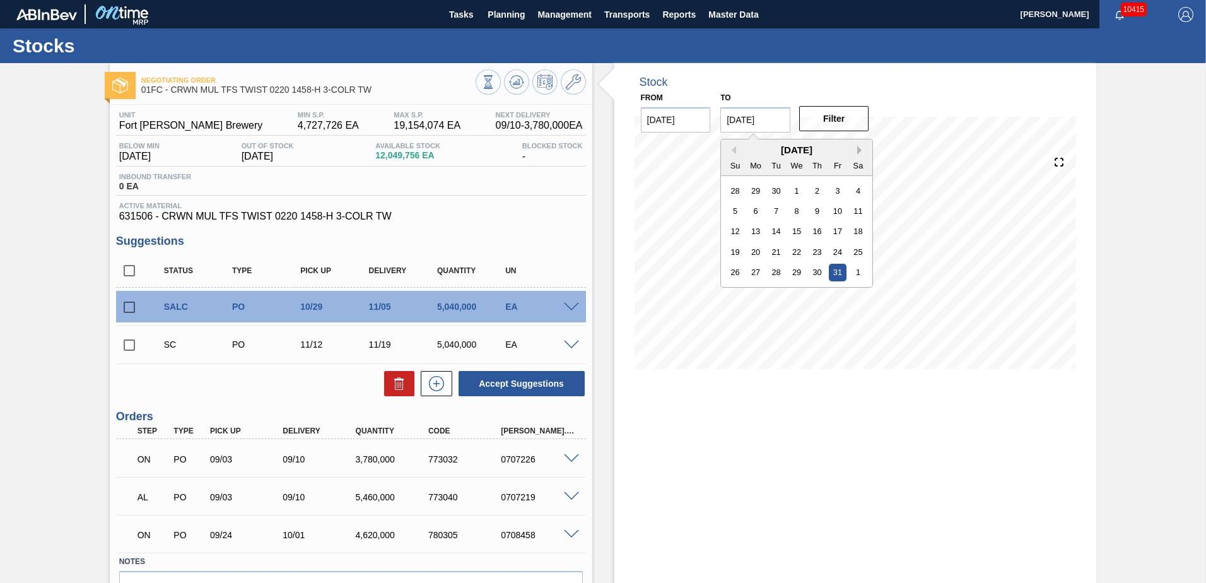
click at [859, 153] on button "Next Month" at bounding box center [861, 150] width 9 height 9
click at [738, 293] on div "30" at bounding box center [735, 293] width 17 height 17
type input "[DATE]"
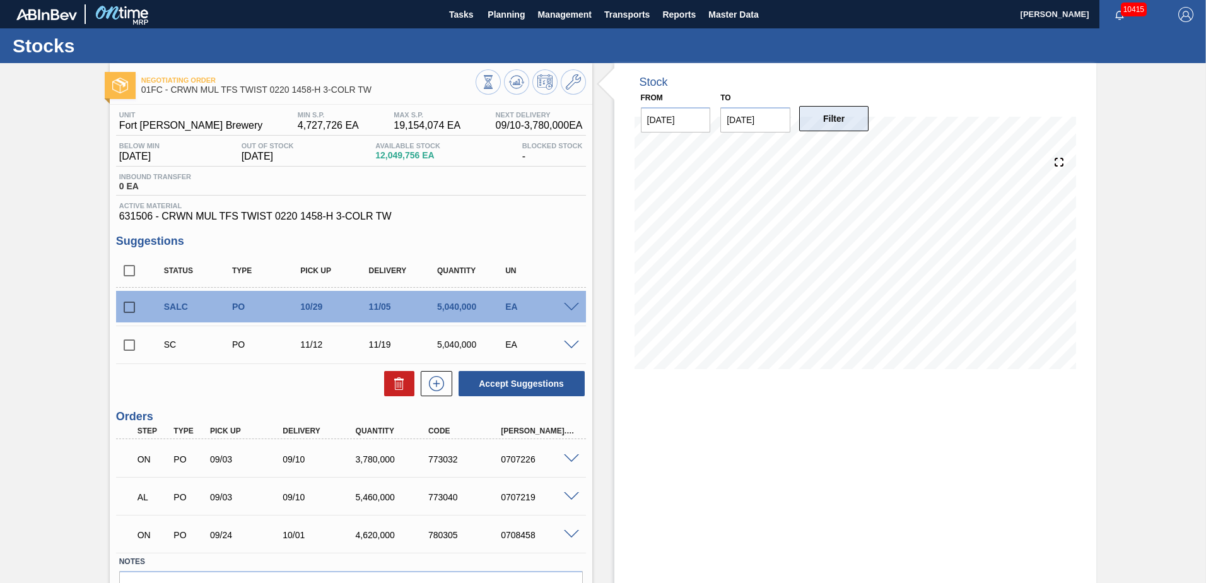
click at [846, 120] on button "Filter" at bounding box center [834, 118] width 70 height 25
click at [572, 307] on span at bounding box center [571, 307] width 15 height 9
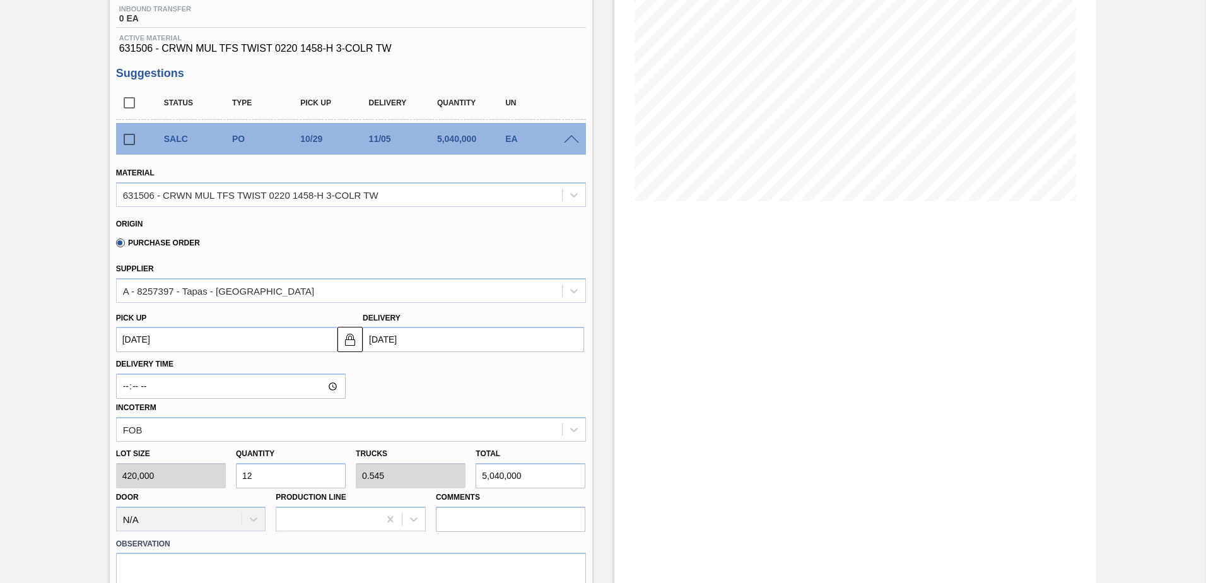
scroll to position [189, 0]
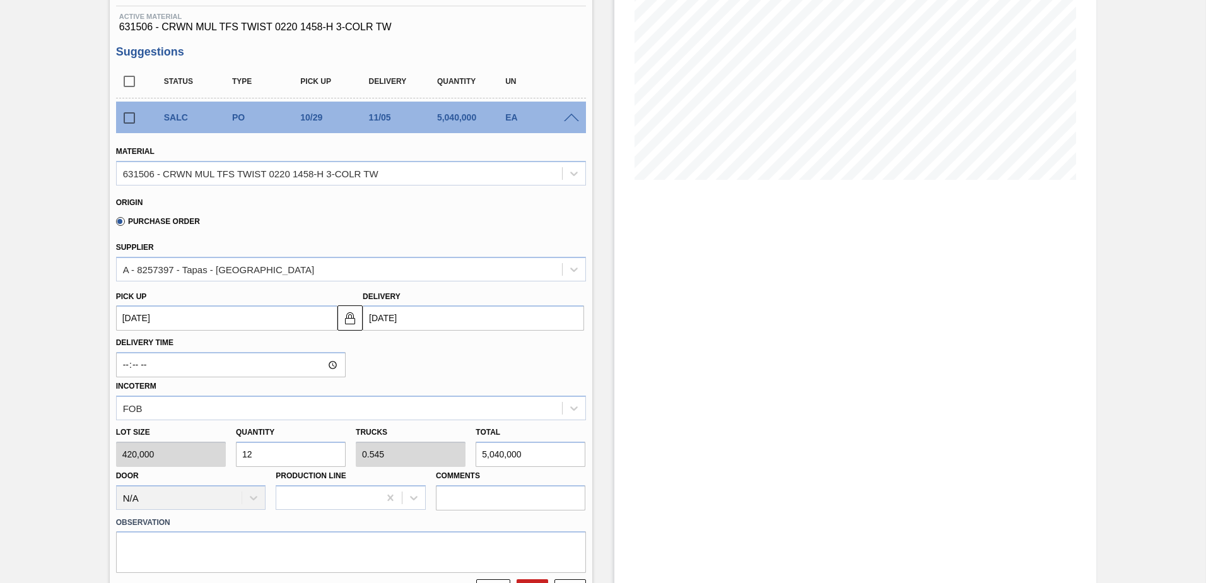
click at [297, 457] on input "12" at bounding box center [291, 454] width 110 height 25
type input "1"
type input "0.045"
type input "420,000"
type input "10"
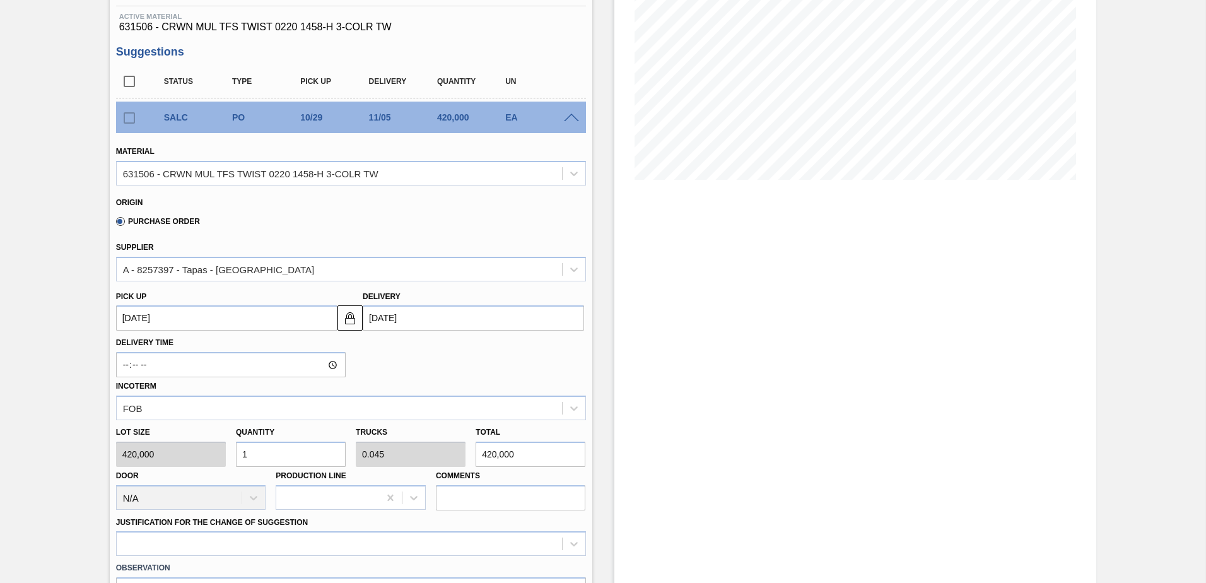
type input "0.455"
type input "4,200,000"
type input "10"
click at [481, 375] on div "Delivery Time Incoterm FOB" at bounding box center [351, 376] width 480 height 90
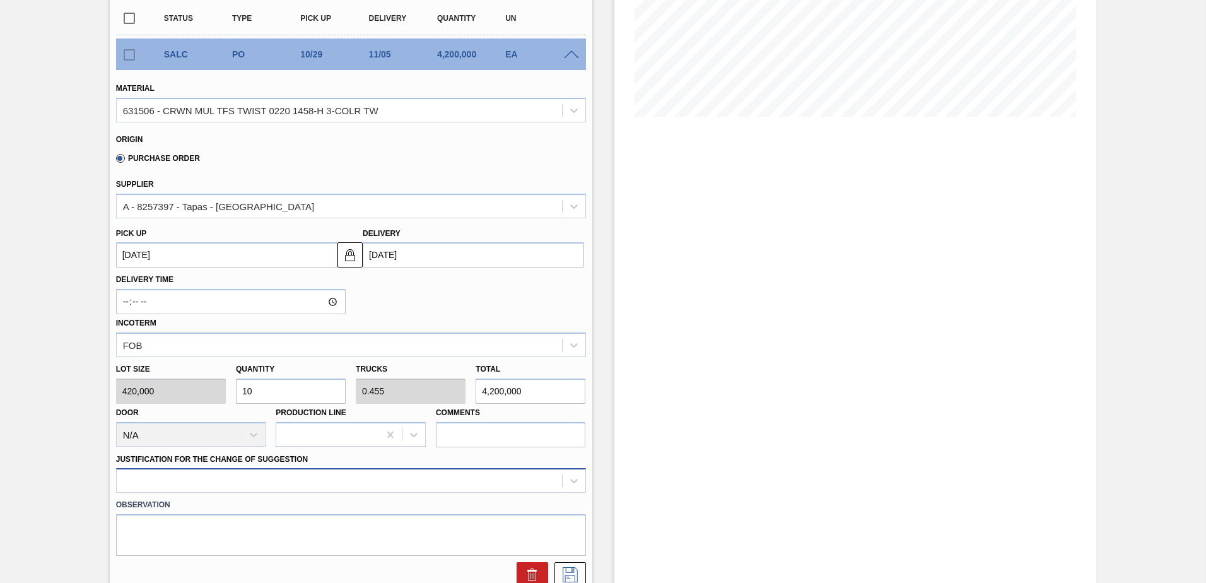
click at [477, 473] on div at bounding box center [351, 480] width 470 height 25
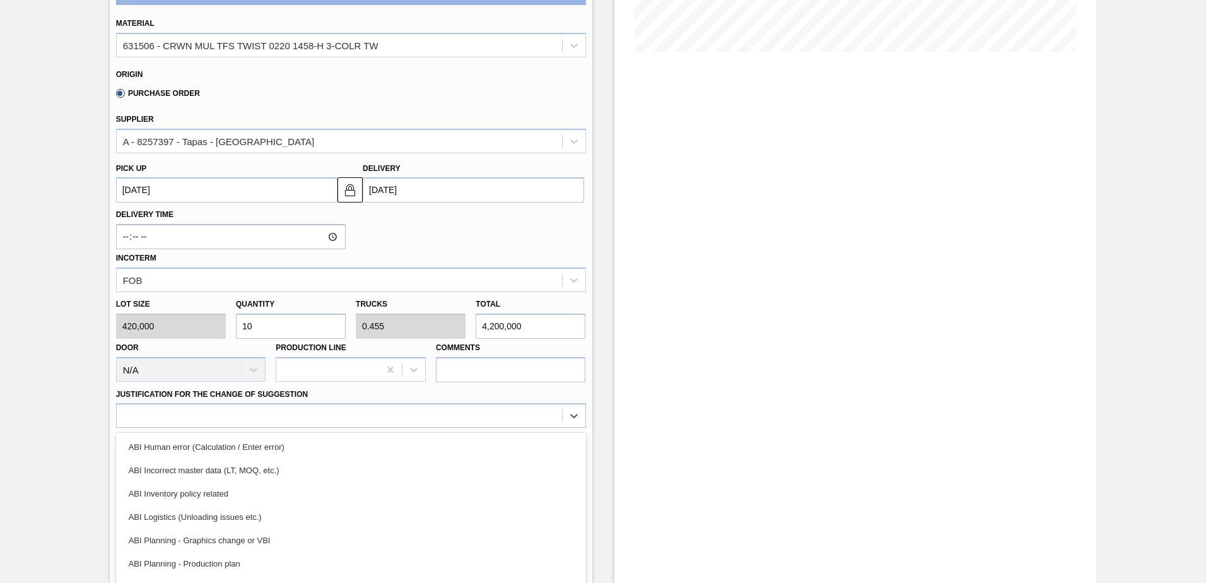
scroll to position [298, 0]
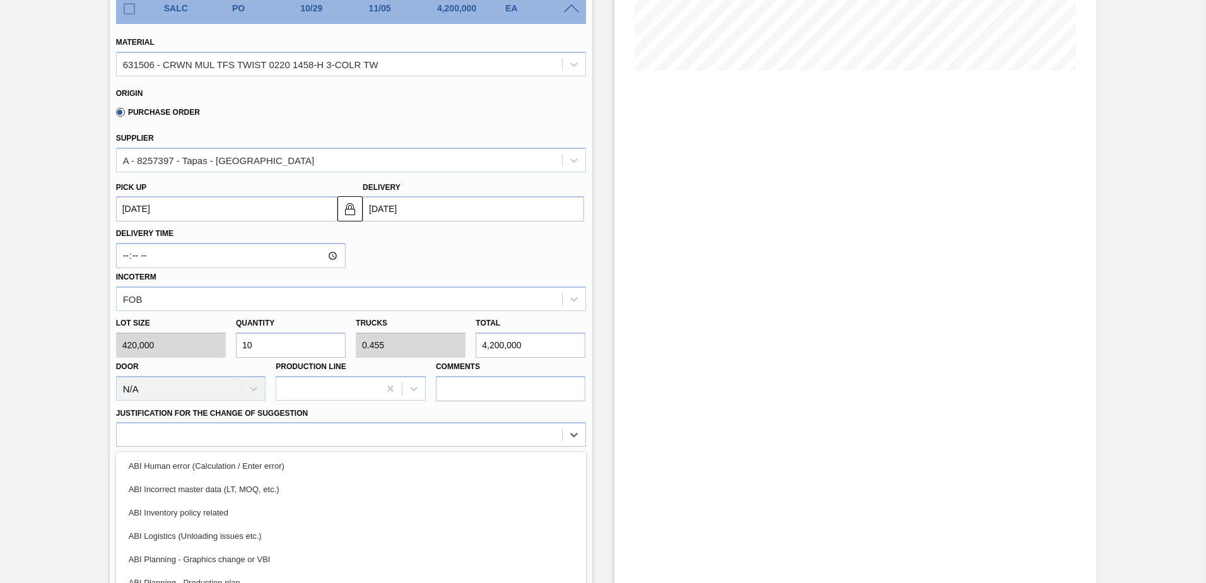
click at [286, 338] on input "10" at bounding box center [291, 344] width 110 height 25
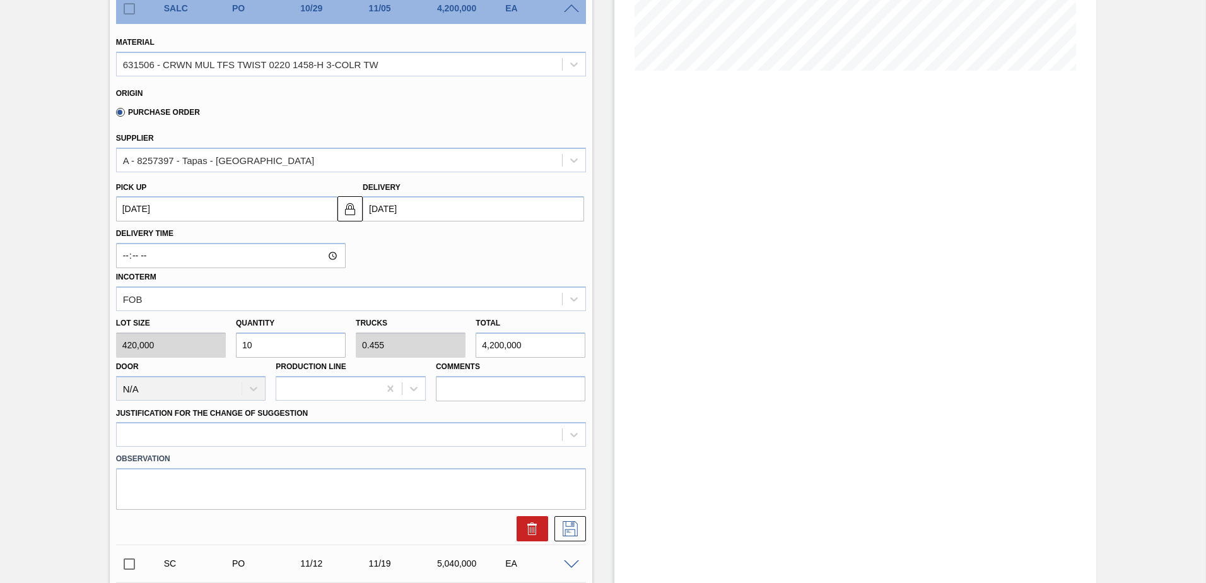
click at [69, 302] on div "Negotiating Order 01FC - CRWN MUL TFS TWIST 0220 1458-H 3-COLR TW Unit Fort [PE…" at bounding box center [603, 320] width 1206 height 1110
click at [55, 257] on div "Negotiating Order 01FC - CRWN MUL TFS TWIST 0220 1458-H 3-COLR TW Unit Fort [PE…" at bounding box center [603, 320] width 1206 height 1110
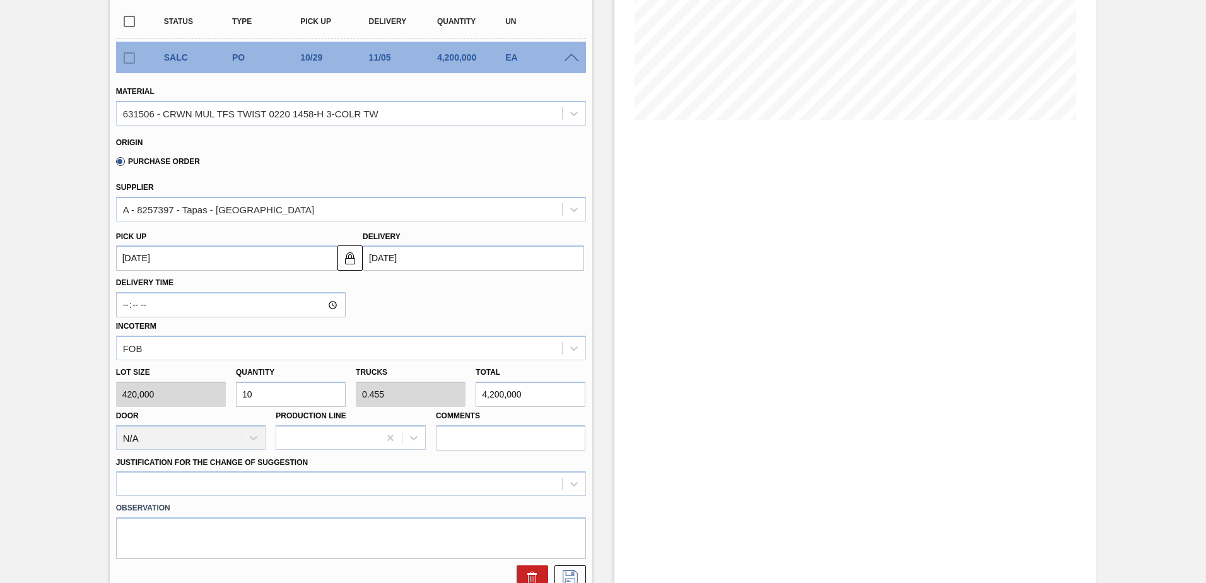
scroll to position [172, 0]
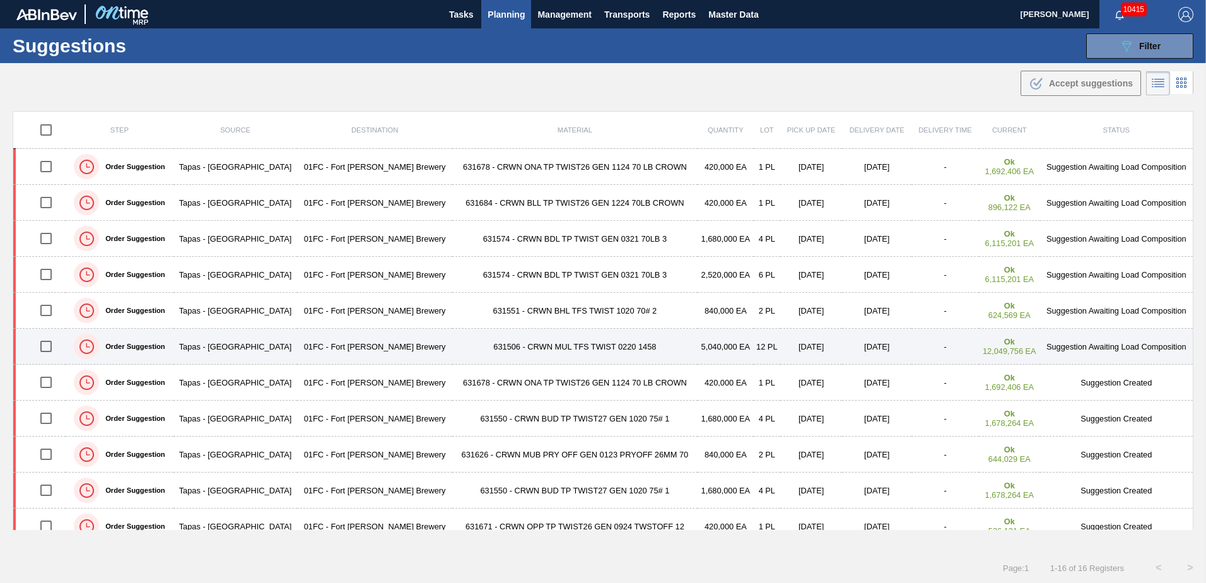
click at [754, 341] on td "12 PL" at bounding box center [767, 347] width 26 height 36
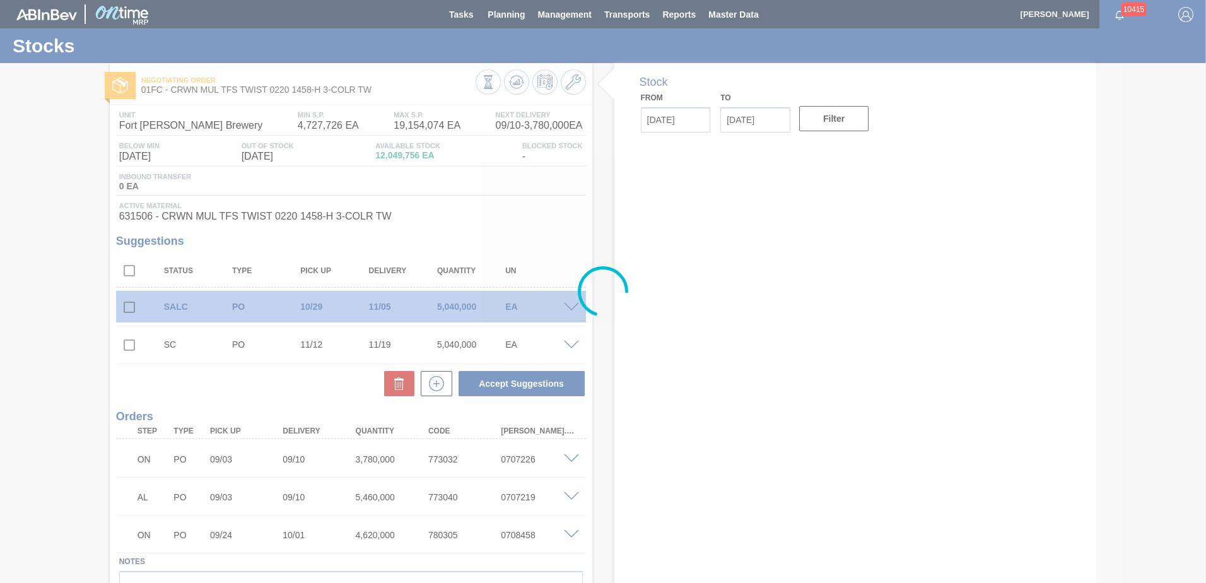
click at [572, 306] on div at bounding box center [603, 291] width 1206 height 583
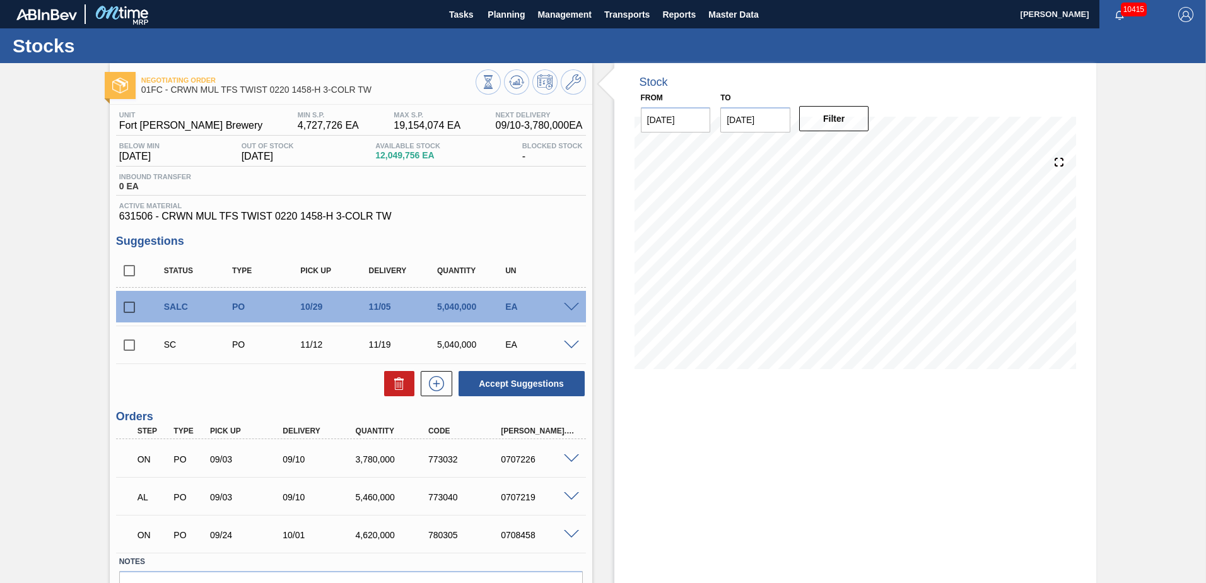
click at [570, 307] on span at bounding box center [571, 307] width 15 height 9
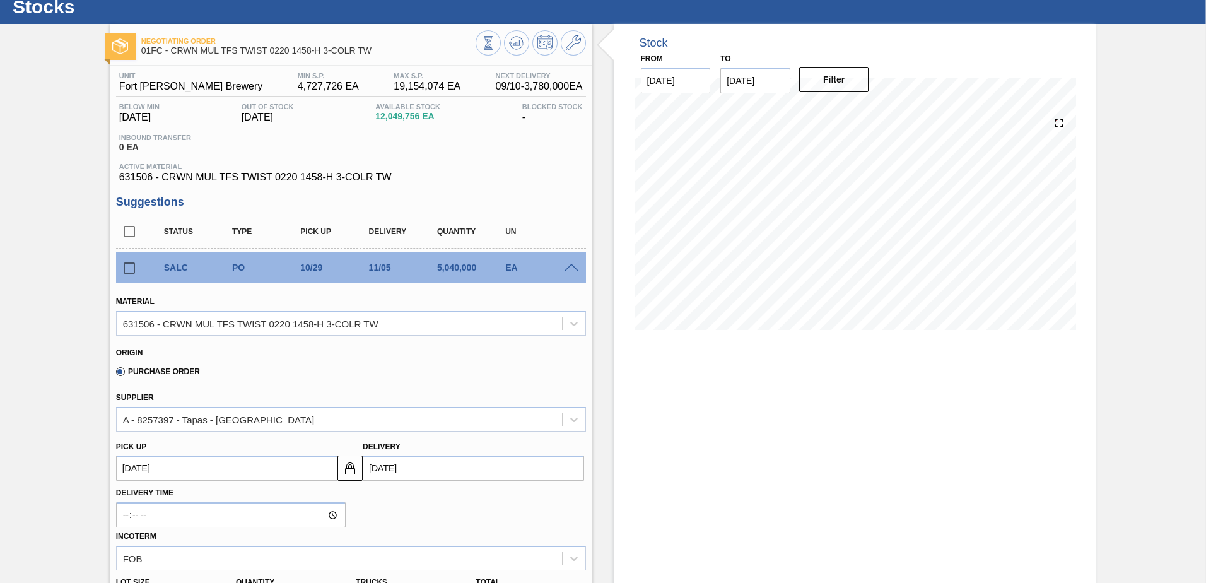
scroll to position [126, 0]
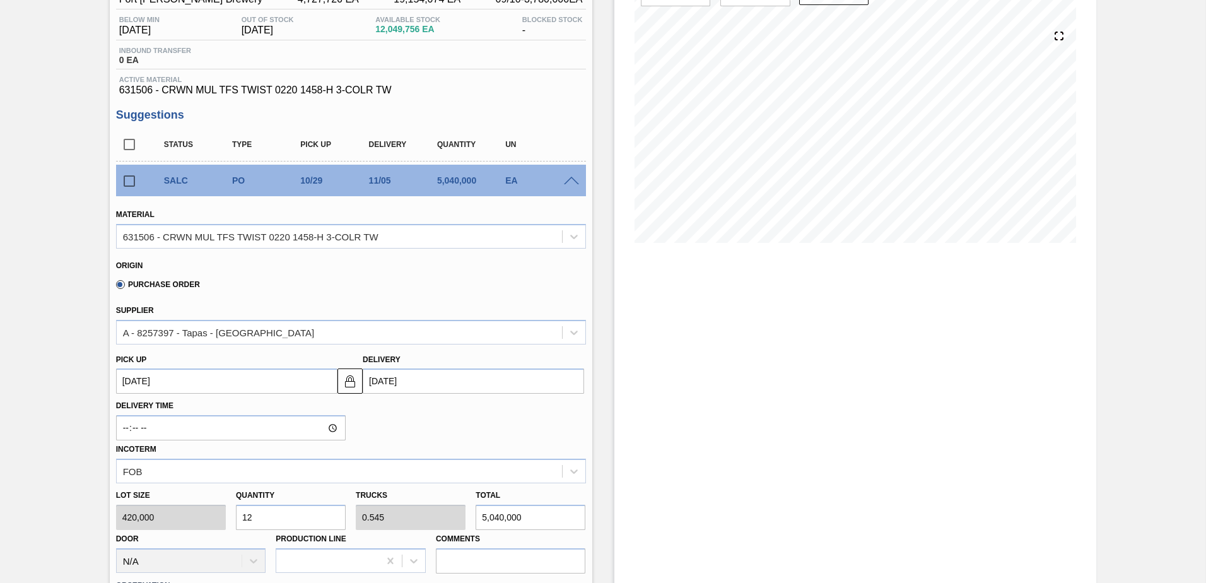
click at [305, 517] on input "12" at bounding box center [291, 517] width 110 height 25
type input "8"
type input "0.364"
type input "3,360,000"
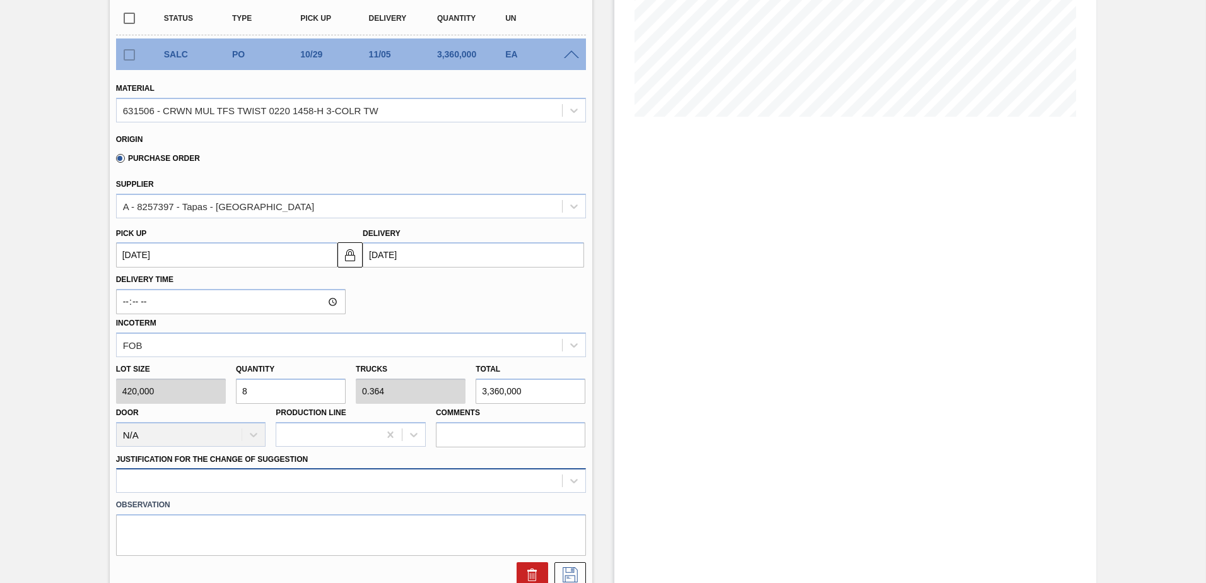
type input "8"
click at [284, 483] on div at bounding box center [351, 480] width 470 height 25
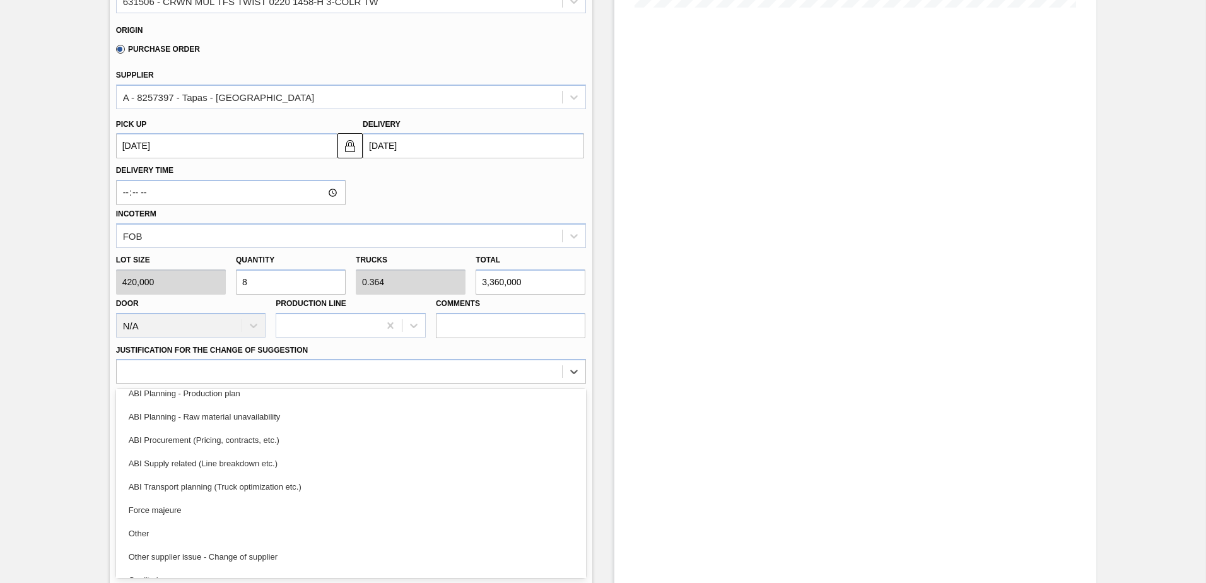
click at [284, 484] on div "ABI Transport planning (Truck optimization etc.)" at bounding box center [351, 486] width 470 height 23
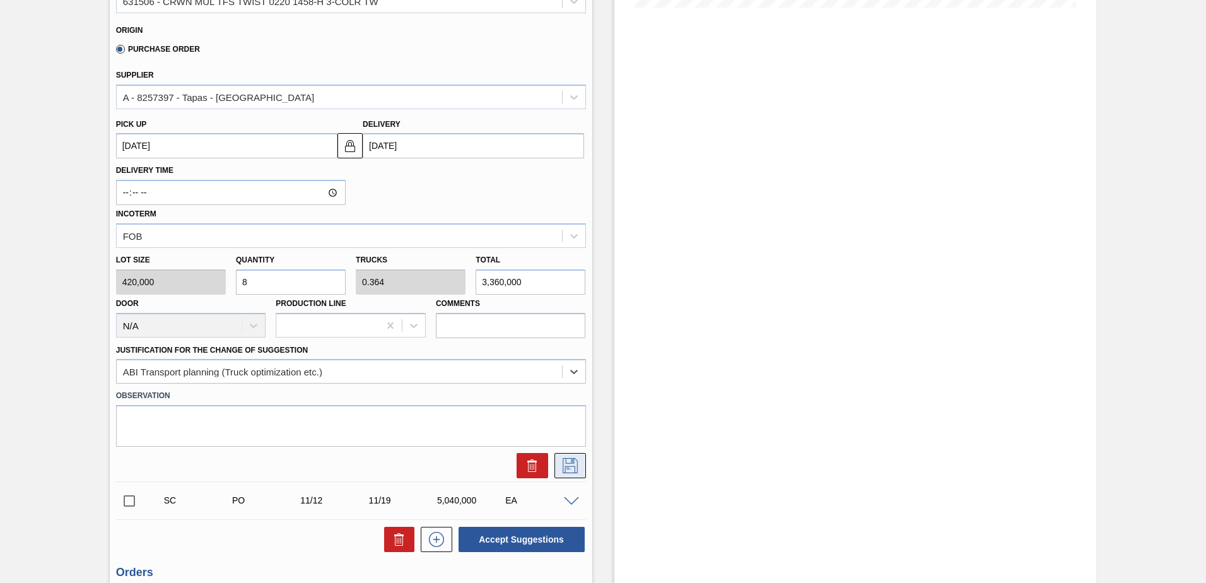
click at [565, 468] on icon at bounding box center [570, 465] width 20 height 15
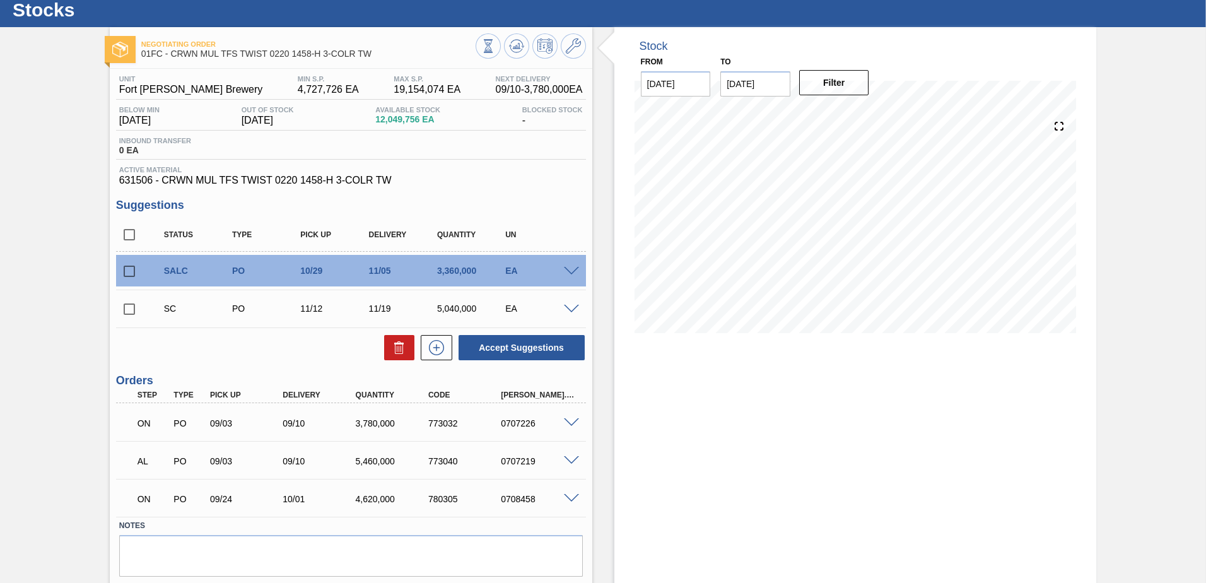
scroll to position [0, 0]
